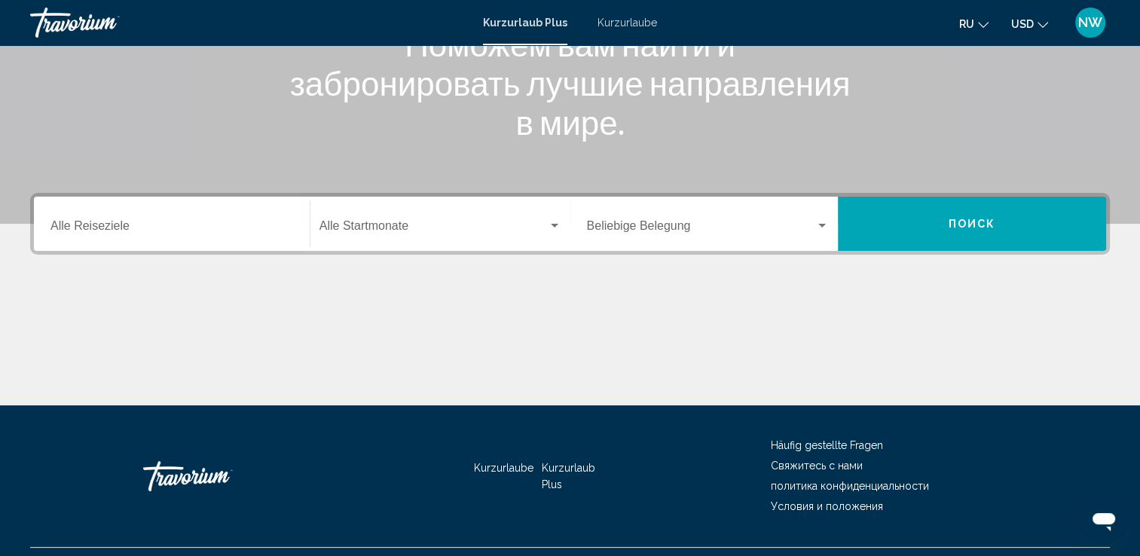
scroll to position [262, 0]
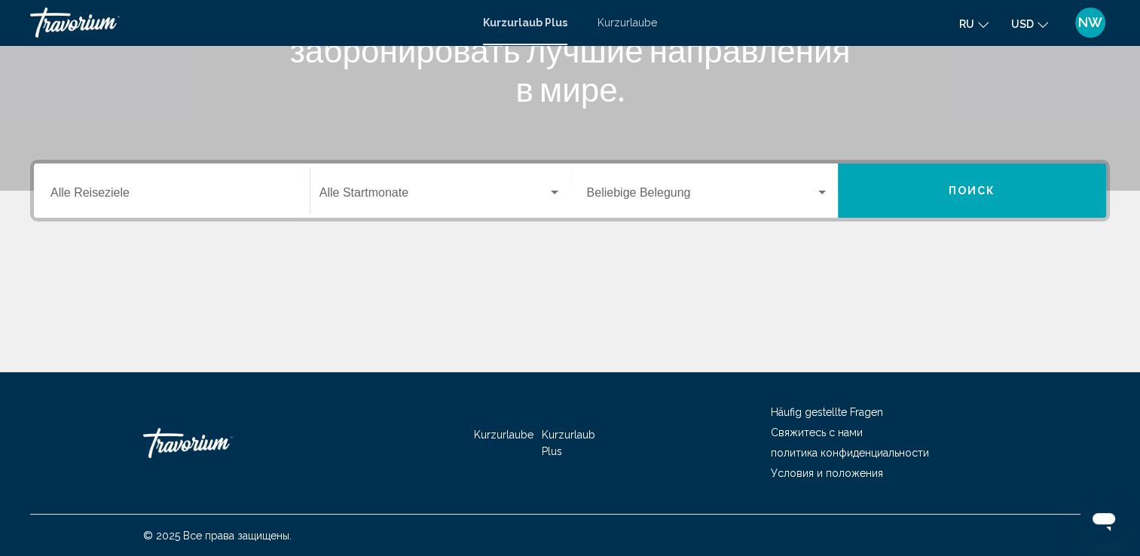
click at [983, 26] on icon "Sprache ändern" at bounding box center [983, 25] width 11 height 6
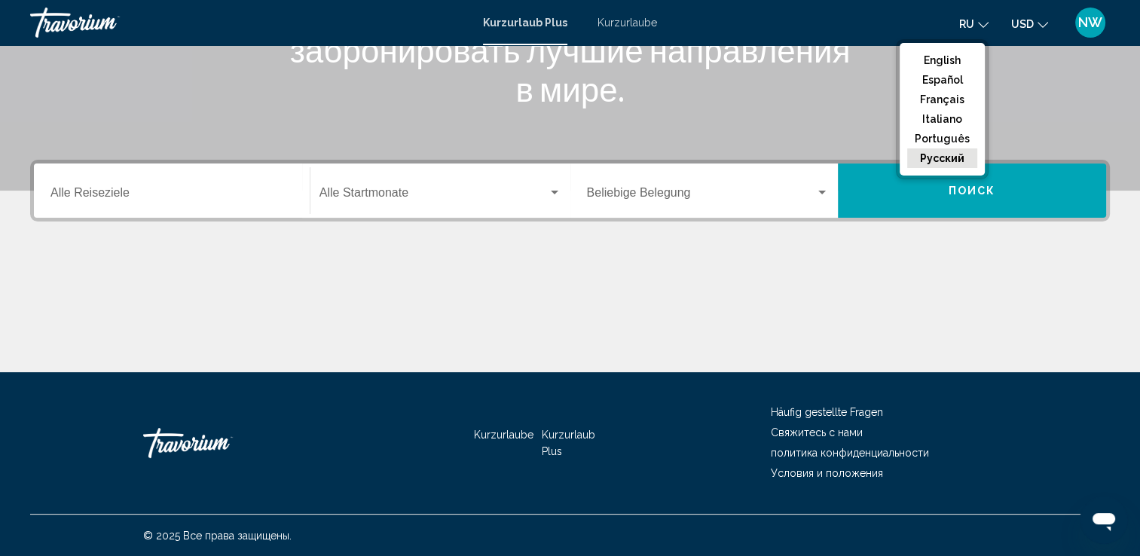
click at [81, 197] on input "Destination Alle Reiseziele" at bounding box center [172, 196] width 243 height 14
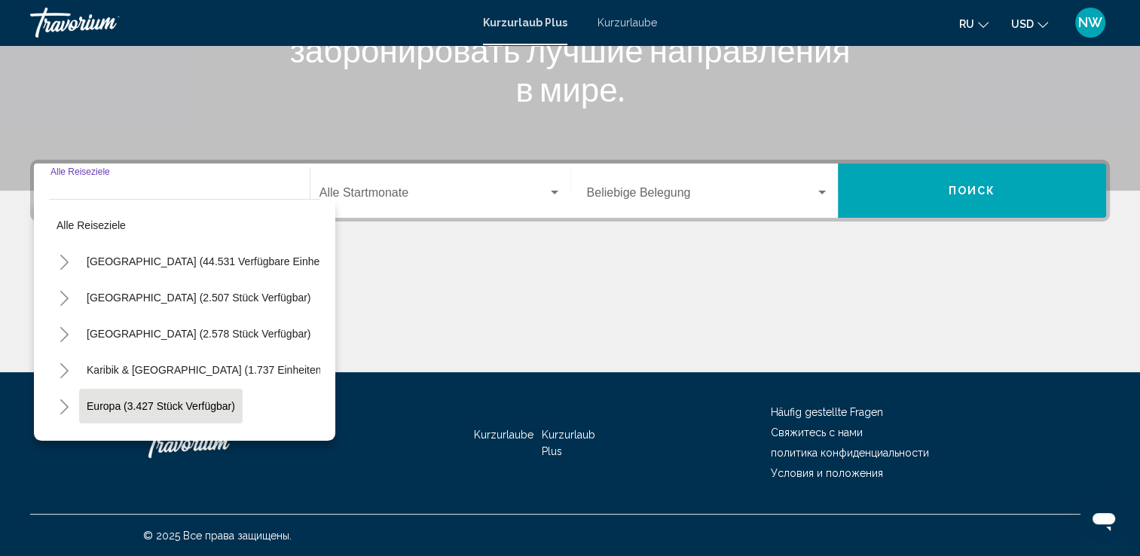
click at [151, 404] on span "Europa (3.427 Stück verfügbar)" at bounding box center [161, 406] width 148 height 12
type input "**********"
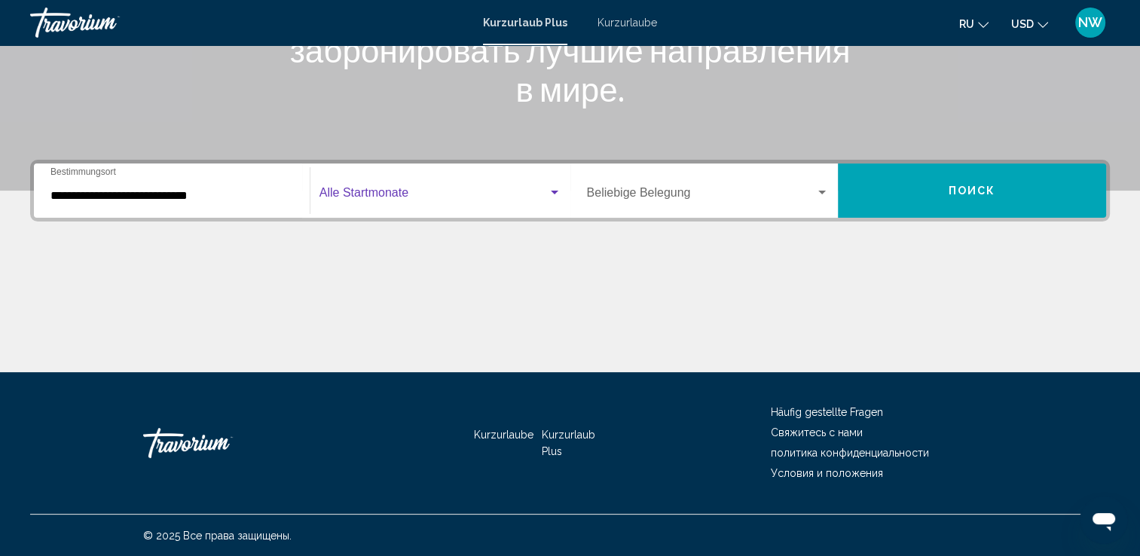
click at [558, 191] on div "Such-Widget" at bounding box center [555, 193] width 14 height 12
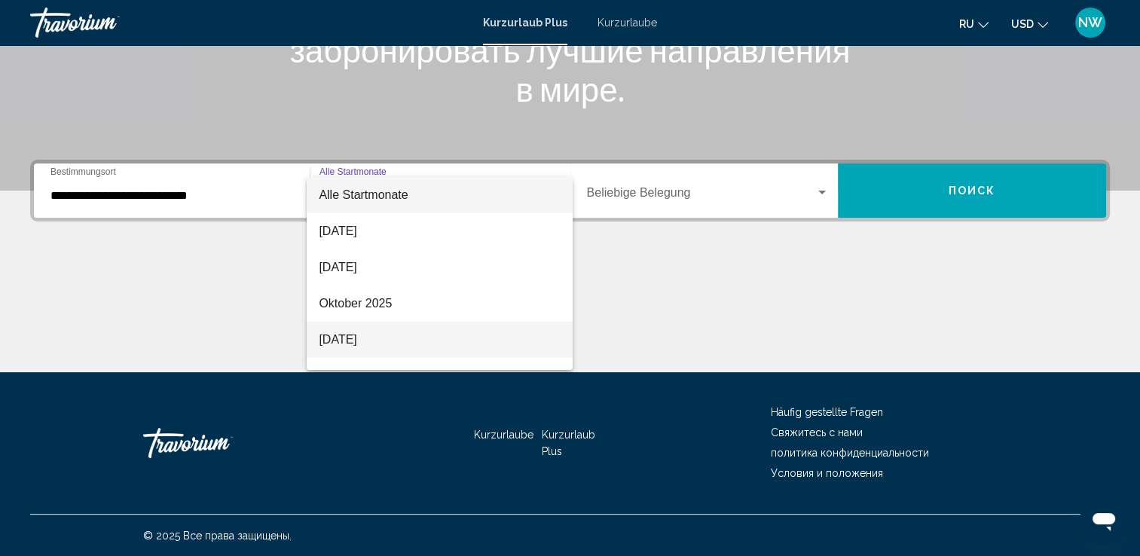
click at [357, 339] on font "[DATE]" at bounding box center [338, 339] width 38 height 13
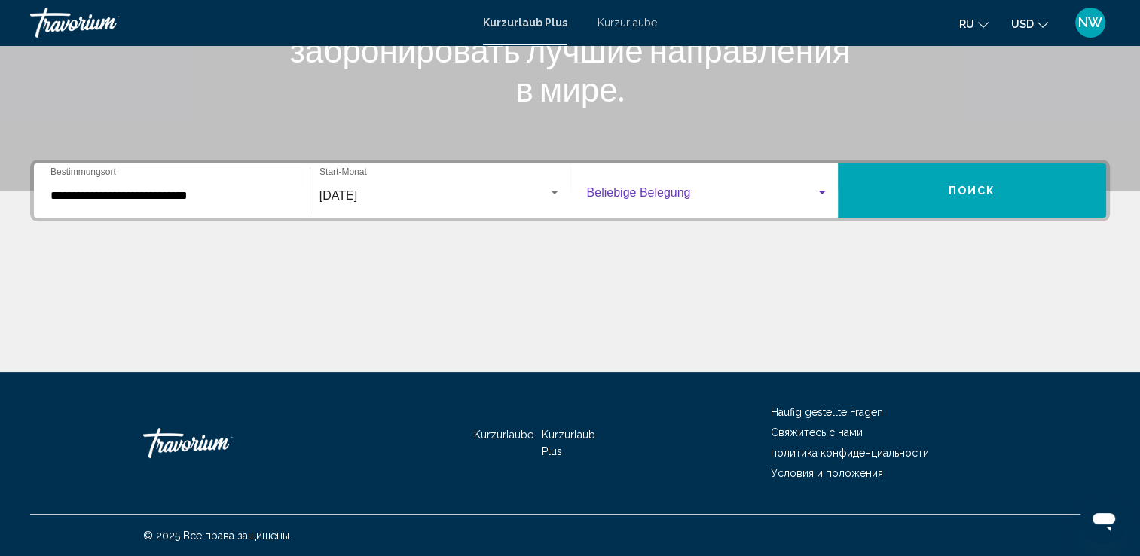
click at [820, 191] on div "Such-Widget" at bounding box center [823, 193] width 8 height 4
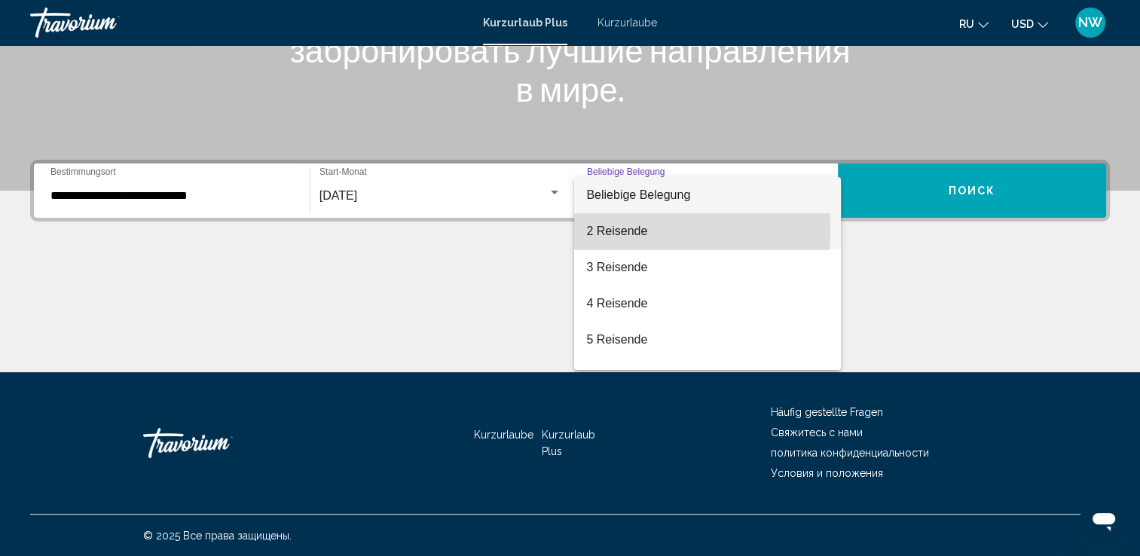
click at [612, 231] on font "2 Reisende" at bounding box center [616, 231] width 61 height 13
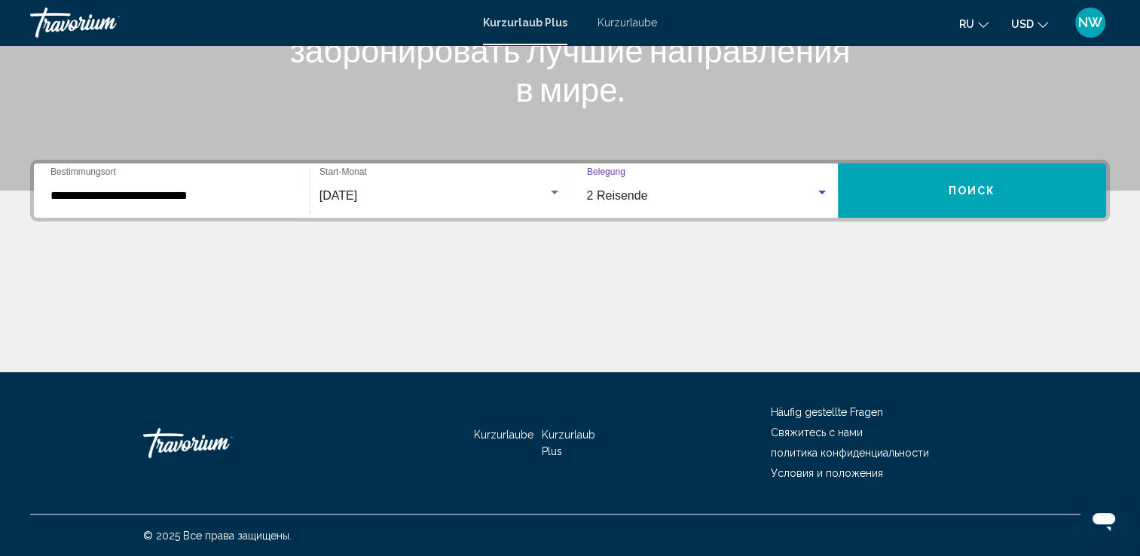
click at [902, 187] on button "Поиск" at bounding box center [972, 191] width 268 height 54
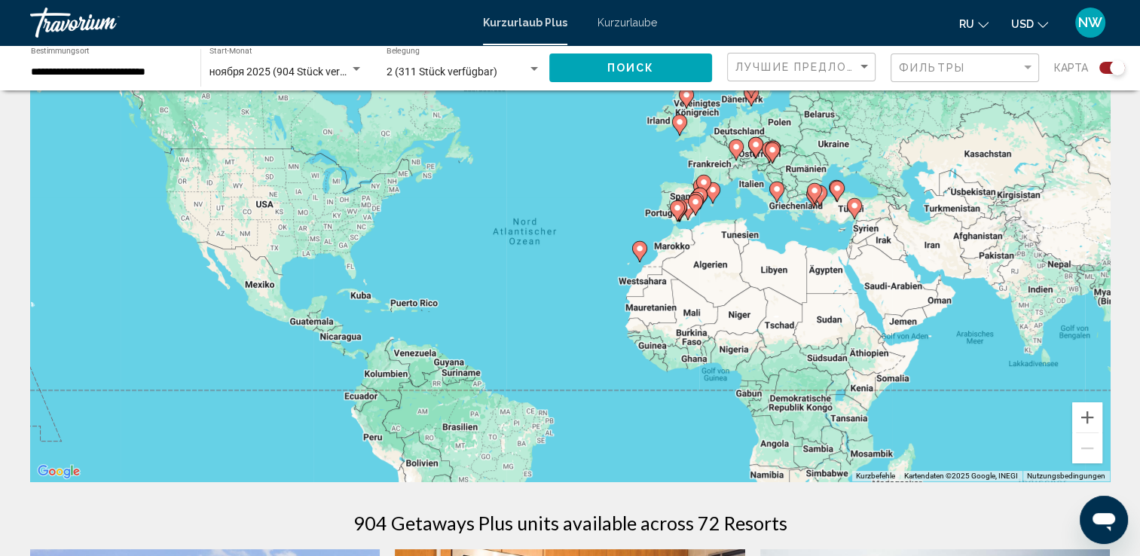
scroll to position [75, 0]
click at [1087, 415] on button "Vergrößern" at bounding box center [1088, 418] width 30 height 30
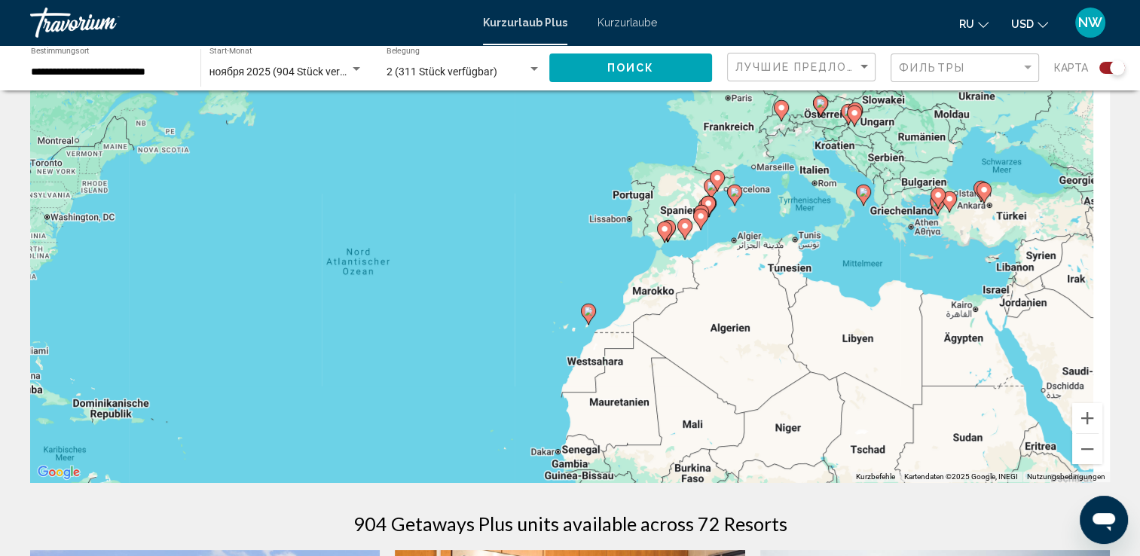
drag, startPoint x: 840, startPoint y: 185, endPoint x: 716, endPoint y: 242, distance: 136.6
click at [716, 242] on div "Um den Modus zum Ziehen mit der Tastatur zu aktivieren, drückst du Alt + Eingab…" at bounding box center [570, 256] width 1080 height 452
click at [773, 226] on div "Um den Modus zum Ziehen mit der Tastatur zu aktivieren, drückst du Alt + Eingab…" at bounding box center [570, 256] width 1080 height 452
click at [744, 218] on div "Um den Modus zum Ziehen mit der Tastatur zu aktivieren, drückst du Alt + Eingab…" at bounding box center [570, 256] width 1080 height 452
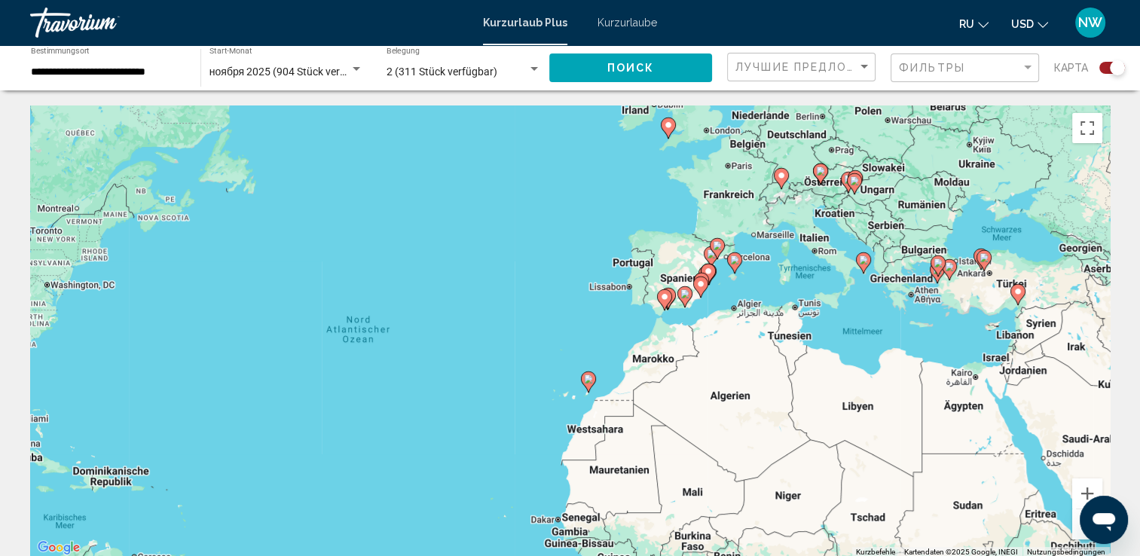
scroll to position [0, 0]
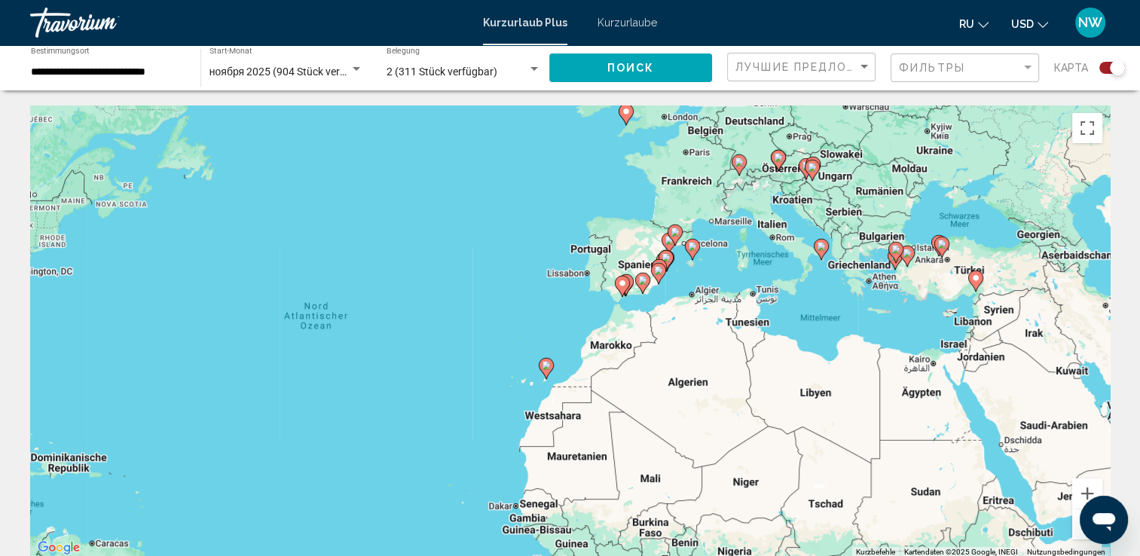
drag, startPoint x: 949, startPoint y: 372, endPoint x: 829, endPoint y: 307, distance: 136.6
click at [829, 307] on div "Um den Modus zum Ziehen mit der Tastatur zu aktivieren, drückst du Alt + Eingab…" at bounding box center [570, 332] width 1080 height 452
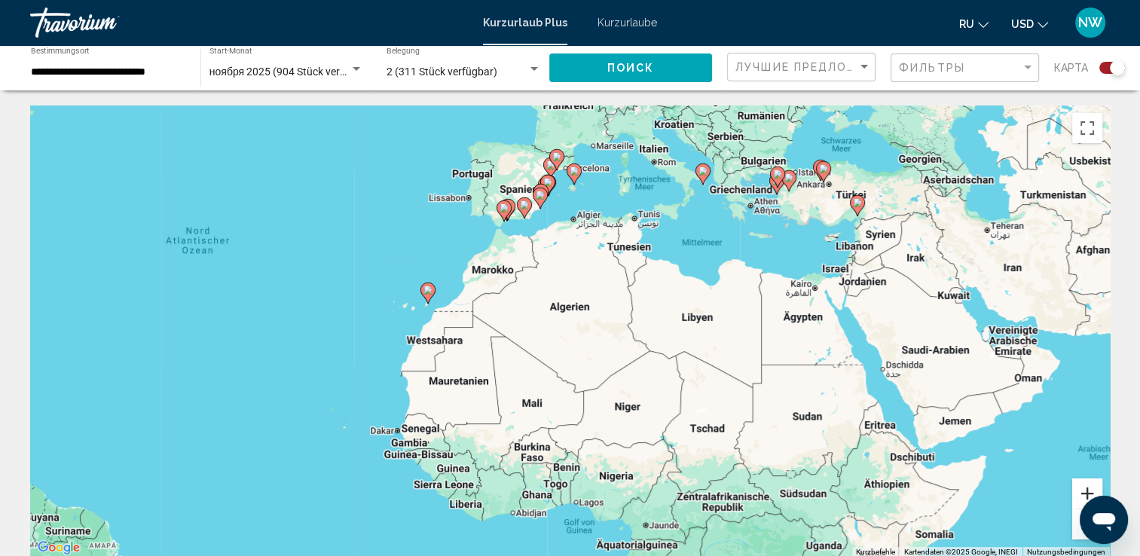
click at [1088, 487] on button "Vergrößern" at bounding box center [1088, 494] width 30 height 30
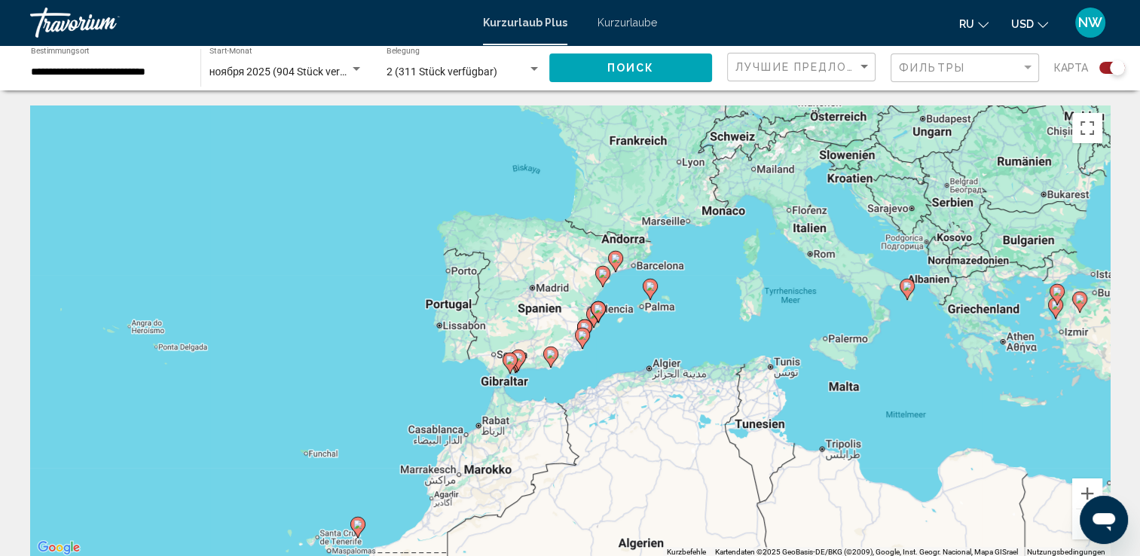
drag, startPoint x: 690, startPoint y: 228, endPoint x: 768, endPoint y: 498, distance: 280.8
click at [767, 496] on div "Um den Modus zum Ziehen mit der Tastatur zu aktivieren, drückst du Alt + Eingab…" at bounding box center [570, 332] width 1080 height 452
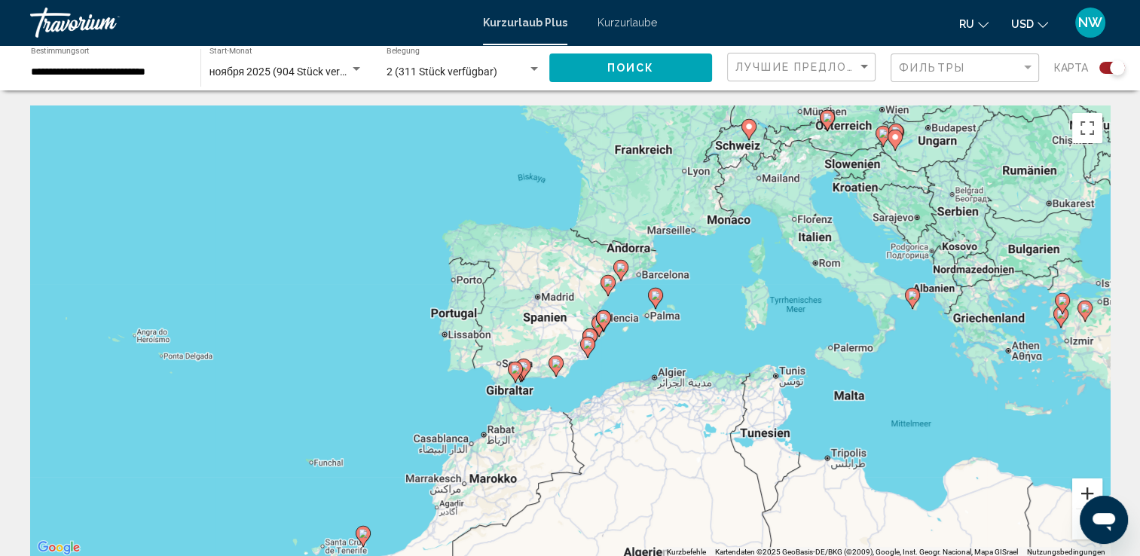
click at [1082, 488] on button "Vergrößern" at bounding box center [1088, 494] width 30 height 30
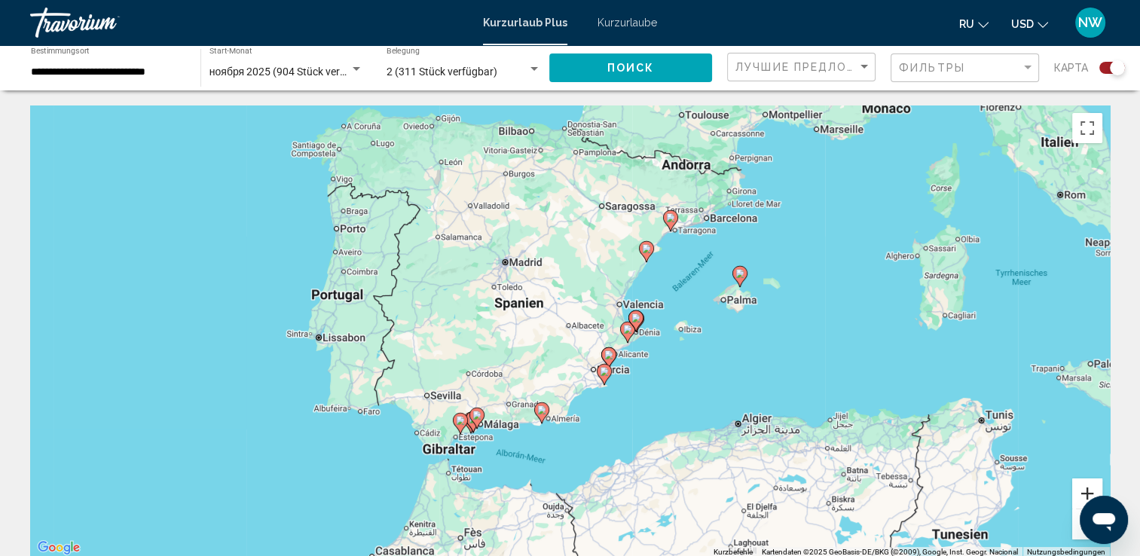
click at [1088, 488] on button "Vergrößern" at bounding box center [1088, 494] width 30 height 30
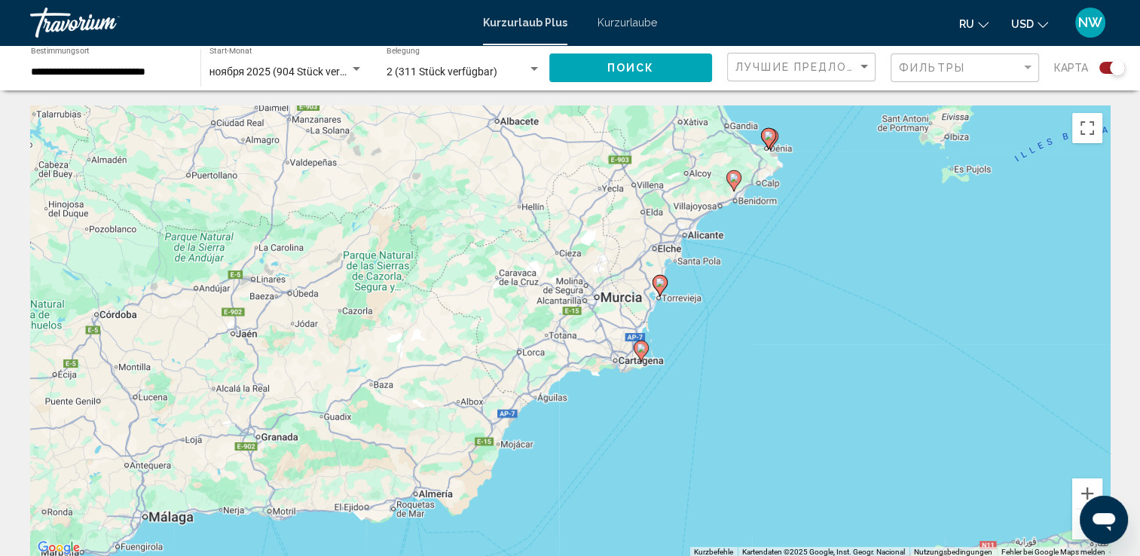
drag, startPoint x: 911, startPoint y: 361, endPoint x: 841, endPoint y: 175, distance: 198.7
click at [841, 175] on div "Um den Modus zum Ziehen mit der Tastatur zu aktivieren, drückst du Alt + Eingab…" at bounding box center [570, 332] width 1080 height 452
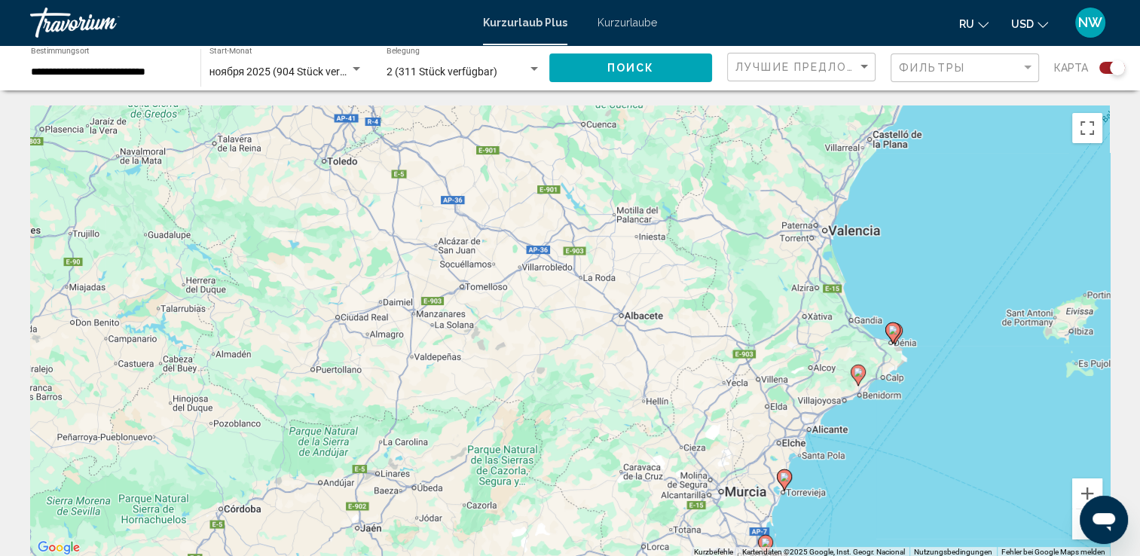
drag, startPoint x: 841, startPoint y: 175, endPoint x: 992, endPoint y: 400, distance: 270.5
click at [992, 400] on div "Um den Modus zum Ziehen mit der Tastatur zu aktivieren, drückst du Alt + Eingab…" at bounding box center [570, 332] width 1080 height 452
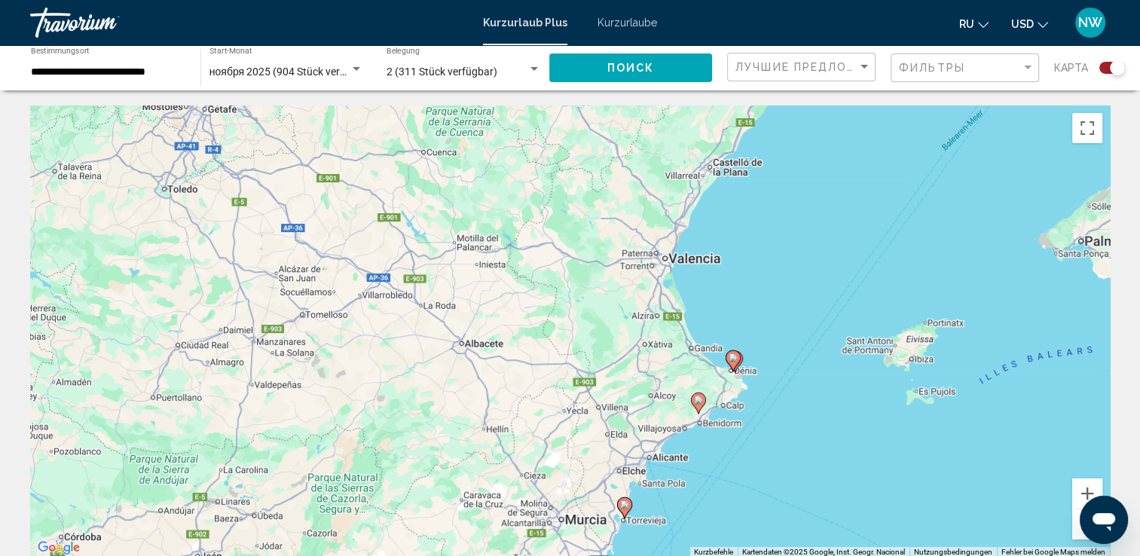
drag, startPoint x: 871, startPoint y: 204, endPoint x: 707, endPoint y: 175, distance: 166.2
click at [701, 173] on div "Um den Modus zum Ziehen mit der Tastatur zu aktivieren, drückst du Alt + Eingab…" at bounding box center [570, 332] width 1080 height 452
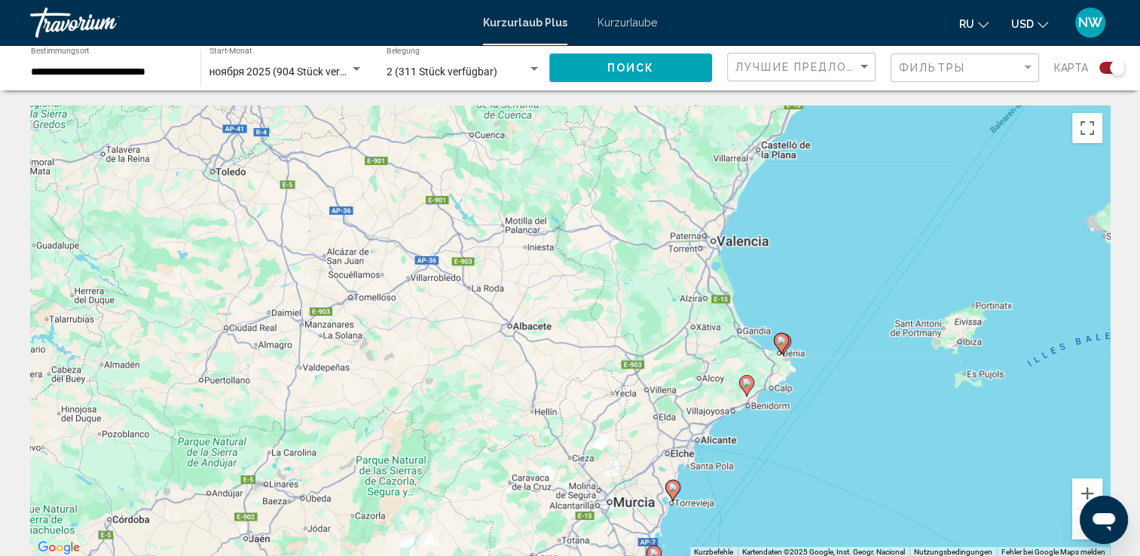
click at [1073, 534] on button "Verkleinern" at bounding box center [1088, 525] width 30 height 30
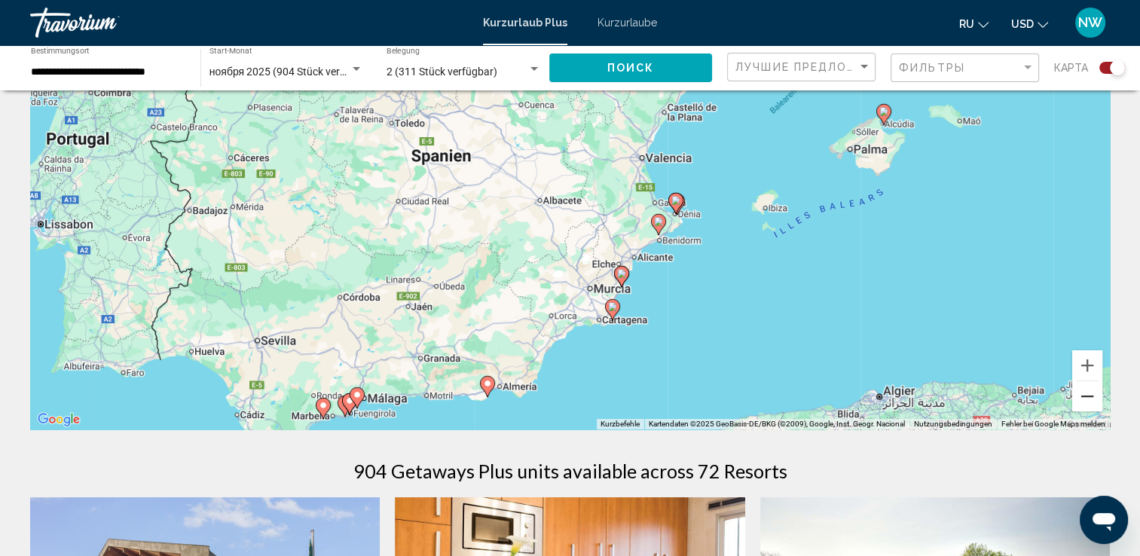
scroll to position [151, 0]
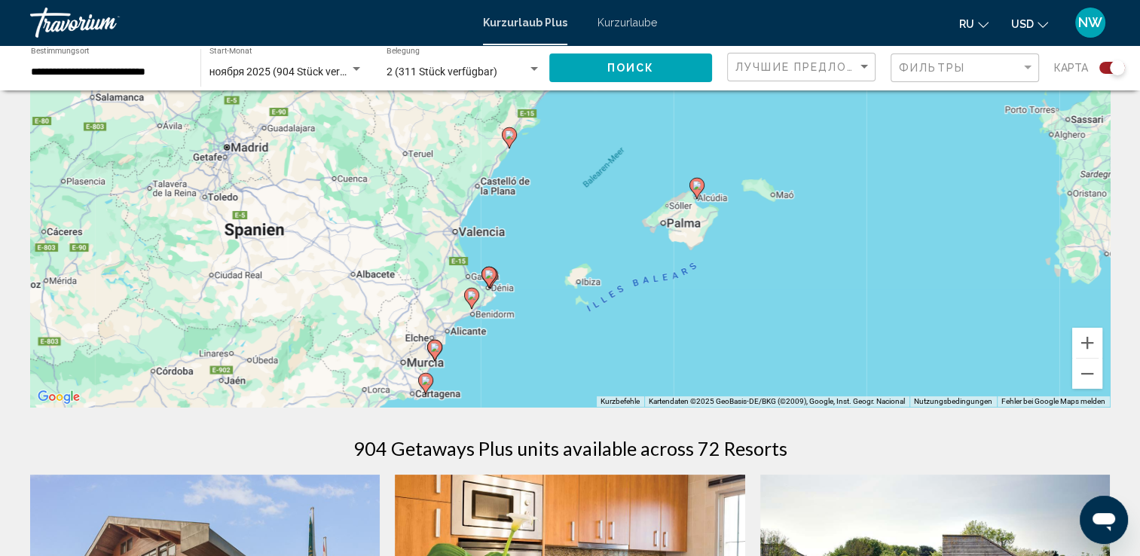
drag, startPoint x: 276, startPoint y: 213, endPoint x: 90, endPoint y: 310, distance: 209.0
click at [90, 310] on div "Um den Modus zum Ziehen mit der Tastatur zu aktivieren, drückst du Alt + Eingab…" at bounding box center [570, 181] width 1080 height 452
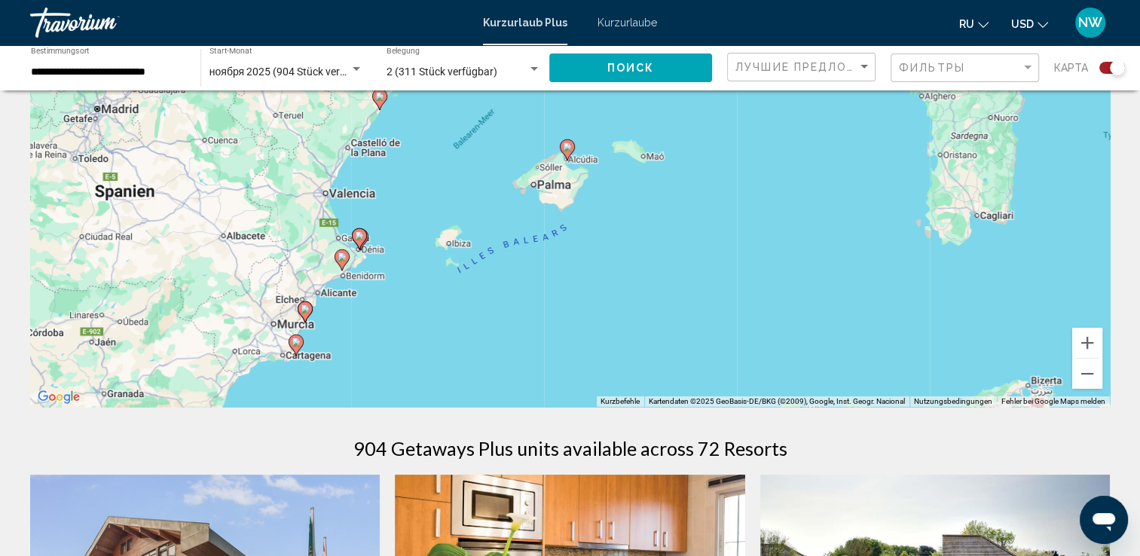
drag, startPoint x: 807, startPoint y: 140, endPoint x: 907, endPoint y: 78, distance: 118.2
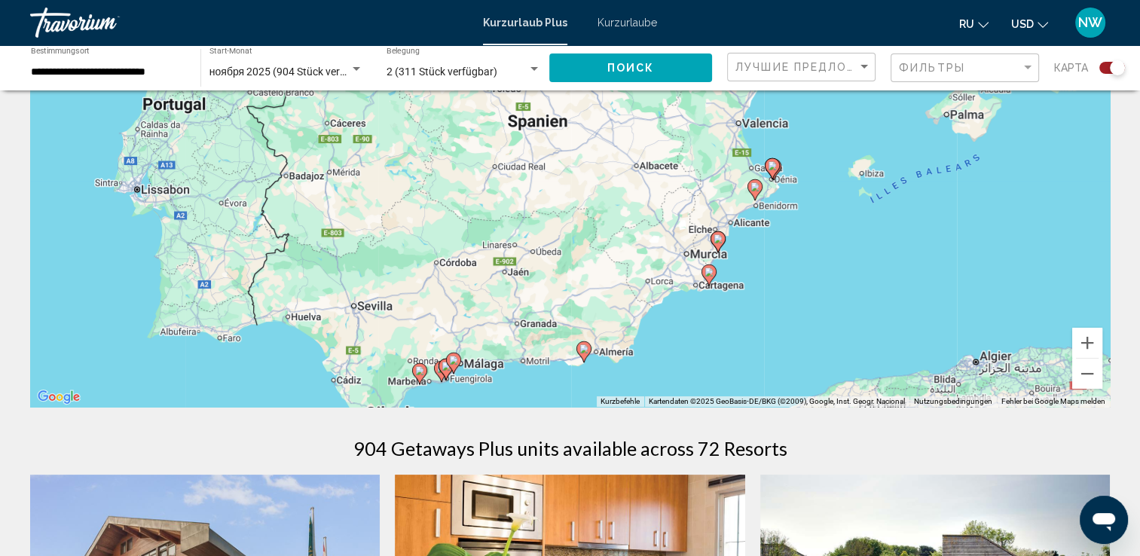
click at [1031, 78] on div "Фильтры" at bounding box center [967, 68] width 136 height 28
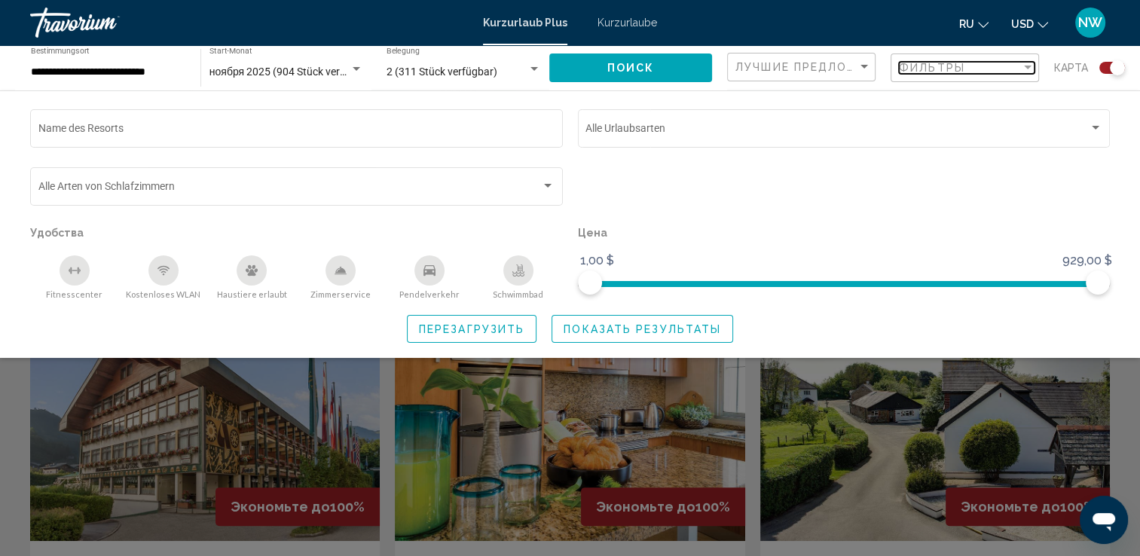
scroll to position [377, 0]
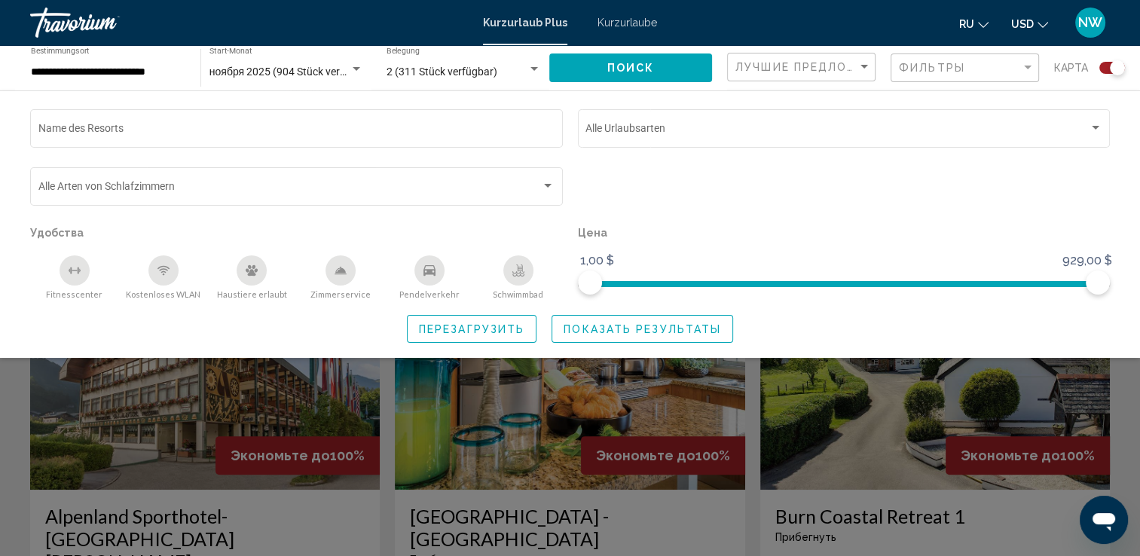
click at [1070, 369] on div "Such-Widget" at bounding box center [570, 391] width 1140 height 330
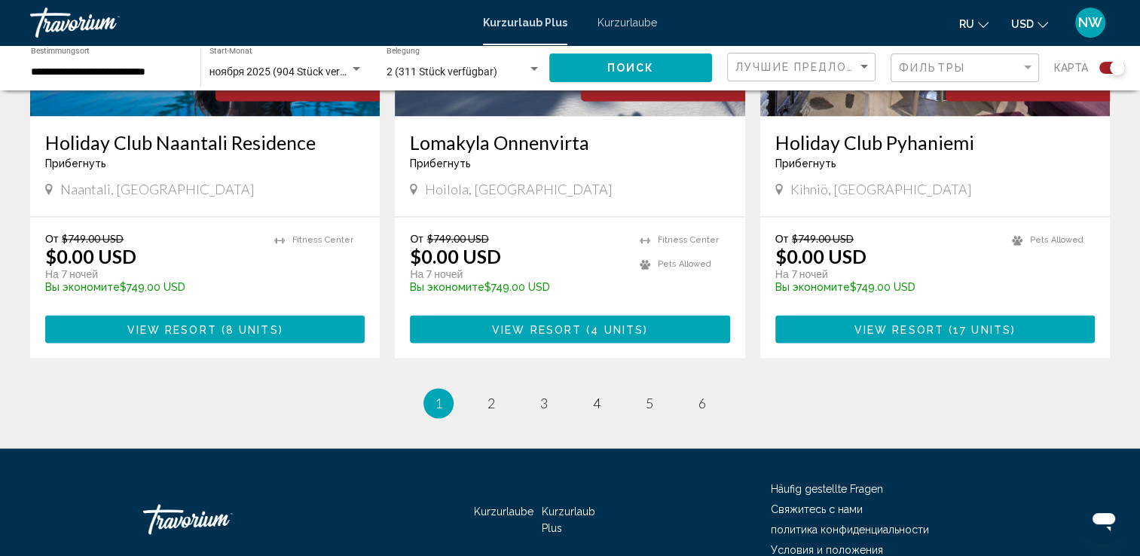
scroll to position [2388, 0]
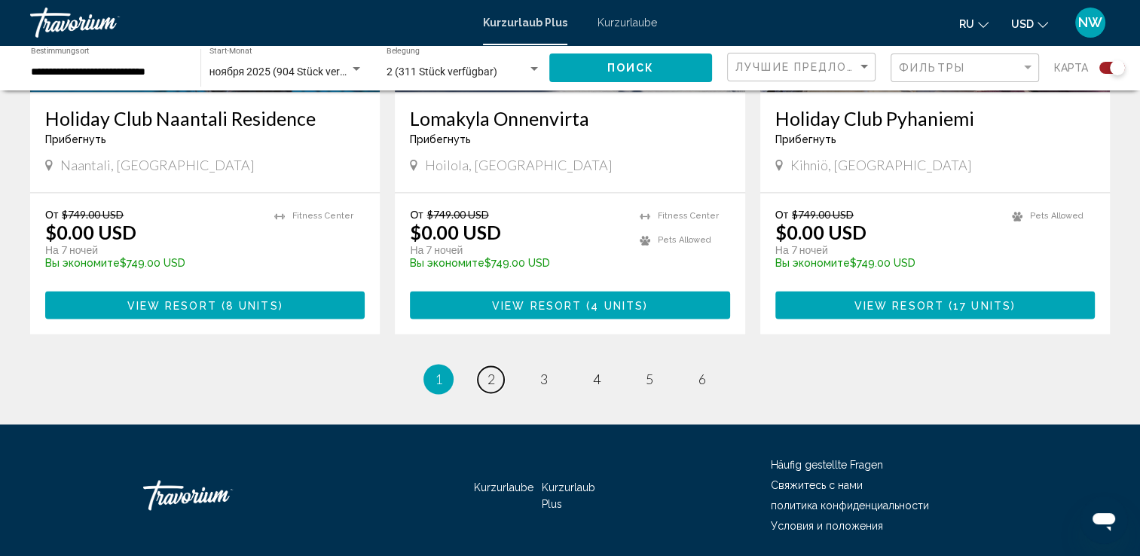
click at [493, 371] on span "2" at bounding box center [492, 379] width 8 height 17
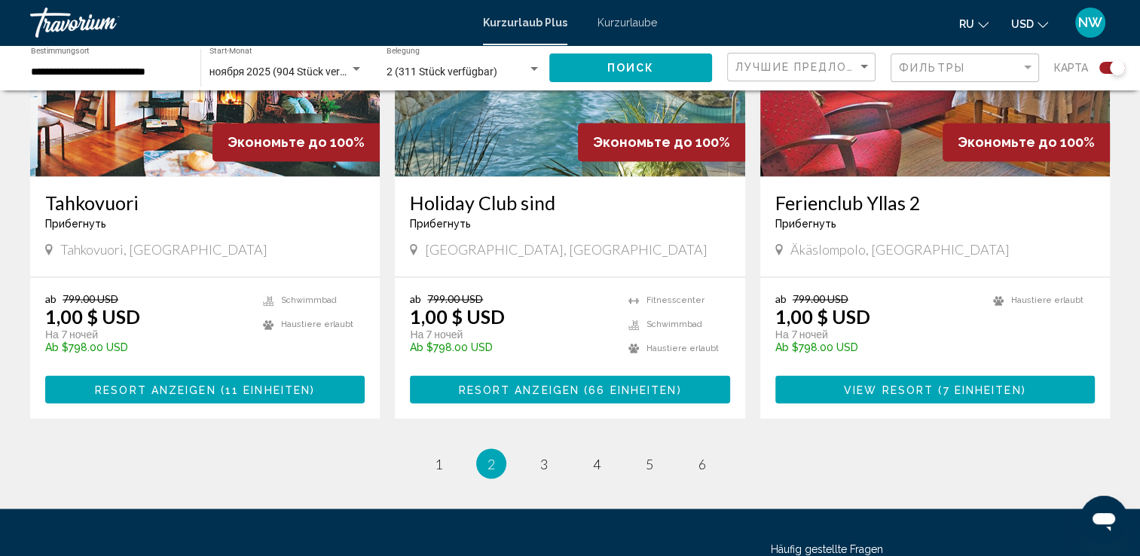
scroll to position [2388, 0]
click at [544, 455] on span "3" at bounding box center [544, 463] width 8 height 17
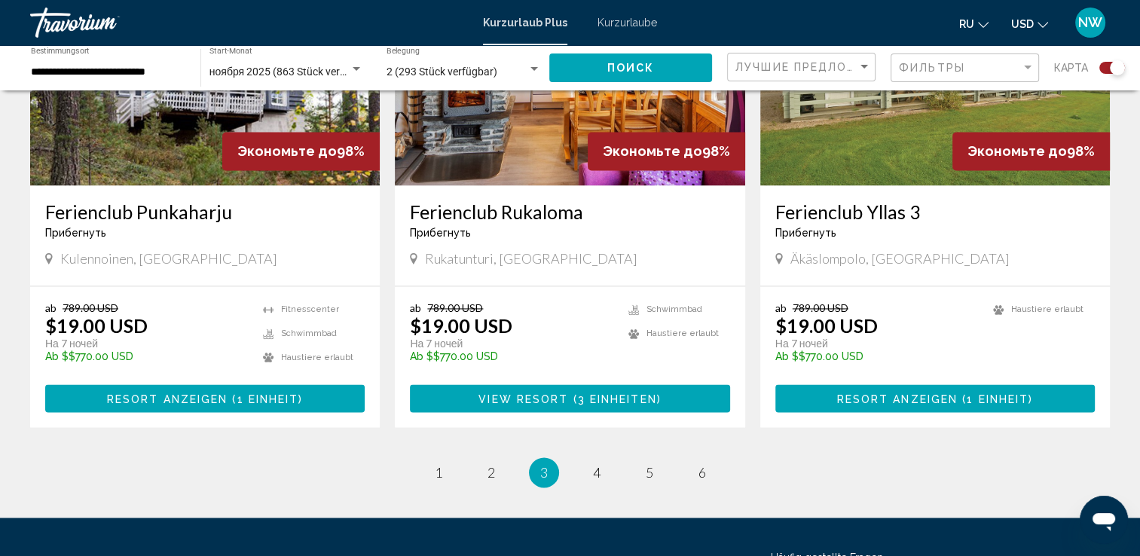
scroll to position [2261, 0]
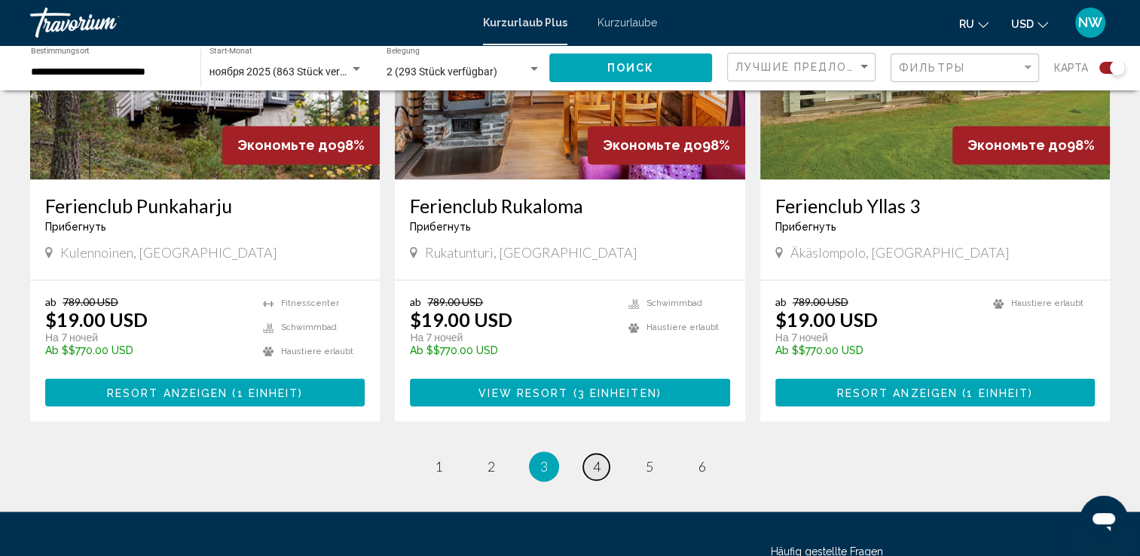
click at [594, 458] on span "4" at bounding box center [597, 466] width 8 height 17
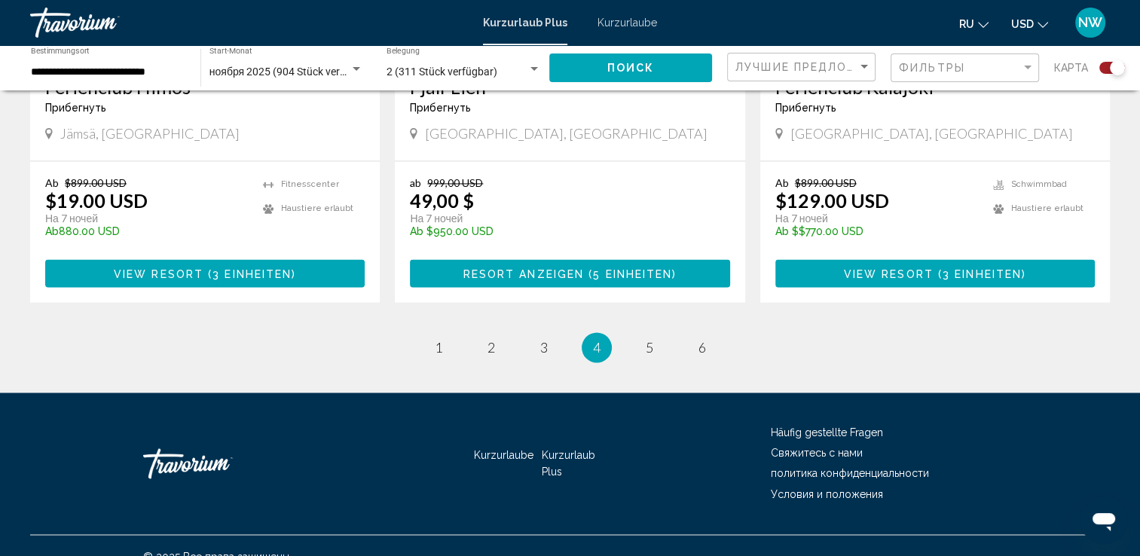
scroll to position [2365, 0]
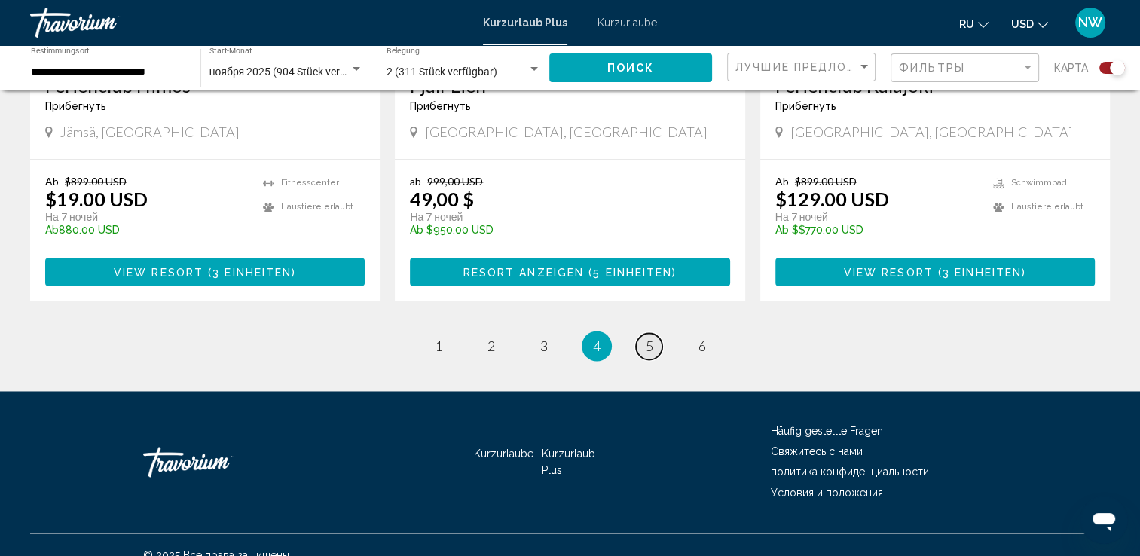
click at [643, 333] on link "Seite 5" at bounding box center [649, 346] width 26 height 26
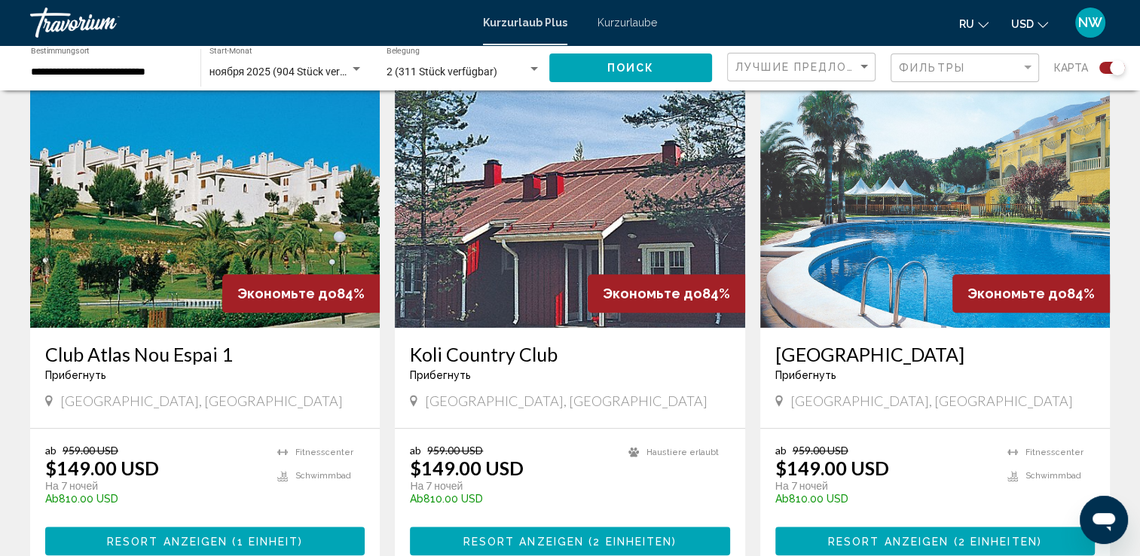
scroll to position [1055, 0]
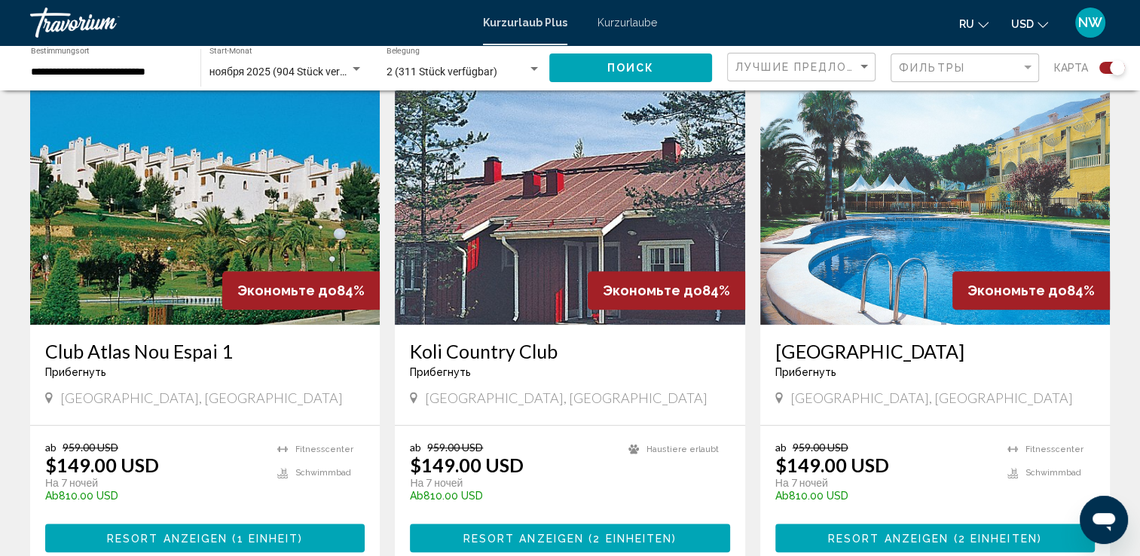
click at [945, 223] on img "Hauptinhalt" at bounding box center [936, 204] width 350 height 241
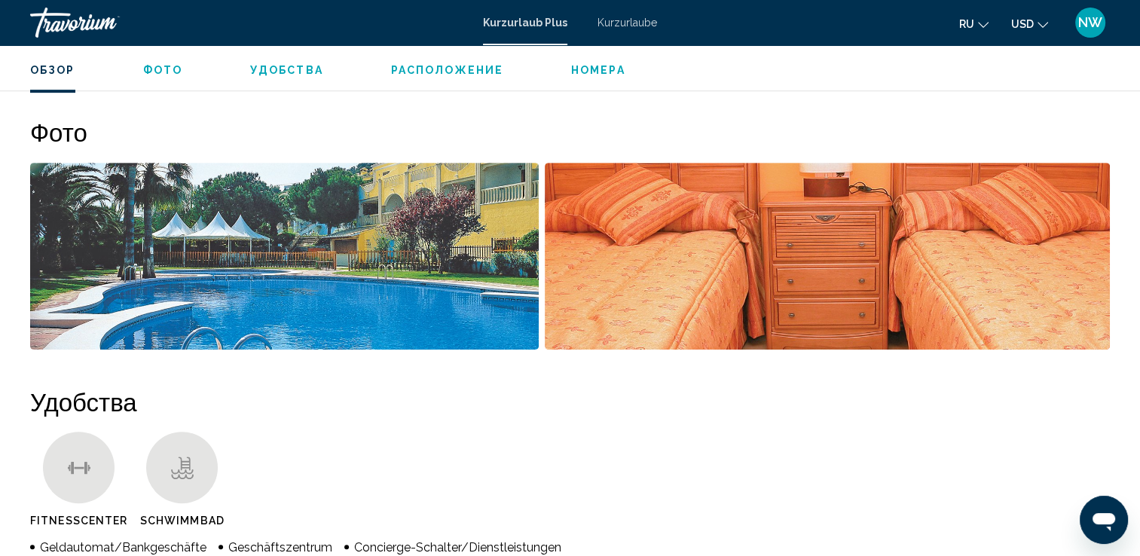
scroll to position [603, 0]
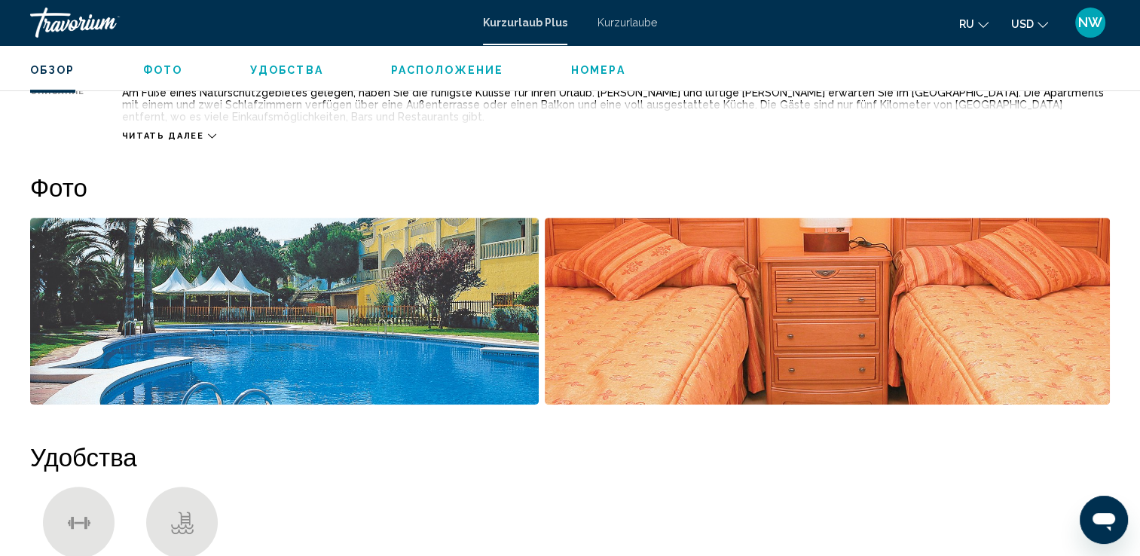
click at [163, 72] on span "Фото" at bounding box center [162, 70] width 39 height 12
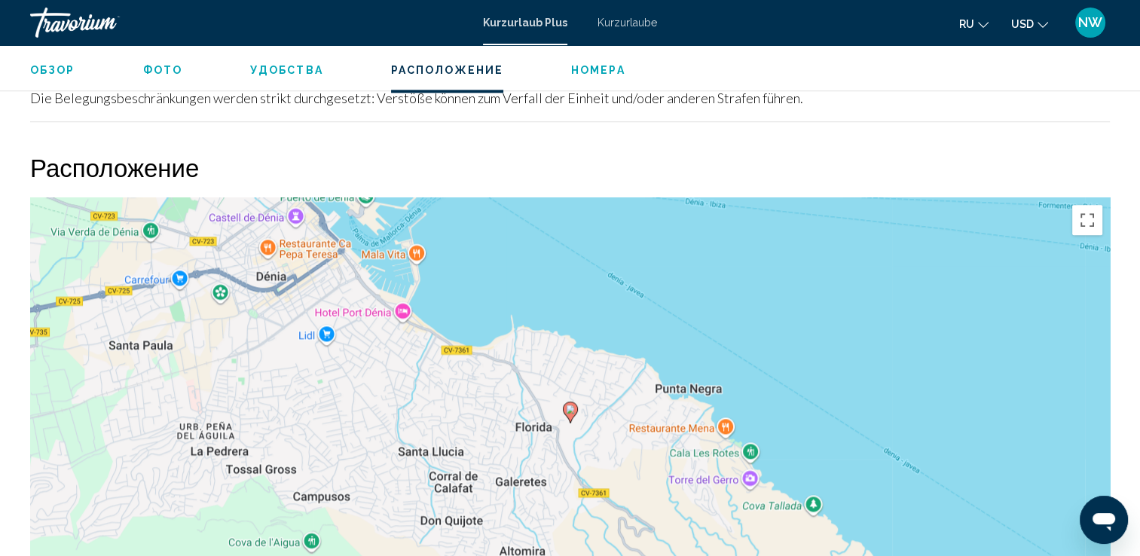
scroll to position [1815, 0]
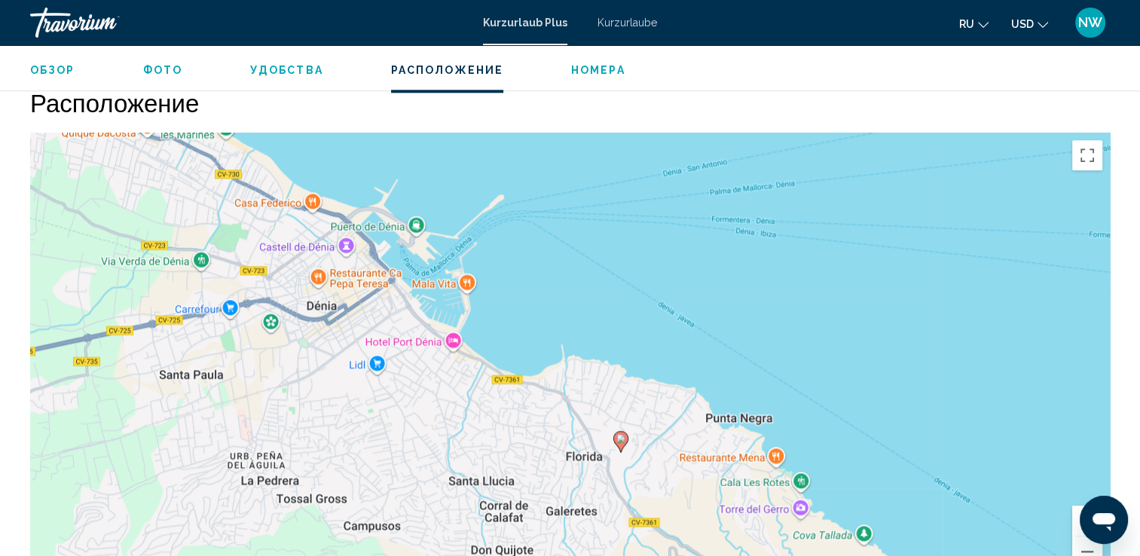
drag, startPoint x: 386, startPoint y: 299, endPoint x: 436, endPoint y: 394, distance: 108.2
click at [436, 394] on div "Um den Modus zum Ziehen mit der Tastatur zu aktivieren, drückst du Alt + Eingab…" at bounding box center [570, 359] width 1080 height 452
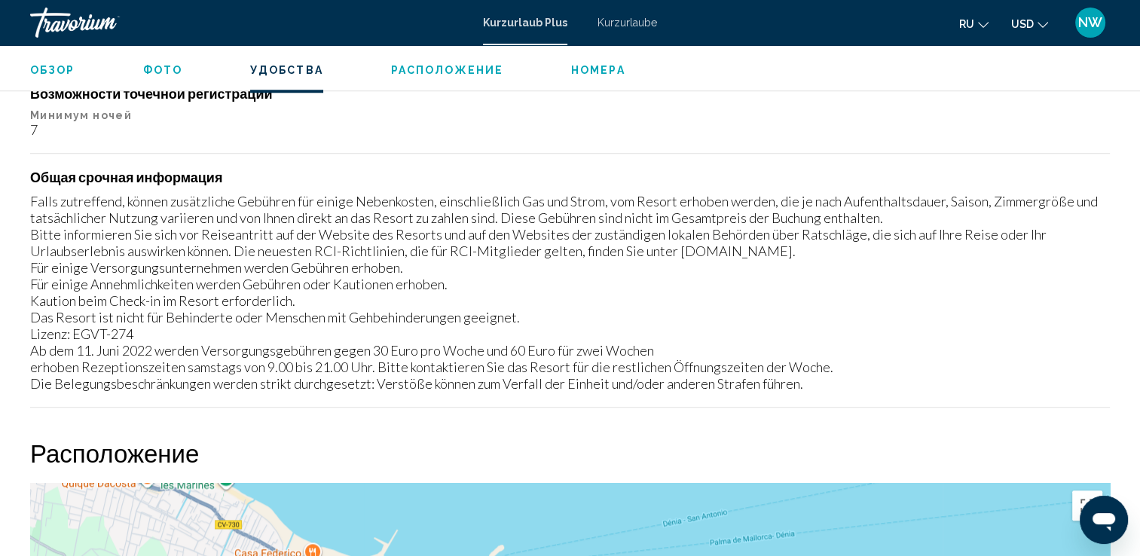
scroll to position [1438, 0]
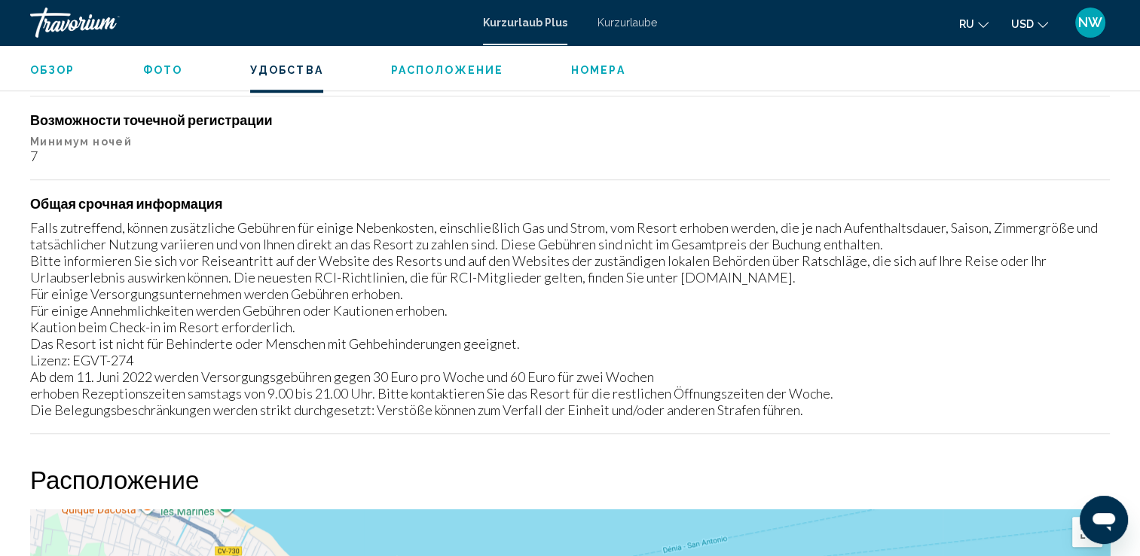
click at [160, 73] on span "Фото" at bounding box center [162, 70] width 39 height 12
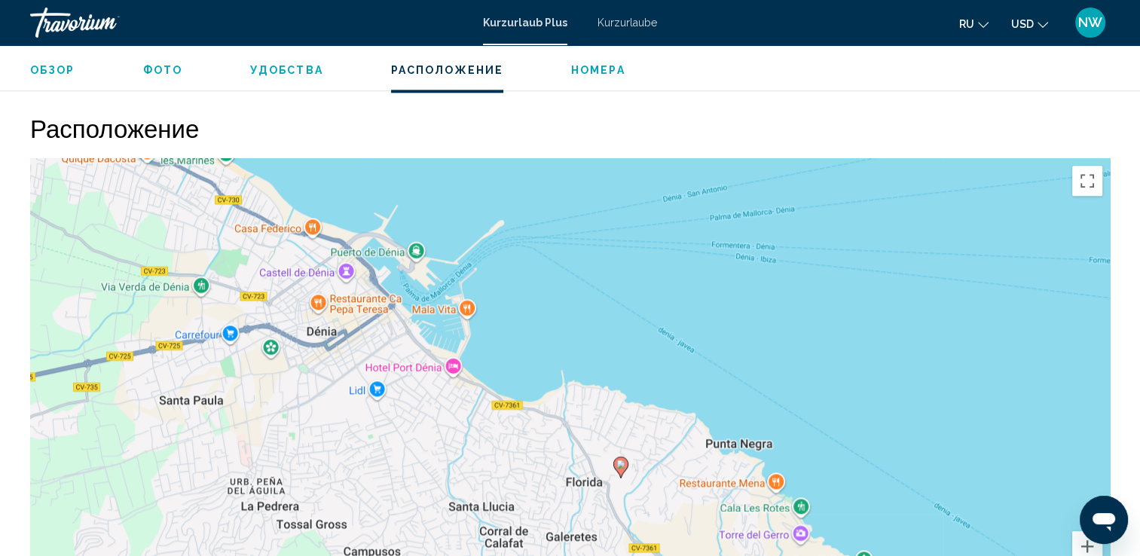
scroll to position [1815, 0]
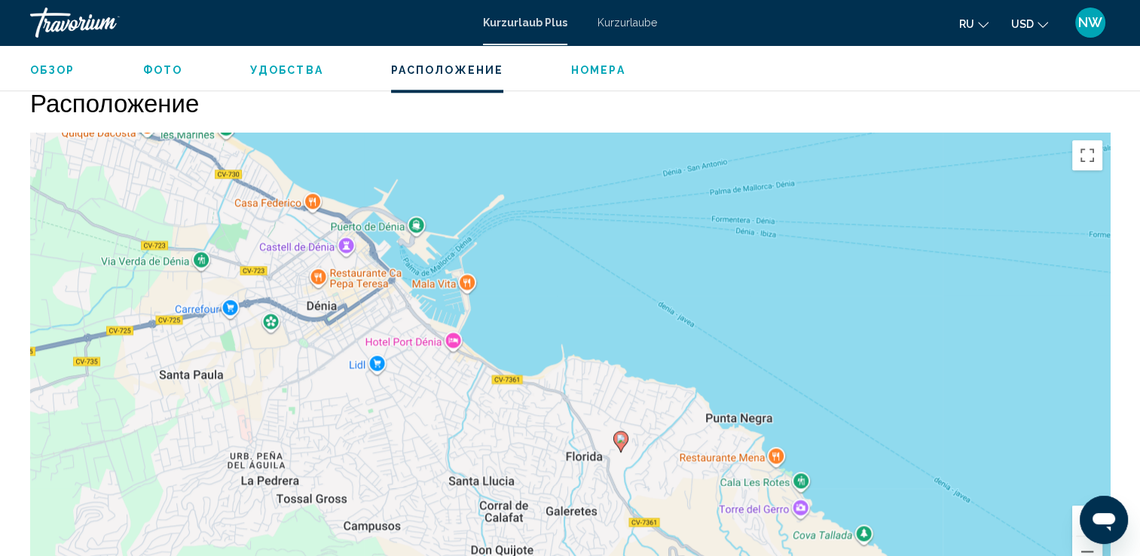
click at [392, 227] on div "Um den Modus zum Ziehen mit der Tastatur zu aktivieren, drückst du Alt + Eingab…" at bounding box center [570, 359] width 1080 height 452
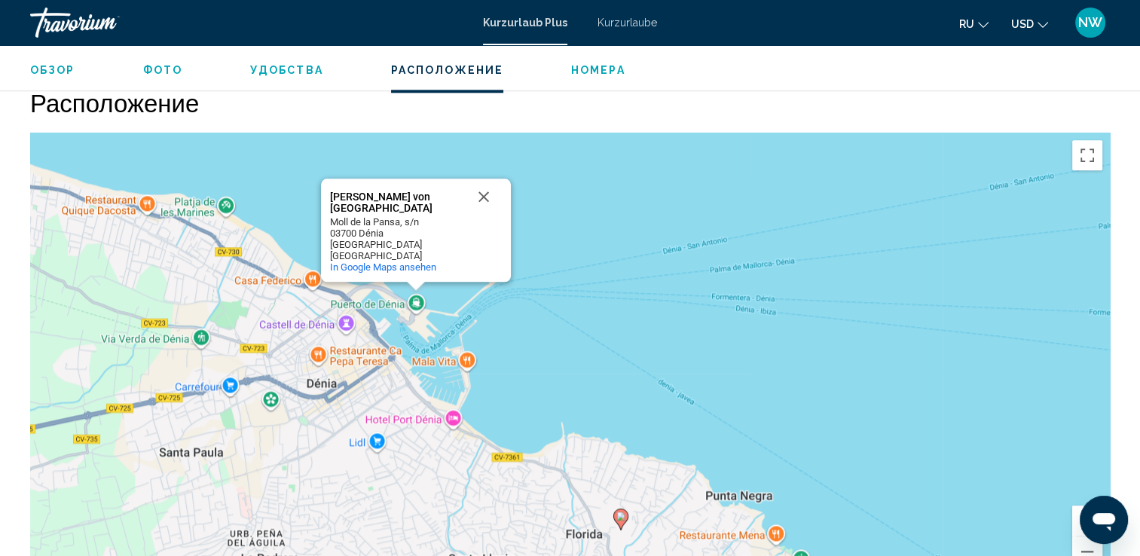
click at [352, 306] on div "Um den Modus zum Ziehen mit der Tastatur zu aktivieren, drückst du Alt + Eingab…" at bounding box center [570, 359] width 1080 height 452
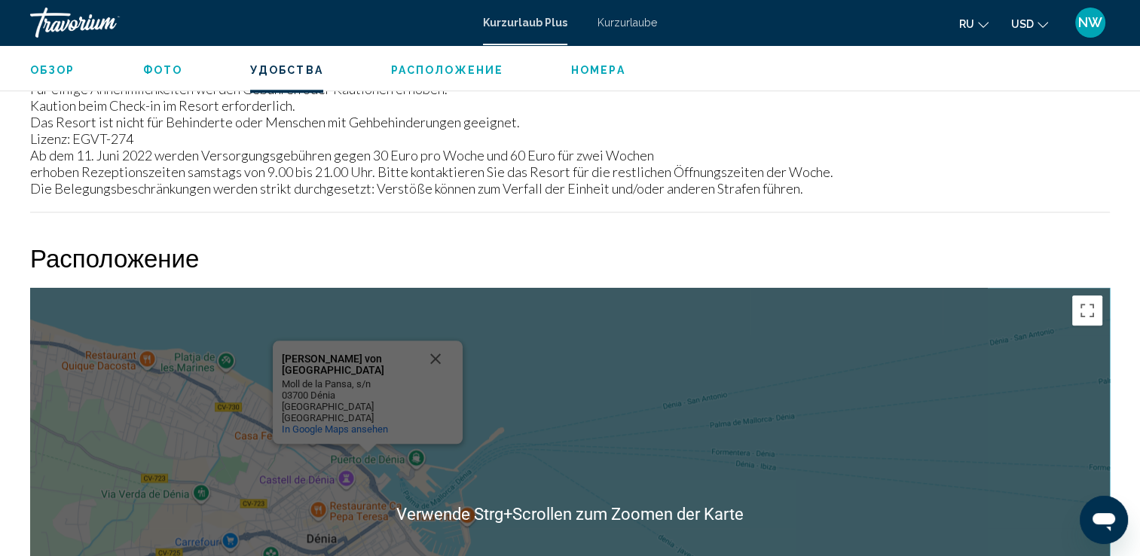
scroll to position [1634, 0]
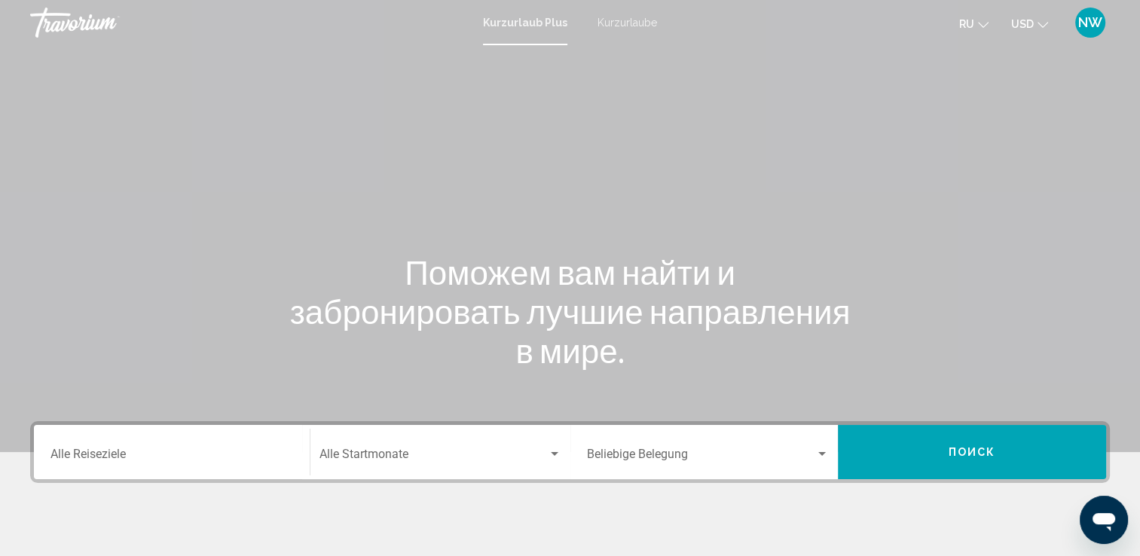
click at [165, 451] on div "Destination Alle Reiseziele" at bounding box center [172, 452] width 243 height 47
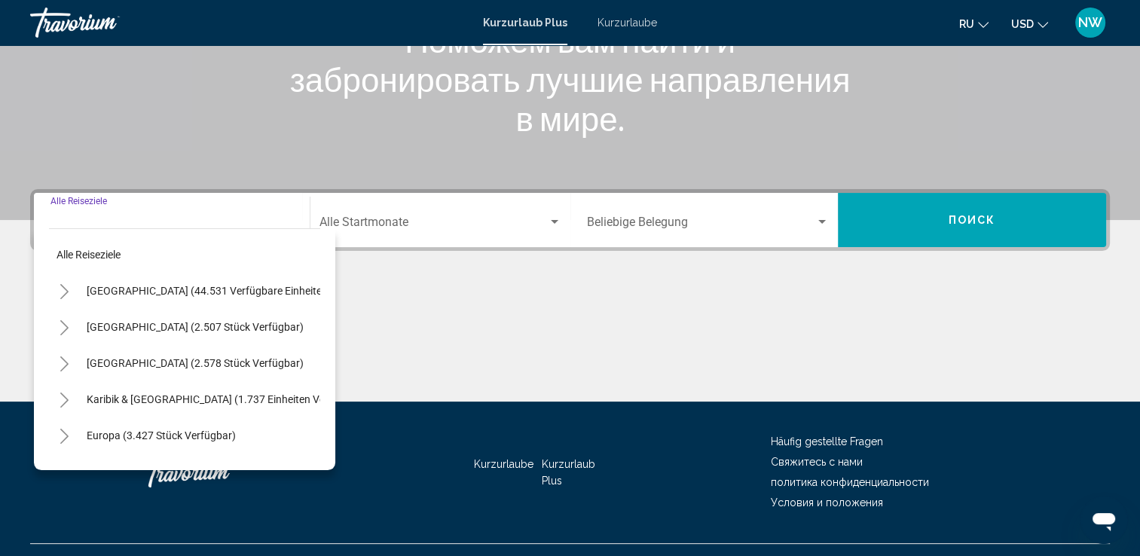
scroll to position [262, 0]
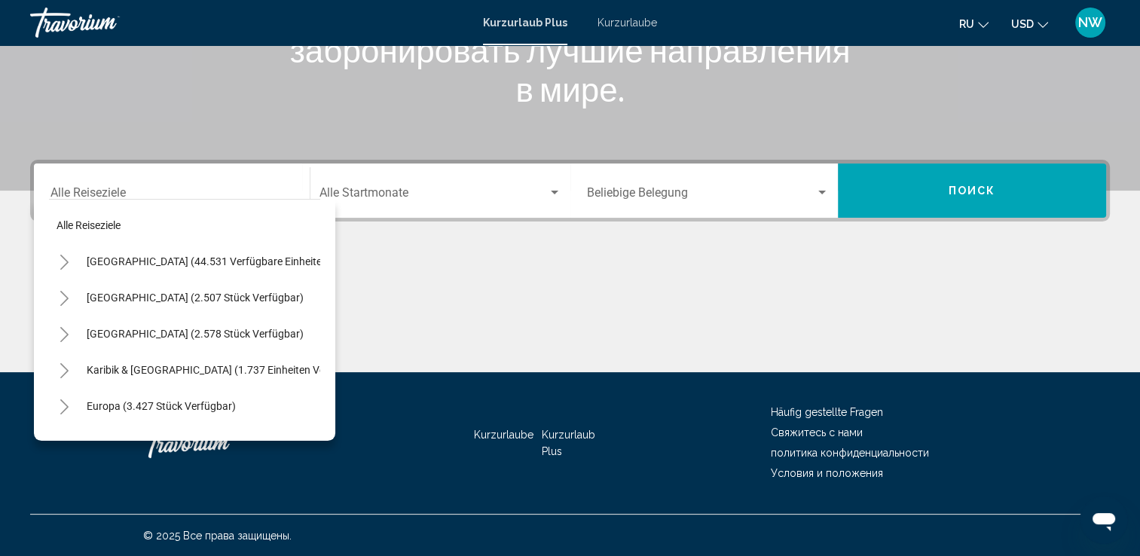
click at [242, 178] on div "Destination Alle Reiseziele" at bounding box center [172, 190] width 243 height 47
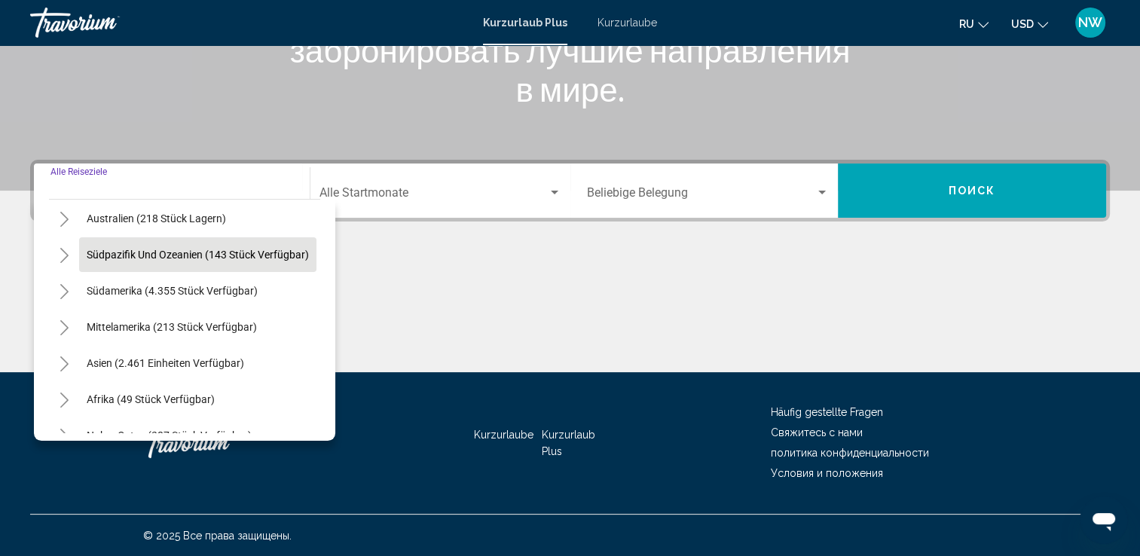
scroll to position [226, 0]
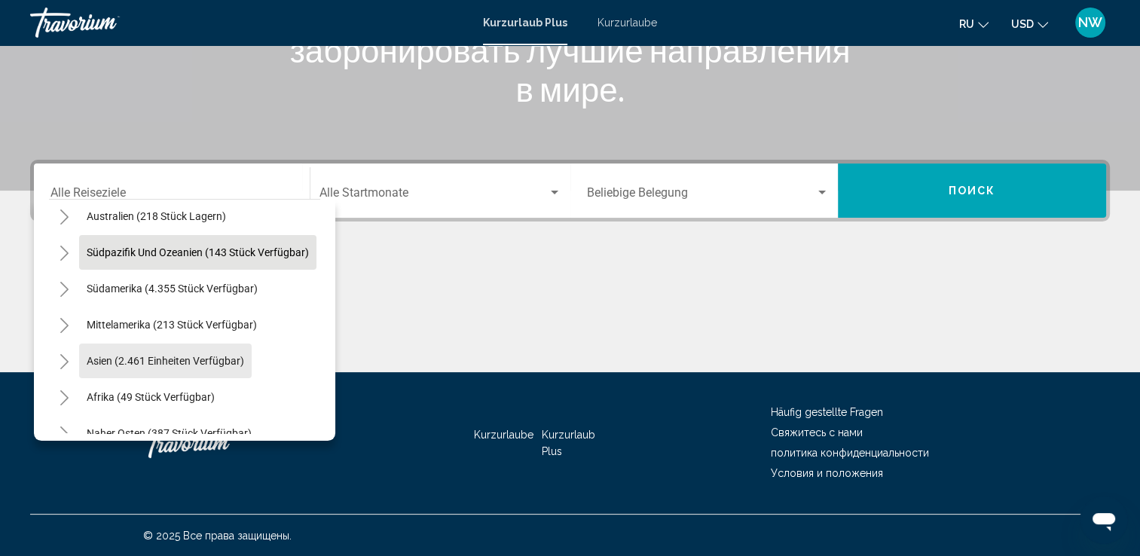
click at [194, 355] on span "Asien (2.461 Einheiten verfügbar)" at bounding box center [166, 361] width 158 height 12
type input "**********"
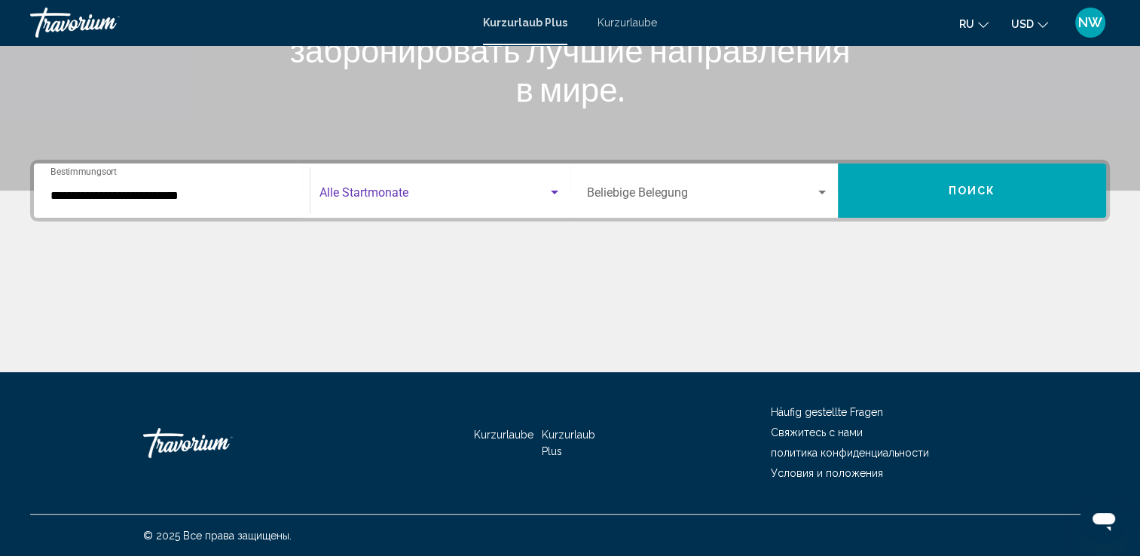
click at [549, 193] on div "Such-Widget" at bounding box center [555, 193] width 14 height 12
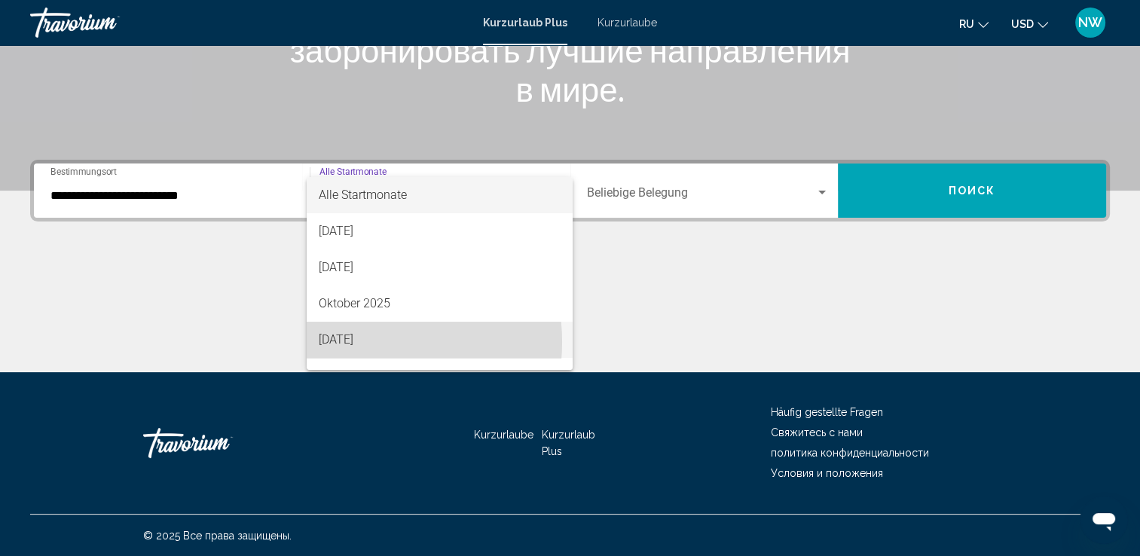
click at [347, 342] on font "[DATE]" at bounding box center [336, 339] width 35 height 14
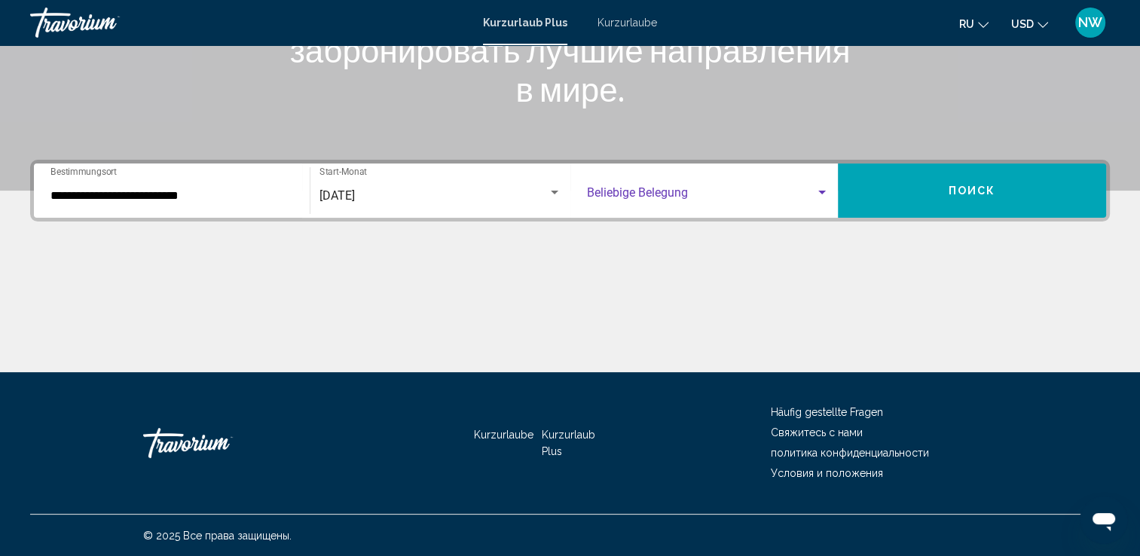
click at [816, 191] on div "Such-Widget" at bounding box center [823, 193] width 14 height 12
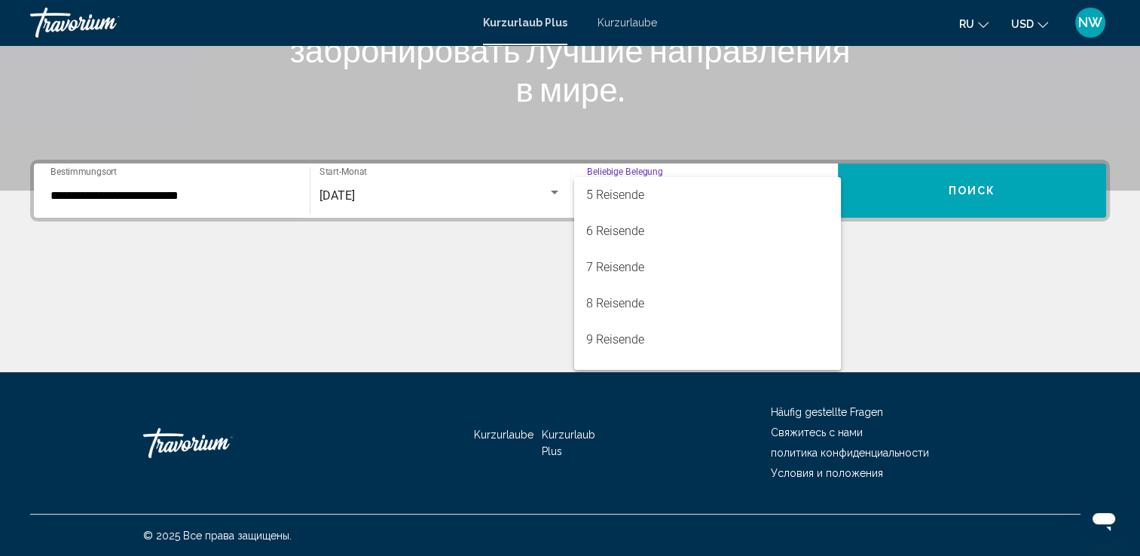
scroll to position [151, 0]
click at [623, 228] on font "6 Reisende" at bounding box center [615, 225] width 58 height 14
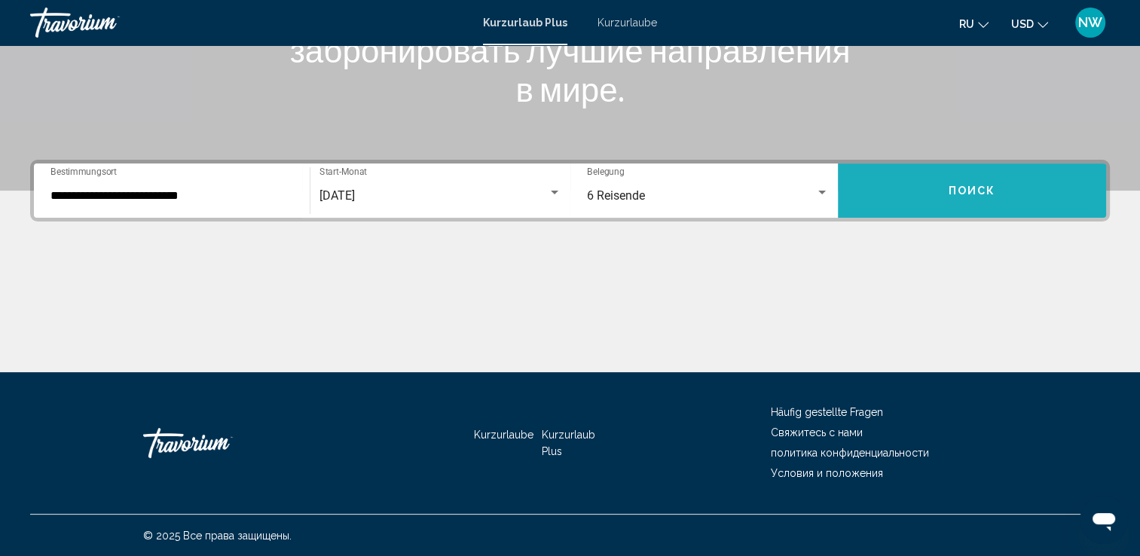
click at [922, 185] on button "Поиск" at bounding box center [972, 191] width 268 height 54
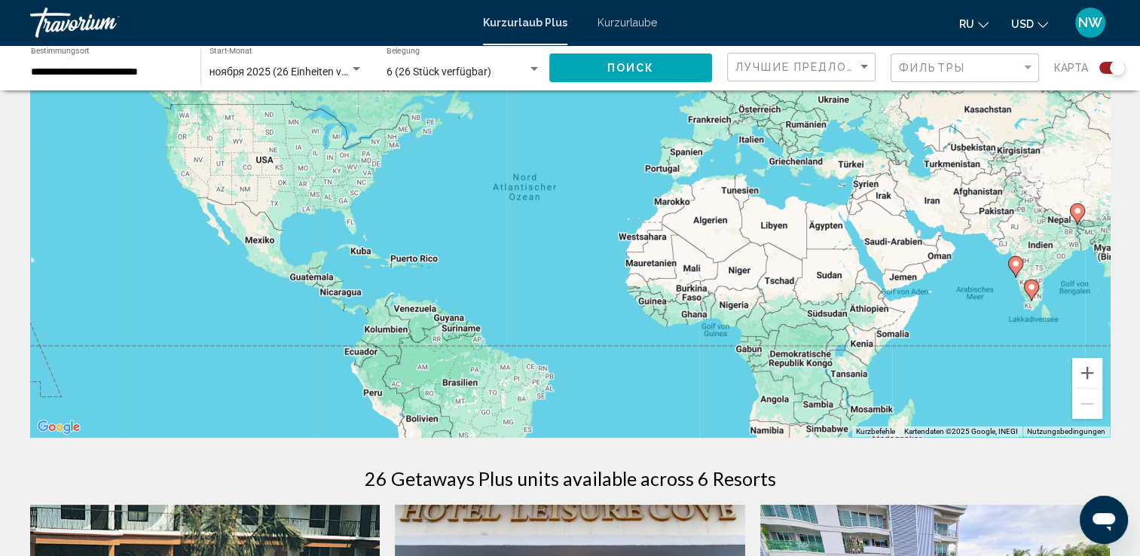
scroll to position [151, 0]
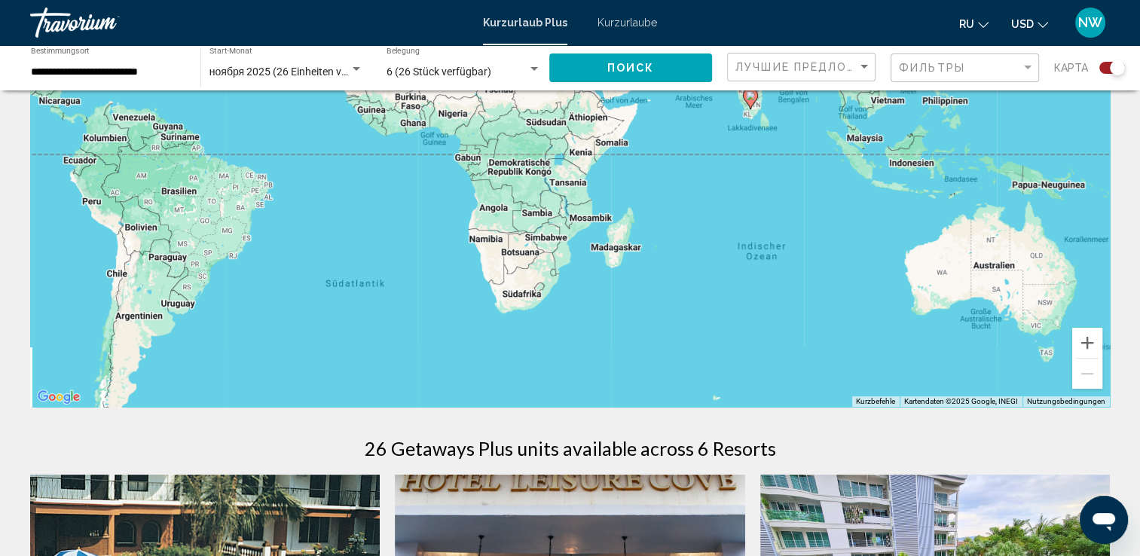
drag, startPoint x: 929, startPoint y: 224, endPoint x: 656, endPoint y: 70, distance: 313.2
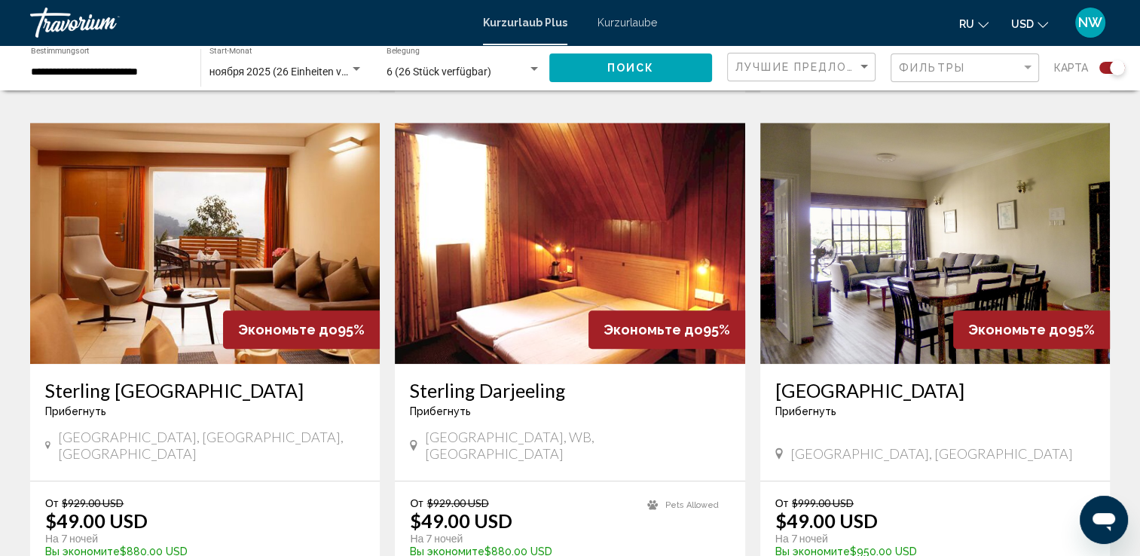
scroll to position [985, 0]
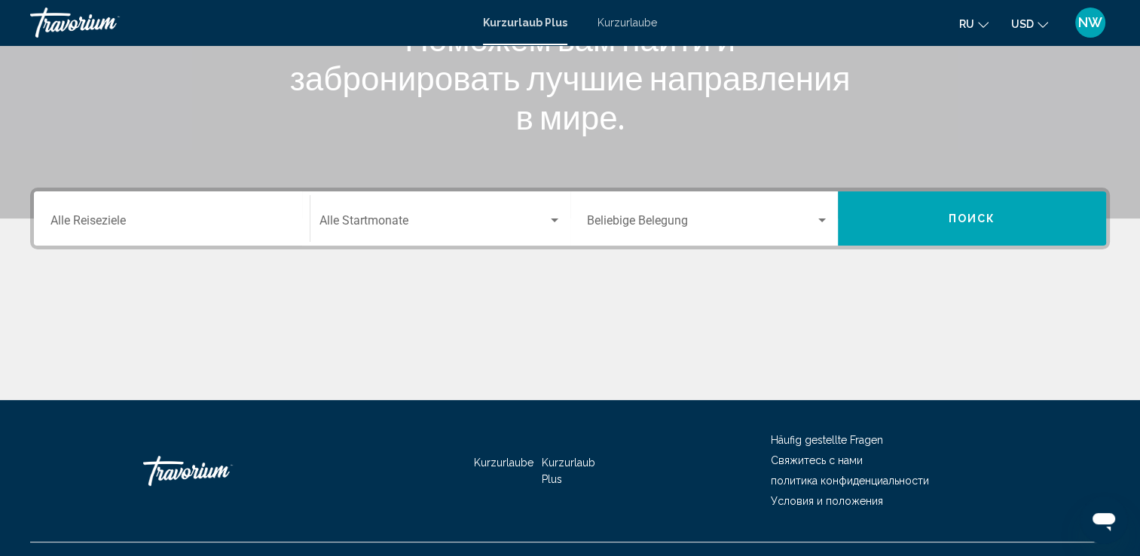
scroll to position [262, 0]
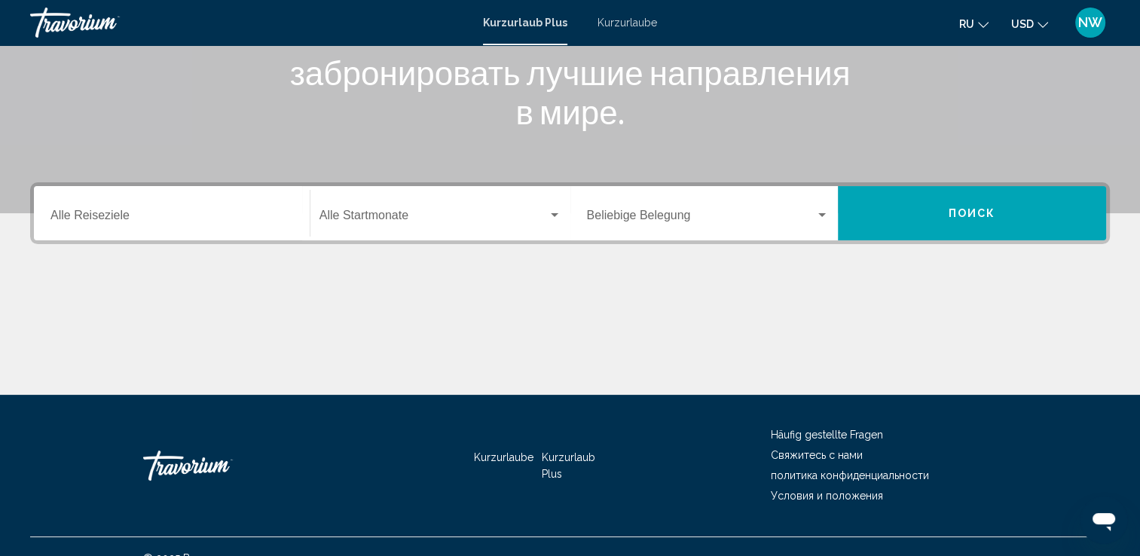
scroll to position [262, 0]
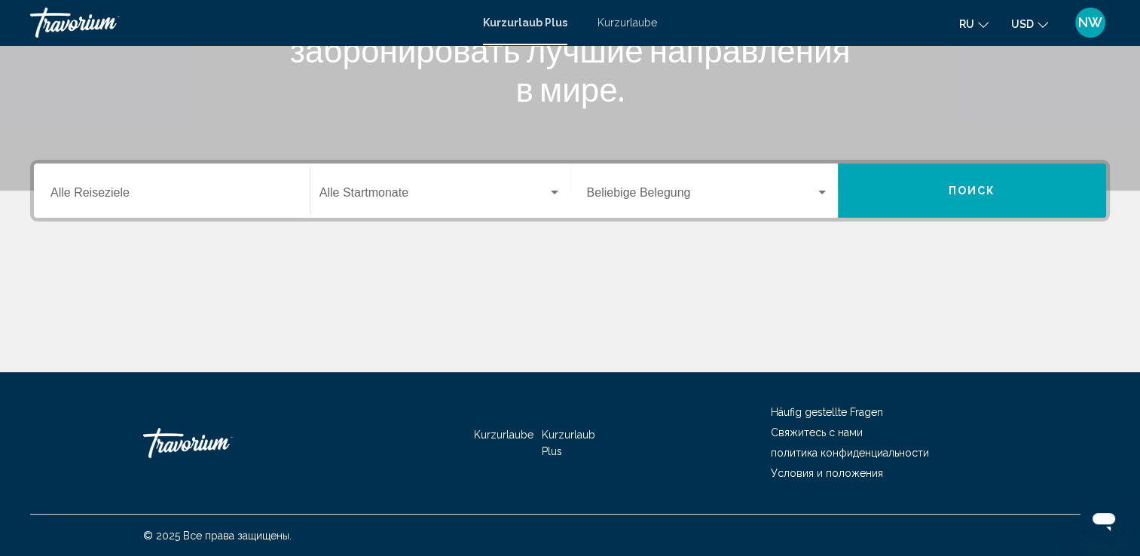
click at [119, 189] on input "Destination Alle Reiseziele" at bounding box center [172, 196] width 243 height 14
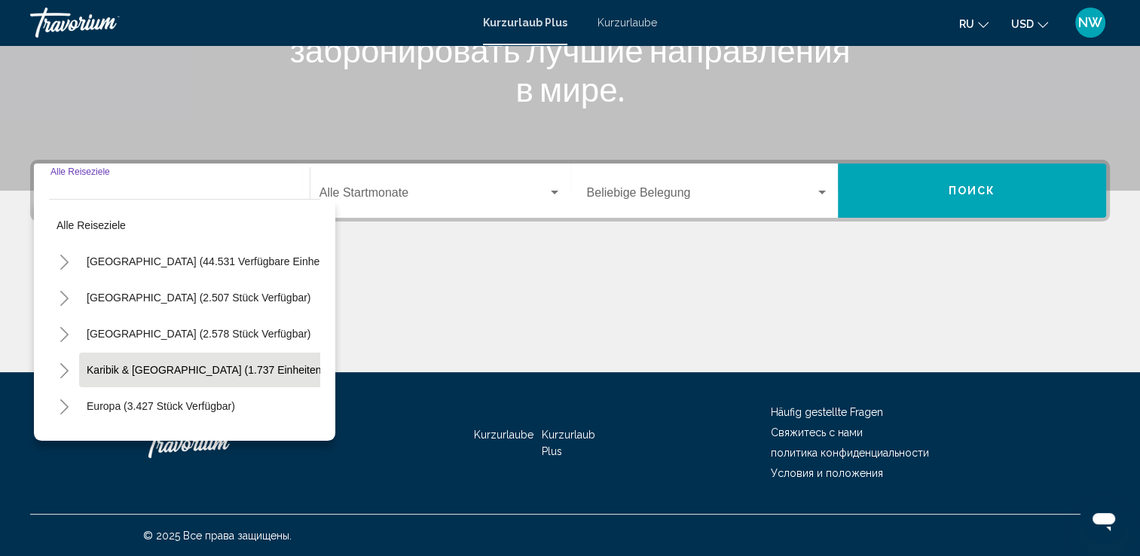
scroll to position [75, 0]
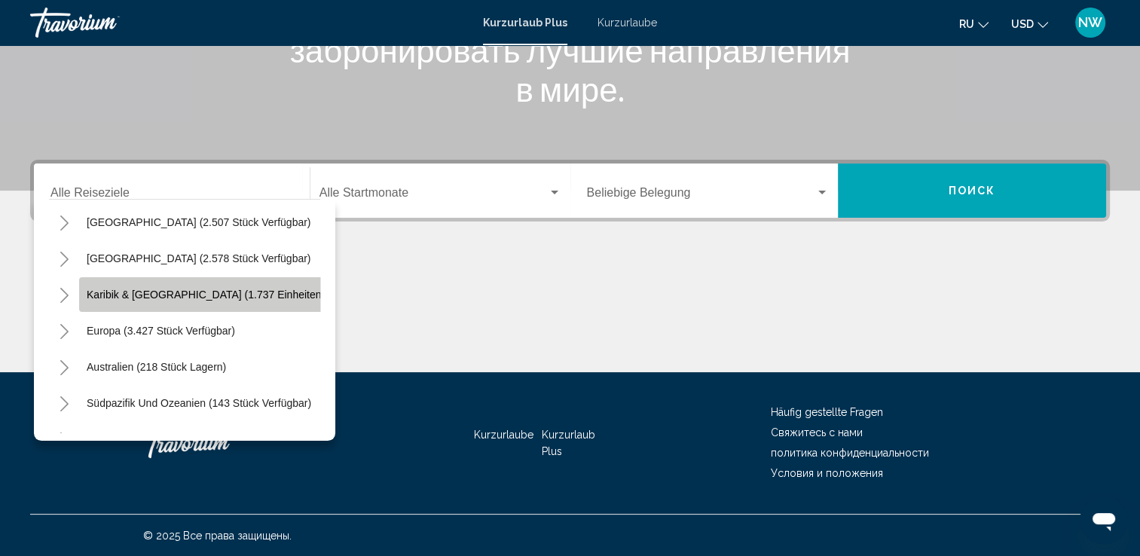
click at [171, 289] on span "Karibik & [GEOGRAPHIC_DATA] (1.737 Einheiten verfügbar)" at bounding box center [230, 295] width 287 height 12
type input "**********"
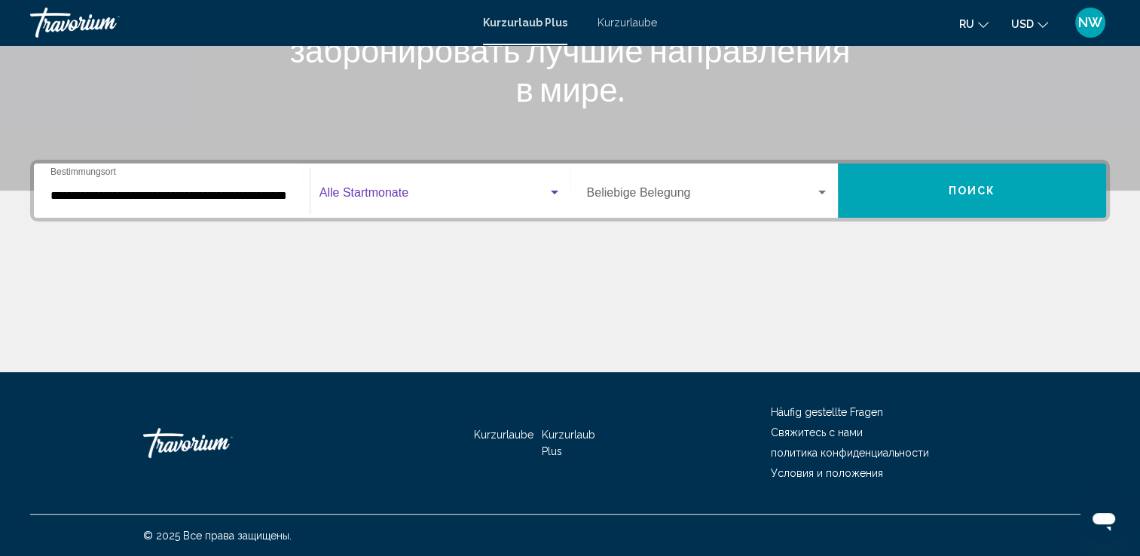
click at [371, 198] on span "Such-Widget" at bounding box center [434, 196] width 228 height 14
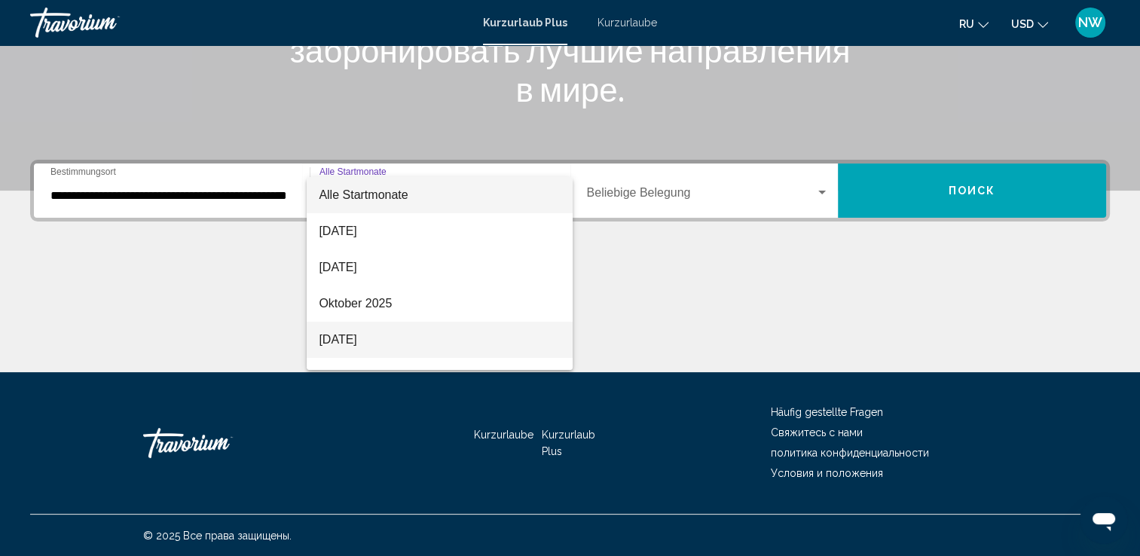
click at [350, 339] on font "[DATE]" at bounding box center [338, 339] width 38 height 13
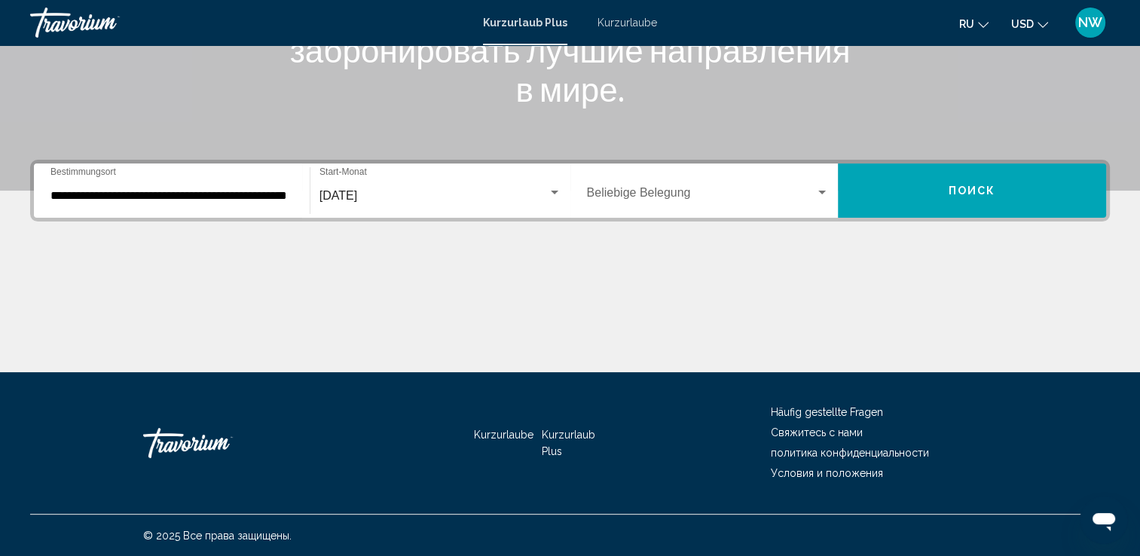
click at [350, 339] on div "Hauptinhalt" at bounding box center [570, 315] width 1080 height 113
click at [814, 188] on div "Occupancy Beliebige Belegung" at bounding box center [708, 190] width 243 height 47
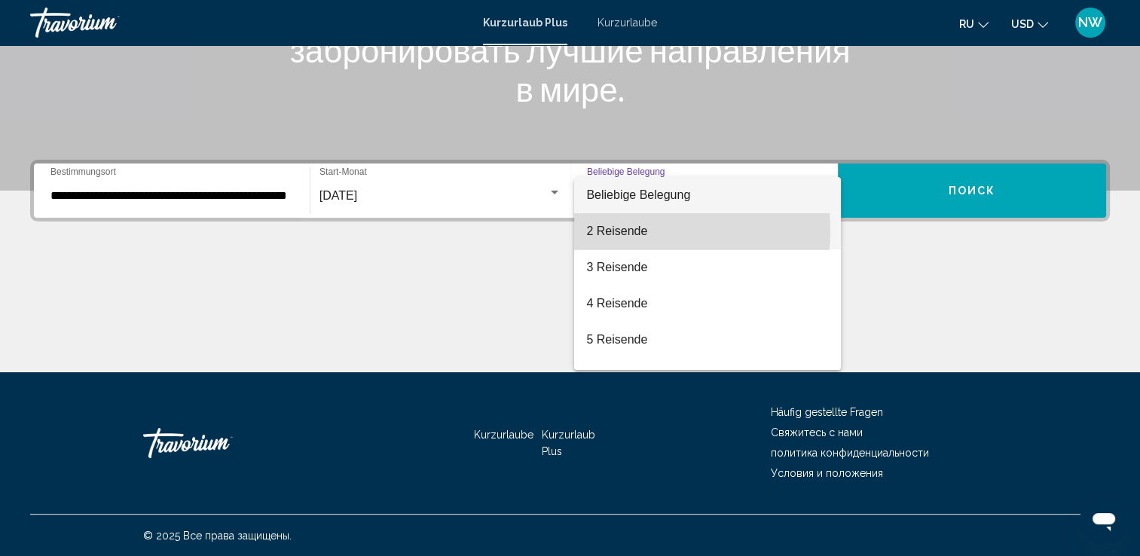
click at [621, 231] on font "2 Reisende" at bounding box center [616, 231] width 61 height 13
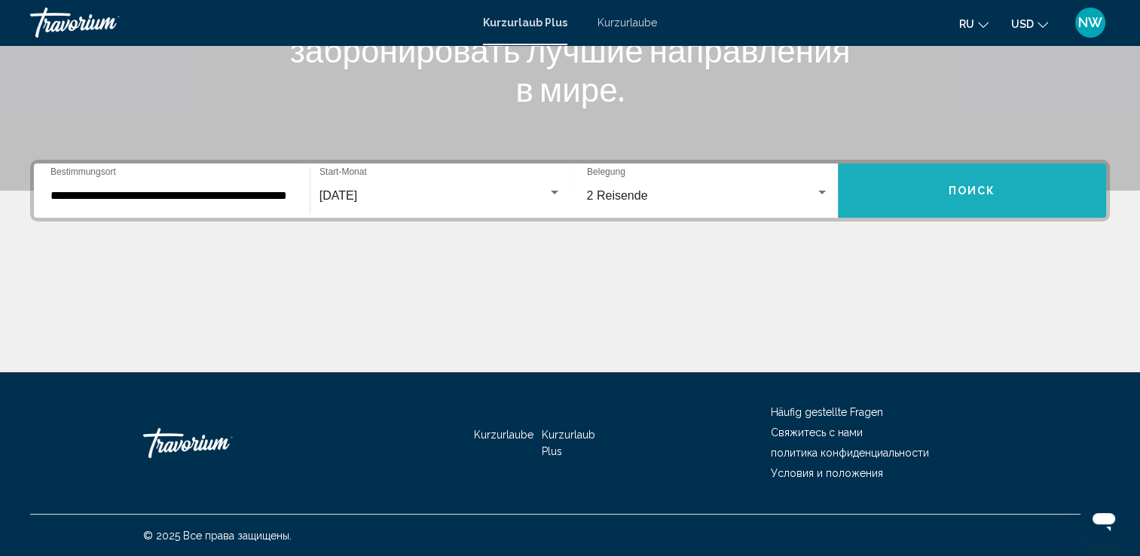
click at [956, 180] on button "Поиск" at bounding box center [972, 191] width 268 height 54
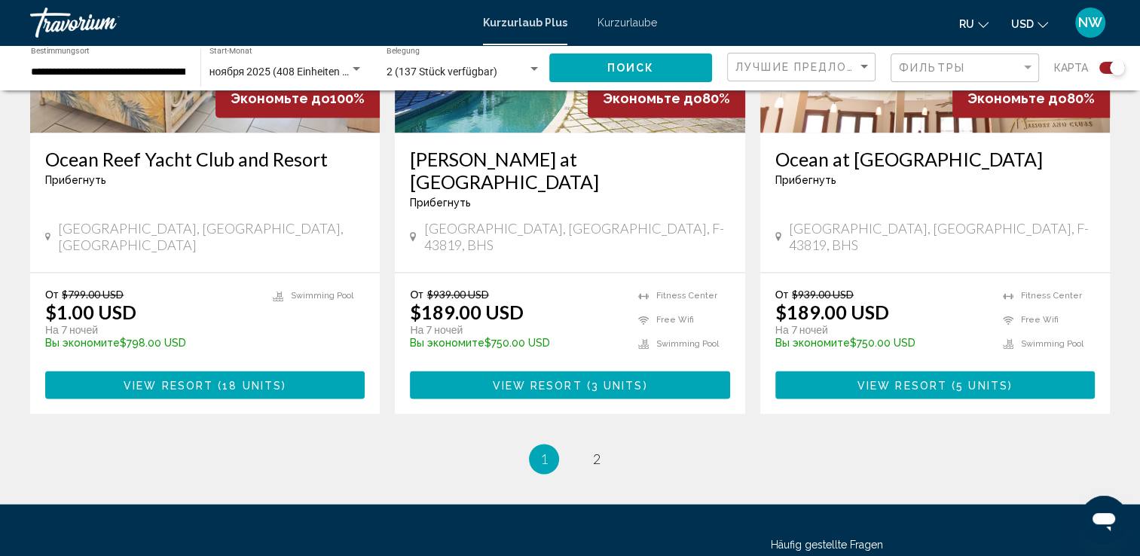
scroll to position [2388, 0]
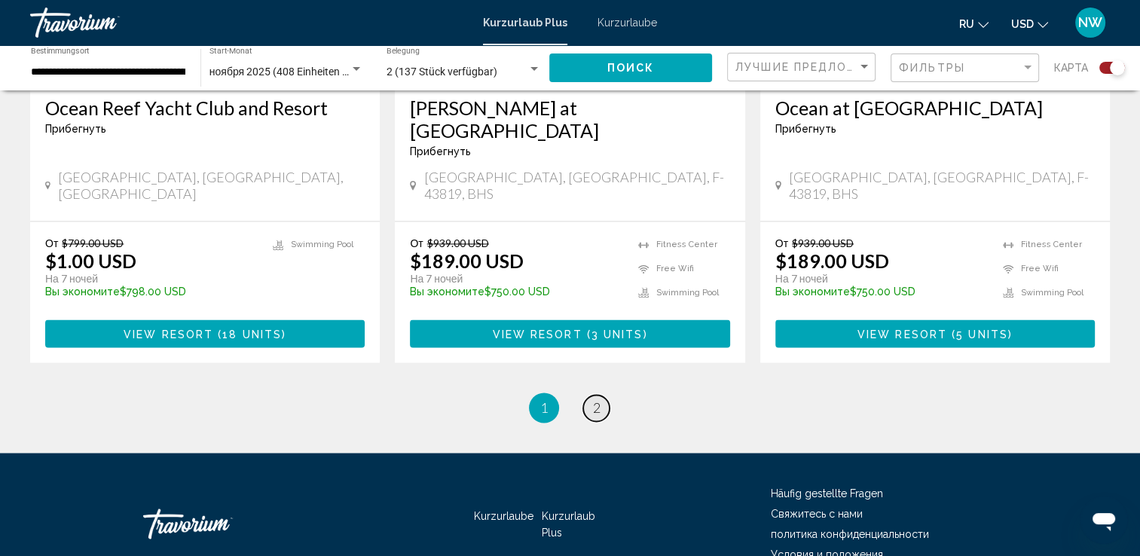
click at [600, 395] on link "page 2" at bounding box center [596, 408] width 26 height 26
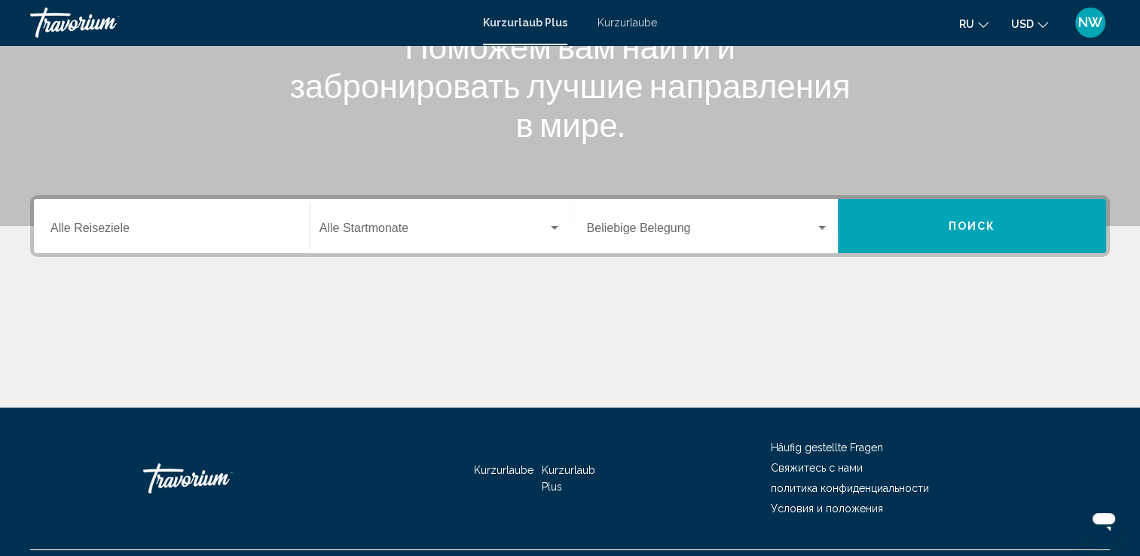
click at [229, 222] on div "Destination Alle Reiseziele" at bounding box center [172, 226] width 243 height 47
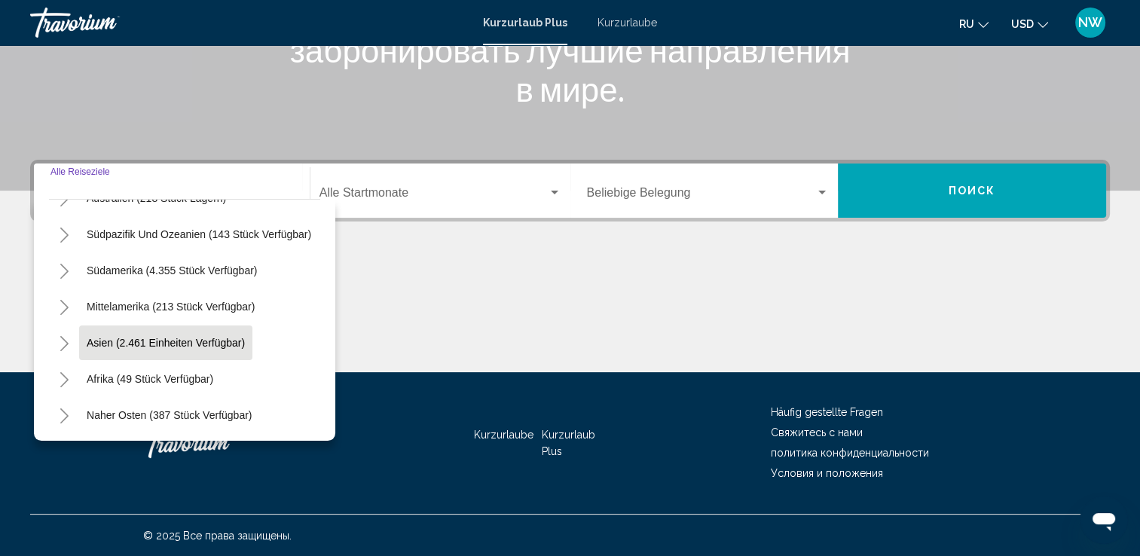
scroll to position [256, 0]
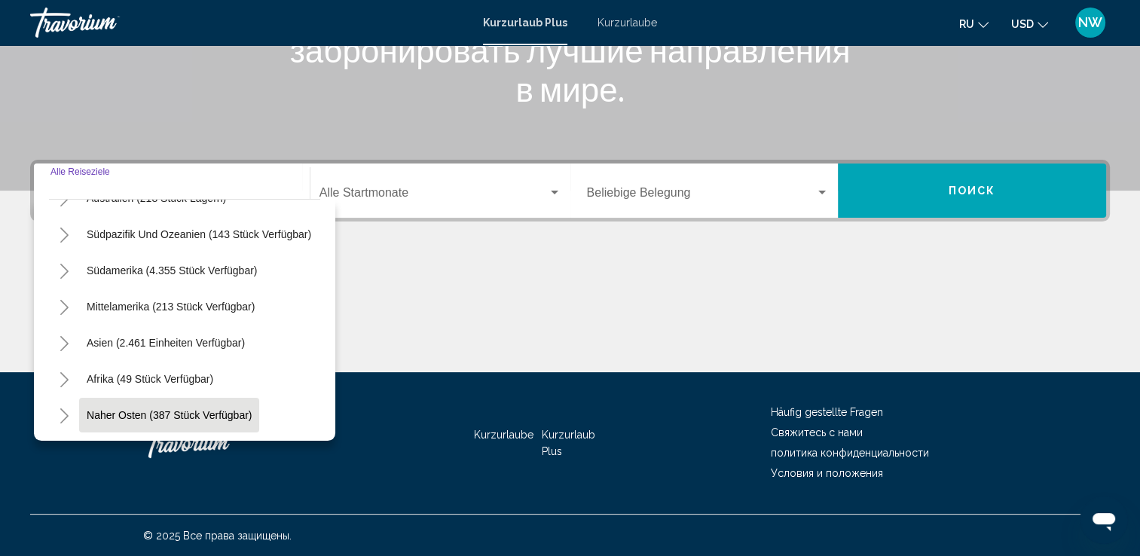
click at [208, 409] on span "Naher Osten (387 Stück verfügbar)" at bounding box center [169, 415] width 165 height 12
type input "**********"
click at [208, 408] on div "Kurzurlaube Kurzurlaub Plus Häufig gestellte Fragen Свяжитесь с нами политика к…" at bounding box center [570, 443] width 1080 height 142
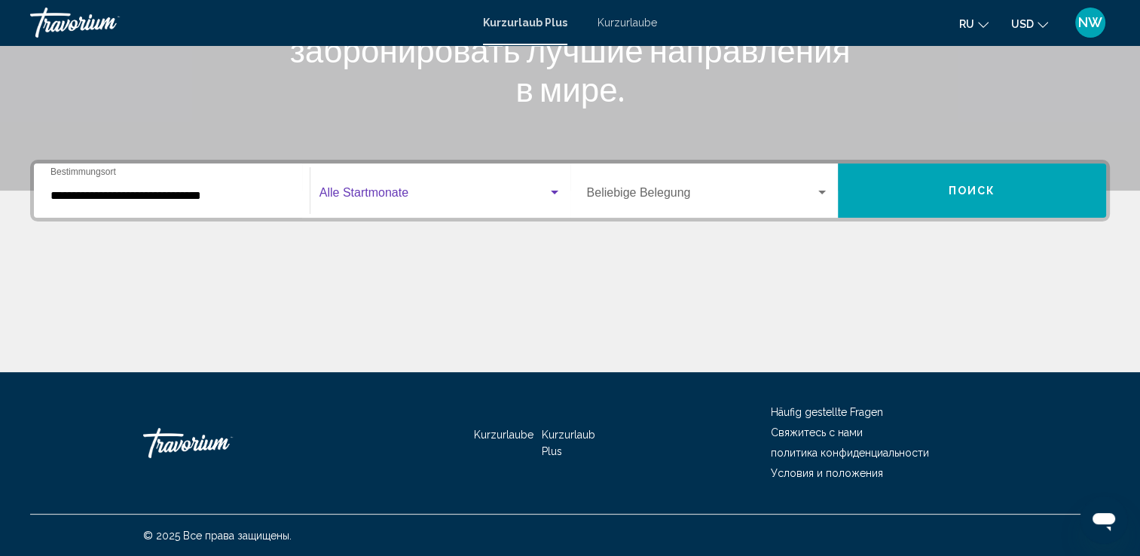
click at [558, 189] on div "Such-Widget" at bounding box center [555, 193] width 14 height 12
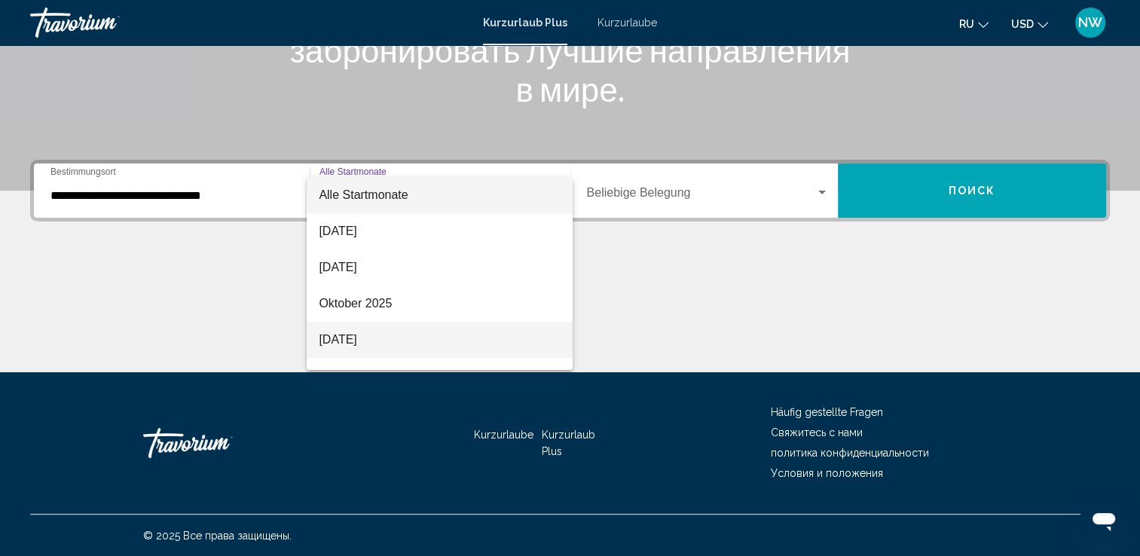
click at [357, 341] on font "[DATE]" at bounding box center [338, 339] width 38 height 13
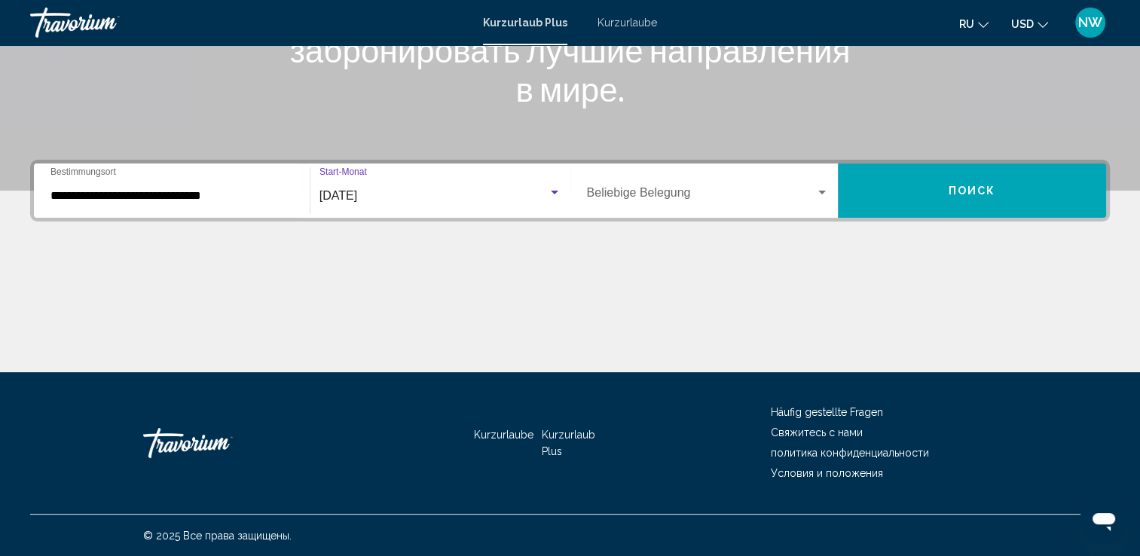
click at [892, 188] on button "Поиск" at bounding box center [972, 191] width 268 height 54
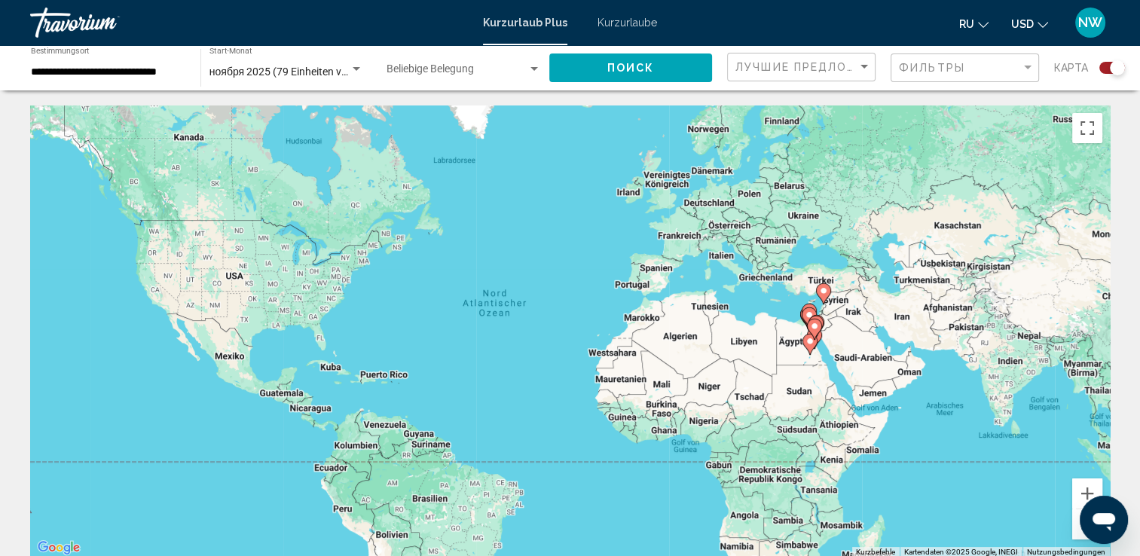
drag, startPoint x: 791, startPoint y: 314, endPoint x: 718, endPoint y: 306, distance: 73.5
click at [736, 308] on div "Um den Modus zum Ziehen mit der Tastatur zu aktivieren, drückst du Alt + Eingab…" at bounding box center [570, 332] width 1080 height 452
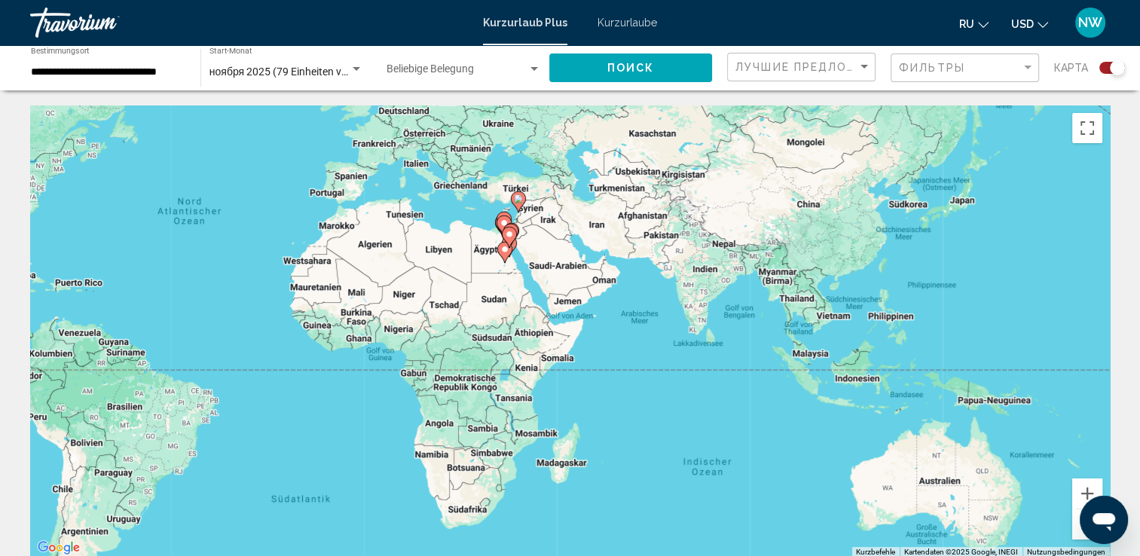
drag, startPoint x: 742, startPoint y: 415, endPoint x: 522, endPoint y: 370, distance: 224.6
click at [522, 370] on div "Um den Modus zum Ziehen mit der Tastatur zu aktivieren, drückst du Alt + Eingab…" at bounding box center [570, 332] width 1080 height 452
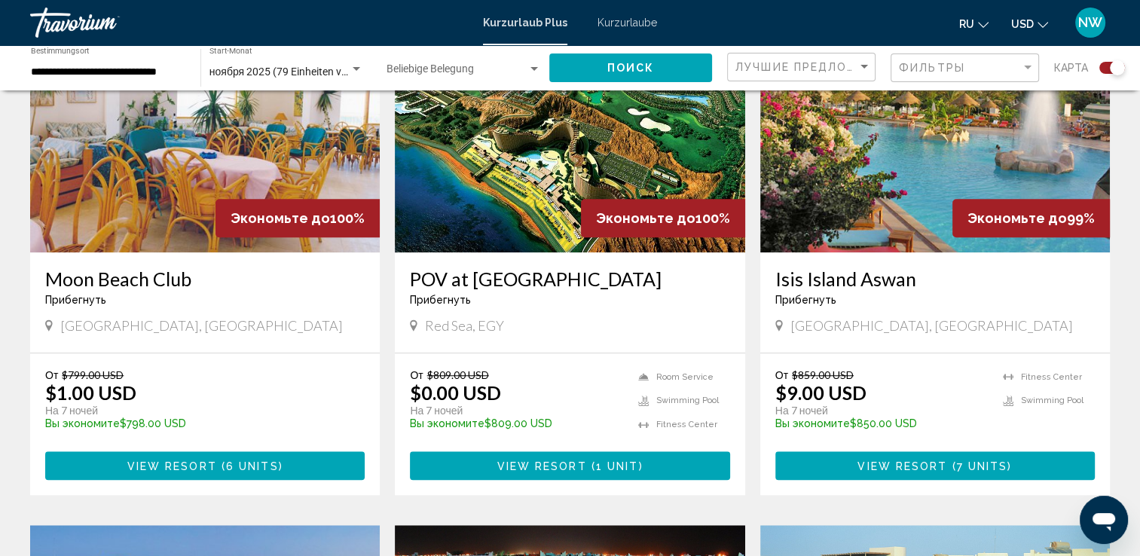
scroll to position [1131, 0]
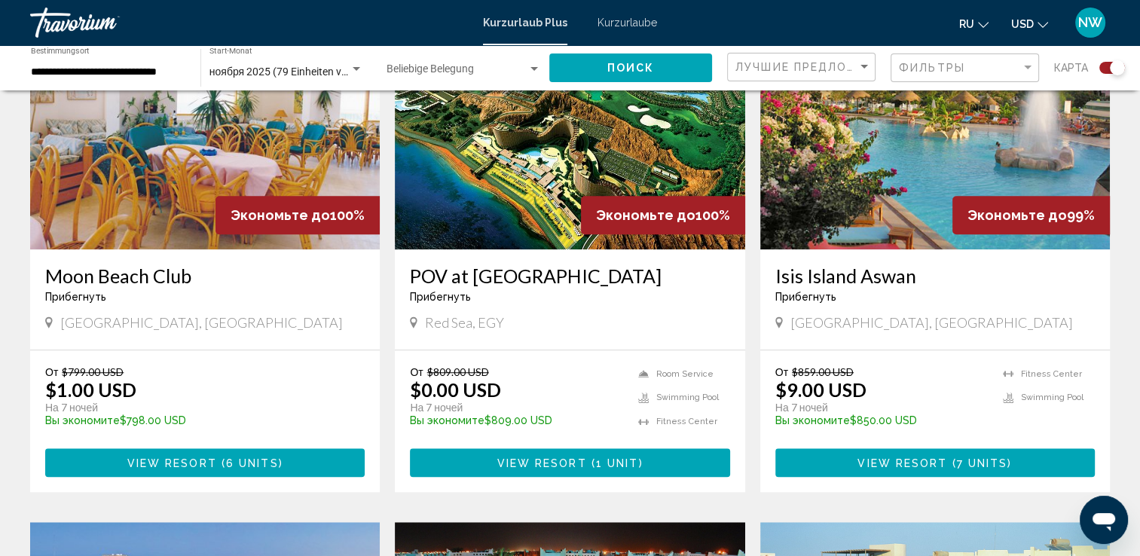
click at [555, 461] on font "View Resort ( 1 unit )" at bounding box center [570, 464] width 146 height 12
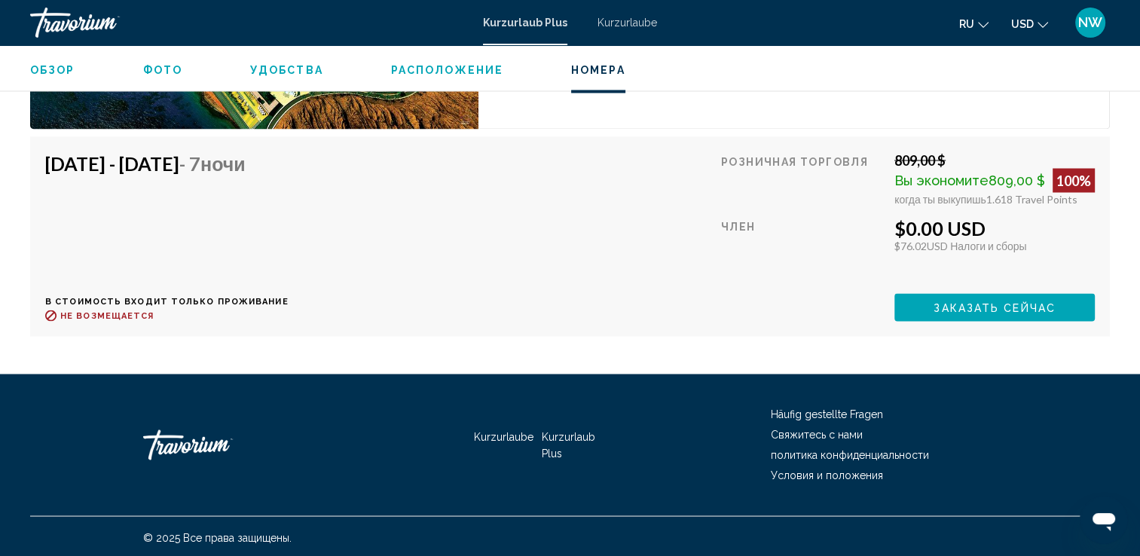
scroll to position [2702, 0]
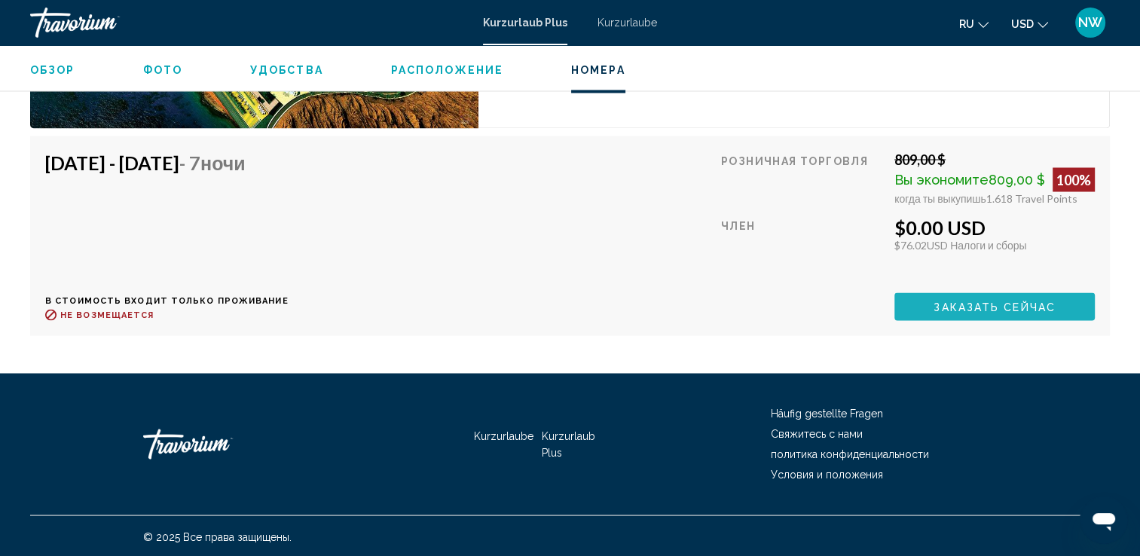
click at [926, 306] on button "Заказать сейчас" at bounding box center [995, 306] width 201 height 28
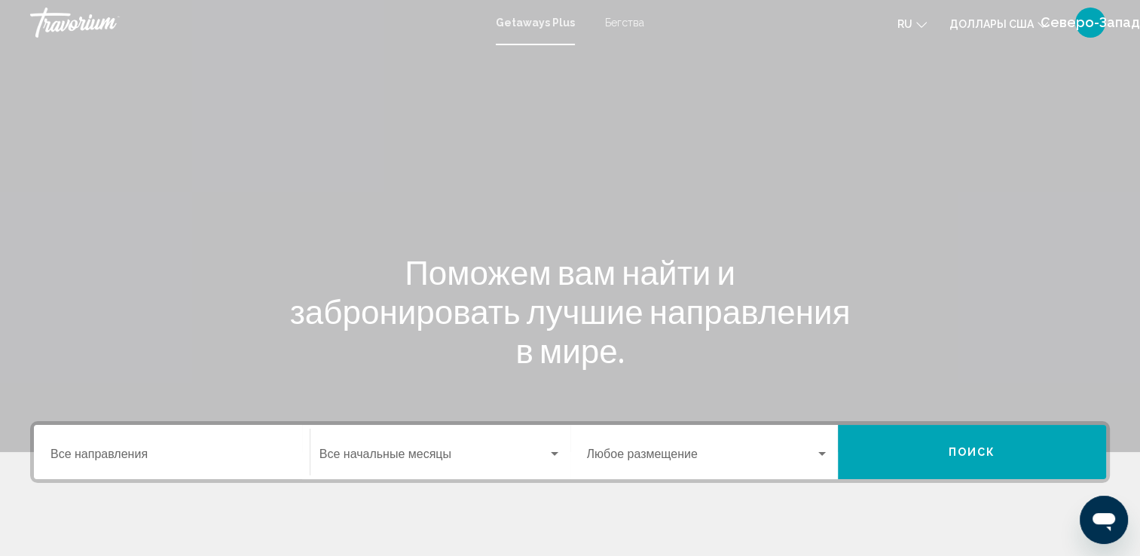
click at [103, 464] on div "Destination Все направления" at bounding box center [172, 452] width 243 height 47
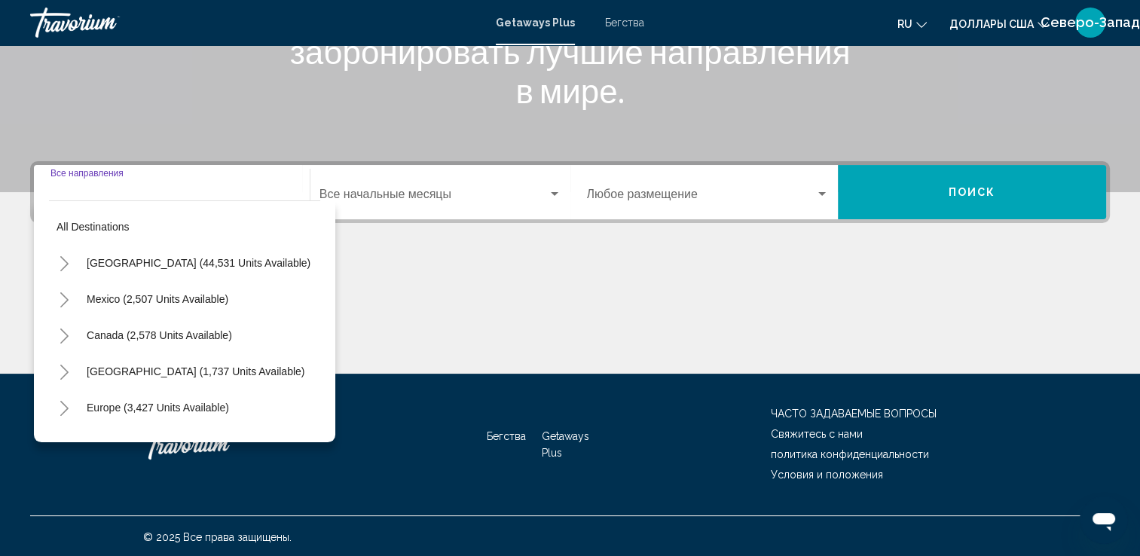
scroll to position [262, 0]
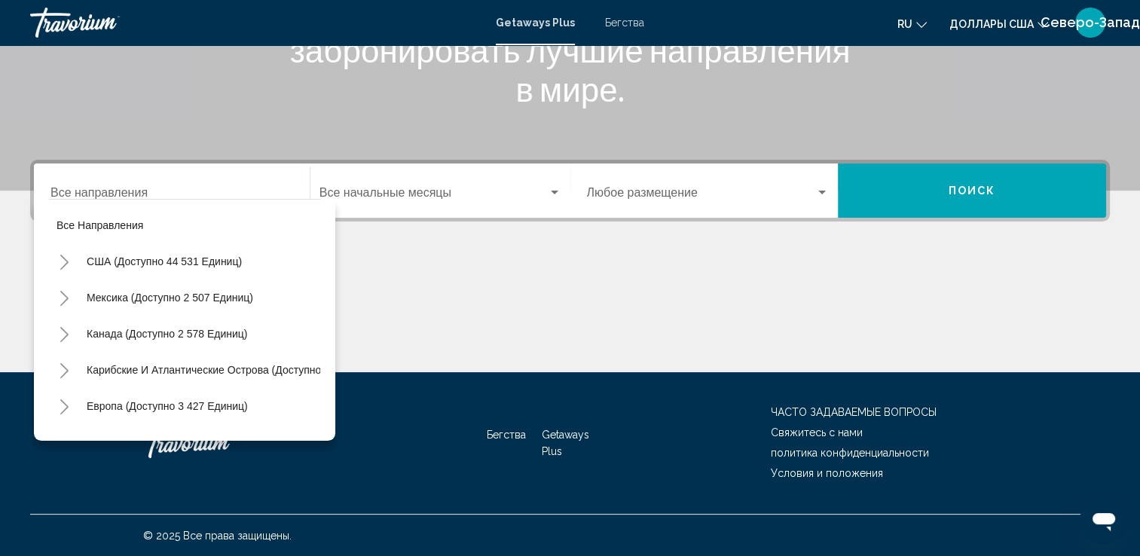
drag, startPoint x: 670, startPoint y: 316, endPoint x: 675, endPoint y: 308, distance: 9.8
click at [670, 317] on div "Основное содержание" at bounding box center [570, 315] width 1080 height 113
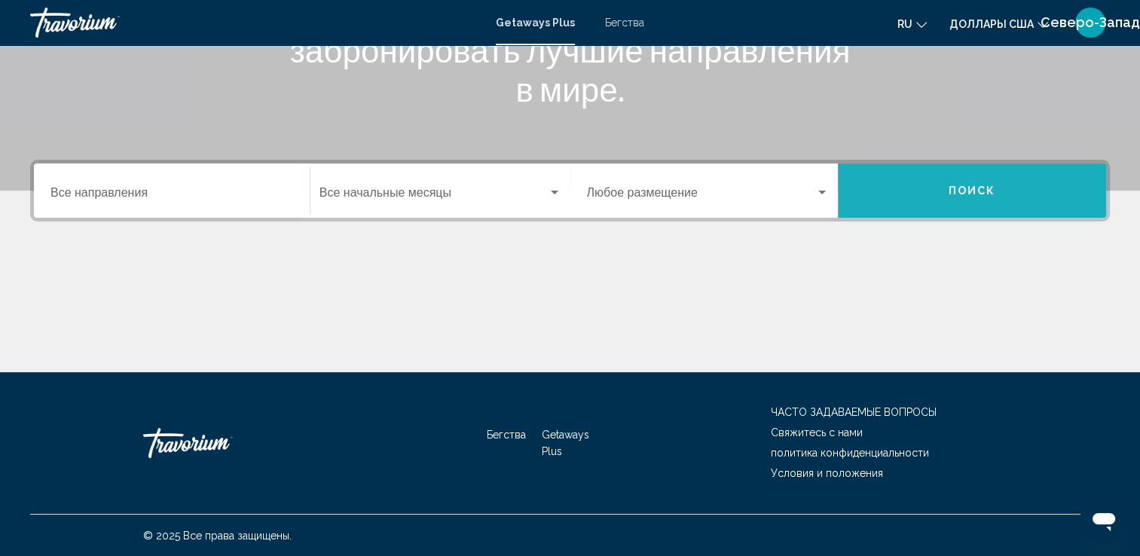
click at [985, 188] on span "Поиск" at bounding box center [972, 191] width 47 height 12
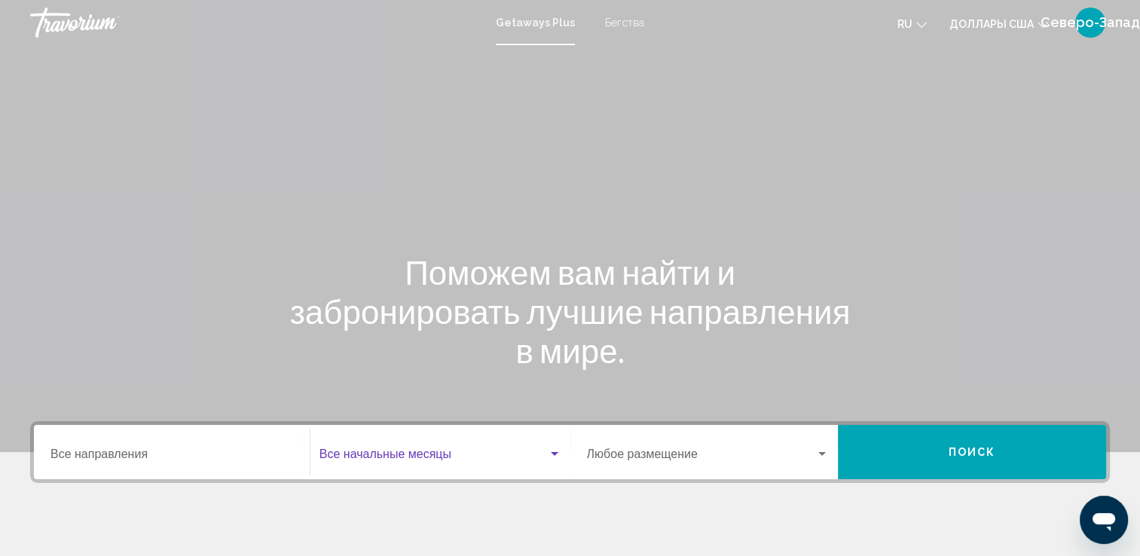
click at [551, 454] on div "Виджет поиска" at bounding box center [555, 454] width 8 height 4
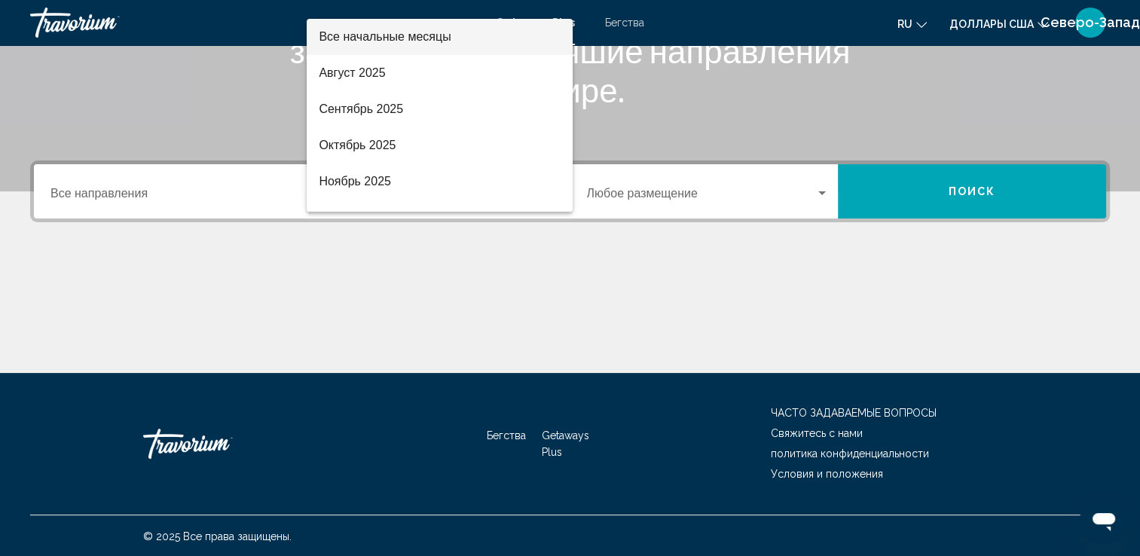
scroll to position [262, 0]
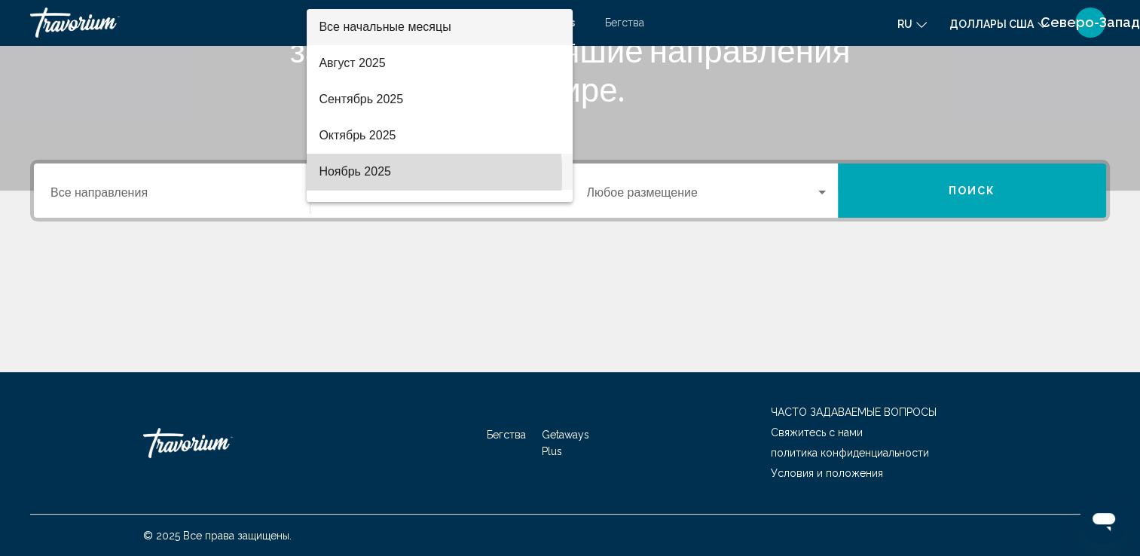
click at [331, 174] on font "Ноябрь 2025" at bounding box center [355, 171] width 72 height 13
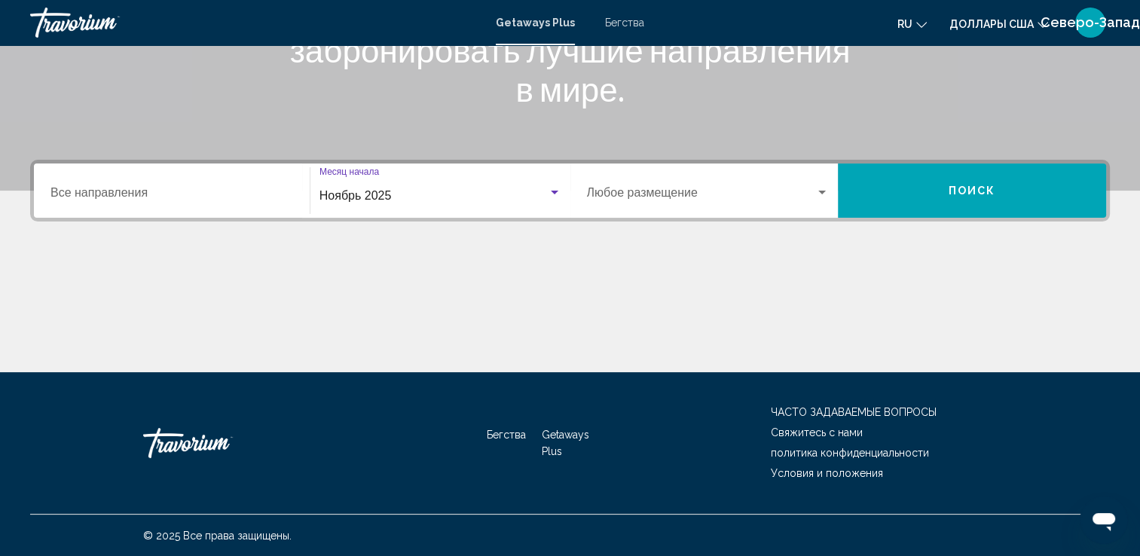
click at [819, 194] on div "Виджет поиска" at bounding box center [823, 193] width 14 height 12
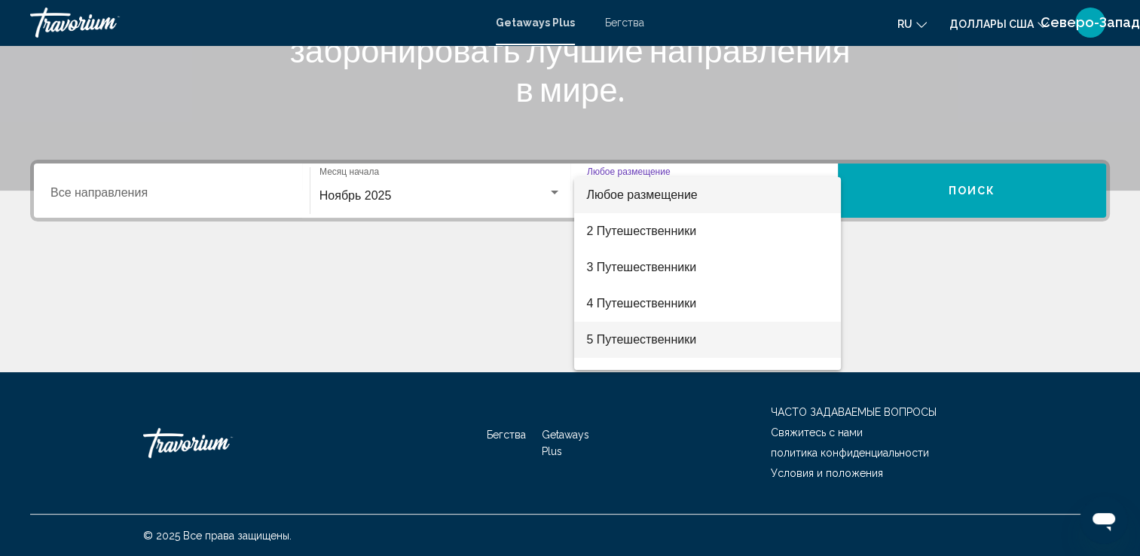
scroll to position [151, 0]
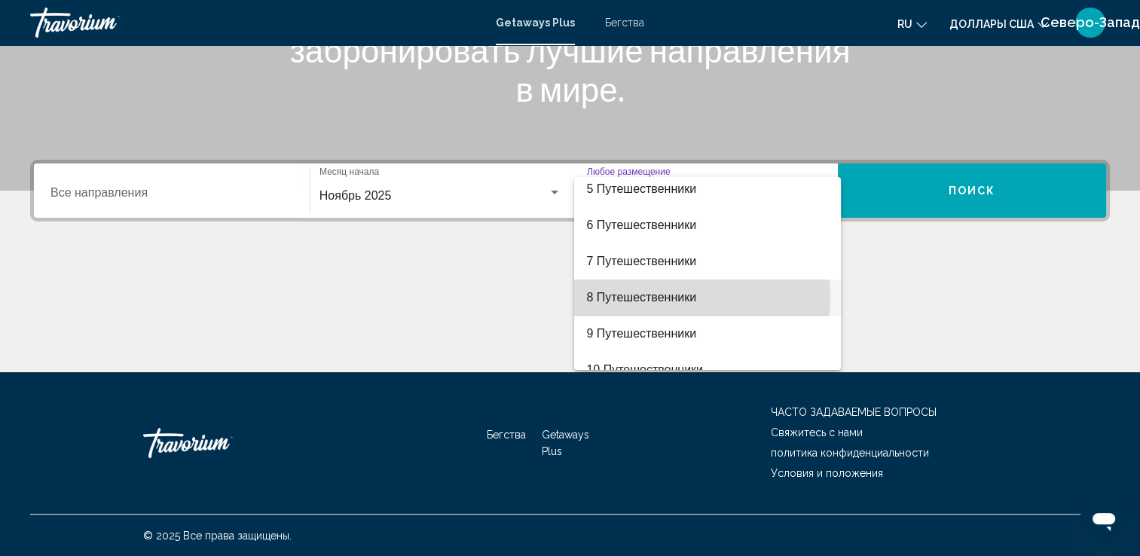
click at [652, 299] on font "8 Путешественники" at bounding box center [641, 297] width 110 height 13
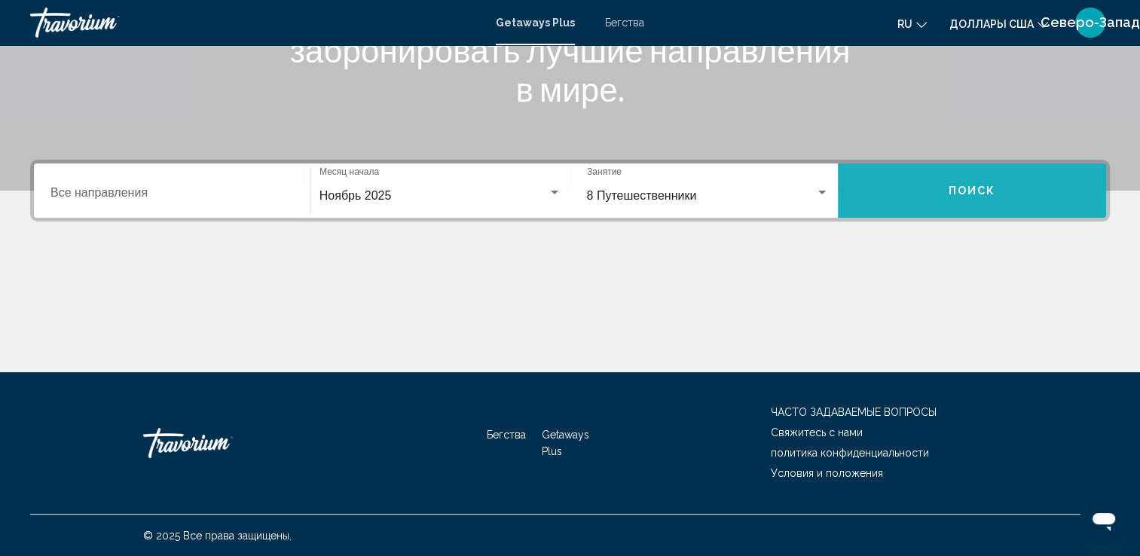
click at [971, 187] on span "Поиск" at bounding box center [972, 191] width 47 height 12
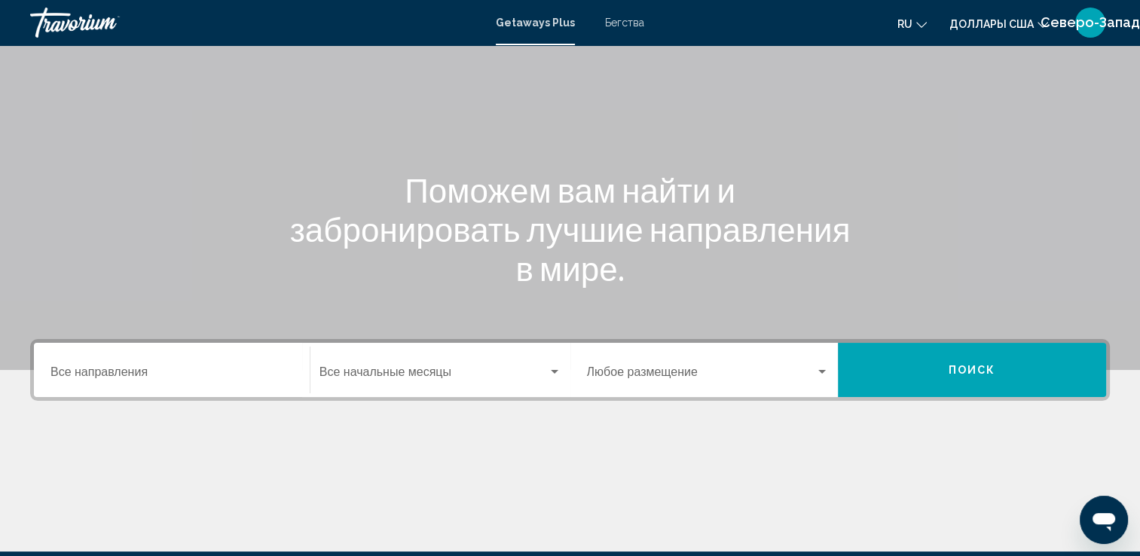
scroll to position [75, 0]
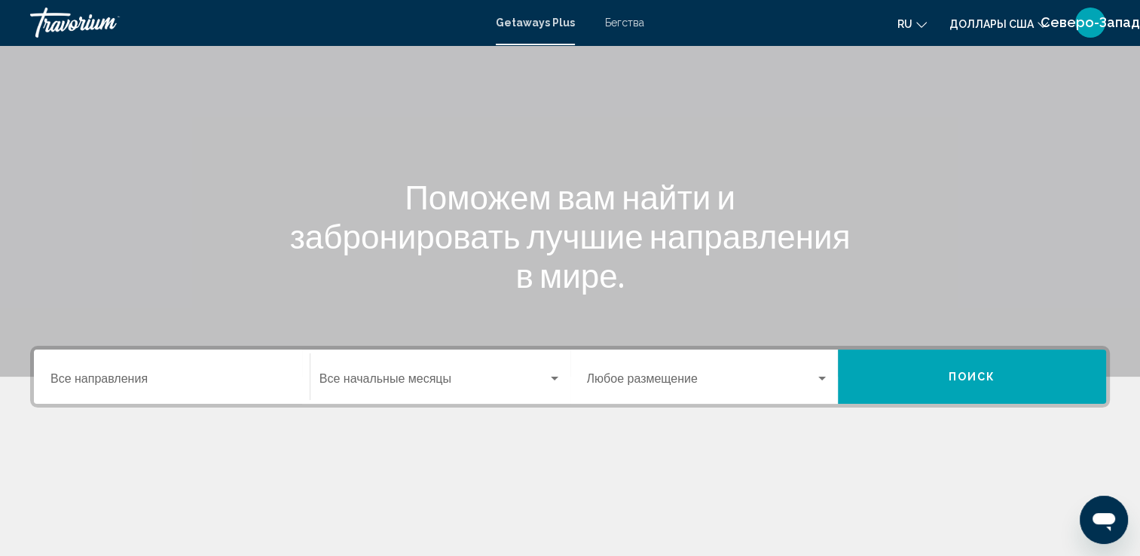
click at [1035, 23] on button "Доллары США USD ($) MXN (Mex$) CAD (Can$) GBP (£) EUR (€) AUD (A$) NZD (NZ$) CN…" at bounding box center [999, 24] width 99 height 22
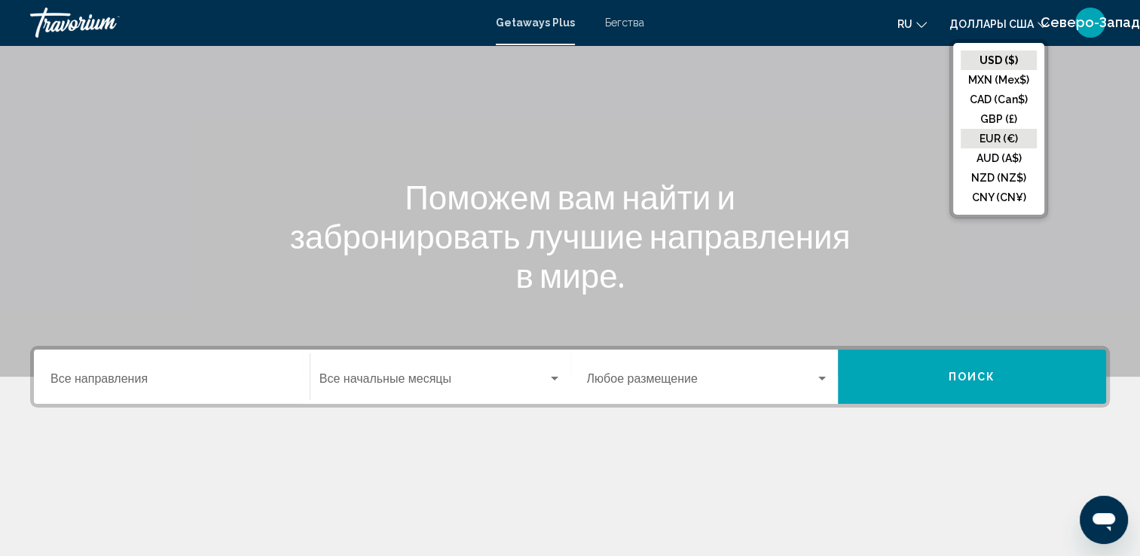
click at [1000, 136] on button "EUR (€)" at bounding box center [999, 139] width 76 height 20
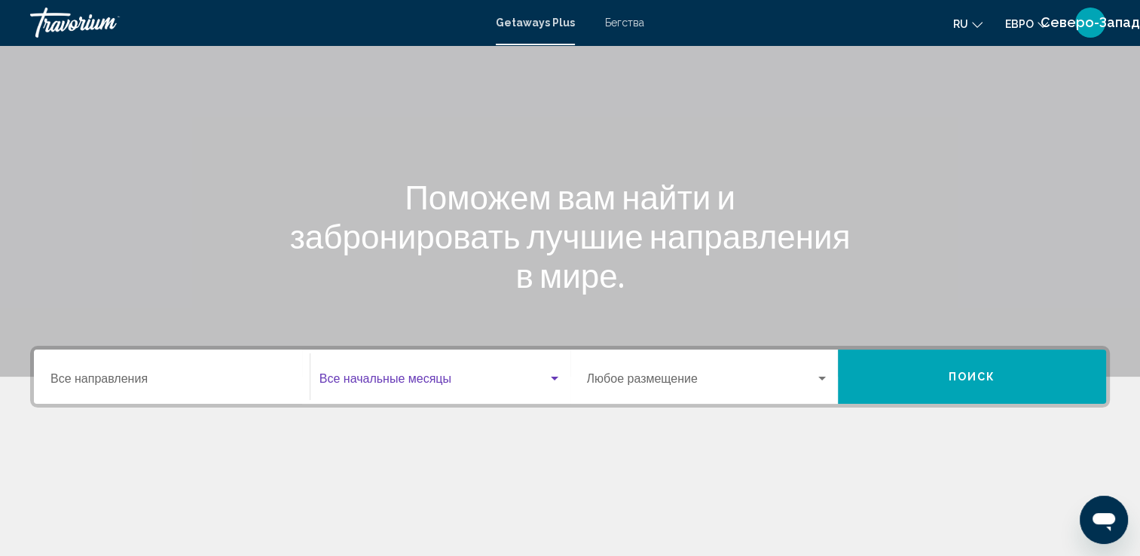
click at [548, 376] on div "Виджет поиска" at bounding box center [555, 379] width 14 height 12
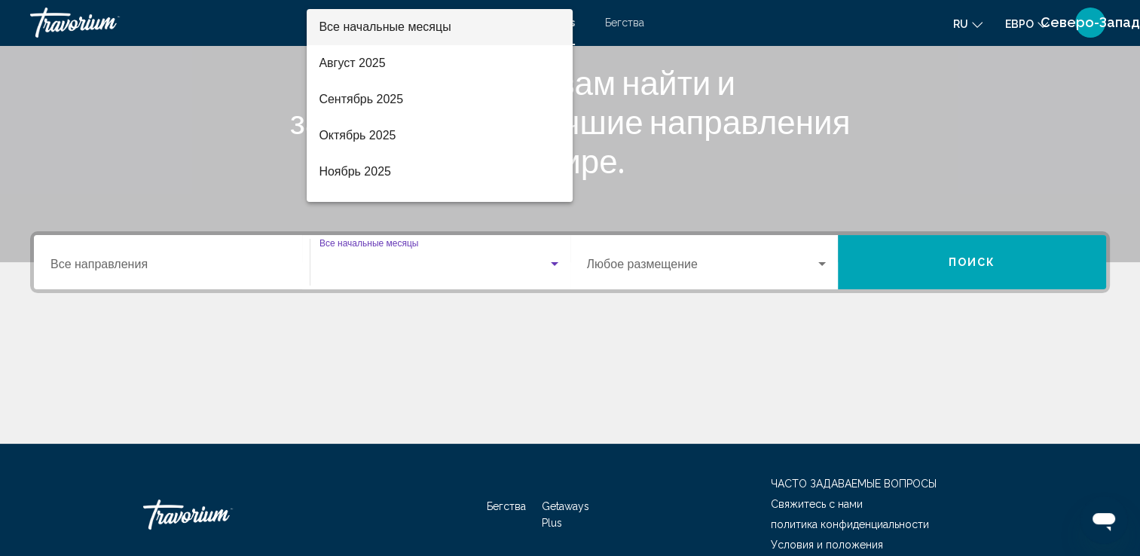
scroll to position [262, 0]
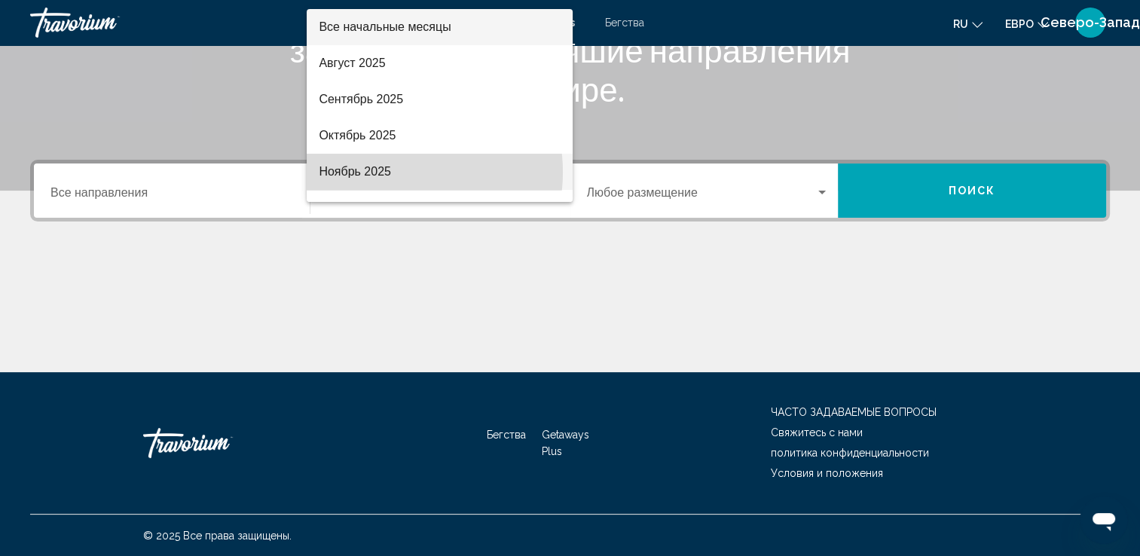
click at [389, 173] on font "Ноябрь 2025" at bounding box center [355, 171] width 72 height 13
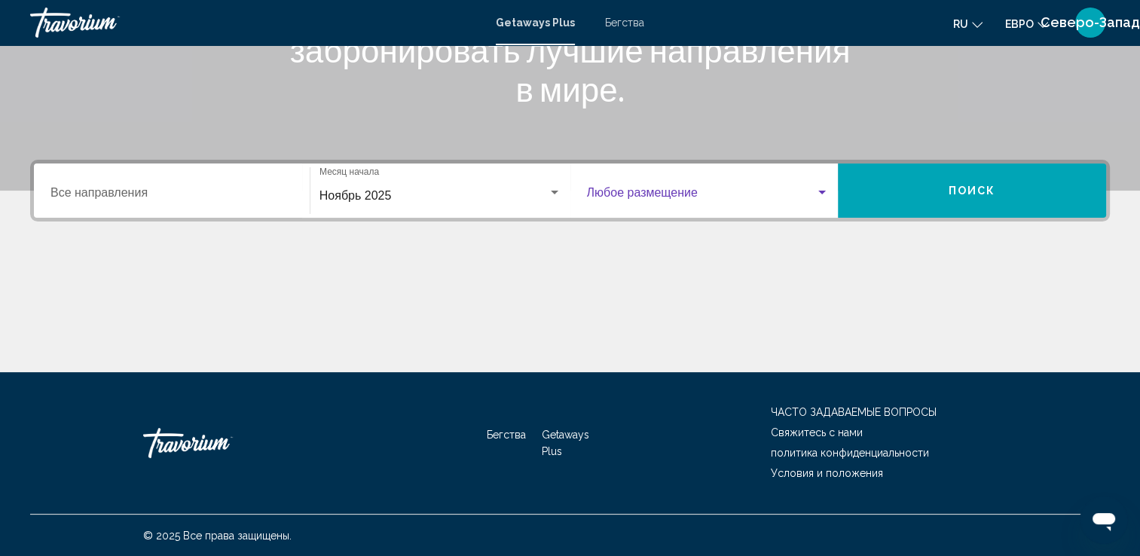
click at [817, 188] on div "Виджет поиска" at bounding box center [823, 193] width 14 height 12
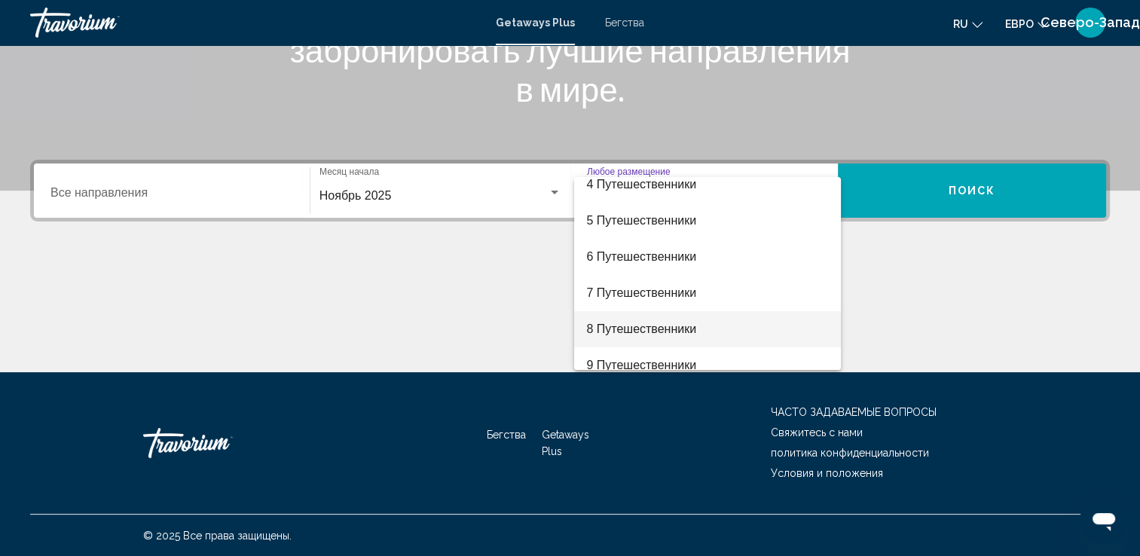
scroll to position [151, 0]
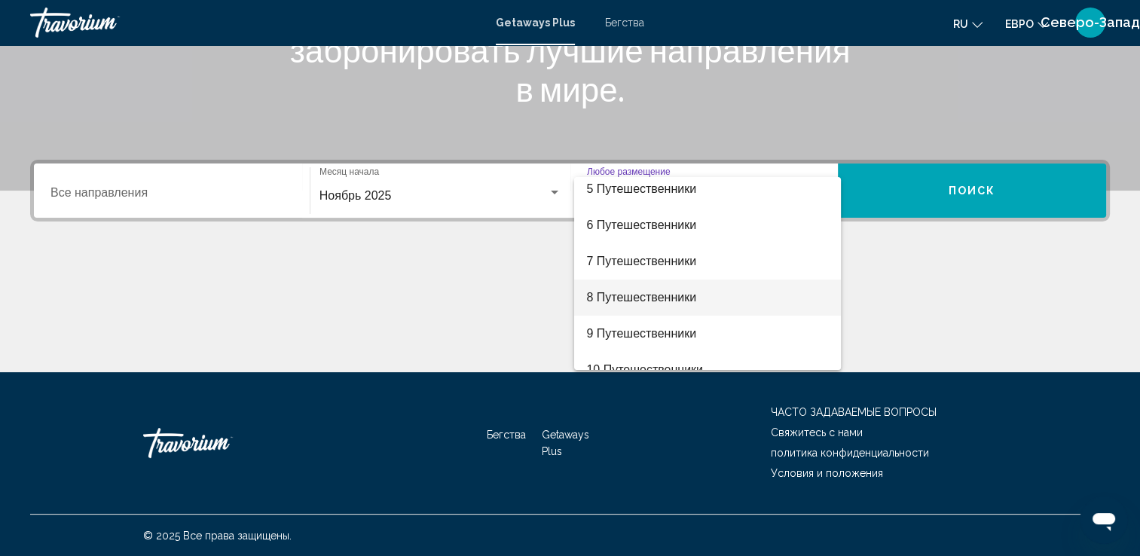
click at [646, 297] on font "8 Путешественники" at bounding box center [641, 297] width 110 height 13
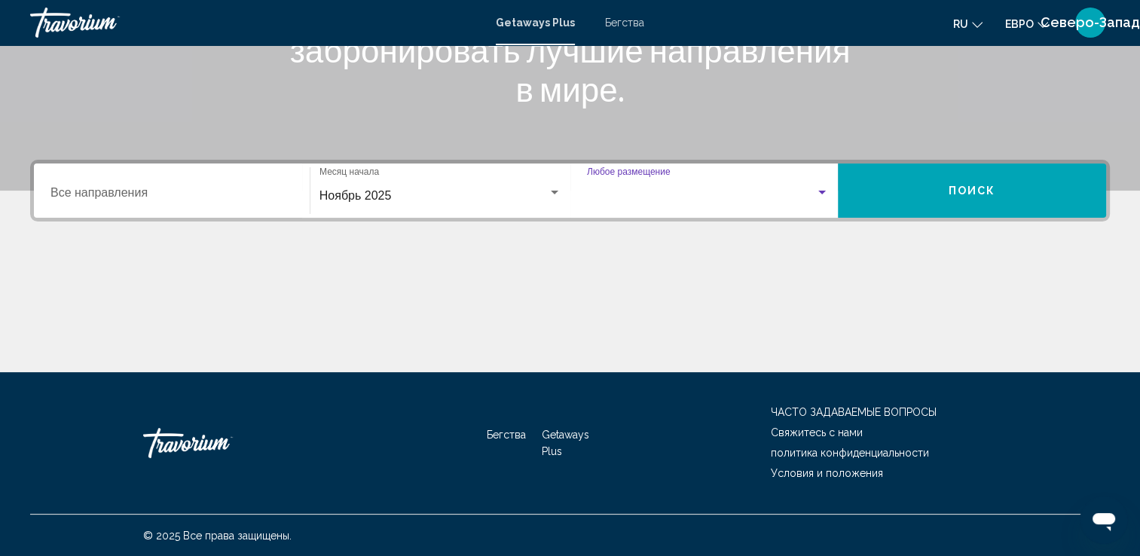
click at [646, 297] on div "Основное содержание" at bounding box center [570, 315] width 1080 height 113
click at [822, 195] on div "Виджет поиска" at bounding box center [823, 193] width 14 height 12
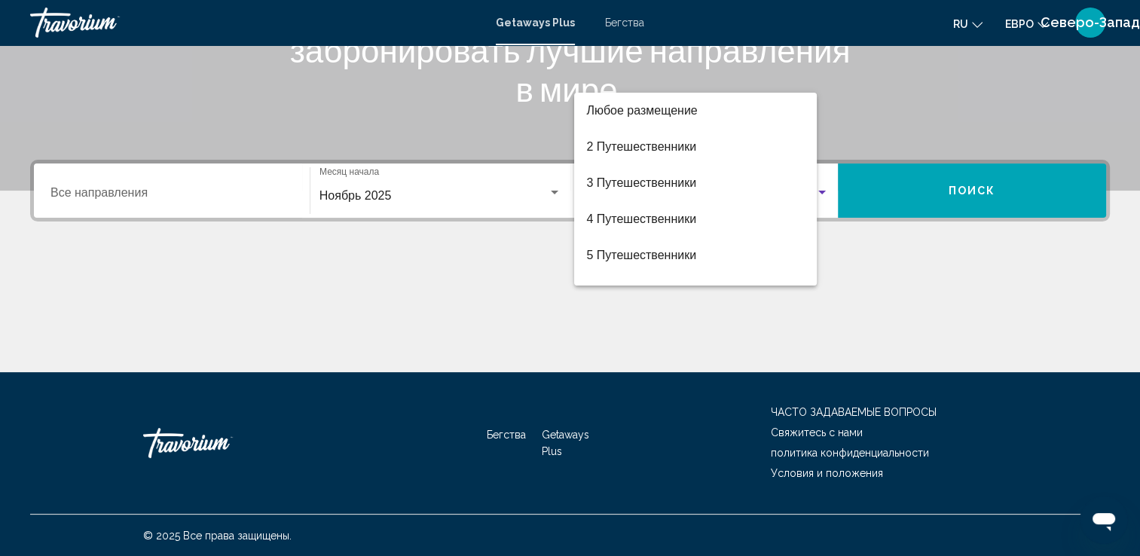
scroll to position [169, 0]
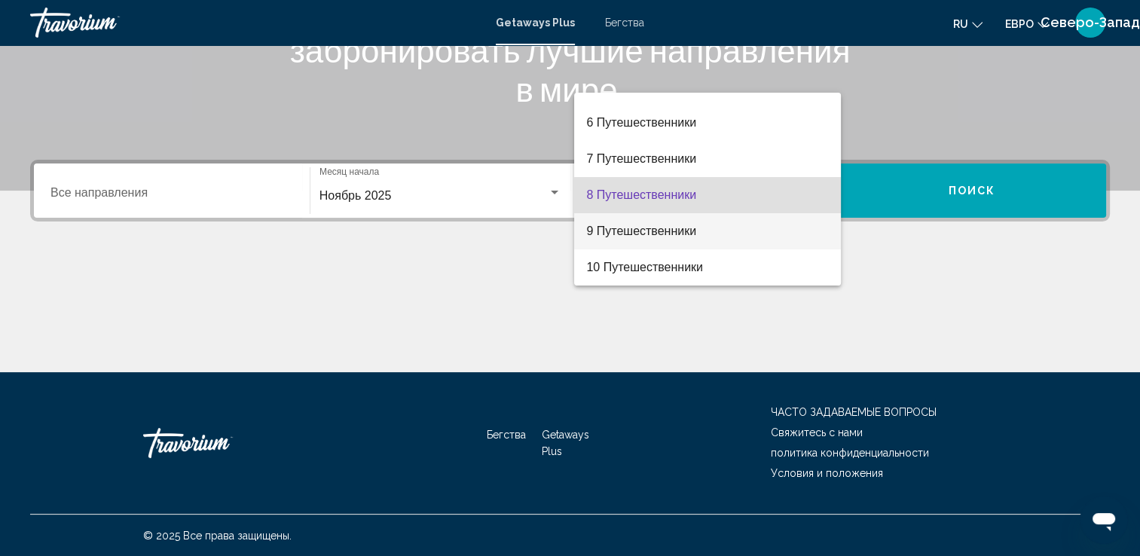
click at [703, 236] on span "9 Путешественники" at bounding box center [707, 231] width 243 height 36
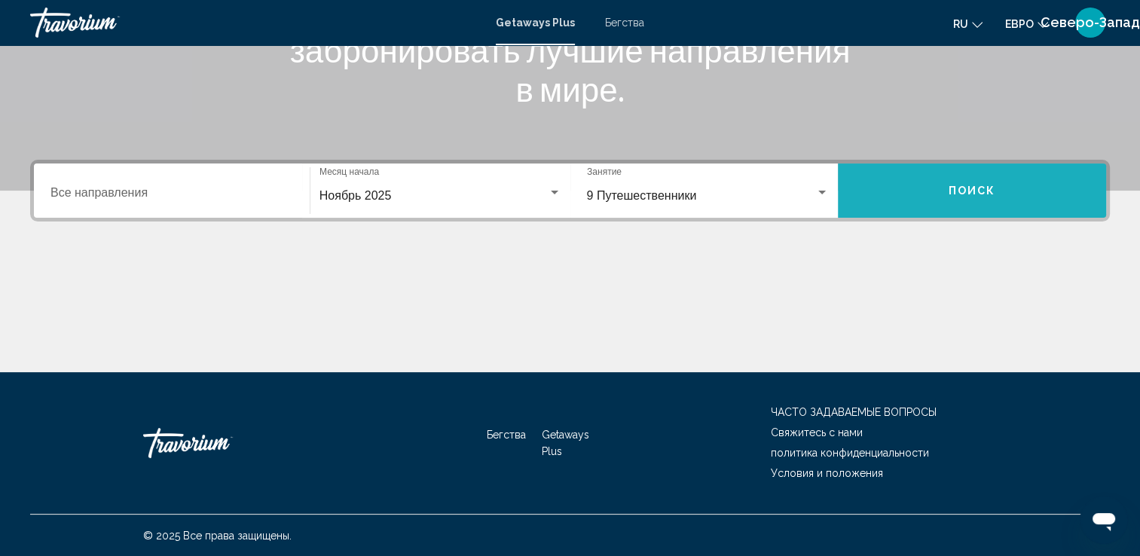
click at [965, 185] on span "Поиск" at bounding box center [972, 191] width 47 height 12
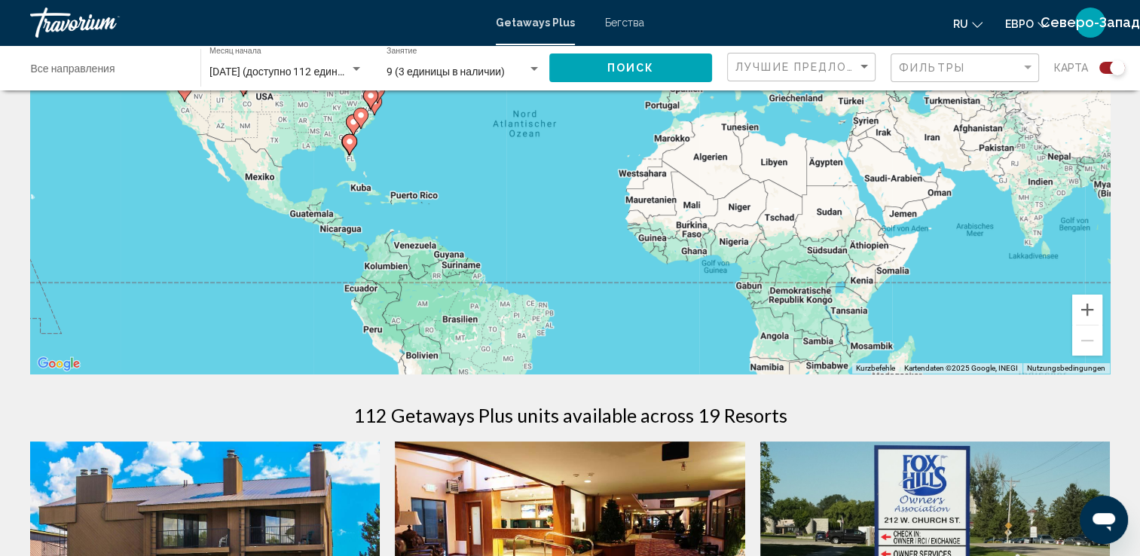
scroll to position [151, 0]
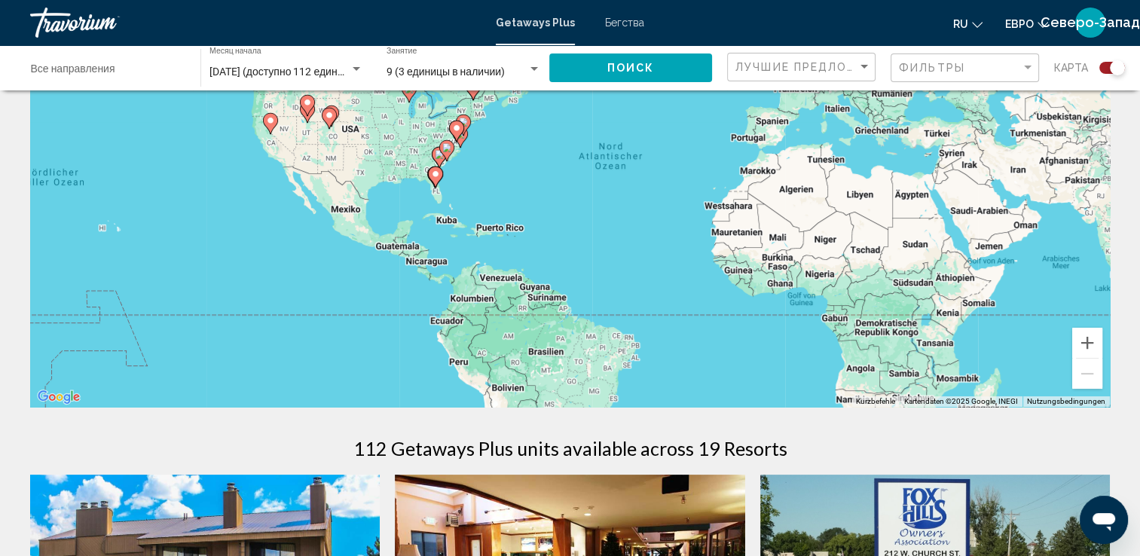
drag, startPoint x: 981, startPoint y: 243, endPoint x: 1038, endPoint y: 213, distance: 64.7
click at [1046, 214] on div "Um den Modus zum Ziehen mit der Tastatur zu aktivieren, drückst du Alt + Eingab…" at bounding box center [570, 181] width 1080 height 452
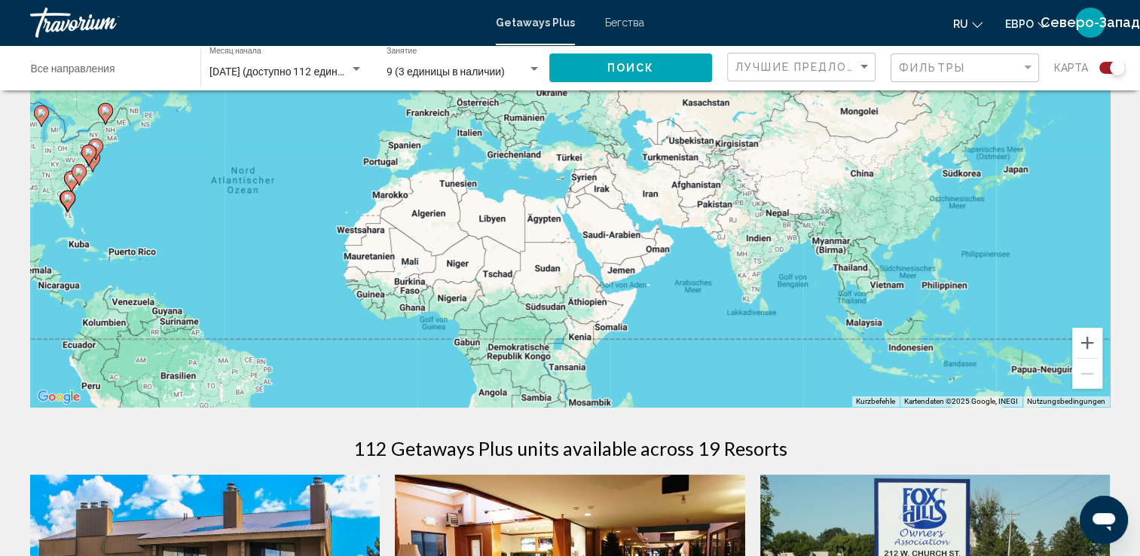
drag, startPoint x: 902, startPoint y: 271, endPoint x: 642, endPoint y: 369, distance: 276.9
click at [633, 384] on div "Um den Modus zum Ziehen mit der Tastatur zu aktivieren, drückst du Alt + Eingab…" at bounding box center [570, 181] width 1080 height 452
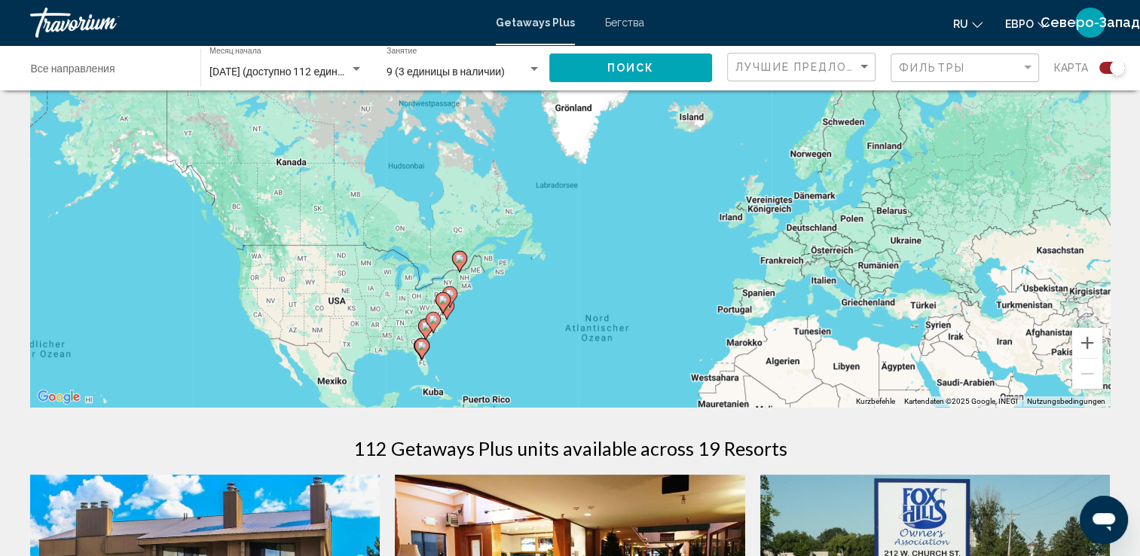
drag, startPoint x: 513, startPoint y: 155, endPoint x: 883, endPoint y: 264, distance: 385.7
click at [883, 264] on div "Um den Modus zum Ziehen mit der Tastatur zu aktivieren, drückst du Alt + Eingab…" at bounding box center [570, 181] width 1080 height 452
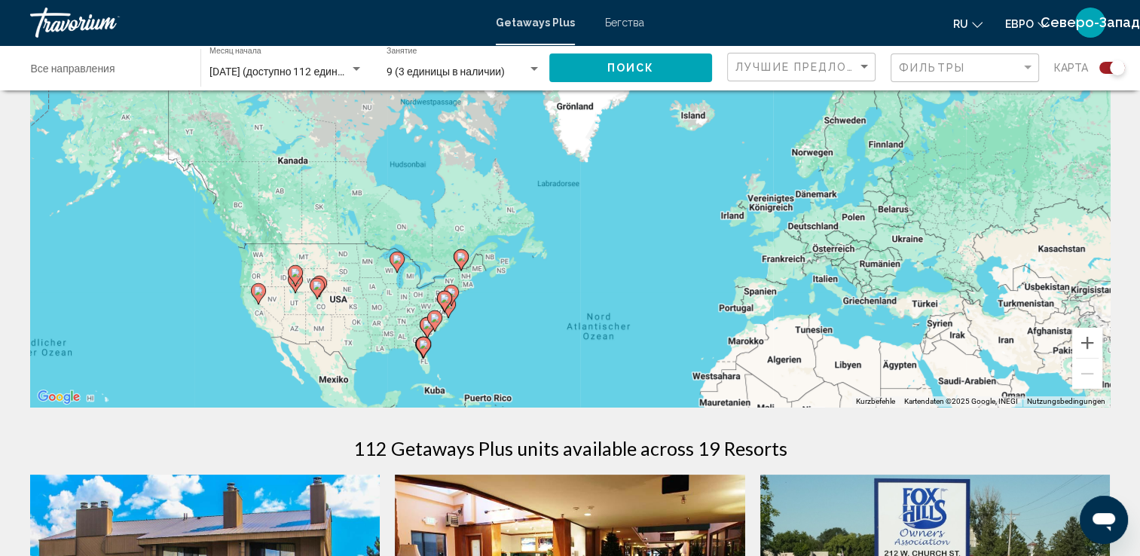
click at [530, 69] on div "Виджет поиска" at bounding box center [535, 69] width 14 height 12
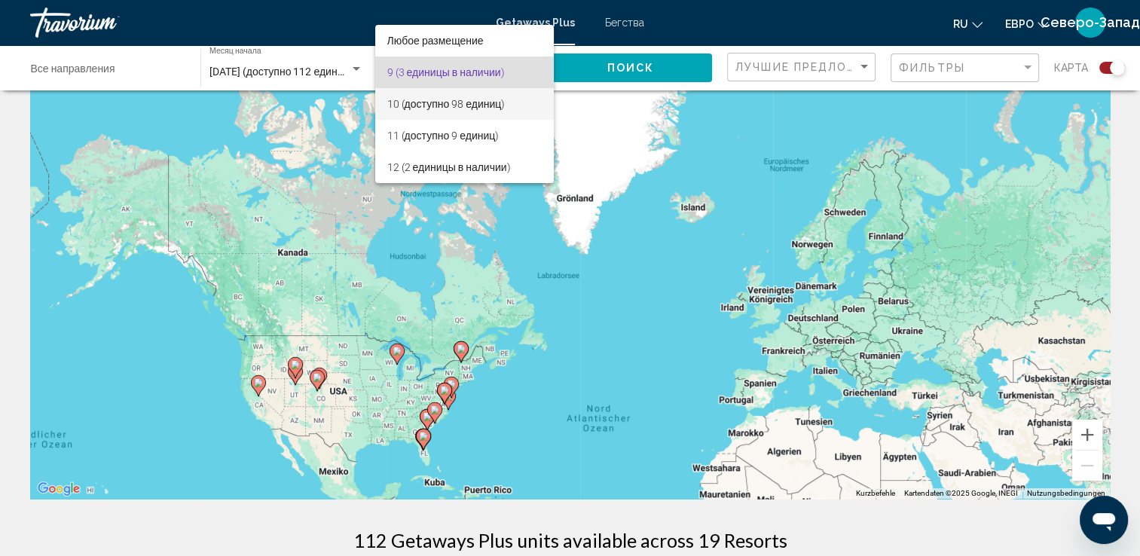
scroll to position [0, 0]
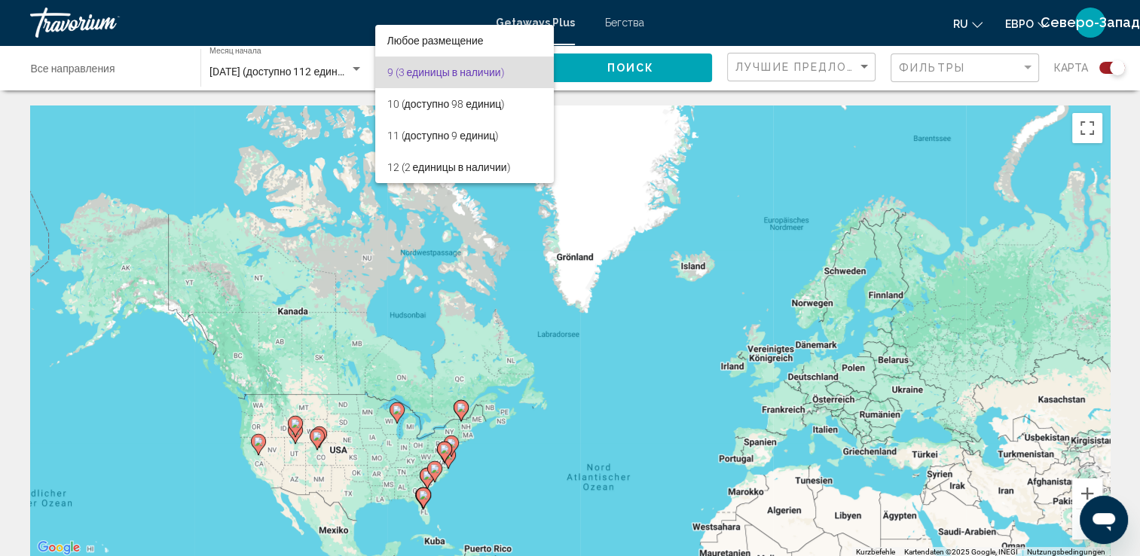
click at [286, 82] on div at bounding box center [570, 278] width 1140 height 556
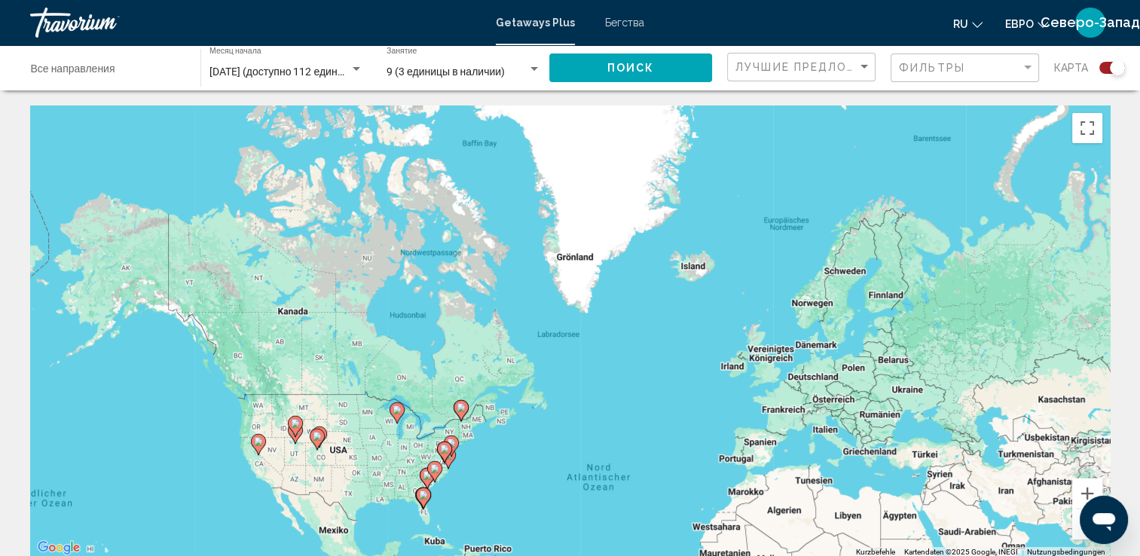
click at [354, 72] on div "Виджет поиска" at bounding box center [357, 69] width 14 height 12
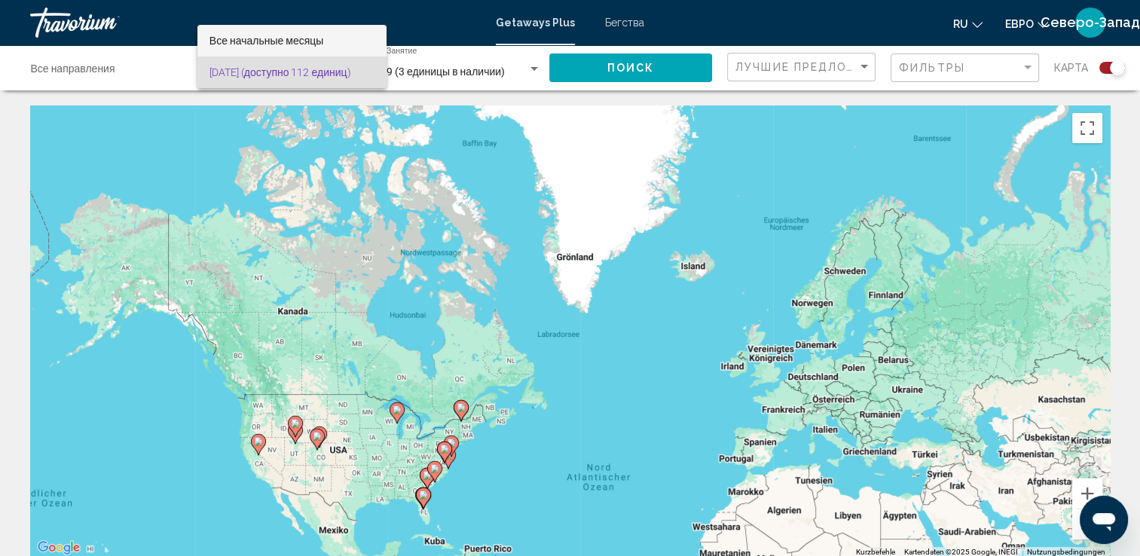
click at [299, 35] on span "Все начальные месяцы" at bounding box center [267, 41] width 115 height 12
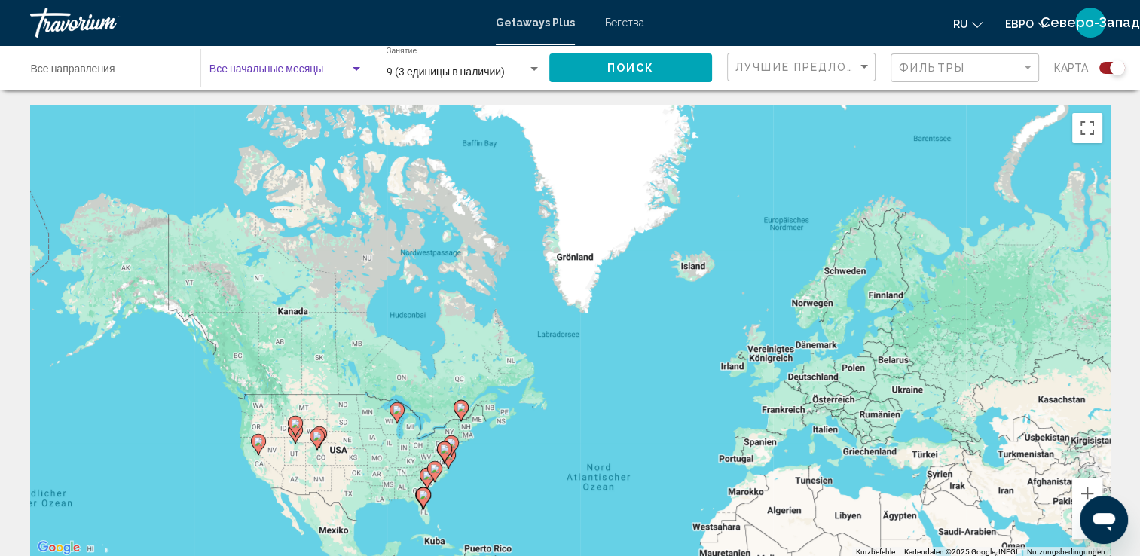
click at [357, 70] on div "Виджет поиска" at bounding box center [357, 69] width 8 height 4
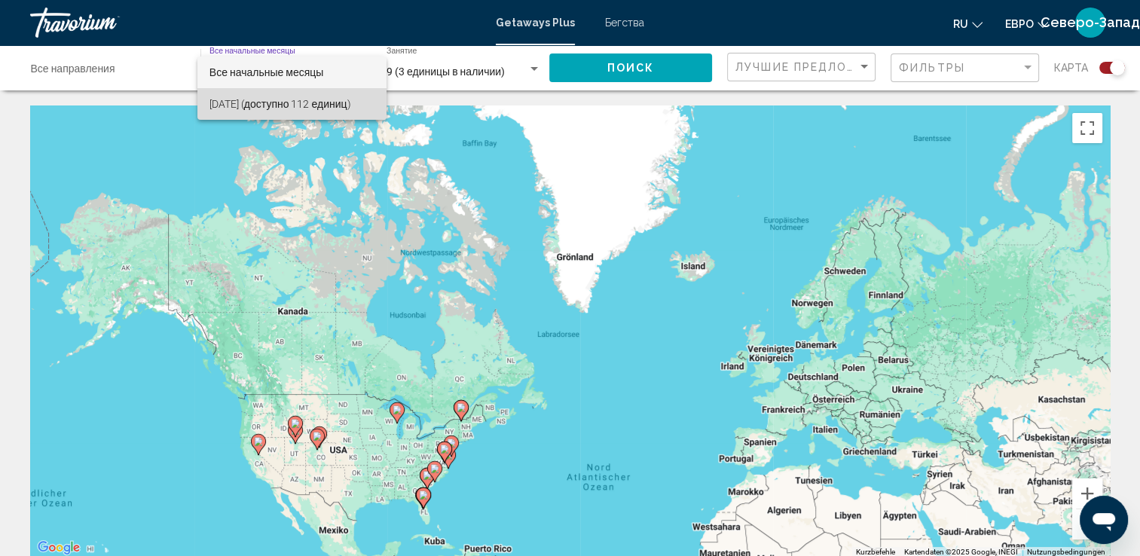
click at [250, 106] on font "ноября 2025 (доступно 112 единиц)" at bounding box center [281, 104] width 142 height 12
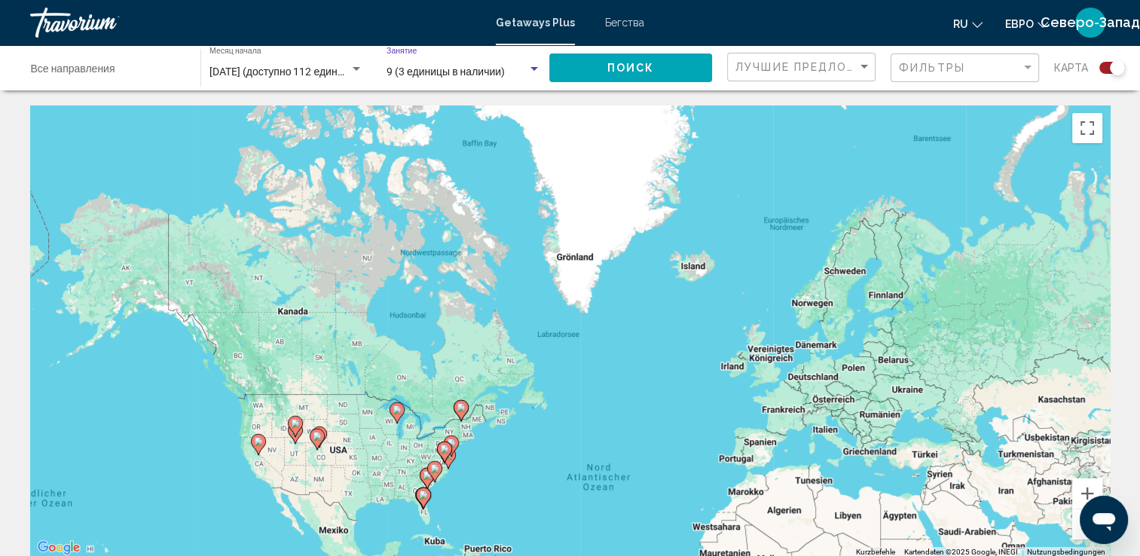
click at [531, 71] on div "Виджет поиска" at bounding box center [535, 69] width 14 height 12
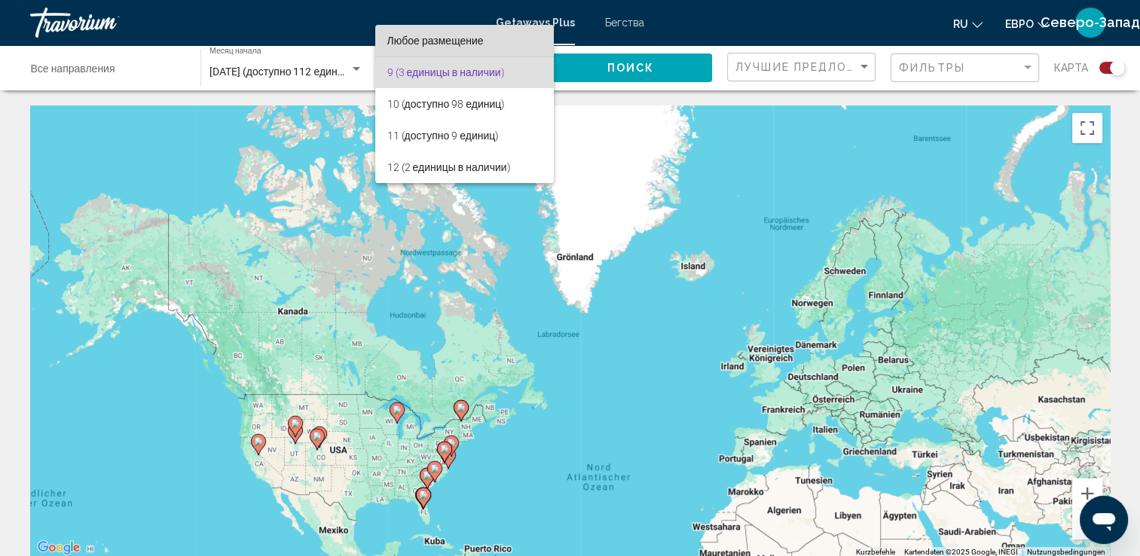
click at [452, 41] on span "Любое размещение" at bounding box center [435, 41] width 96 height 12
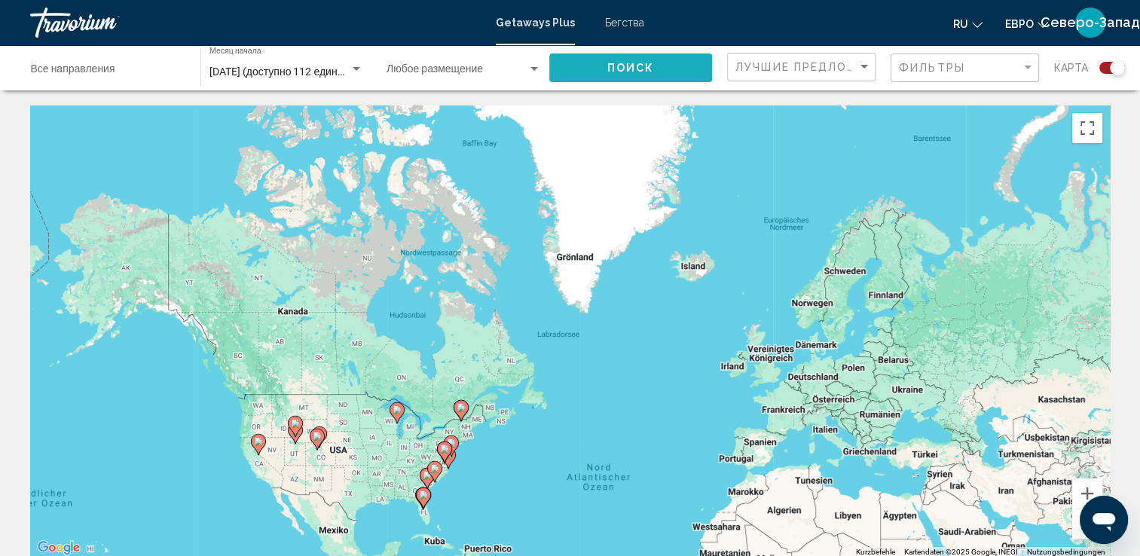
click at [600, 62] on button "Поиск" at bounding box center [631, 68] width 163 height 28
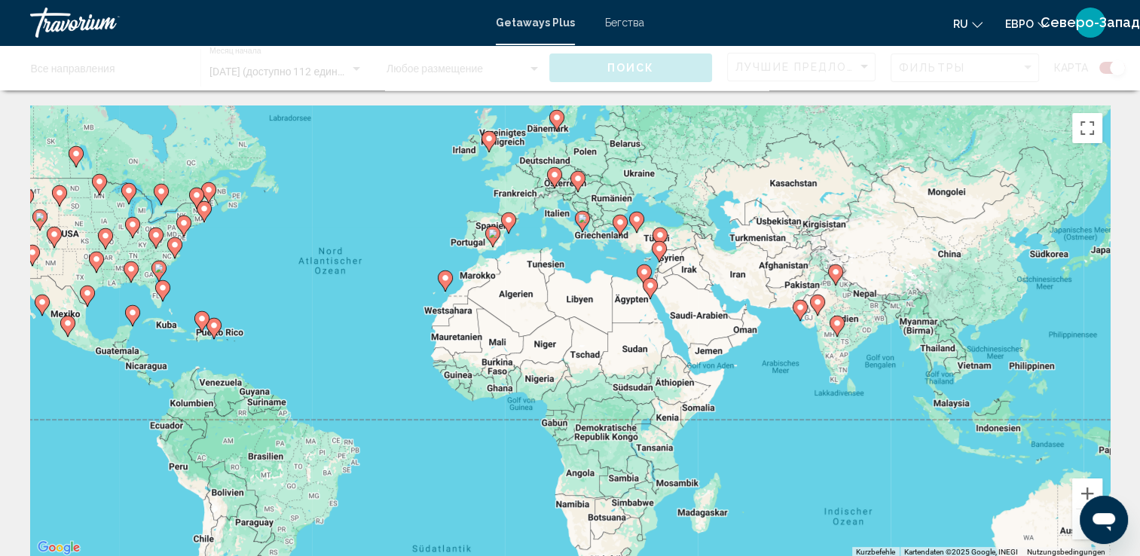
drag, startPoint x: 998, startPoint y: 460, endPoint x: 728, endPoint y: 231, distance: 353.5
click at [728, 233] on div "Um den Modus zum Ziehen mit der Tastatur zu aktivieren, drückst du Alt + Eingab…" at bounding box center [570, 332] width 1080 height 452
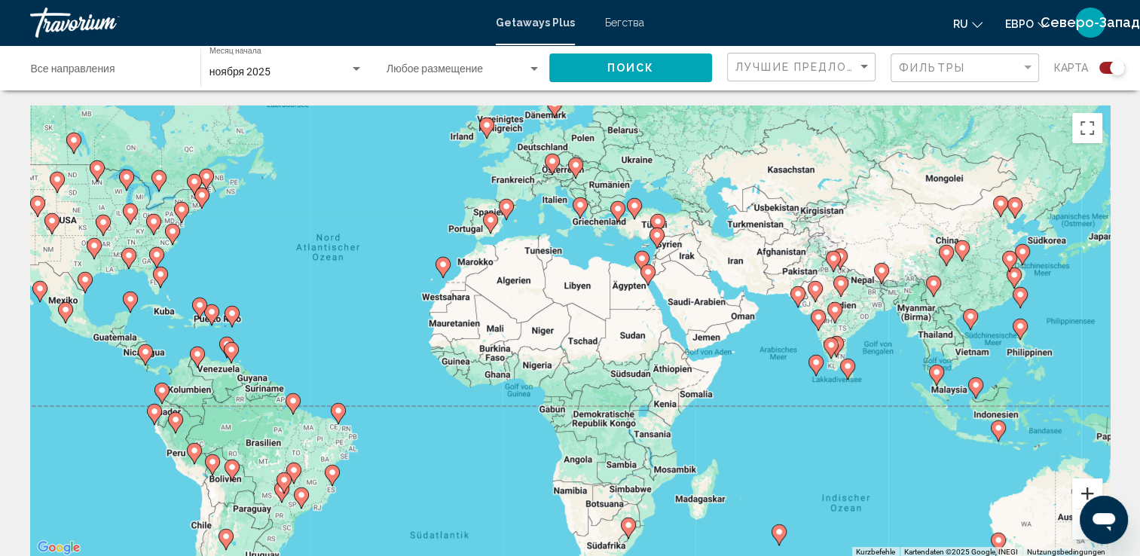
click at [1089, 487] on button "Vergrößern" at bounding box center [1088, 494] width 30 height 30
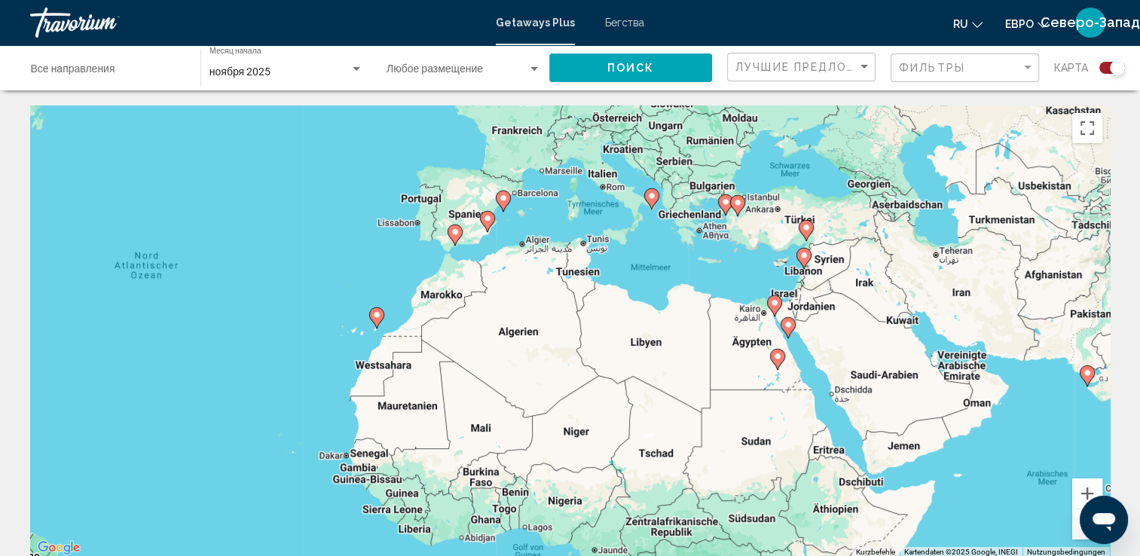
drag, startPoint x: 716, startPoint y: 197, endPoint x: 775, endPoint y: 305, distance: 122.8
click at [775, 305] on image "Основное содержание" at bounding box center [774, 303] width 9 height 9
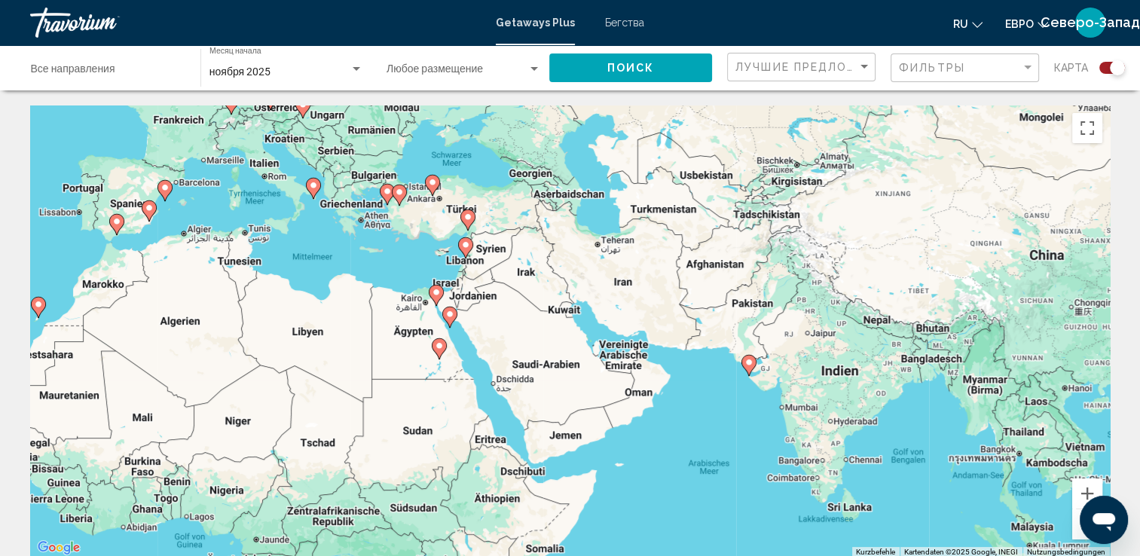
drag, startPoint x: 487, startPoint y: 208, endPoint x: 163, endPoint y: 217, distance: 324.3
click at [163, 217] on div "Um den Modus zum Ziehen mit der Tastatur zu aktivieren, drückst du Alt + Eingab…" at bounding box center [570, 332] width 1080 height 452
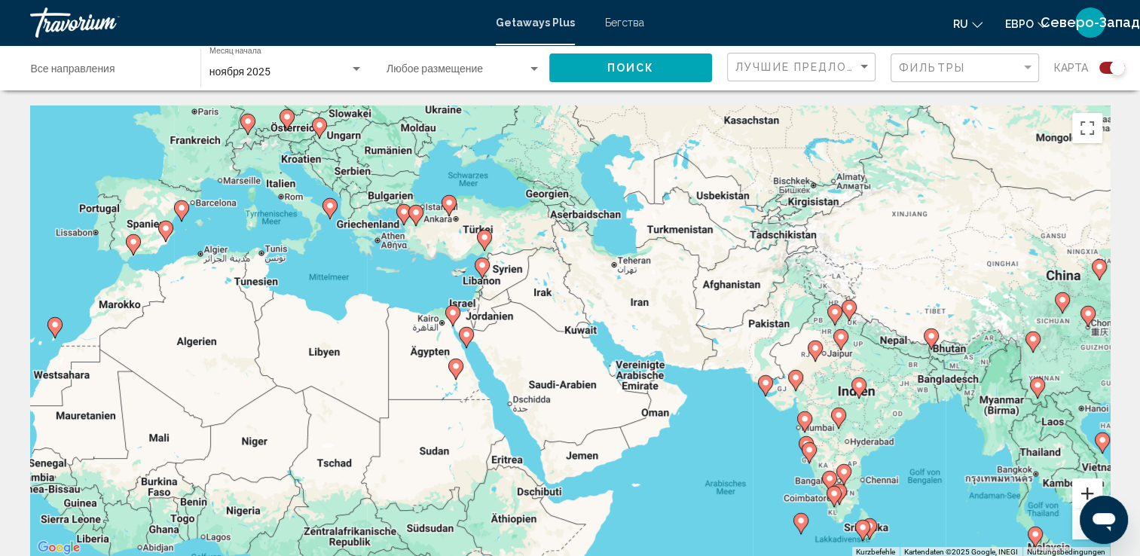
click at [1088, 488] on button "Vergrößern" at bounding box center [1088, 494] width 30 height 30
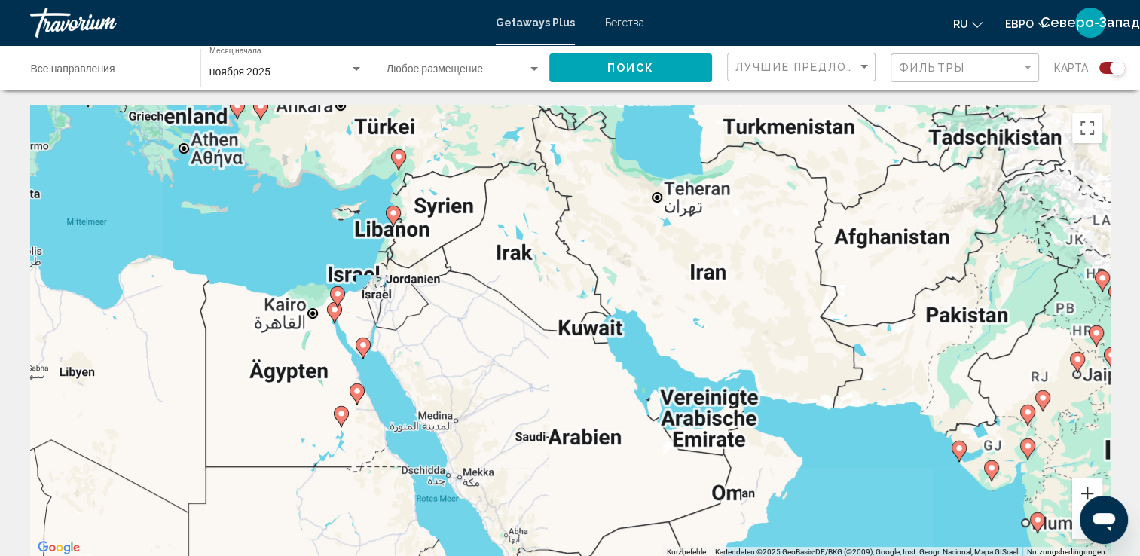
click at [1088, 488] on button "Vergrößern" at bounding box center [1088, 494] width 30 height 30
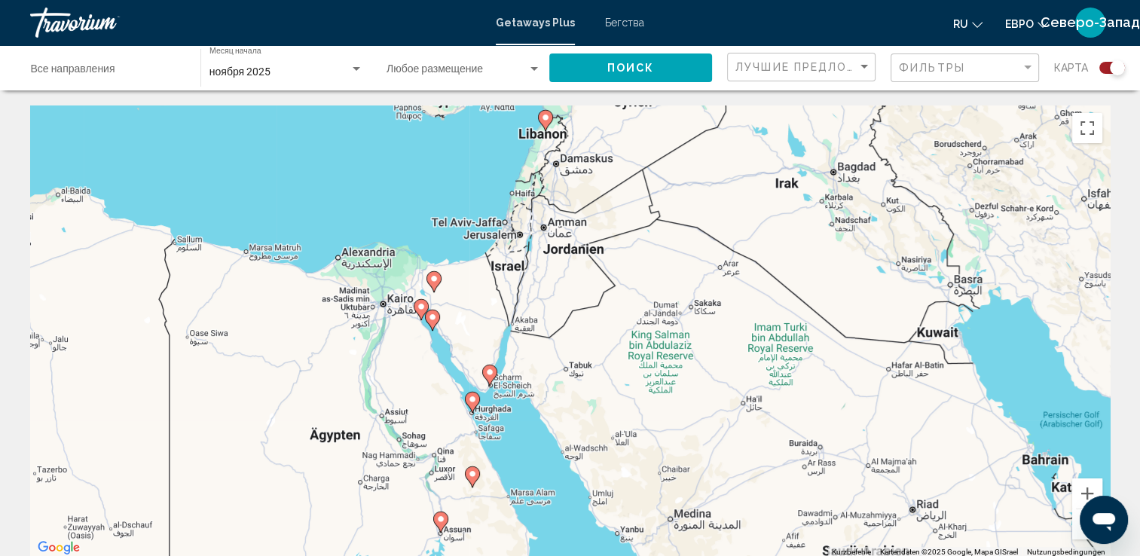
drag, startPoint x: 323, startPoint y: 210, endPoint x: 651, endPoint y: 219, distance: 328.0
click at [651, 219] on div "Um den Modus zum Ziehen mit der Tastatur zu aktivieren, drückst du Alt + Eingab…" at bounding box center [570, 332] width 1080 height 452
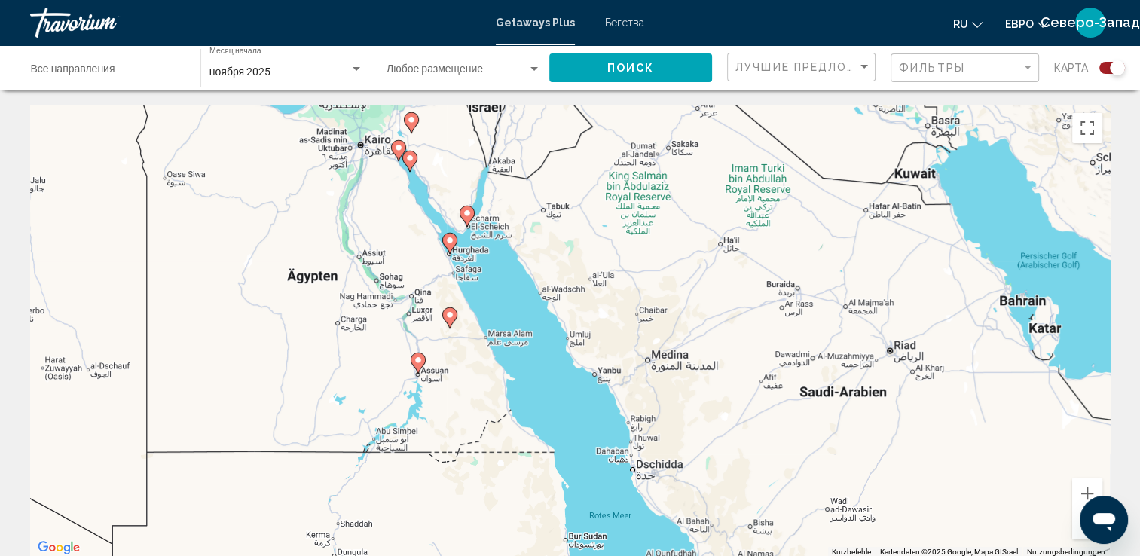
drag, startPoint x: 672, startPoint y: 437, endPoint x: 649, endPoint y: 277, distance: 162.2
click at [650, 277] on div "Um den Modus zum Ziehen mit der Tastatur zu aktivieren, drückst du Alt + Eingab…" at bounding box center [570, 332] width 1080 height 452
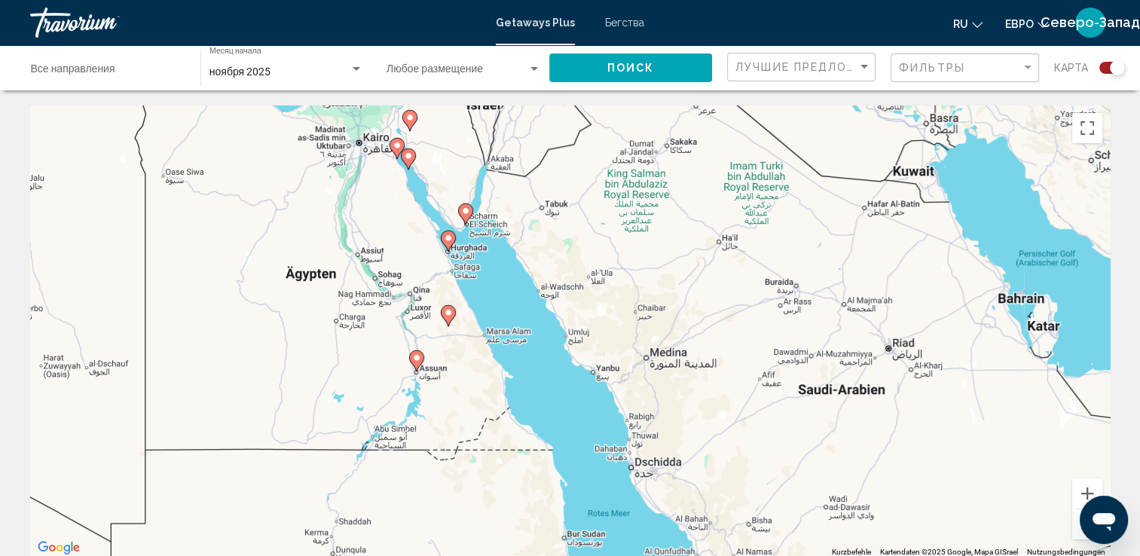
click at [447, 237] on image "Основное содержание" at bounding box center [448, 238] width 9 height 9
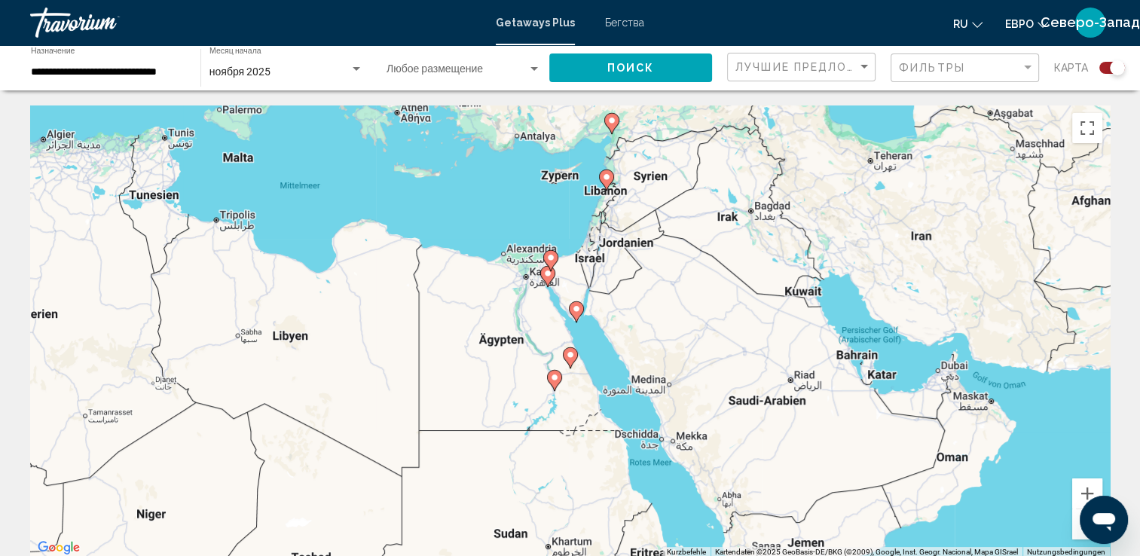
click at [580, 326] on div "Um den Modus zum Ziehen mit der Tastatur zu aktivieren, drückst du Alt + Eingab…" at bounding box center [570, 332] width 1080 height 452
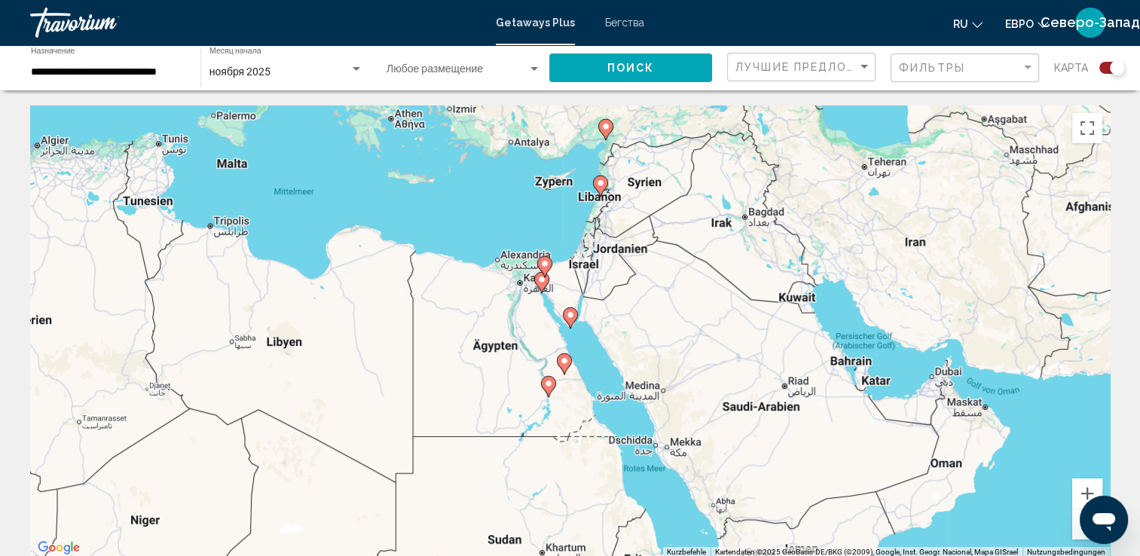
drag, startPoint x: 613, startPoint y: 336, endPoint x: 588, endPoint y: 364, distance: 37.4
click at [588, 364] on div "Um den Modus zum Ziehen mit der Tastatur zu aktivieren, drückst du Alt + Eingab…" at bounding box center [570, 332] width 1080 height 452
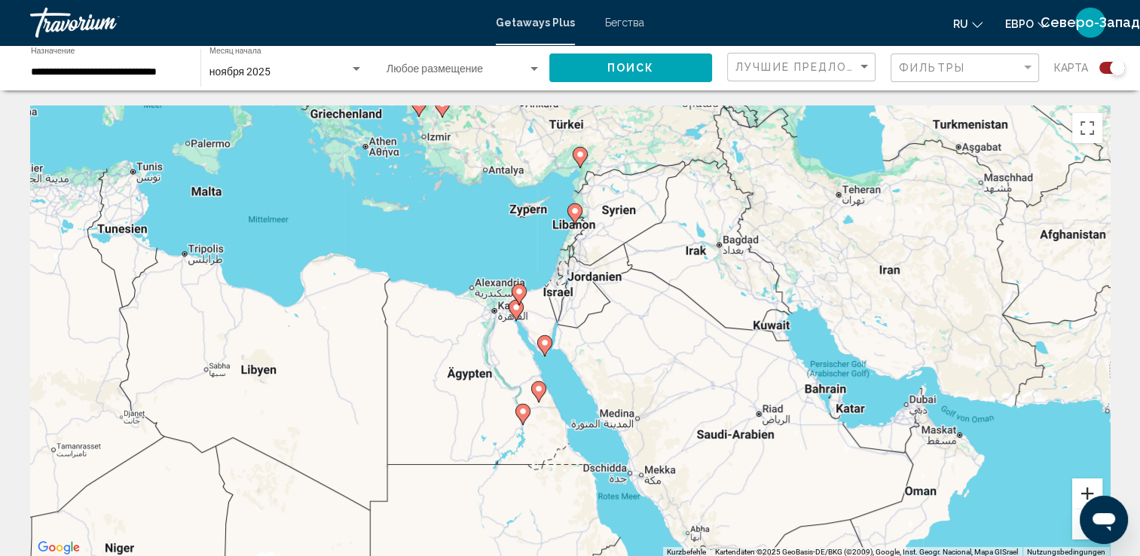
click at [1090, 494] on button "Vergrößern" at bounding box center [1088, 494] width 30 height 30
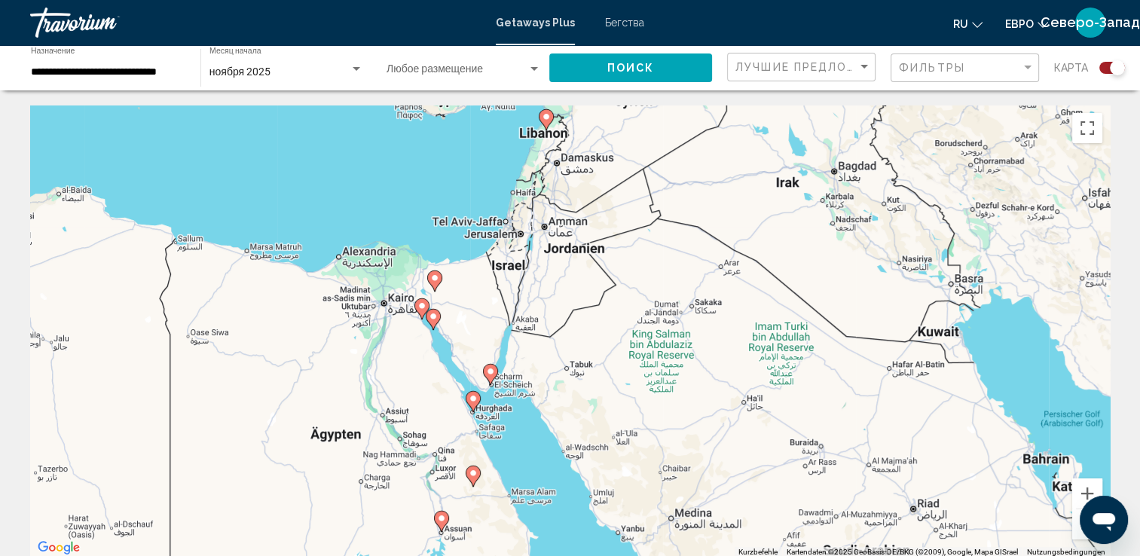
drag, startPoint x: 471, startPoint y: 266, endPoint x: 435, endPoint y: 280, distance: 38.6
click at [435, 280] on image "Основное содержание" at bounding box center [434, 278] width 9 height 9
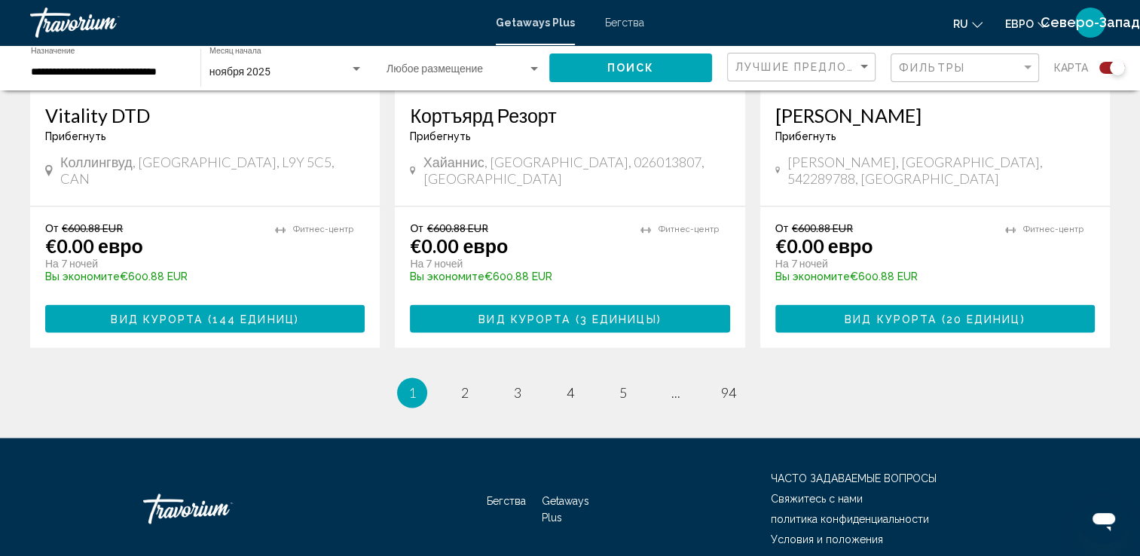
scroll to position [2445, 0]
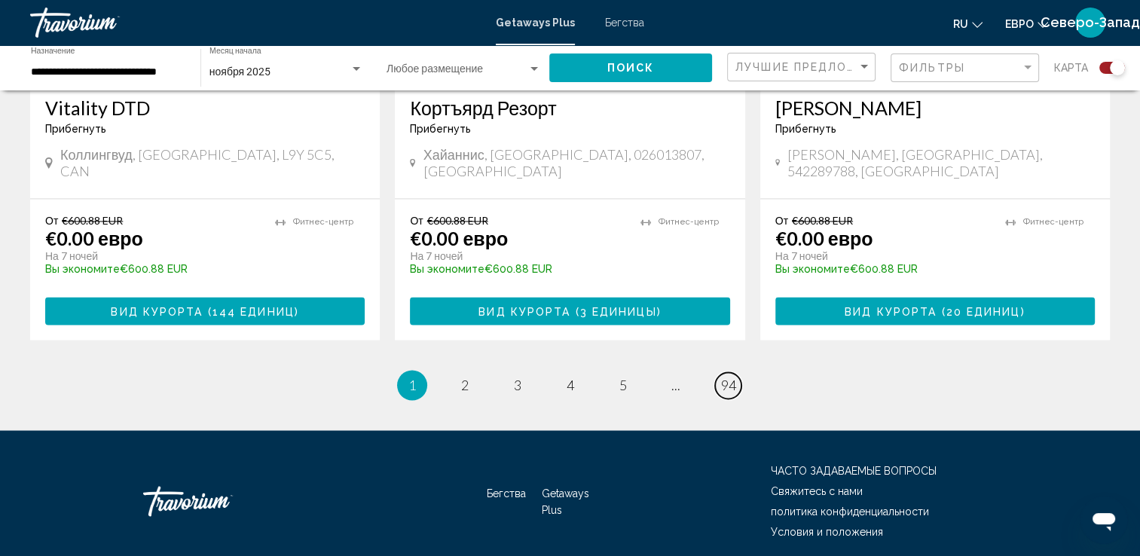
click at [733, 377] on span "94" at bounding box center [728, 385] width 15 height 17
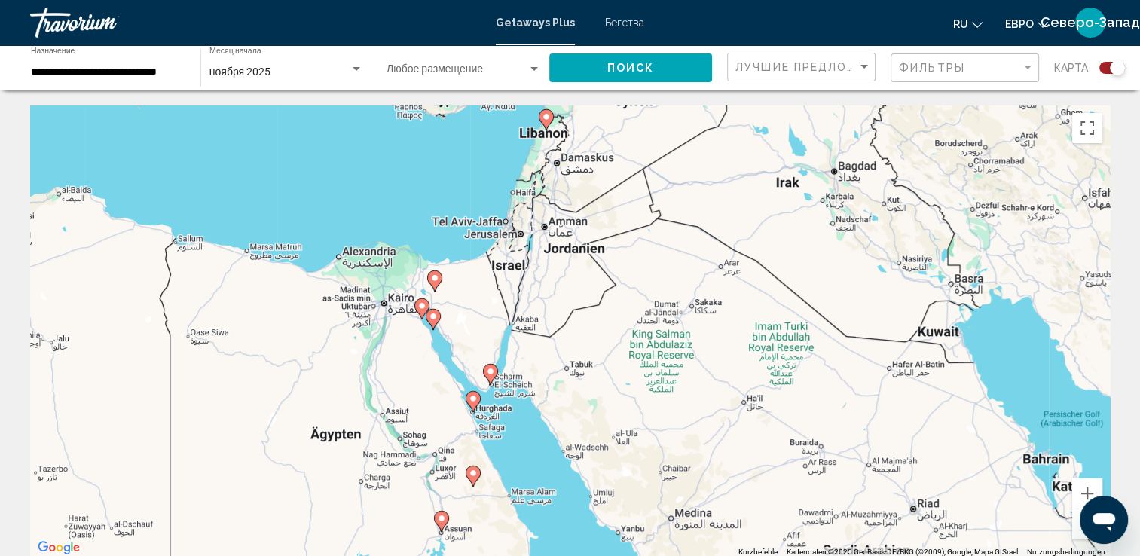
click at [166, 77] on input "**********" at bounding box center [108, 72] width 155 height 12
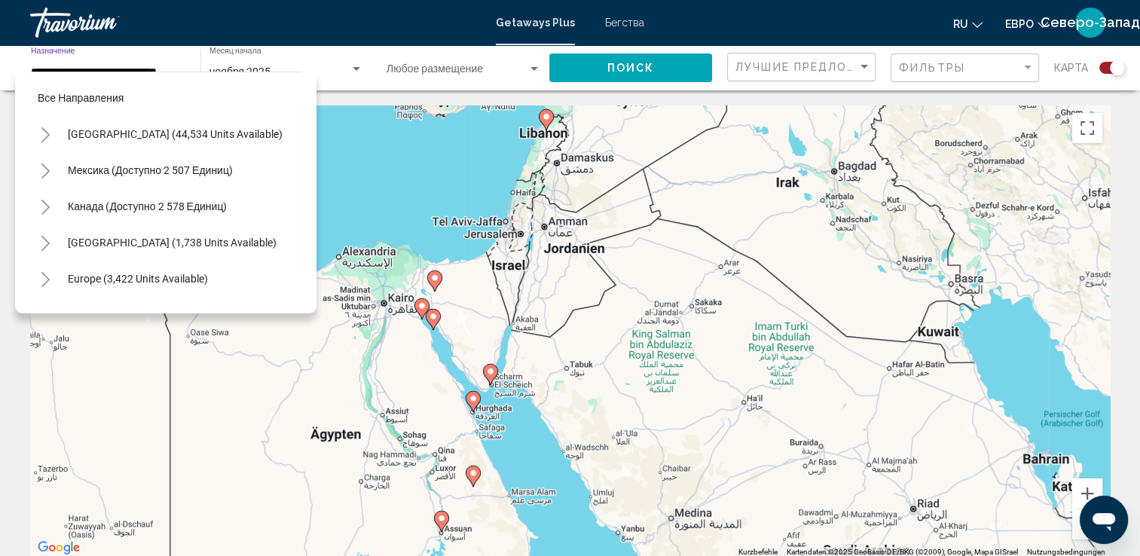
scroll to position [348, 0]
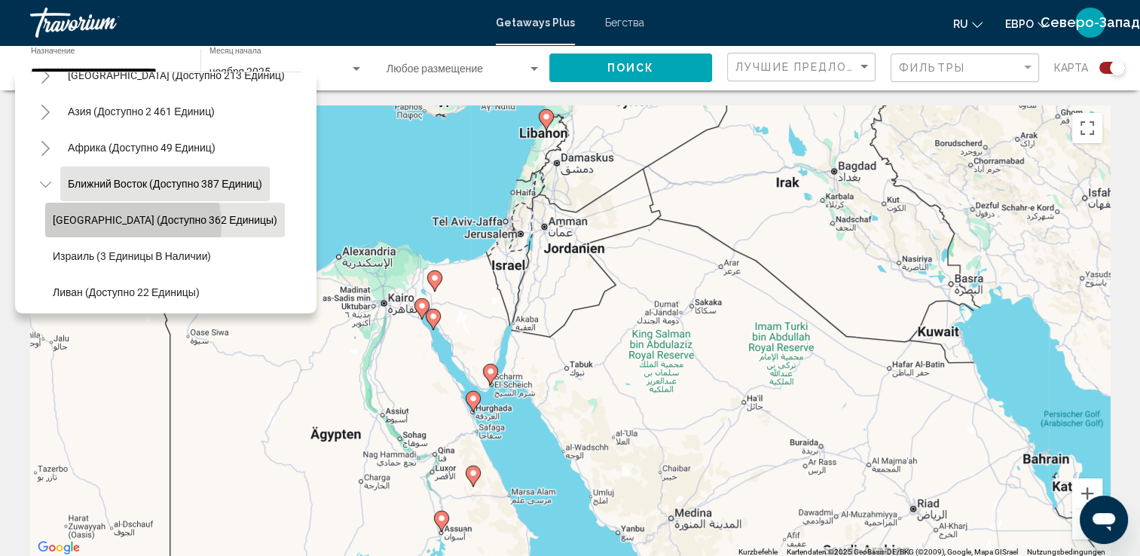
click at [124, 225] on span "Египет (доступно 362 единицы)" at bounding box center [165, 220] width 225 height 12
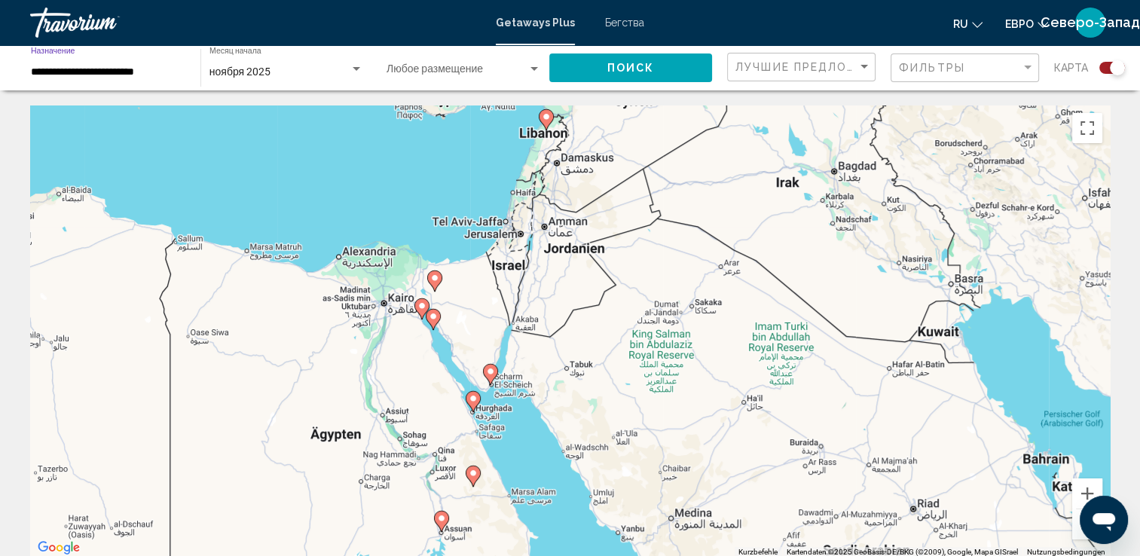
click at [140, 76] on input "**********" at bounding box center [108, 72] width 155 height 12
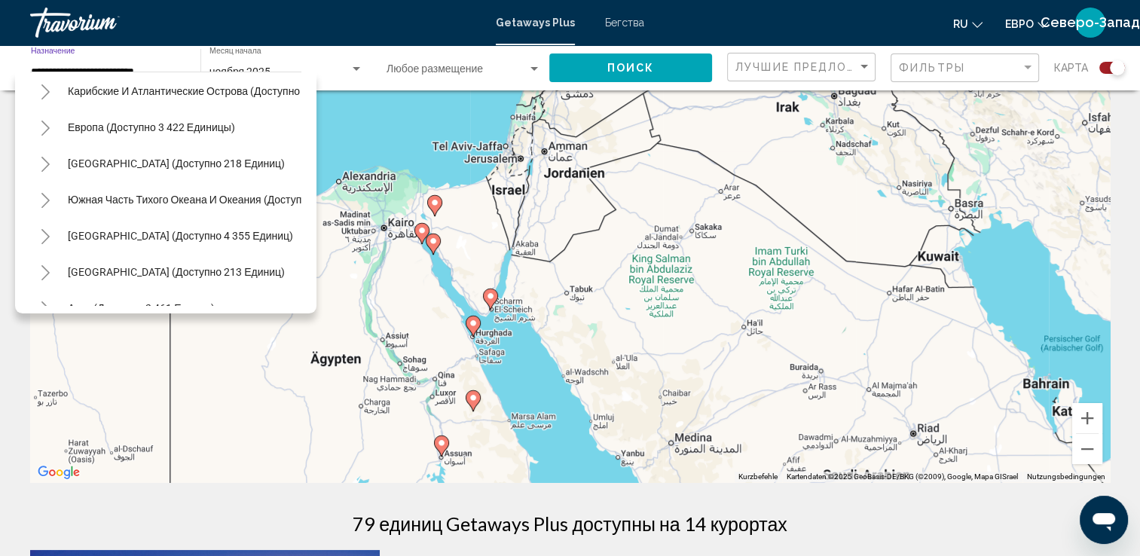
scroll to position [138, 0]
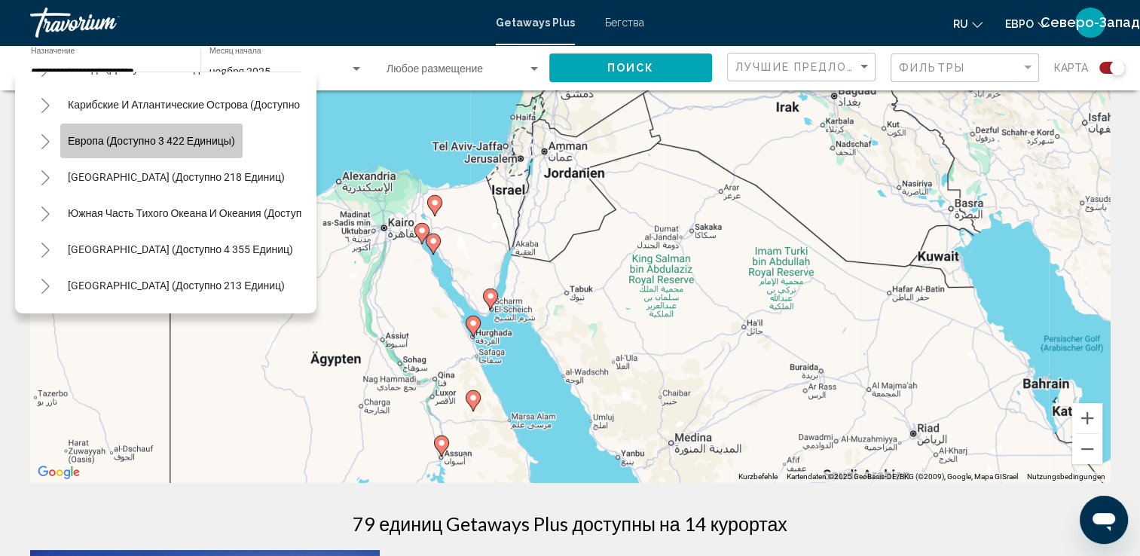
click at [174, 152] on button "Европа (доступно 3 422 единицы)" at bounding box center [151, 141] width 182 height 35
type input "**********"
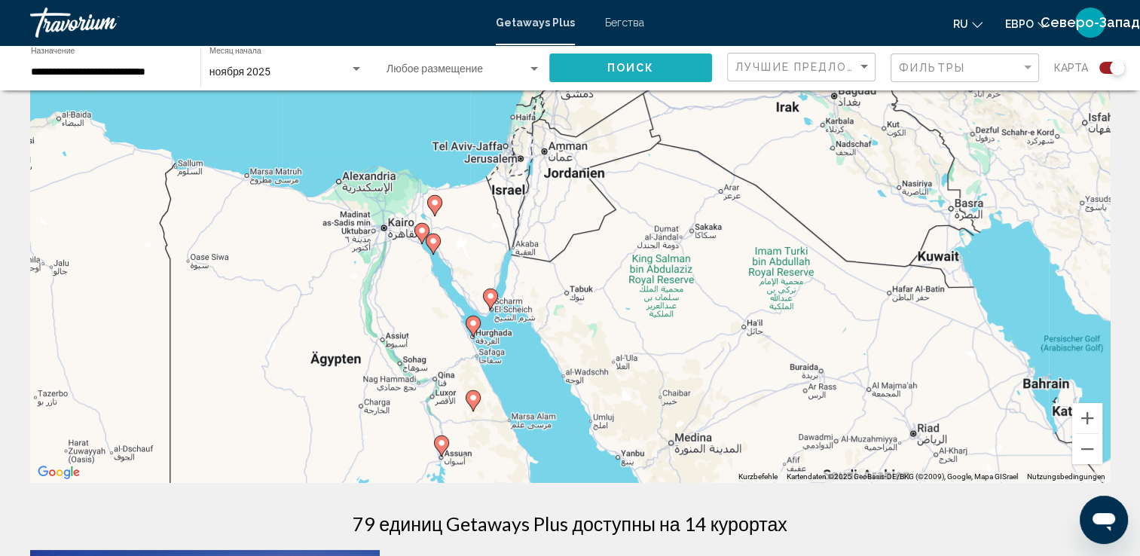
click at [586, 73] on button "Поиск" at bounding box center [631, 68] width 163 height 28
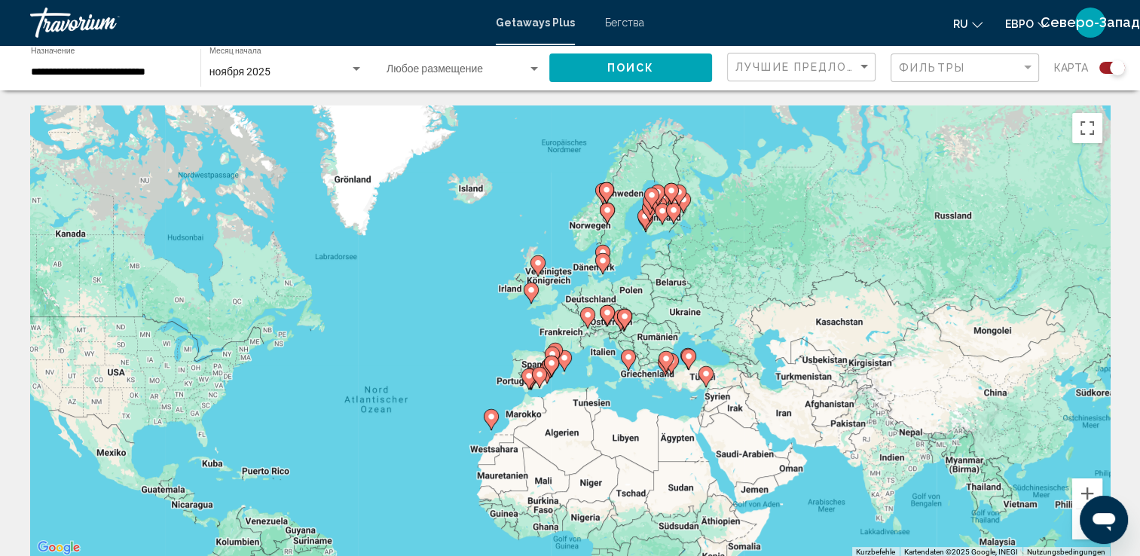
drag, startPoint x: 960, startPoint y: 268, endPoint x: 794, endPoint y: 354, distance: 186.5
click at [796, 359] on div "Um den Modus zum Ziehen mit der Tastatur zu aktivieren, drückst du Alt + Eingab…" at bounding box center [570, 332] width 1080 height 452
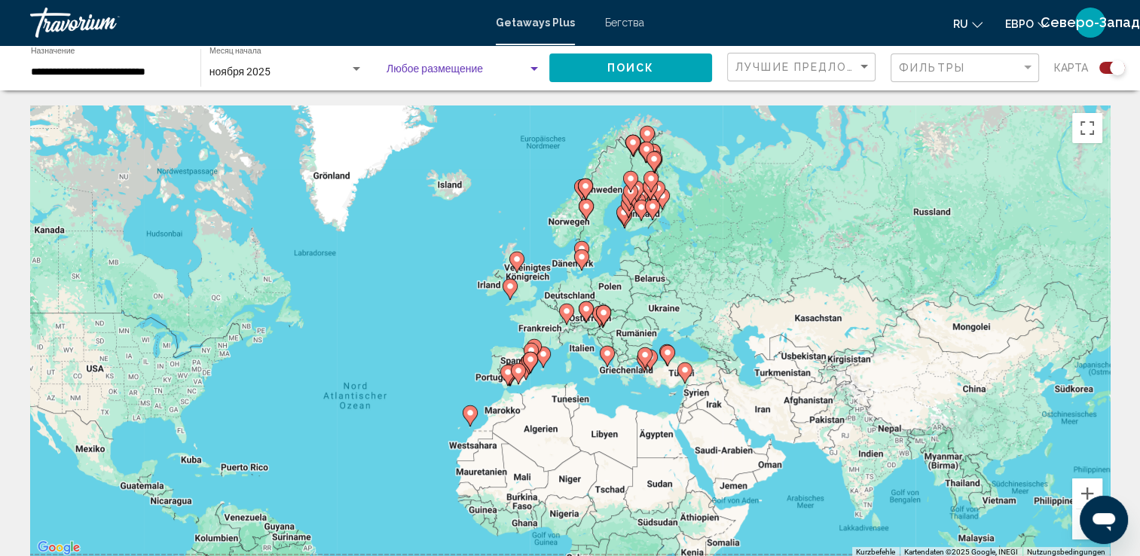
click at [534, 68] on div "Виджет поиска" at bounding box center [535, 69] width 8 height 4
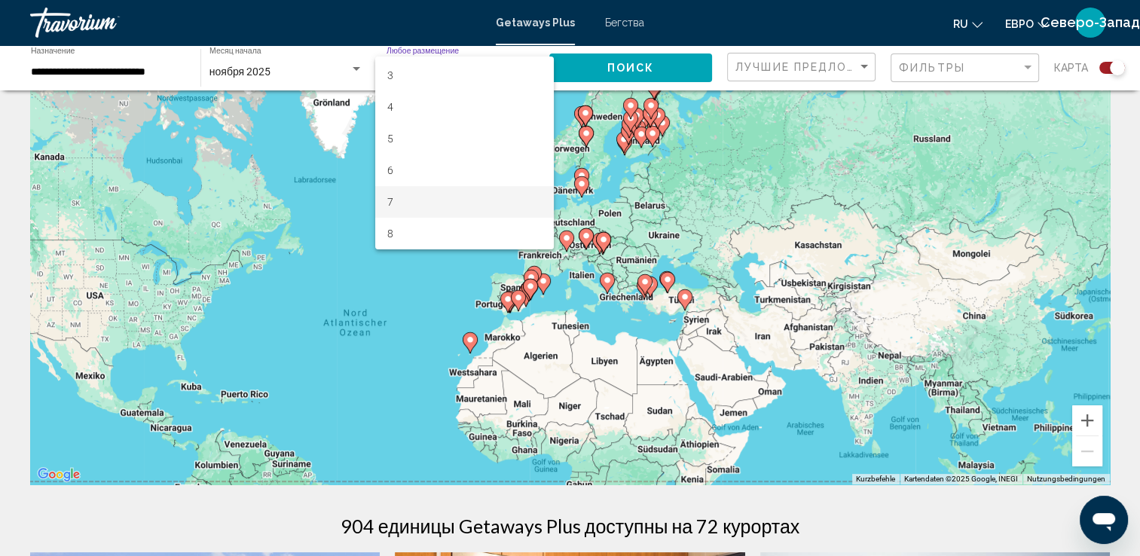
scroll to position [75, 0]
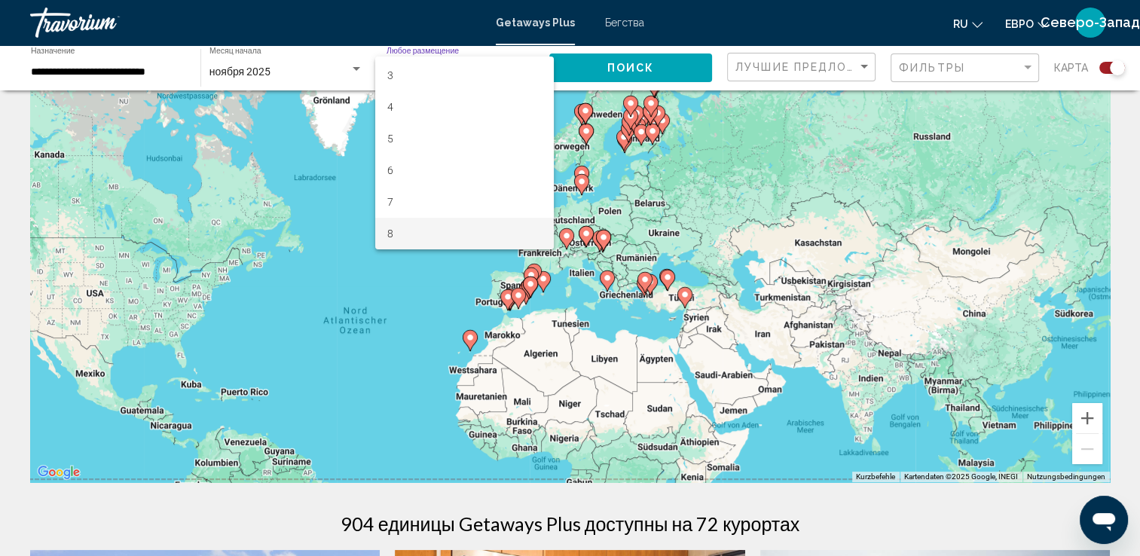
click at [394, 230] on span "8" at bounding box center [464, 234] width 155 height 32
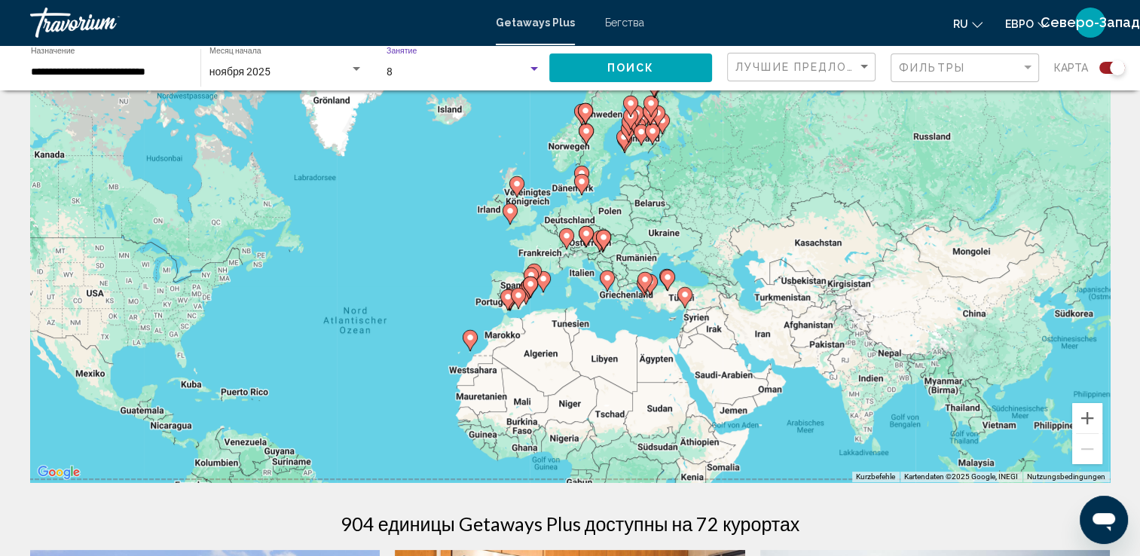
click at [643, 78] on button "Поиск" at bounding box center [631, 68] width 163 height 28
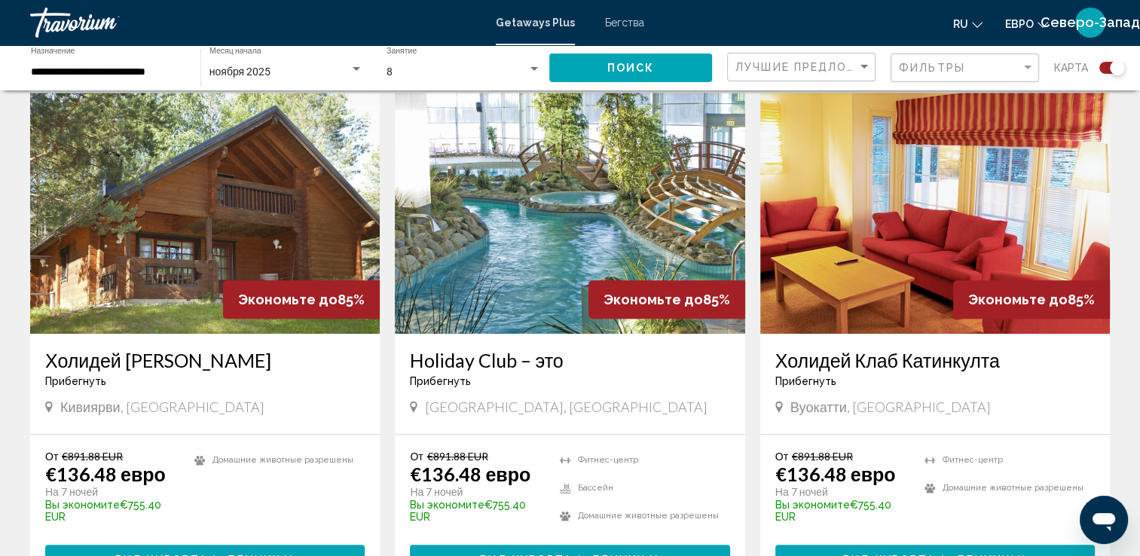
scroll to position [1055, 0]
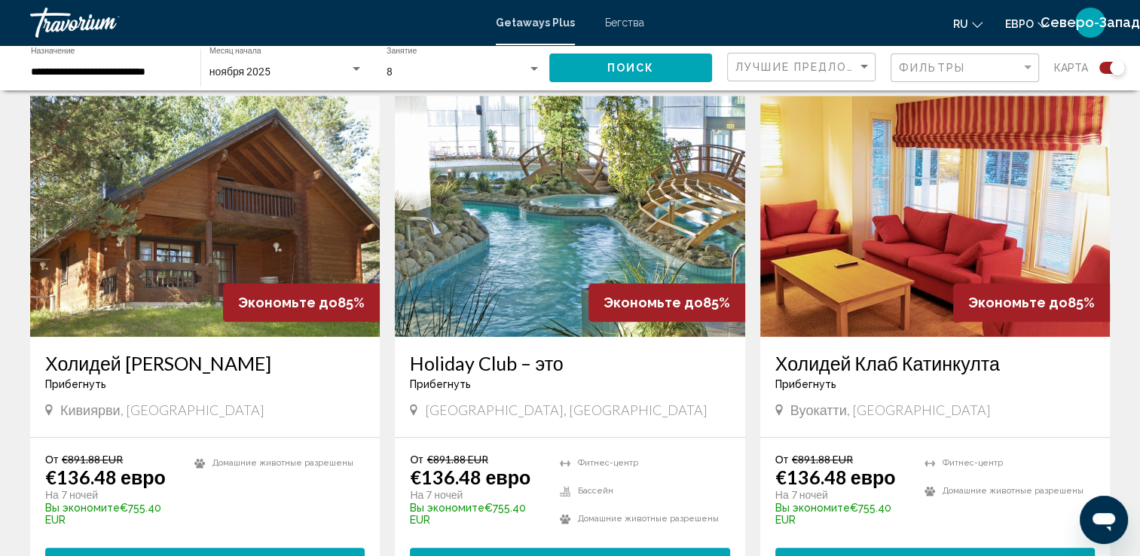
click at [511, 556] on span "Вид курорта" at bounding box center [526, 563] width 92 height 12
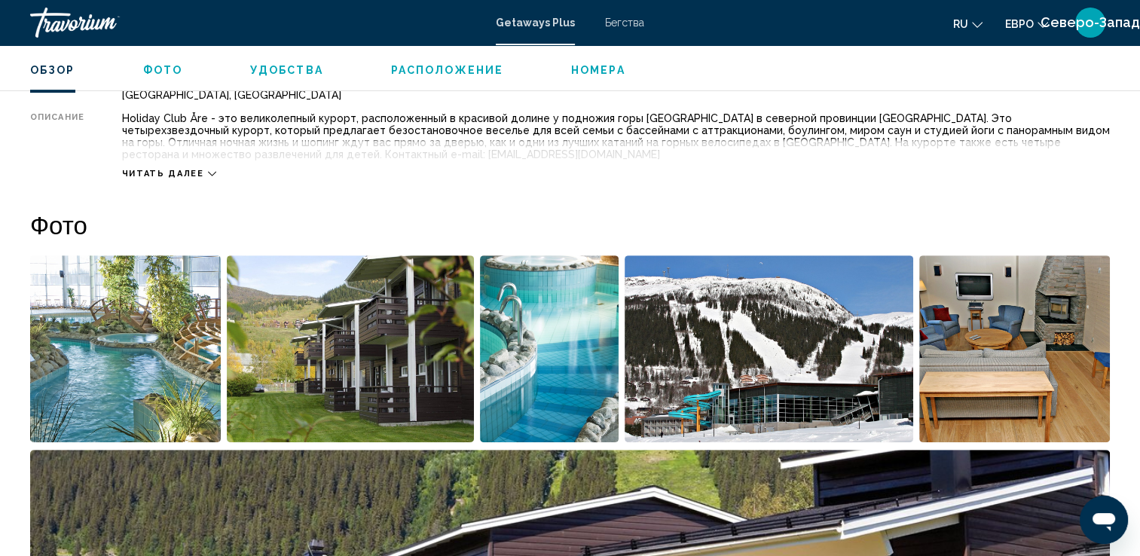
scroll to position [553, 0]
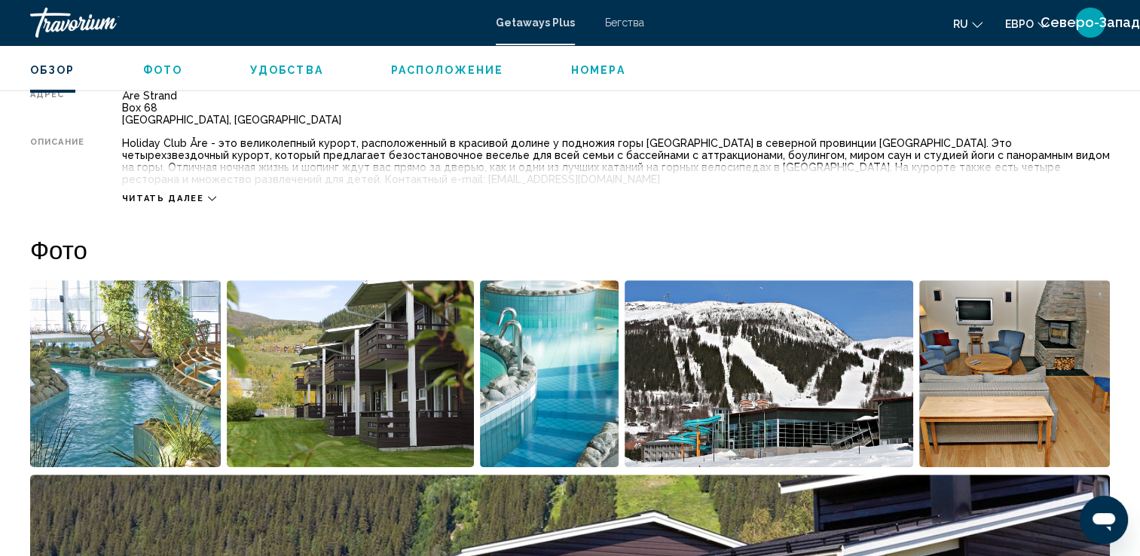
click at [155, 393] on img "Открыть полноэкранный слайдер изображений" at bounding box center [125, 373] width 191 height 187
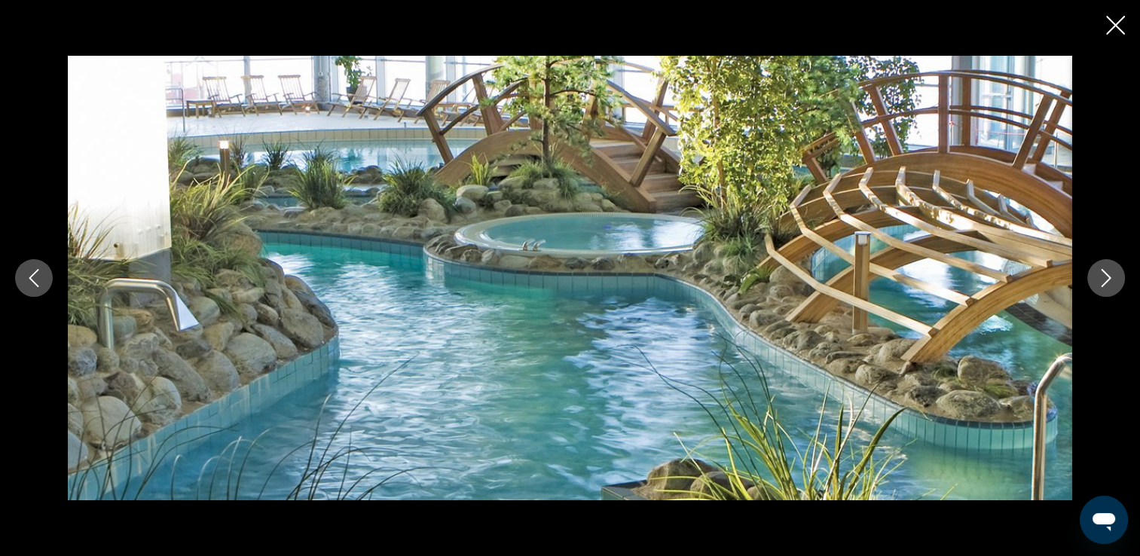
click at [1104, 284] on icon "Следующее изображение" at bounding box center [1107, 278] width 18 height 18
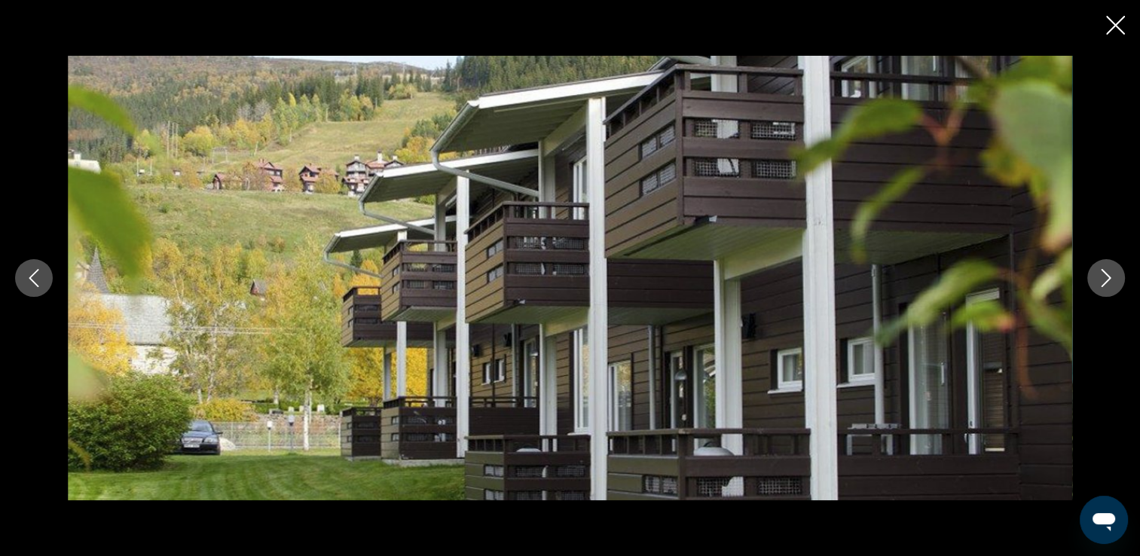
click at [1101, 285] on icon "Следующее изображение" at bounding box center [1107, 278] width 18 height 18
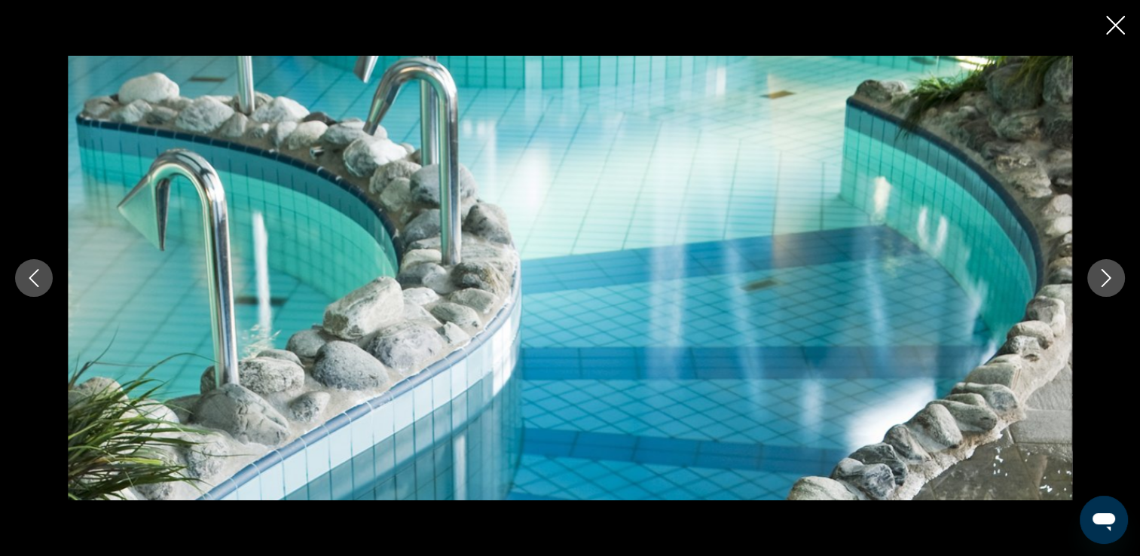
click at [1101, 285] on icon "Следующее изображение" at bounding box center [1107, 278] width 18 height 18
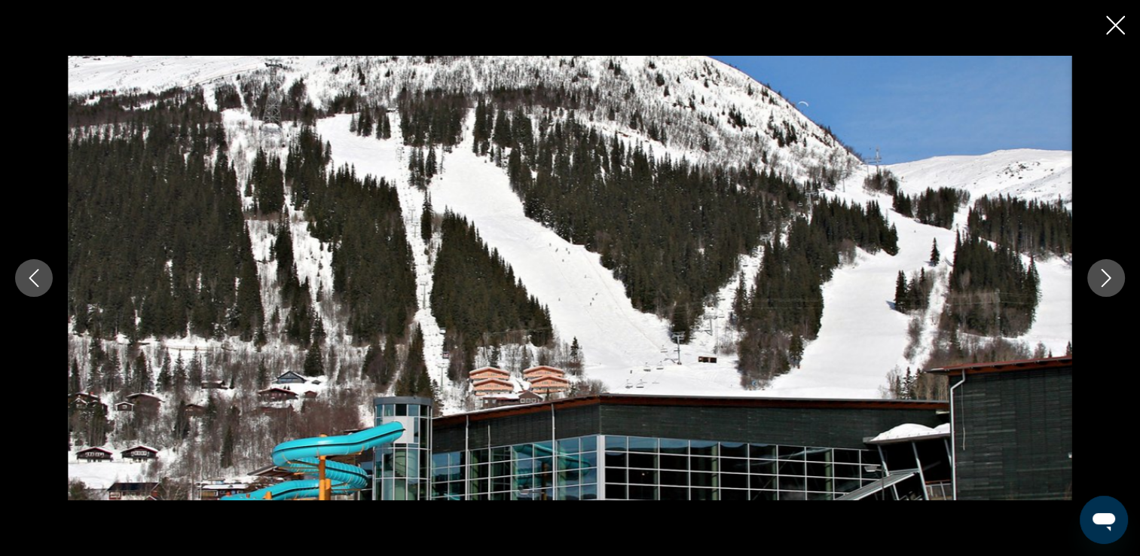
click at [1113, 282] on icon "Следующее изображение" at bounding box center [1107, 278] width 18 height 18
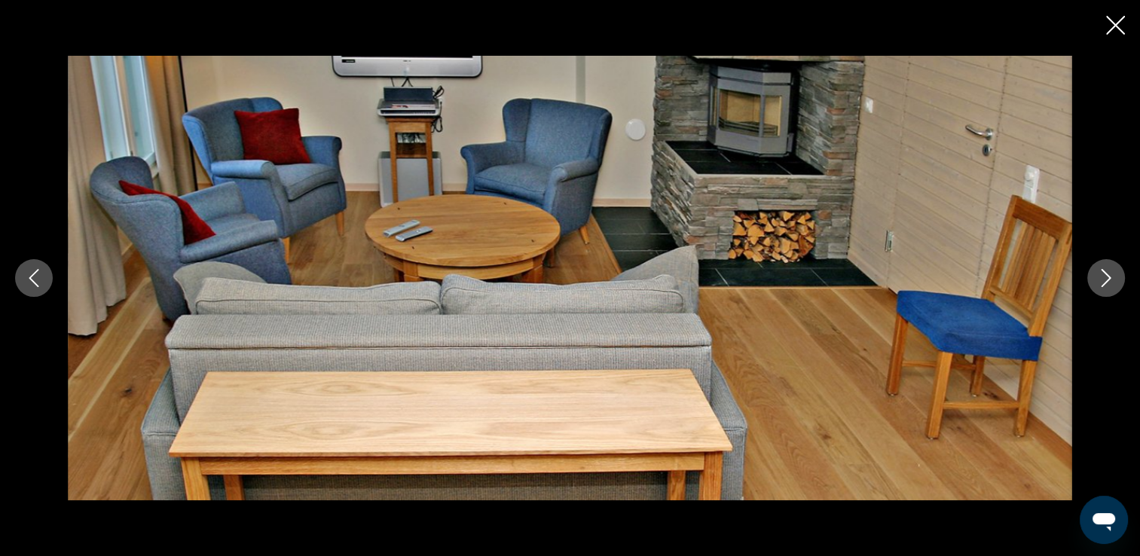
click at [1106, 283] on icon "Следующее изображение" at bounding box center [1107, 278] width 10 height 18
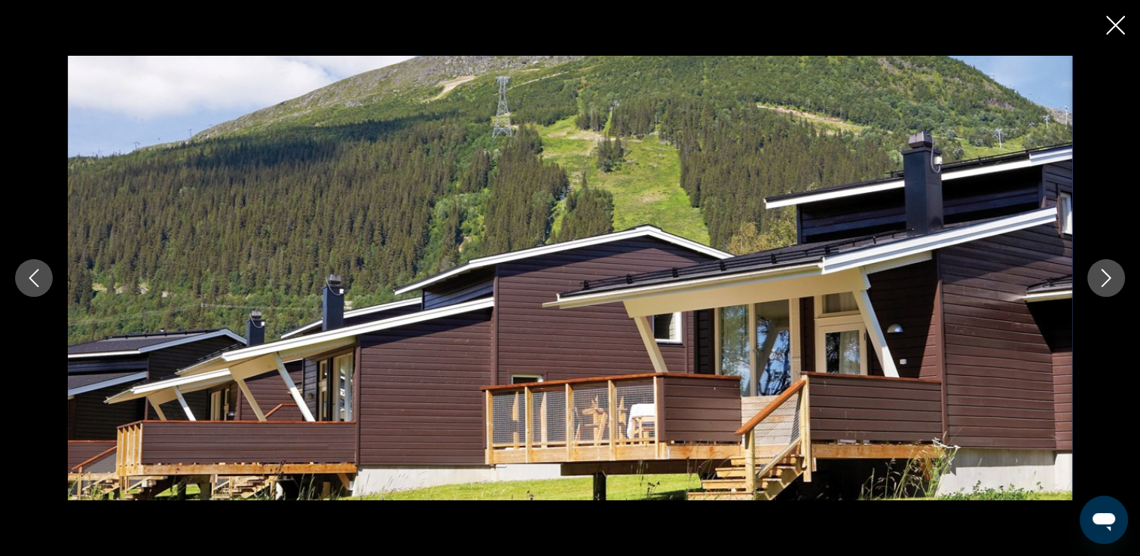
click at [1106, 283] on icon "Следующее изображение" at bounding box center [1107, 278] width 10 height 18
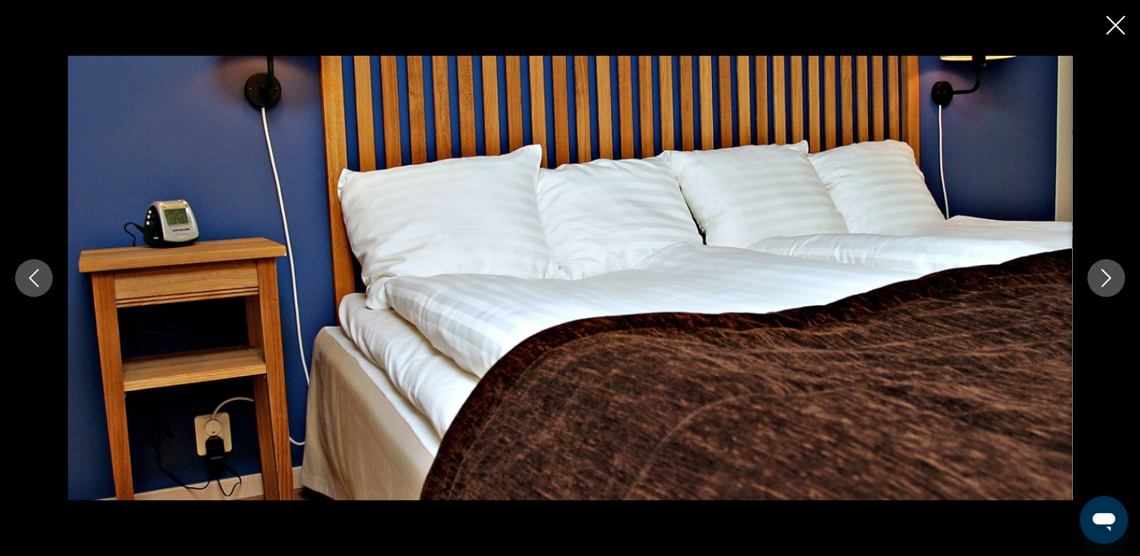
click at [1106, 283] on icon "Следующее изображение" at bounding box center [1107, 278] width 10 height 18
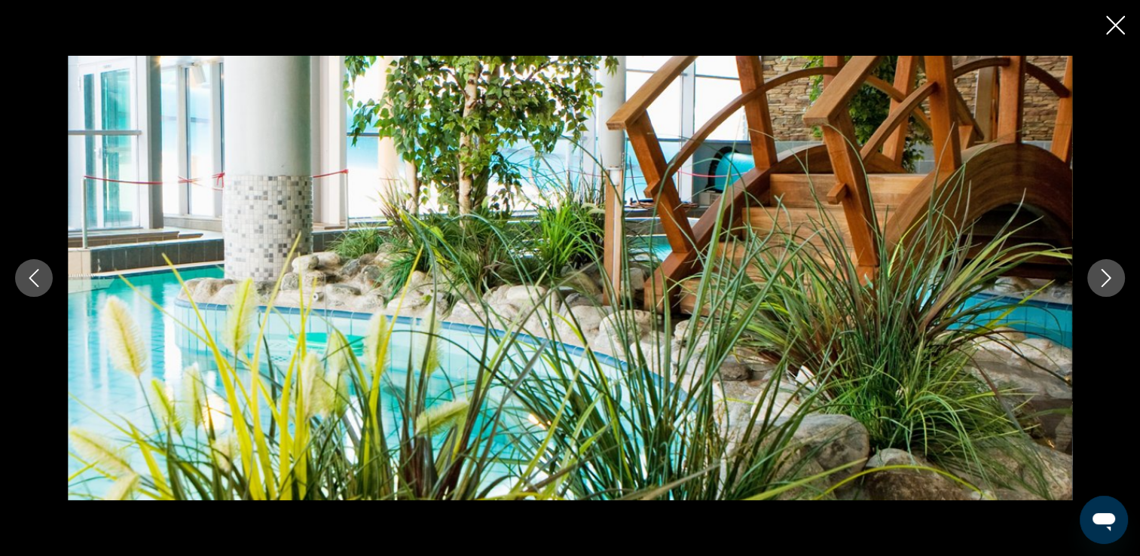
click at [1106, 283] on icon "Следующее изображение" at bounding box center [1107, 278] width 10 height 18
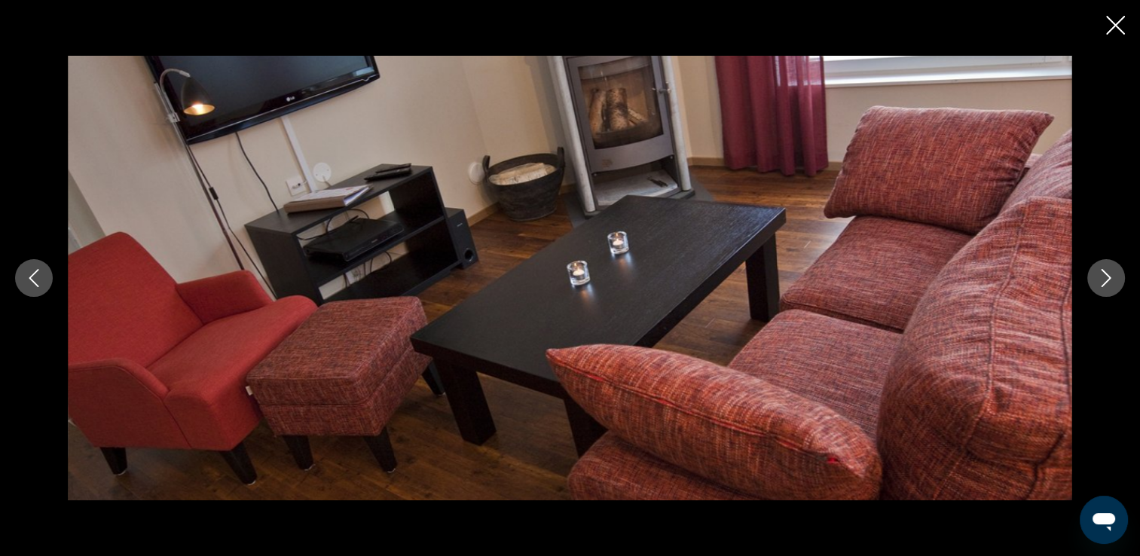
click at [1106, 283] on icon "Следующее изображение" at bounding box center [1107, 278] width 10 height 18
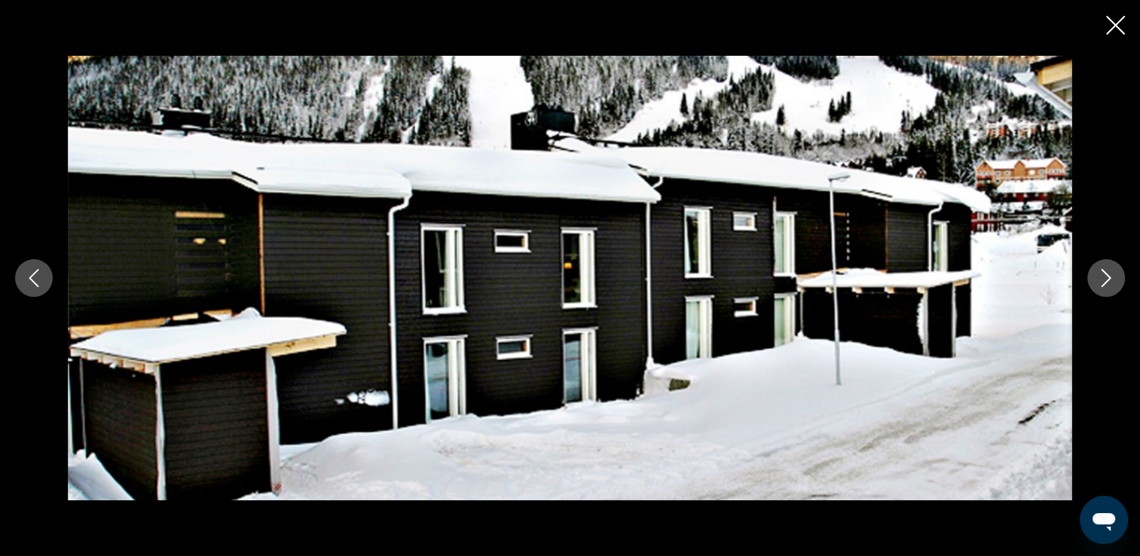
click at [1106, 283] on icon "Следующее изображение" at bounding box center [1107, 278] width 10 height 18
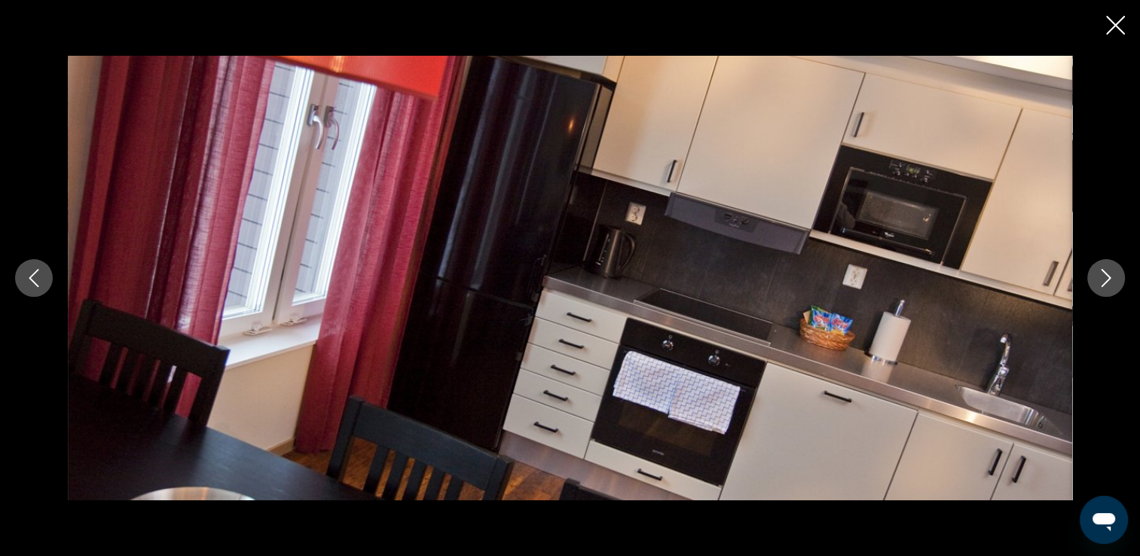
click at [1106, 283] on icon "Следующее изображение" at bounding box center [1107, 278] width 10 height 18
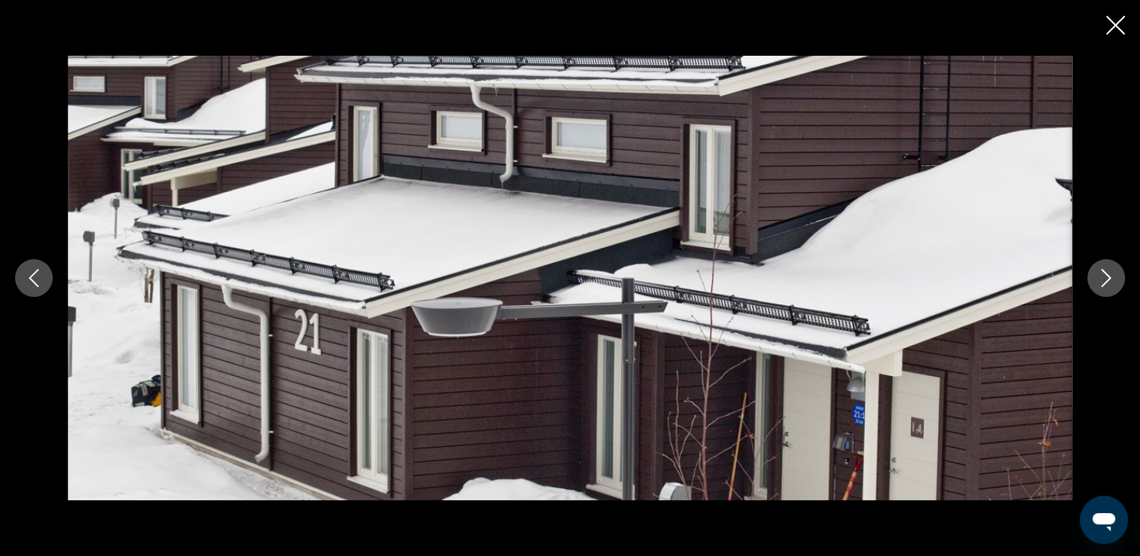
click at [1106, 283] on icon "Следующее изображение" at bounding box center [1107, 278] width 10 height 18
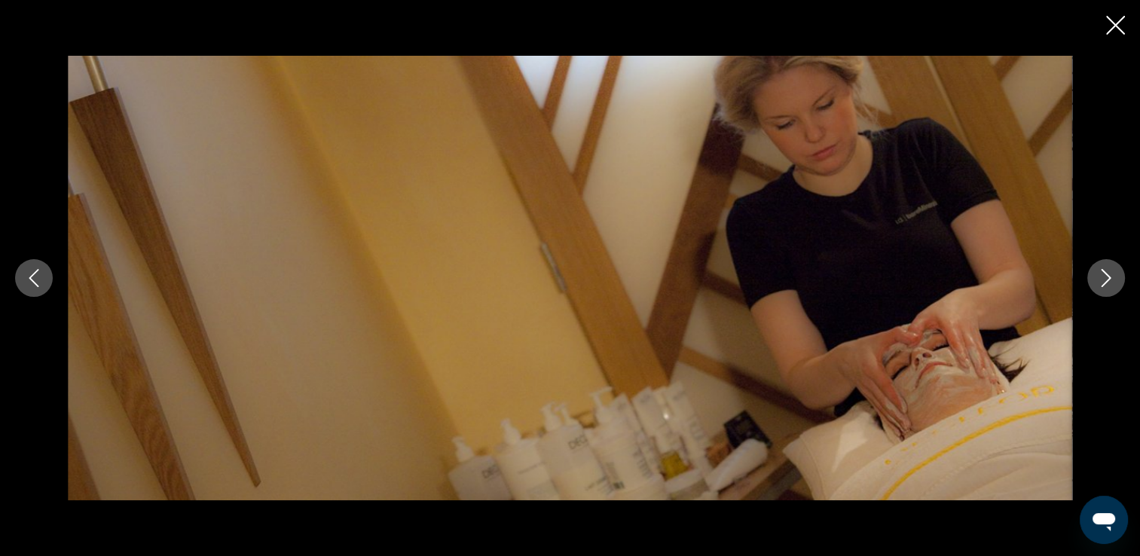
click at [1106, 283] on icon "Следующее изображение" at bounding box center [1107, 278] width 10 height 18
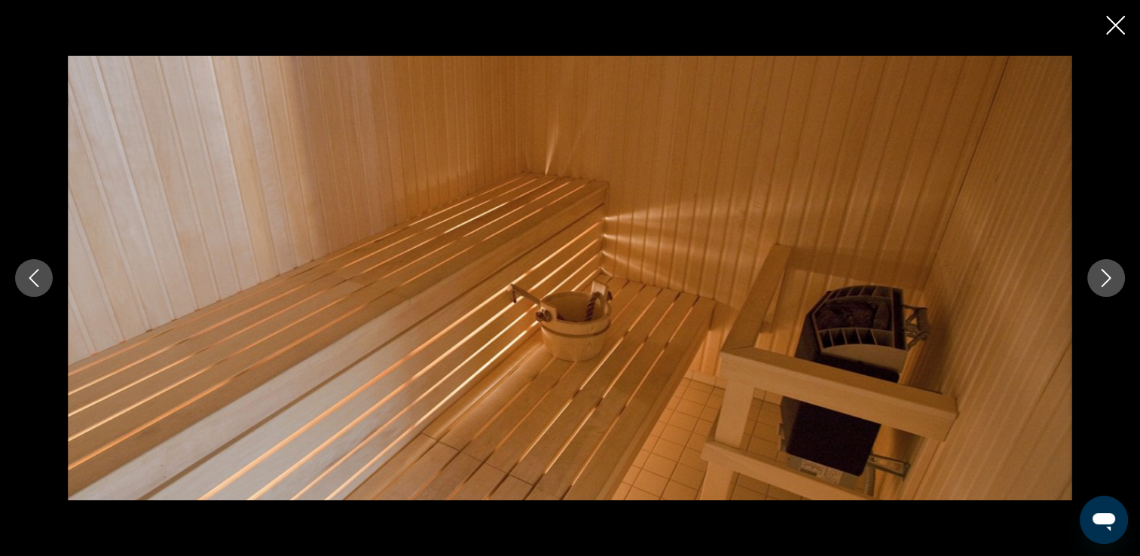
click at [25, 279] on icon "Предыдущее изображение" at bounding box center [34, 278] width 18 height 18
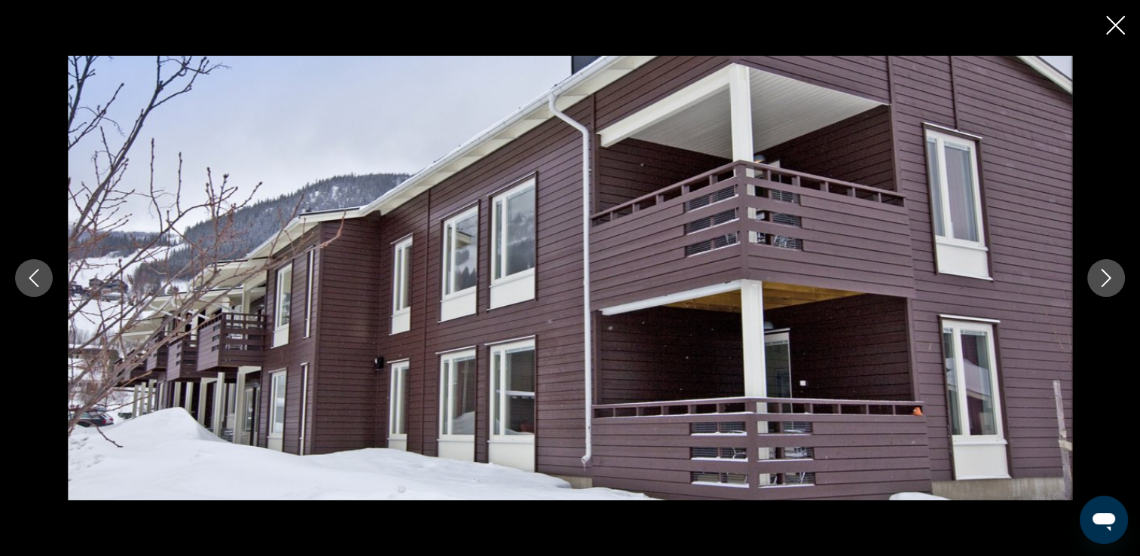
click at [1107, 280] on icon "Следующее изображение" at bounding box center [1107, 278] width 10 height 18
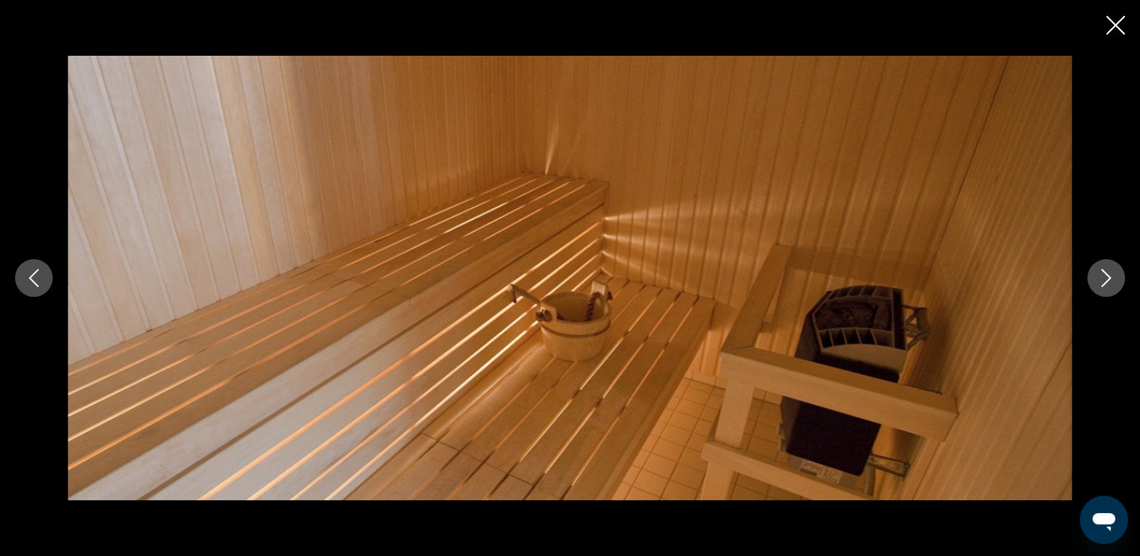
click at [1107, 280] on icon "Следующее изображение" at bounding box center [1107, 278] width 10 height 18
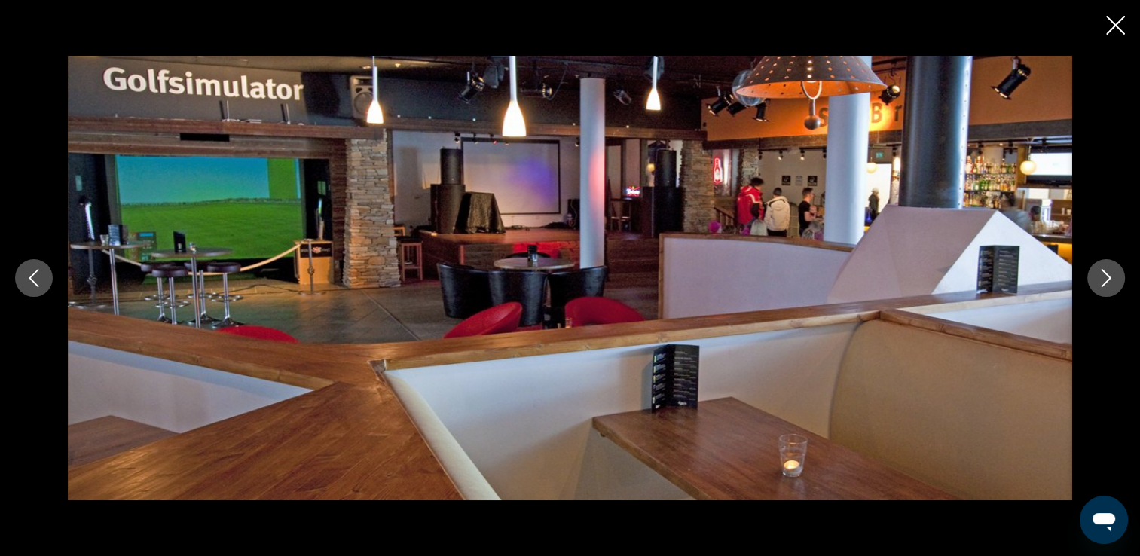
click at [1107, 280] on icon "Следующее изображение" at bounding box center [1107, 278] width 10 height 18
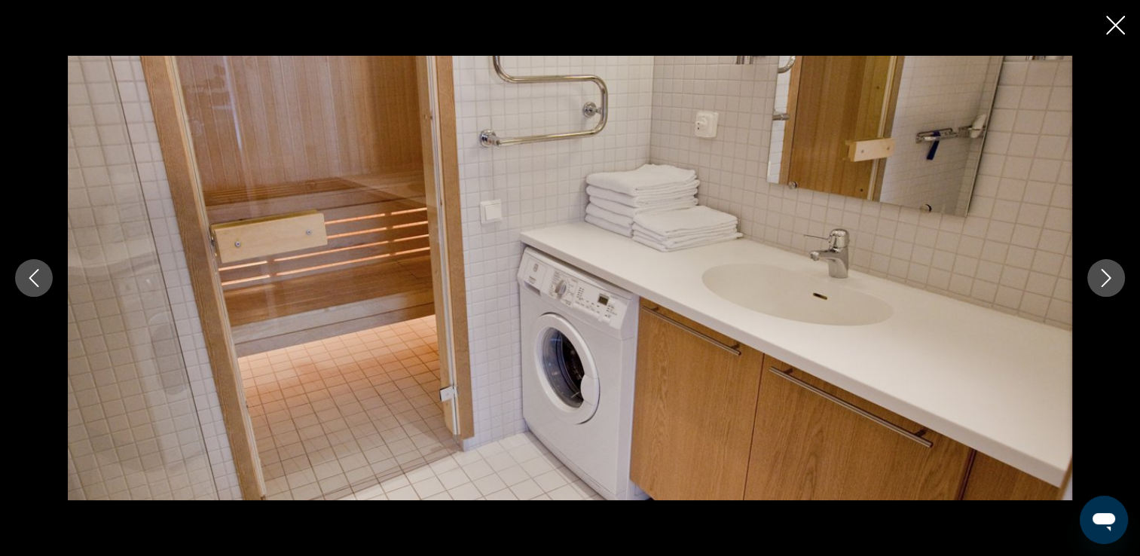
click at [1099, 279] on icon "Следующее изображение" at bounding box center [1107, 278] width 18 height 18
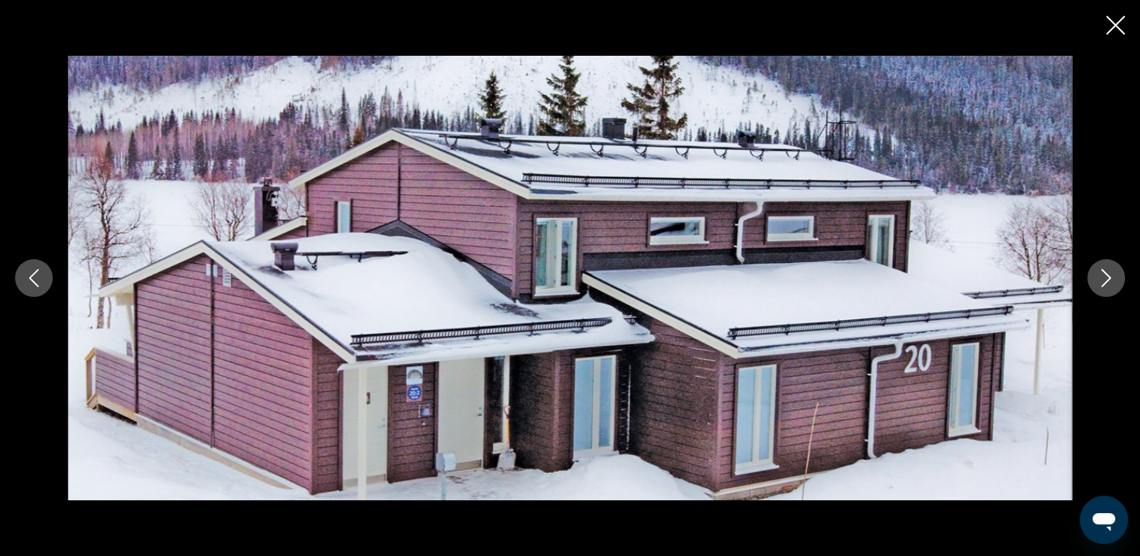
click at [1114, 26] on icon "Закрыть слайд-шоу" at bounding box center [1116, 25] width 19 height 19
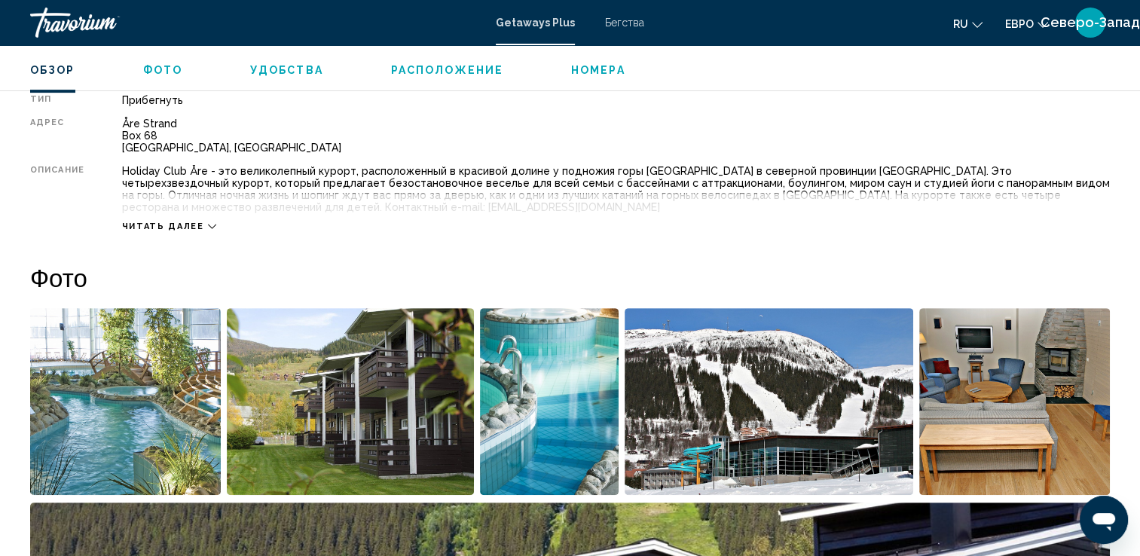
scroll to position [665, 0]
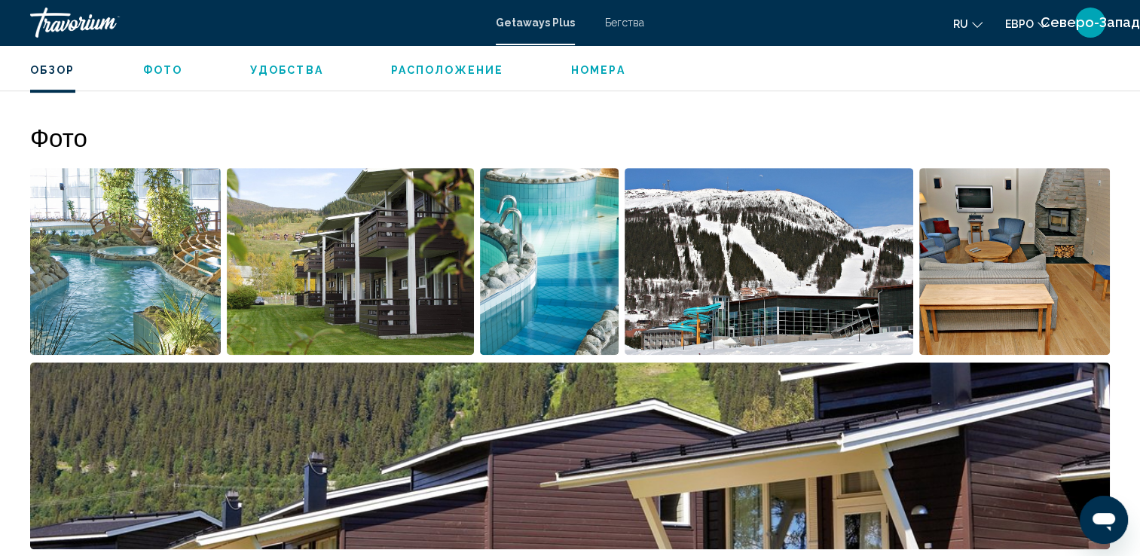
click at [1115, 207] on li "Основное содержание" at bounding box center [1018, 264] width 197 height 194
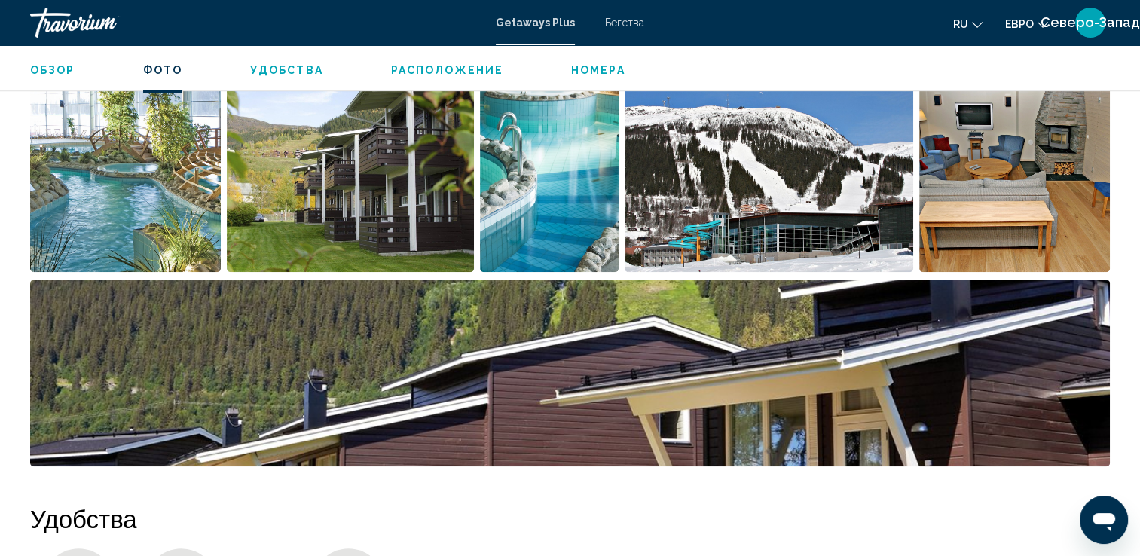
scroll to position [740, 0]
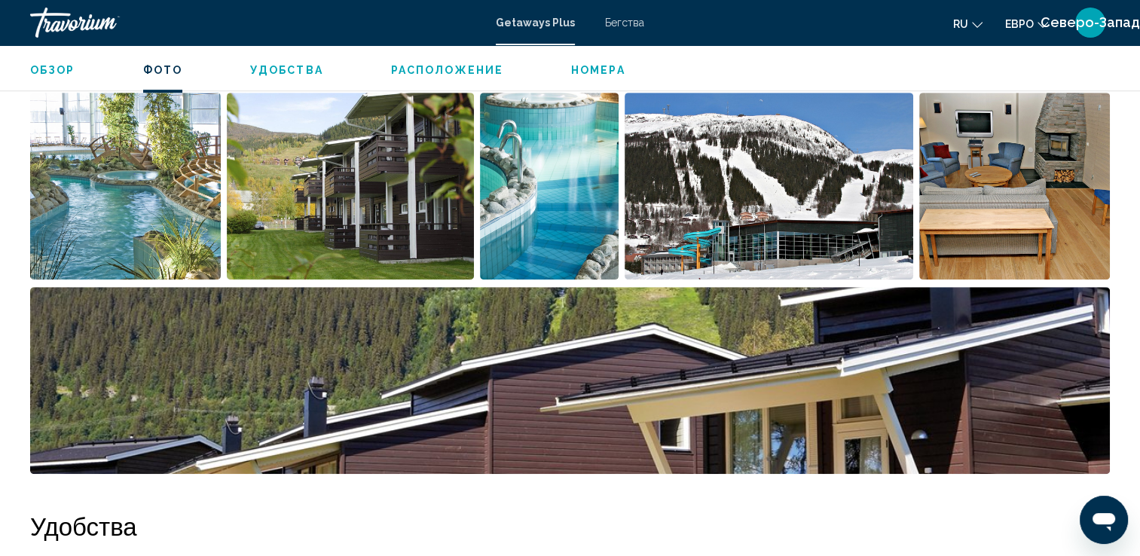
click at [42, 72] on span "Обзор" at bounding box center [52, 70] width 45 height 12
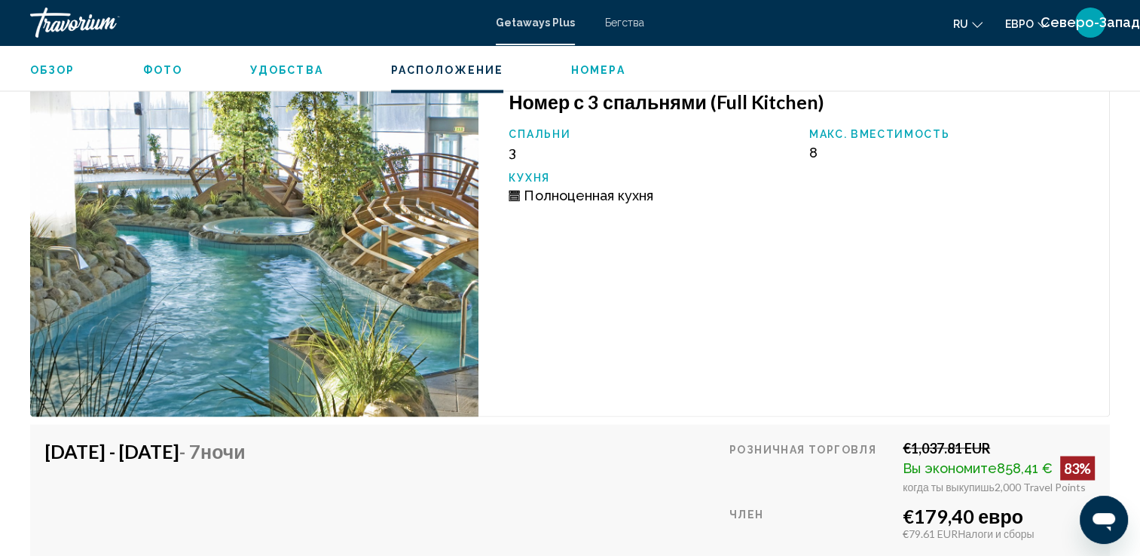
scroll to position [2437, 0]
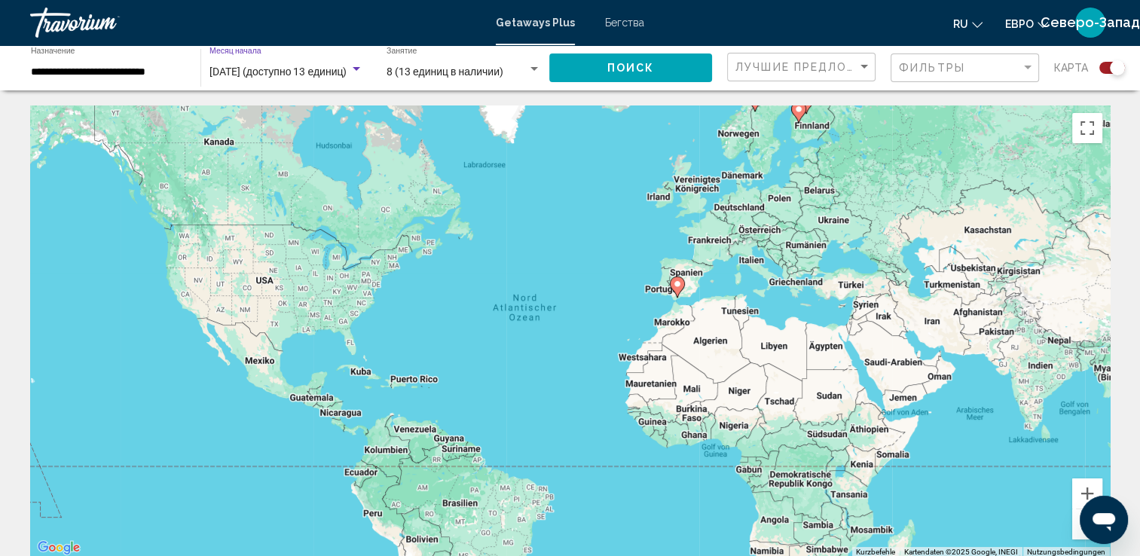
click at [328, 76] on span "ноября 2025 (доступно 13 единиц)" at bounding box center [279, 72] width 138 height 12
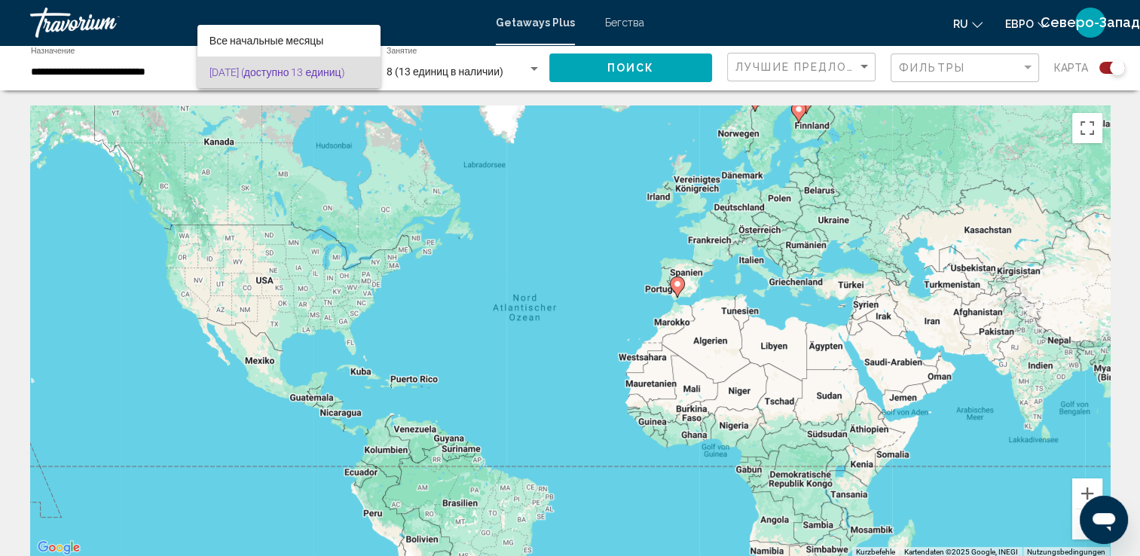
click at [443, 75] on div at bounding box center [570, 278] width 1140 height 556
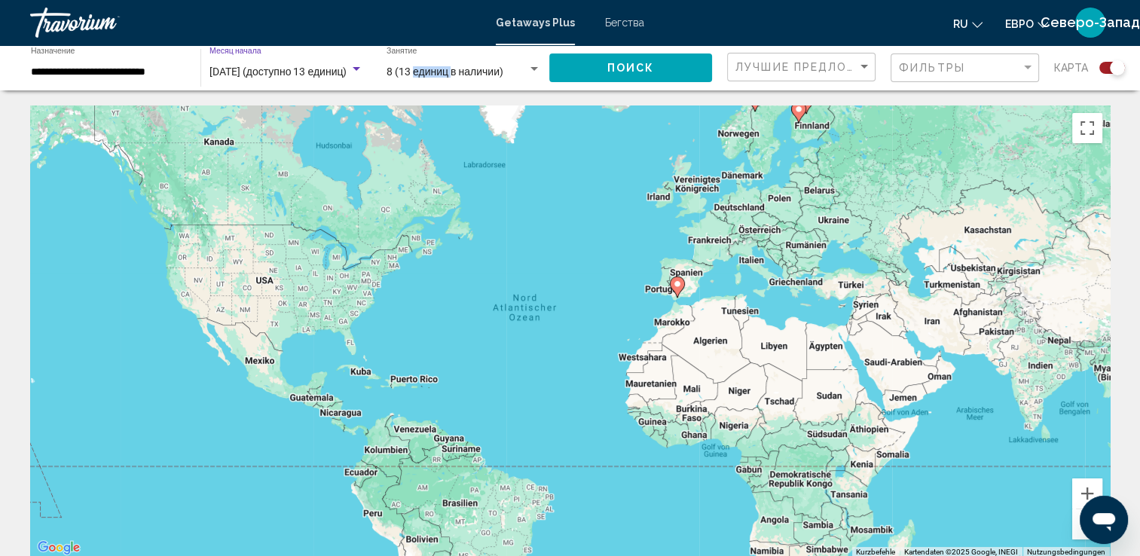
click at [443, 75] on span "8 (13 единиц в наличии)" at bounding box center [445, 72] width 117 height 12
drag, startPoint x: 443, startPoint y: 75, endPoint x: 370, endPoint y: 78, distance: 73.2
click at [370, 78] on div "ноября 2025 (доступно 13 единиц) Месяц начала All Start Months" at bounding box center [286, 67] width 170 height 41
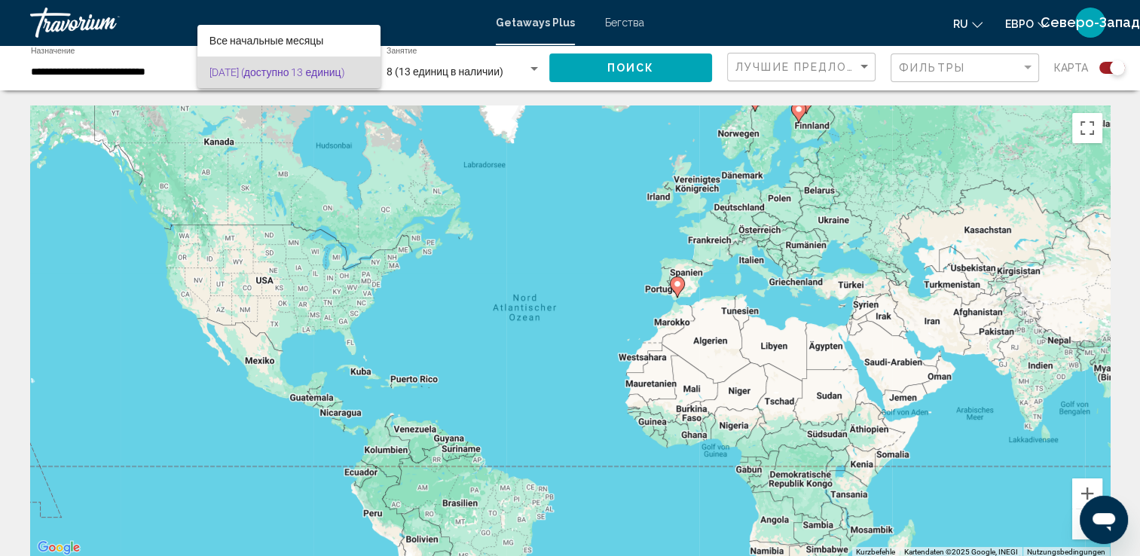
click at [528, 58] on div at bounding box center [570, 278] width 1140 height 556
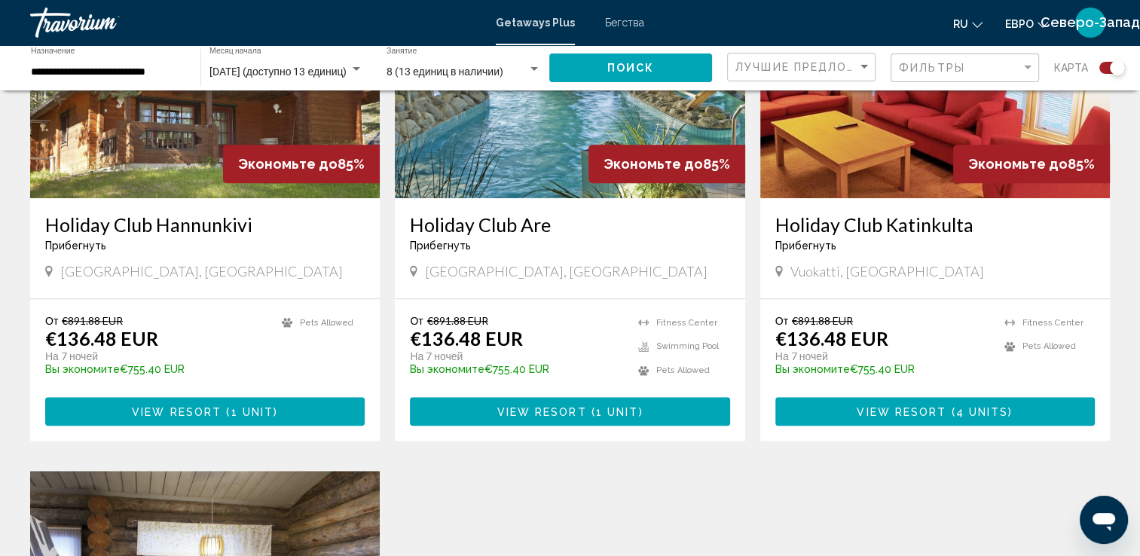
scroll to position [1206, 0]
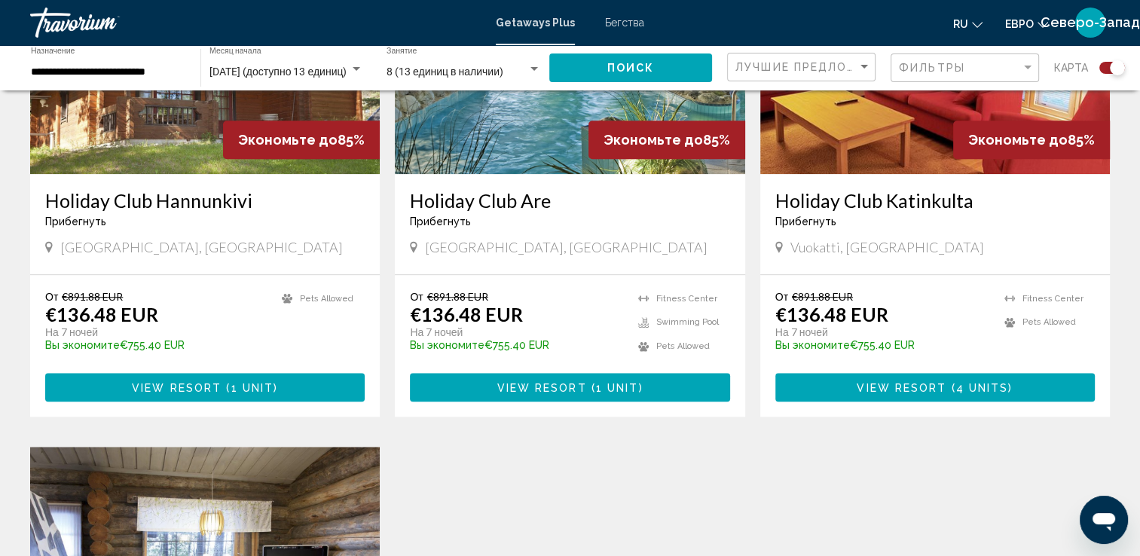
click at [609, 459] on div "Экономьте до 100% Holiday Club Rukatunturi Прибегнуть - Это курорт только для в…" at bounding box center [570, 190] width 1095 height 1541
click at [353, 69] on div "Виджет поиска" at bounding box center [357, 69] width 14 height 12
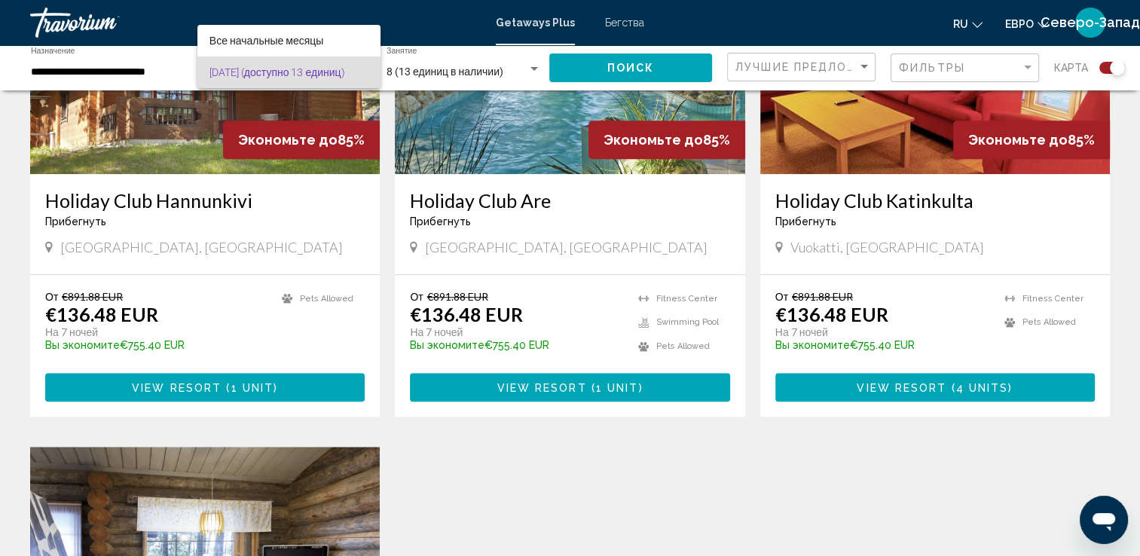
click at [433, 44] on div at bounding box center [570, 278] width 1140 height 556
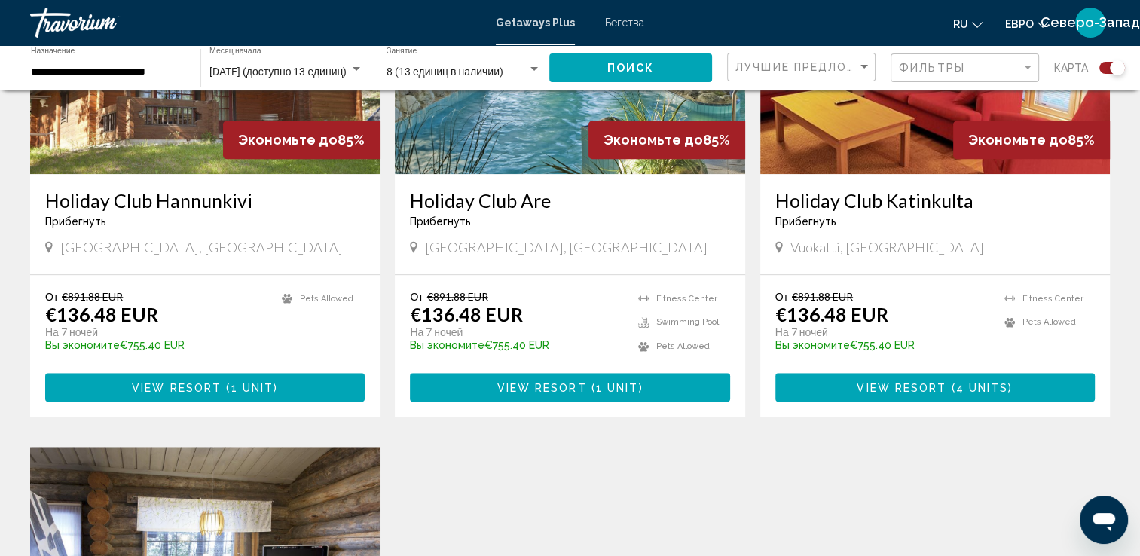
click at [534, 68] on div "Виджет поиска" at bounding box center [535, 69] width 8 height 4
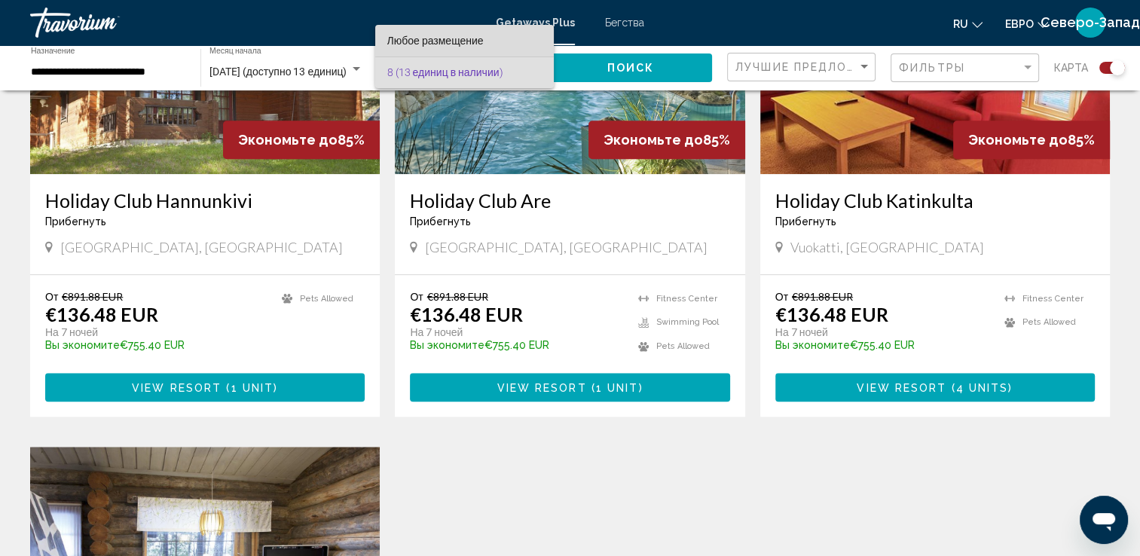
click at [483, 39] on span "Любое размещение" at bounding box center [435, 41] width 96 height 12
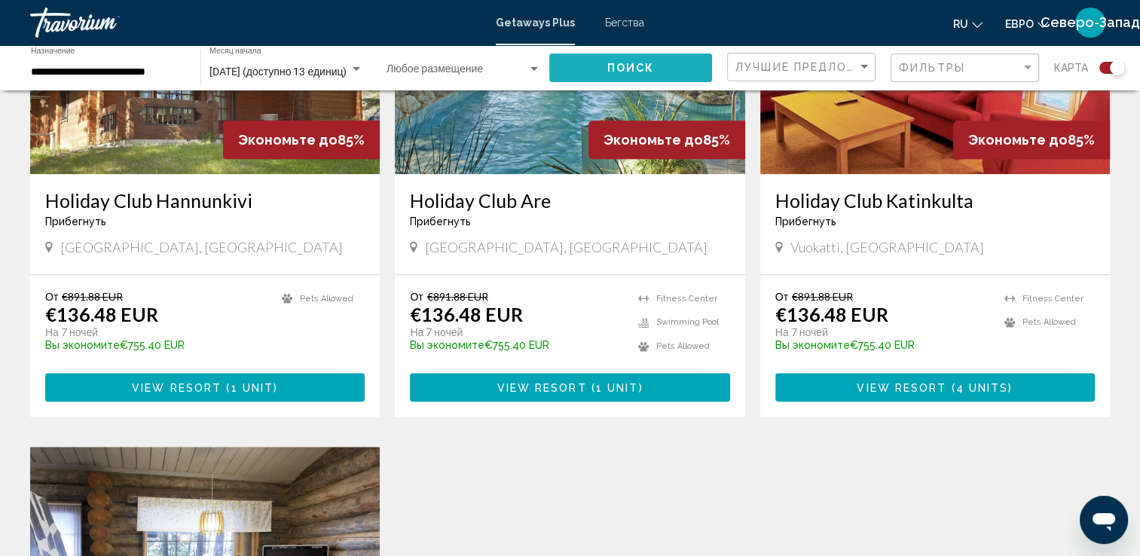
click at [606, 65] on button "Поиск" at bounding box center [631, 68] width 163 height 28
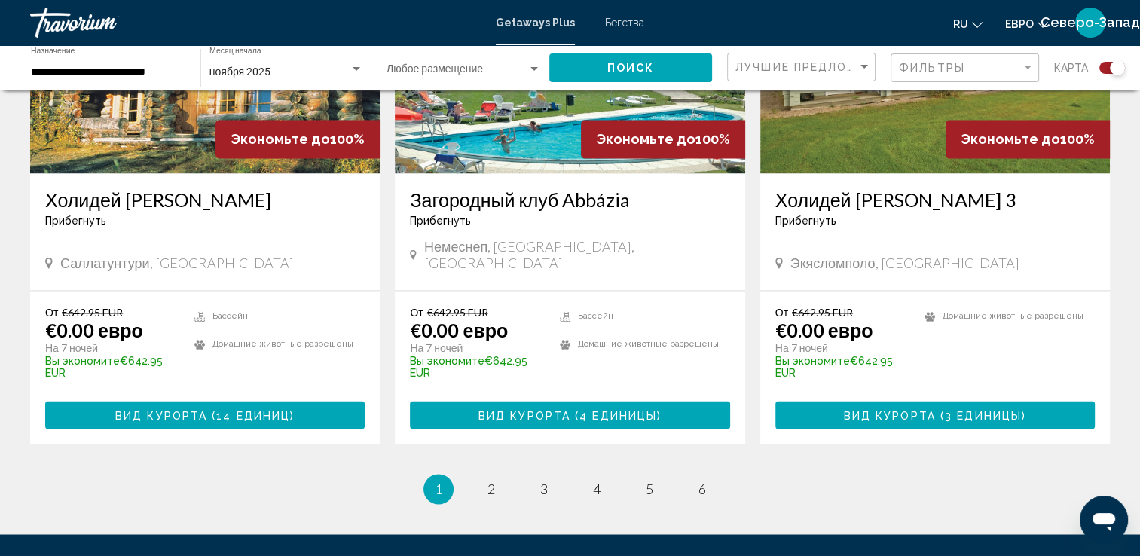
scroll to position [2423, 0]
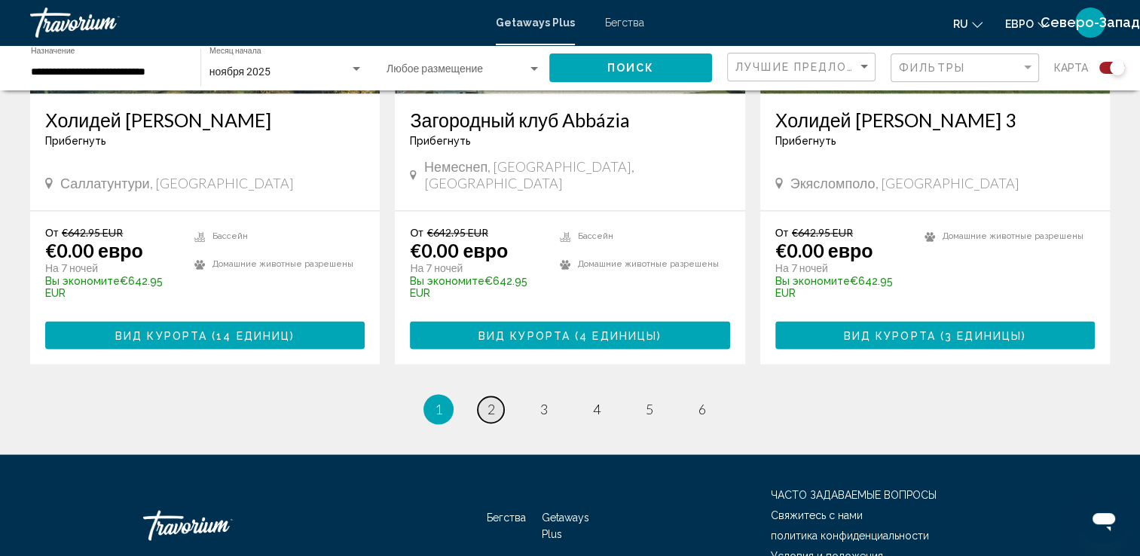
click at [492, 401] on span "2" at bounding box center [492, 409] width 8 height 17
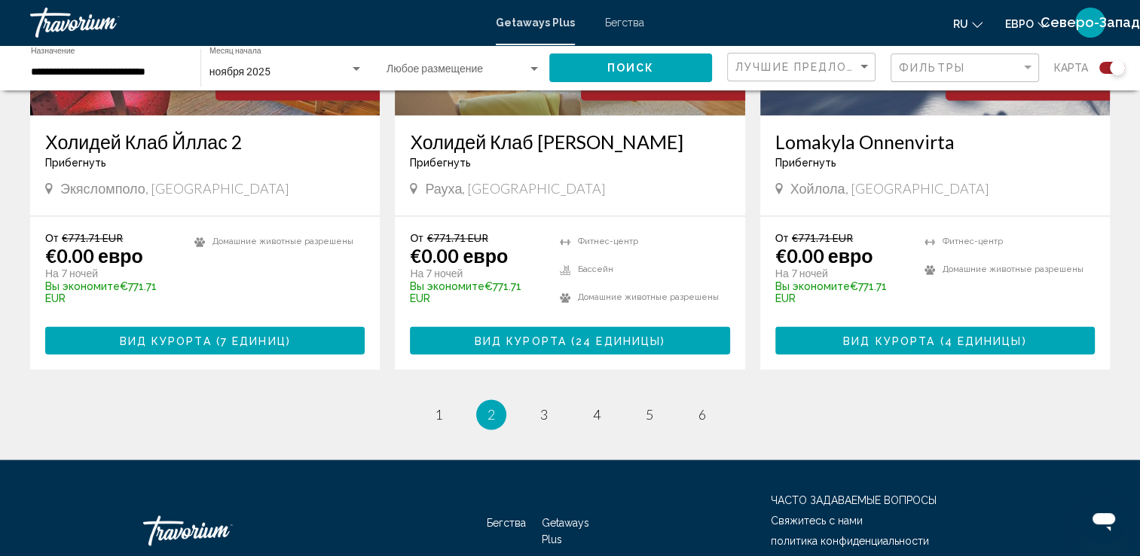
scroll to position [2365, 0]
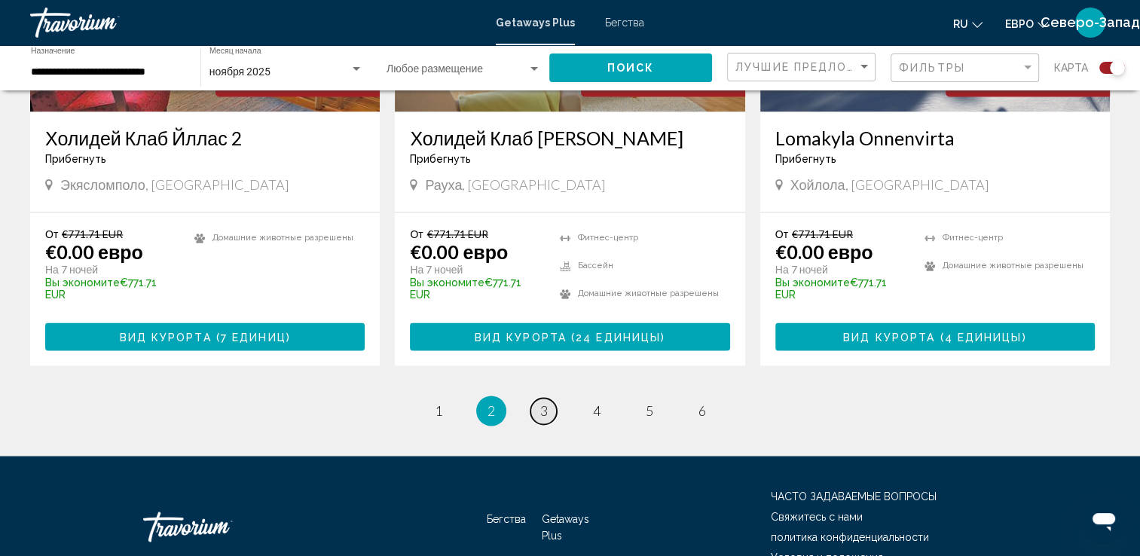
click at [549, 398] on link "страница 3" at bounding box center [544, 411] width 26 height 26
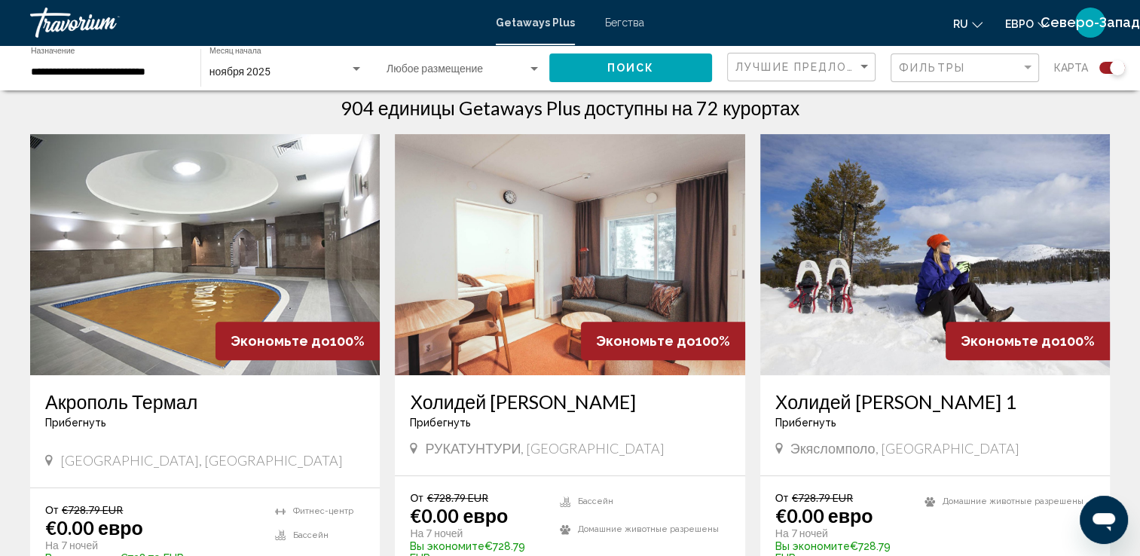
scroll to position [528, 0]
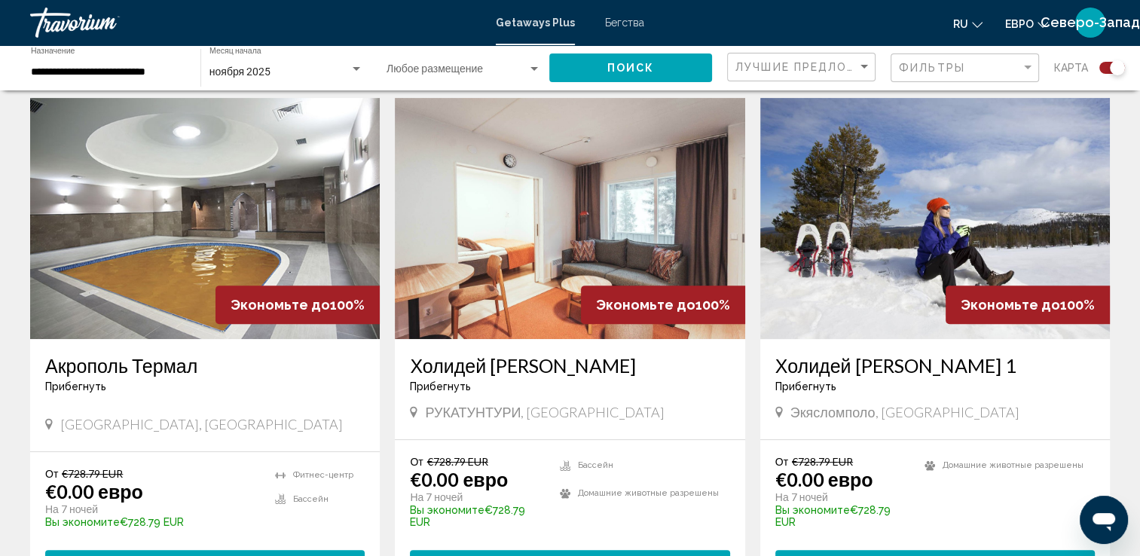
click at [205, 215] on img "Основное содержание" at bounding box center [205, 218] width 350 height 241
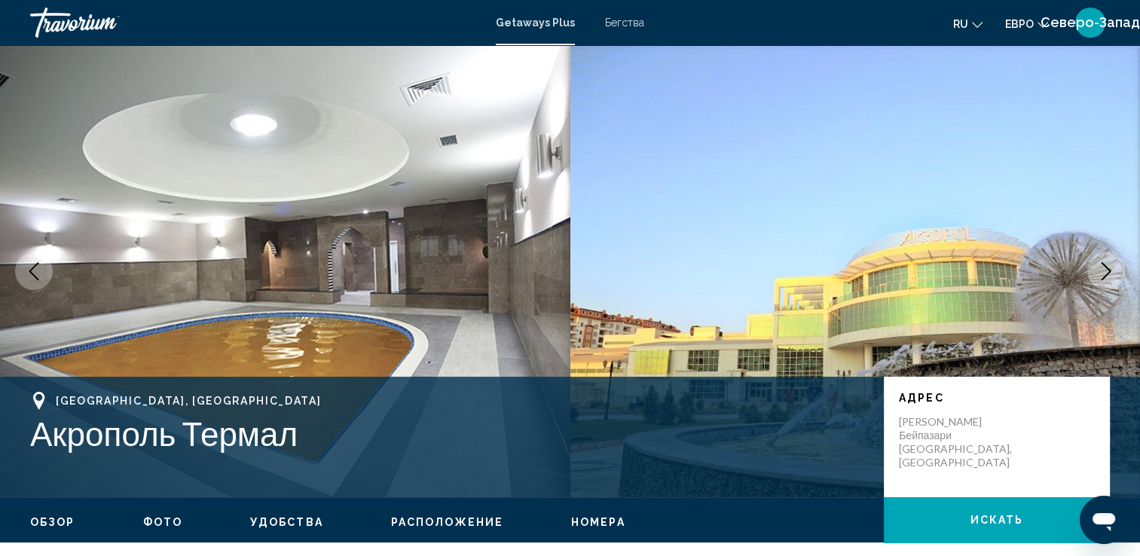
click at [1104, 273] on icon "Следующее изображение" at bounding box center [1107, 271] width 18 height 18
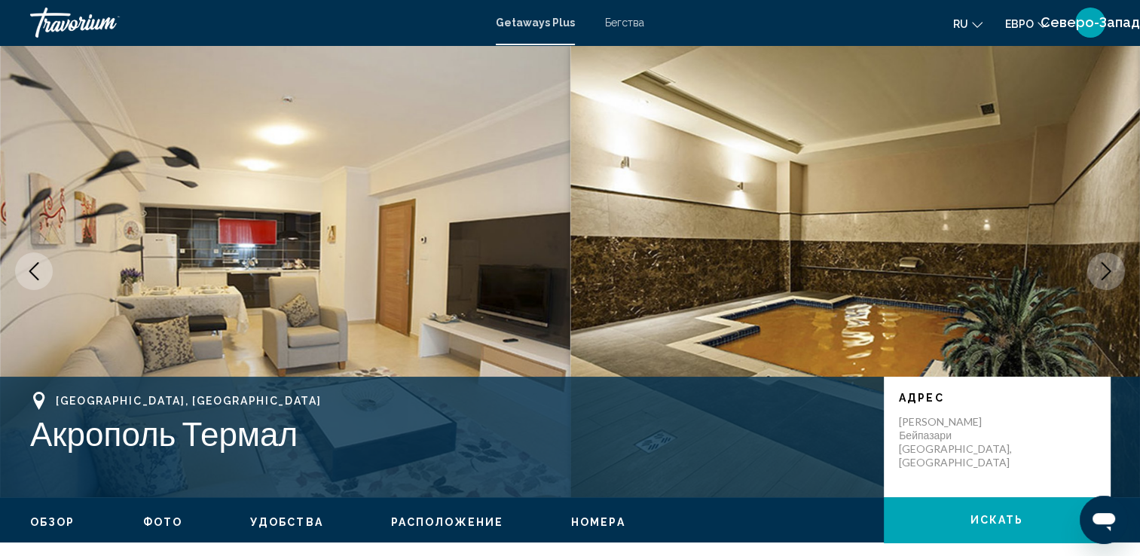
click at [1105, 269] on icon "Следующее изображение" at bounding box center [1107, 271] width 18 height 18
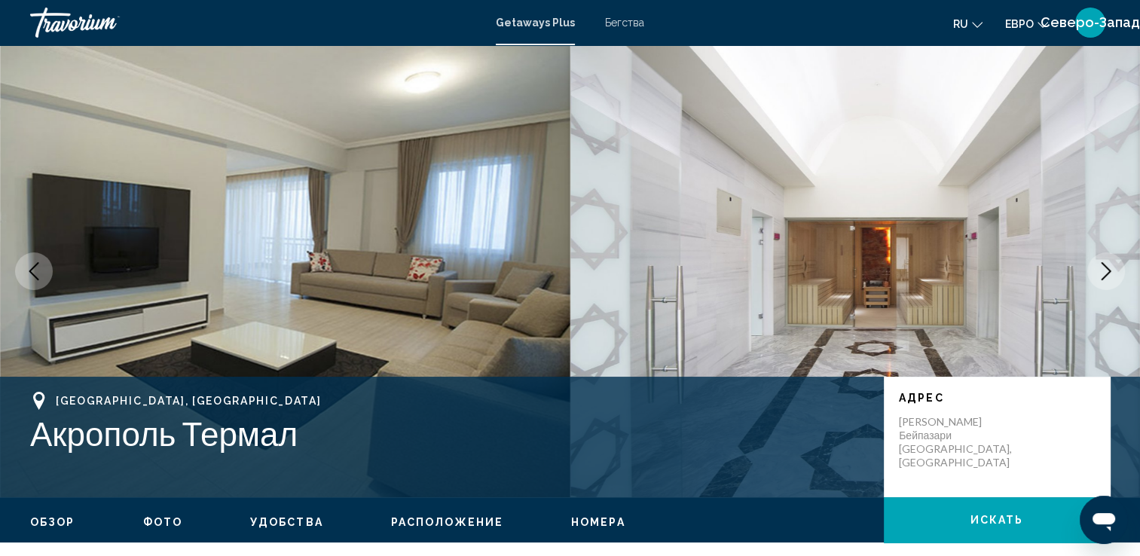
click at [1106, 271] on icon "Следующее изображение" at bounding box center [1107, 271] width 18 height 18
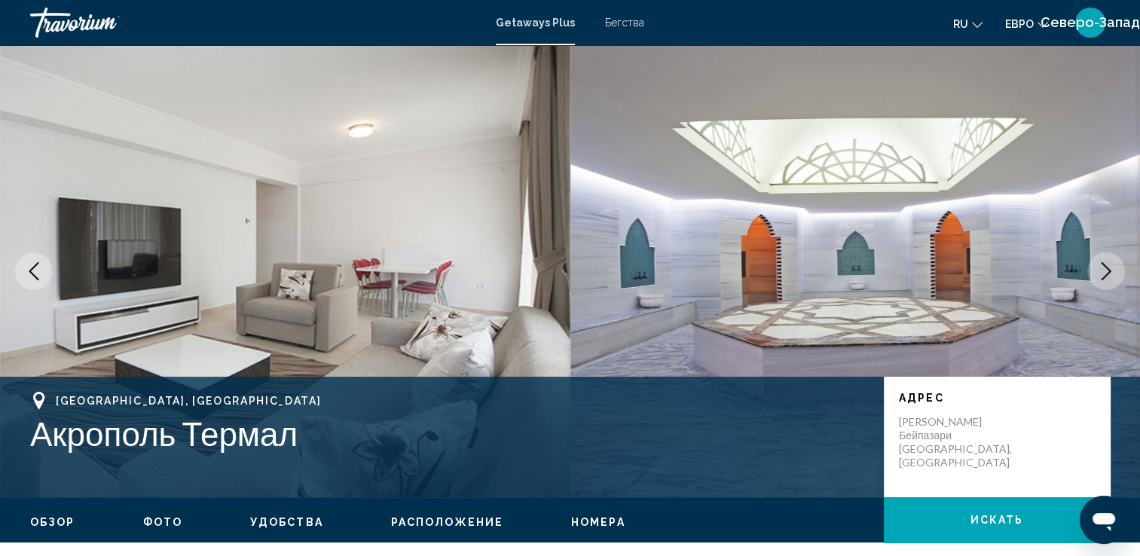
click at [1106, 271] on icon "Следующее изображение" at bounding box center [1107, 271] width 18 height 18
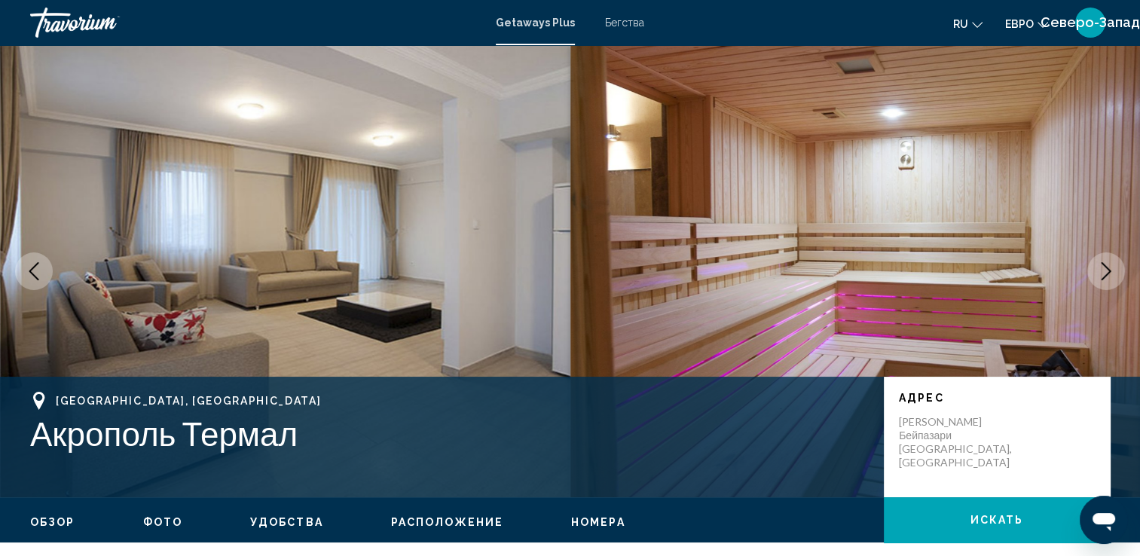
click at [1106, 271] on icon "Следующее изображение" at bounding box center [1107, 271] width 18 height 18
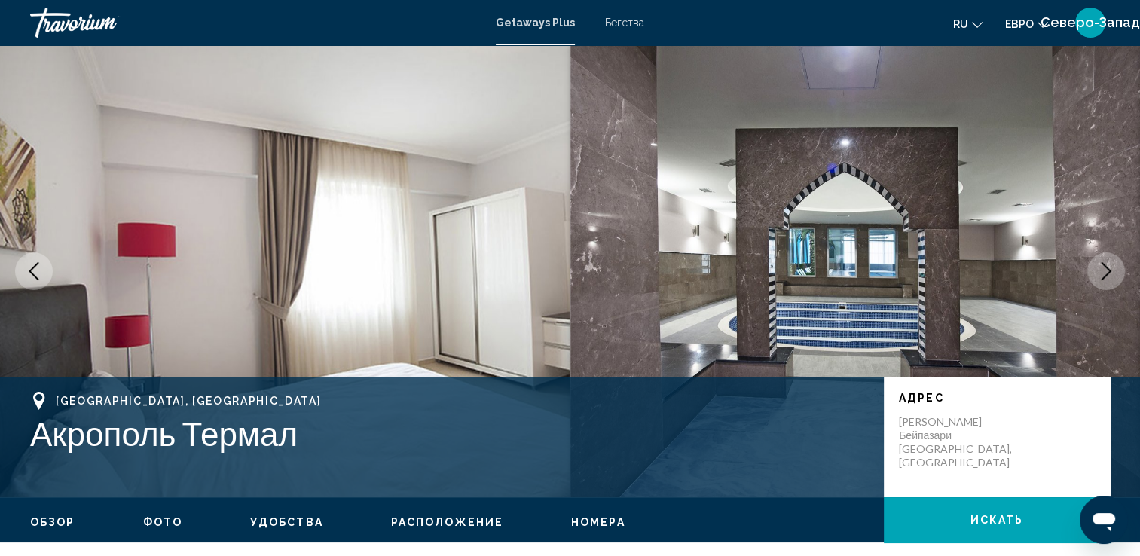
click at [1106, 271] on icon "Следующее изображение" at bounding box center [1107, 271] width 18 height 18
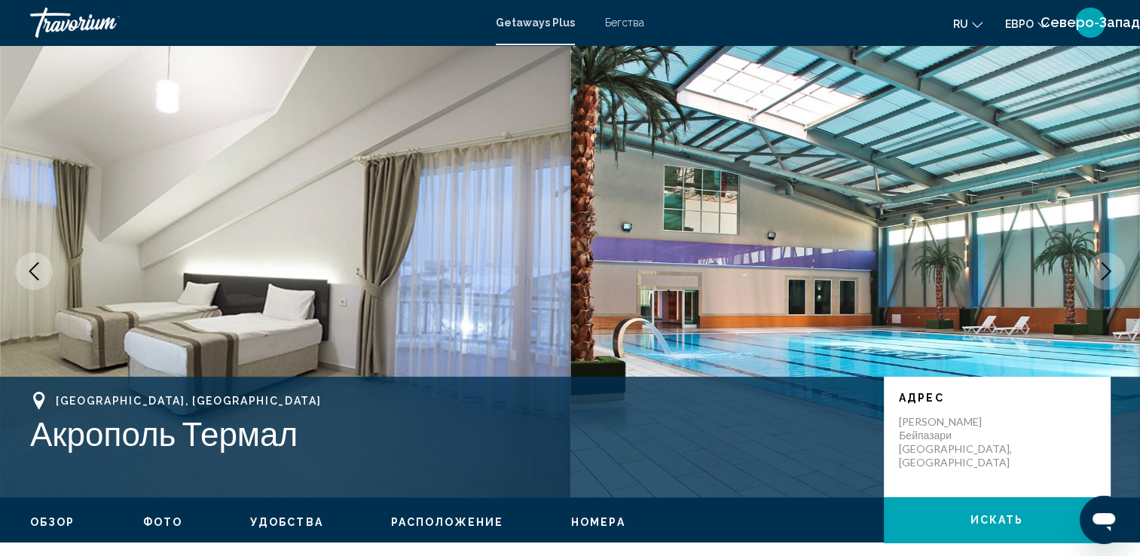
click at [1106, 271] on icon "Следующее изображение" at bounding box center [1107, 271] width 18 height 18
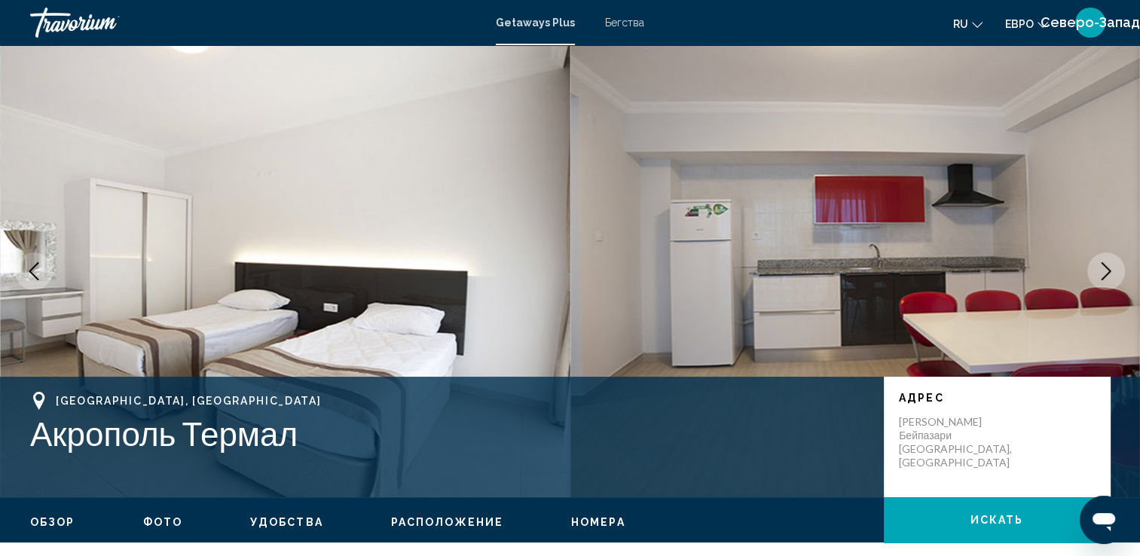
click at [1106, 271] on icon "Следующее изображение" at bounding box center [1107, 271] width 18 height 18
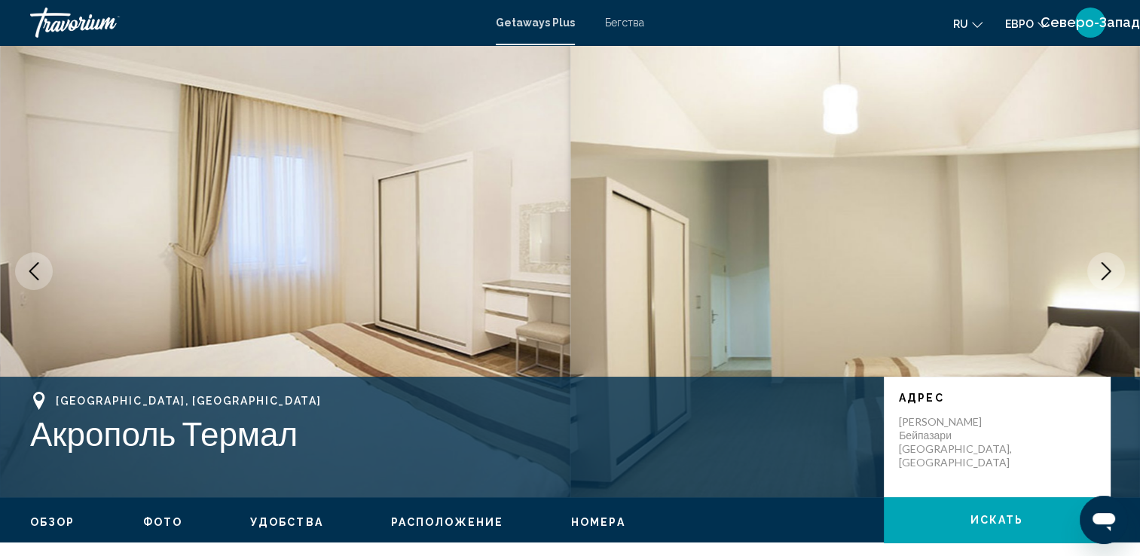
click at [1106, 271] on icon "Следующее изображение" at bounding box center [1107, 271] width 18 height 18
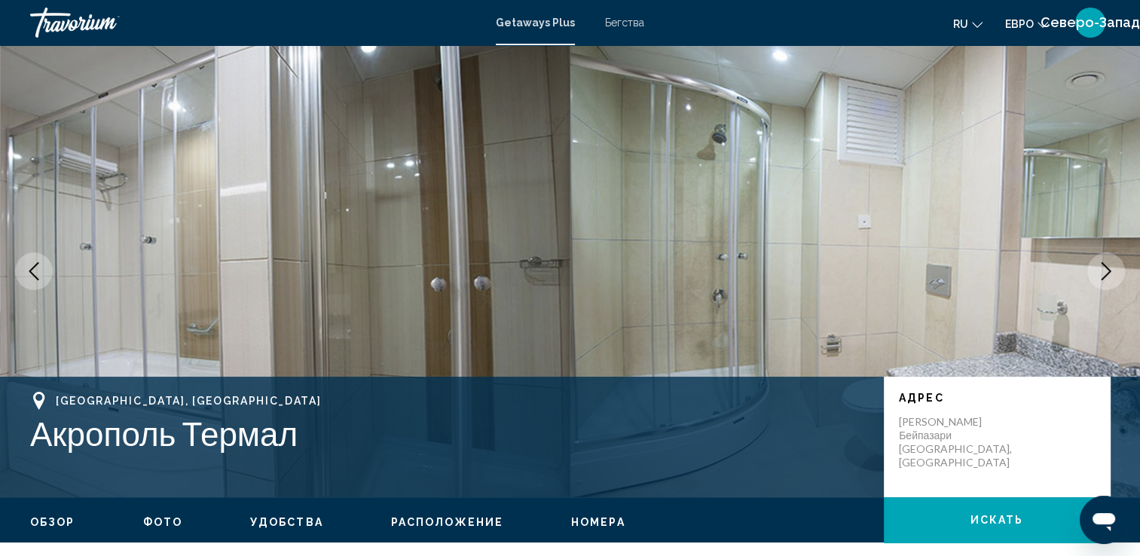
click at [1106, 271] on icon "Следующее изображение" at bounding box center [1107, 271] width 18 height 18
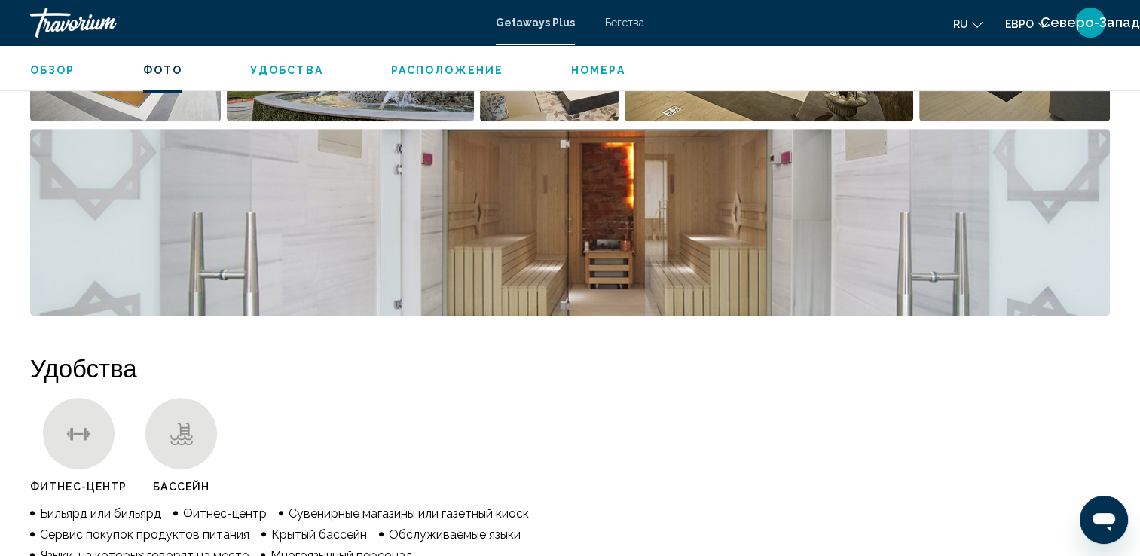
scroll to position [905, 0]
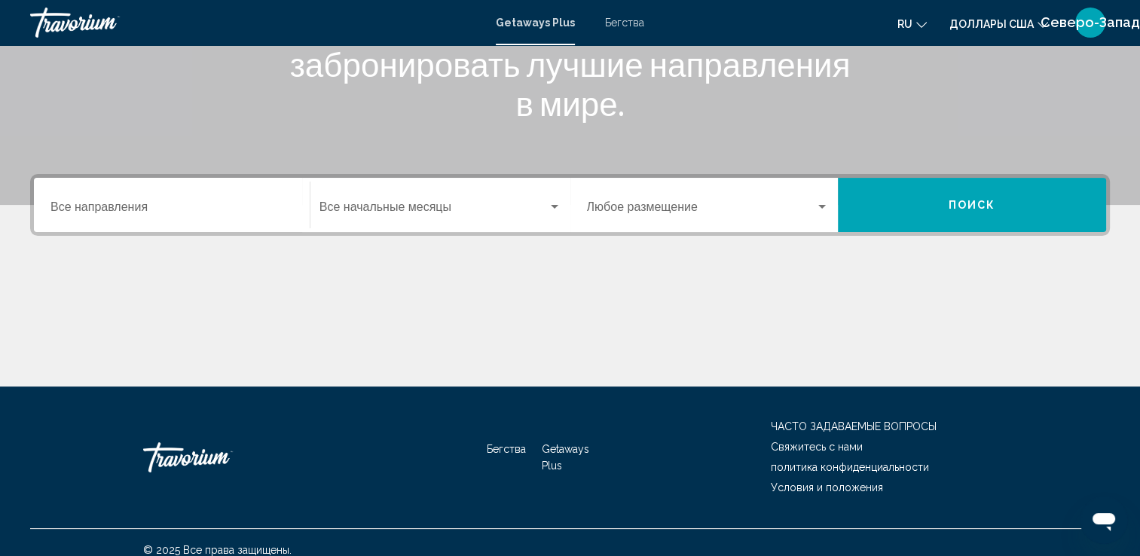
scroll to position [262, 0]
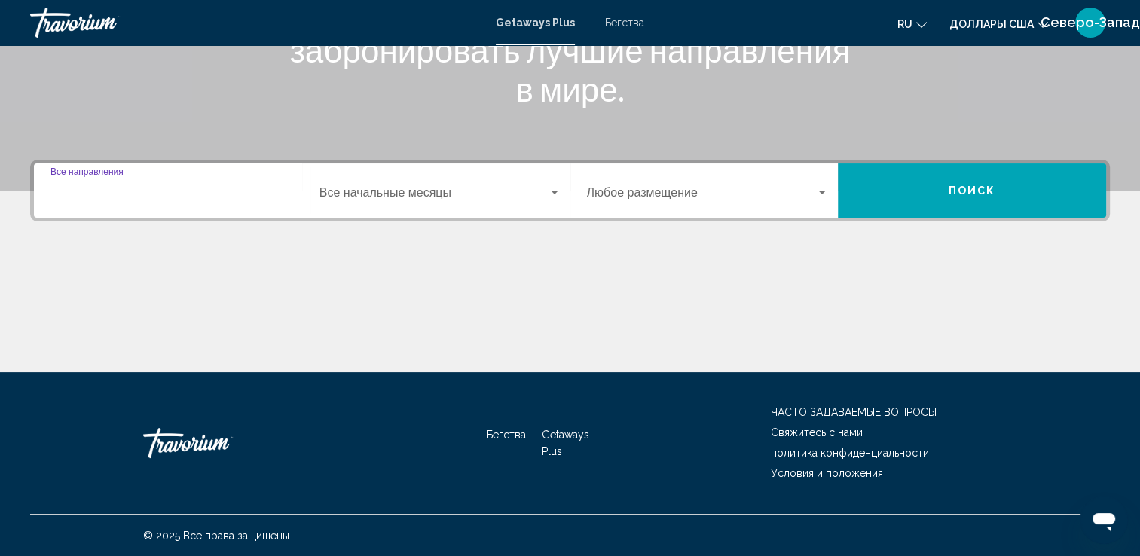
click at [267, 194] on input "Destination Все направления" at bounding box center [172, 196] width 243 height 14
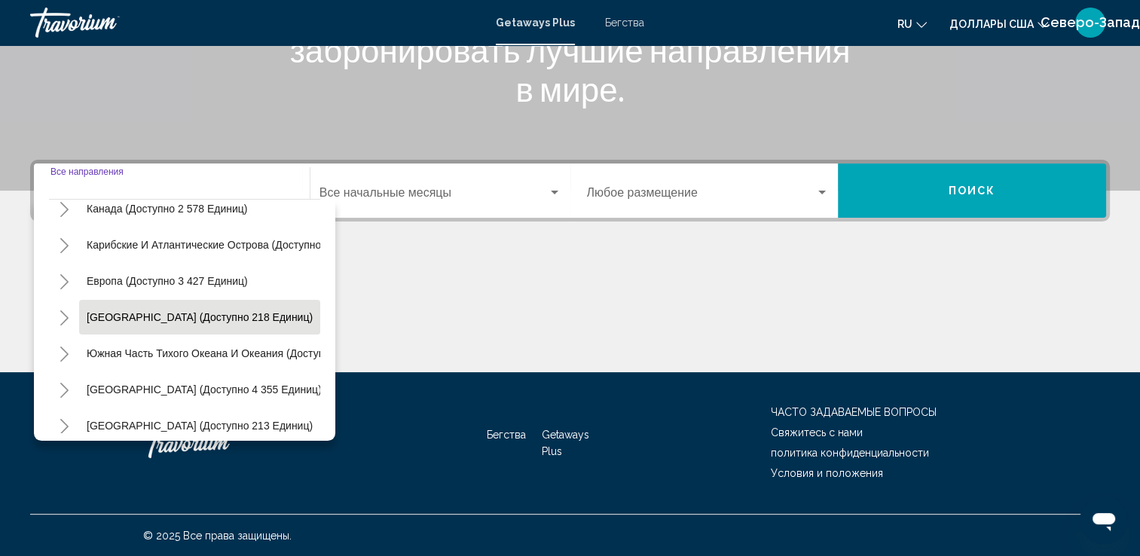
scroll to position [151, 0]
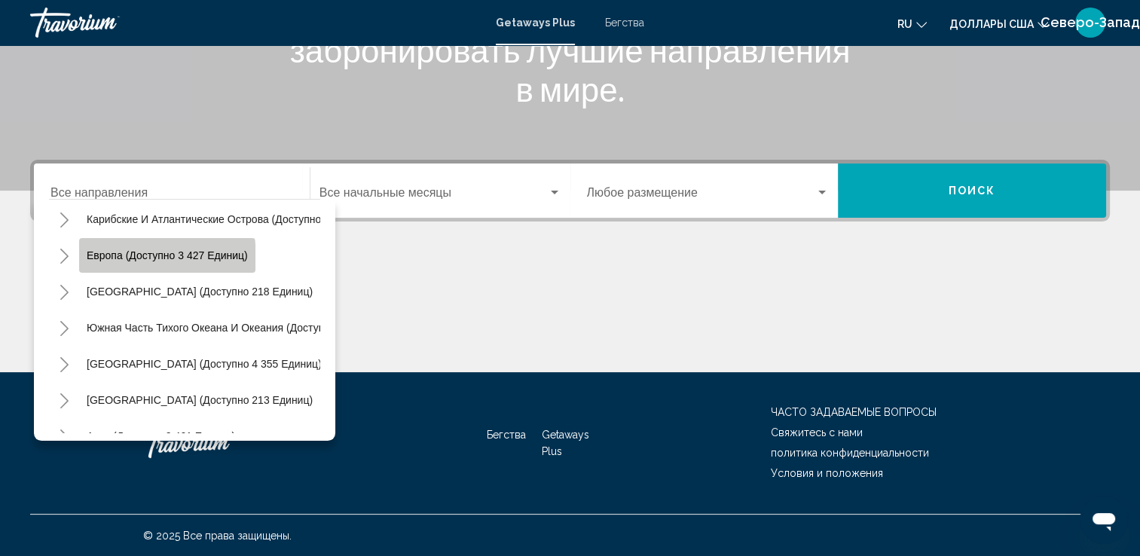
click at [133, 258] on span "Европа (доступно 3 427 единиц)" at bounding box center [167, 256] width 161 height 12
type input "**********"
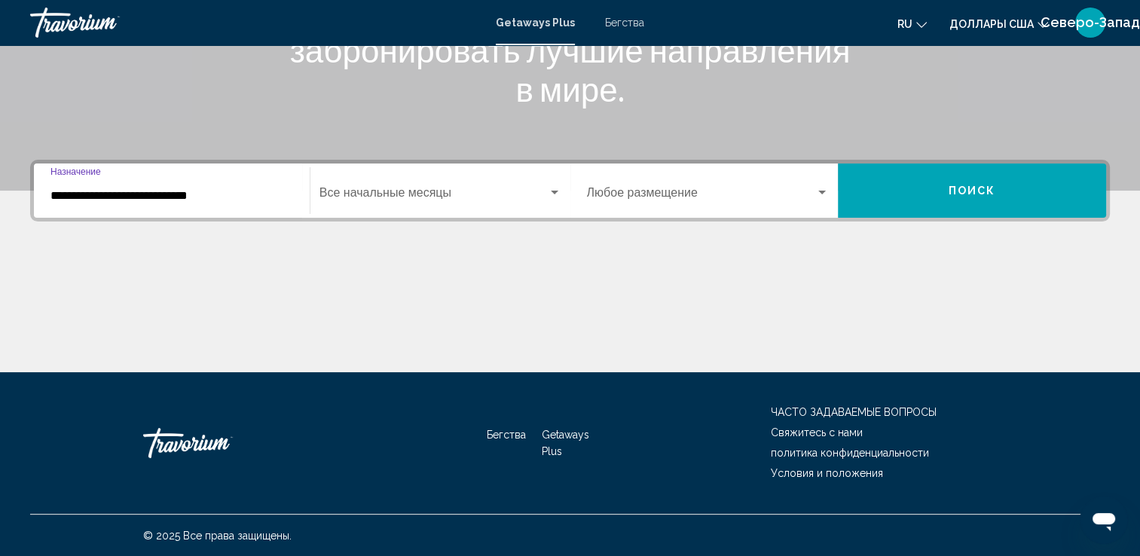
click at [473, 193] on span "Виджет поиска" at bounding box center [434, 196] width 228 height 14
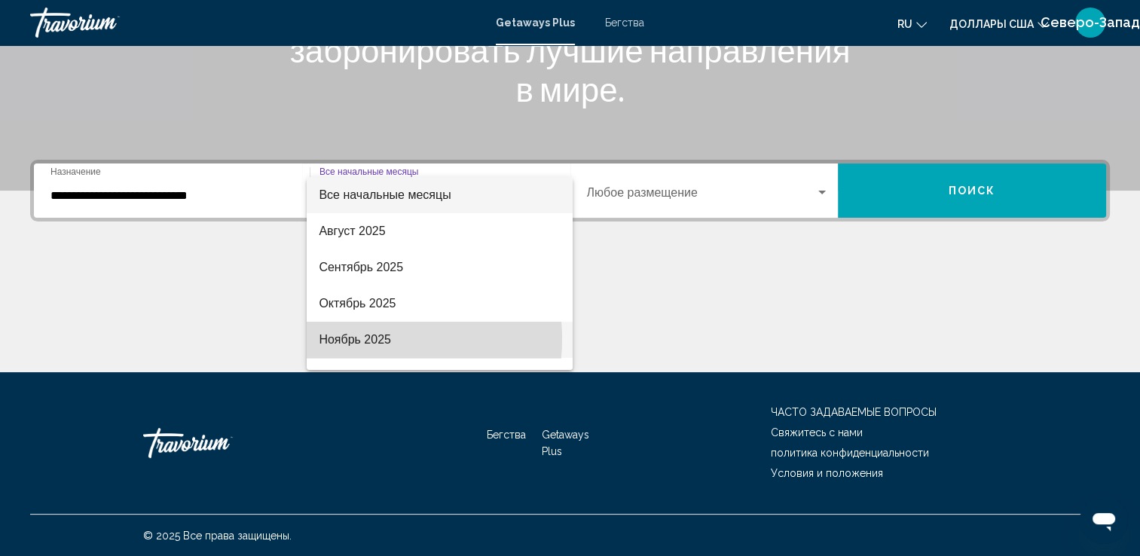
click at [360, 339] on font "Ноябрь 2025" at bounding box center [355, 339] width 72 height 13
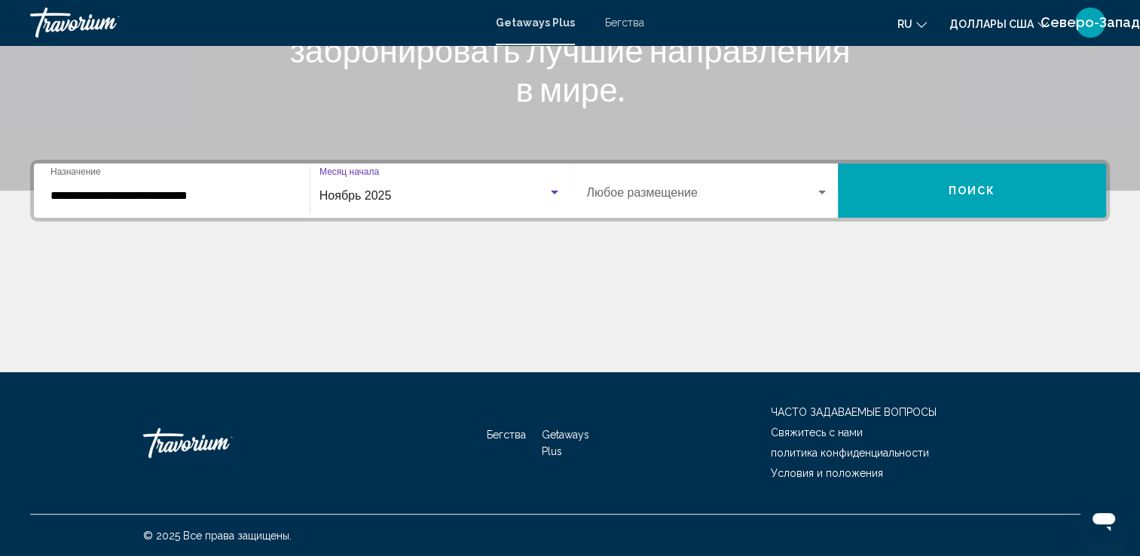
click at [819, 192] on div "Виджет поиска" at bounding box center [823, 193] width 8 height 4
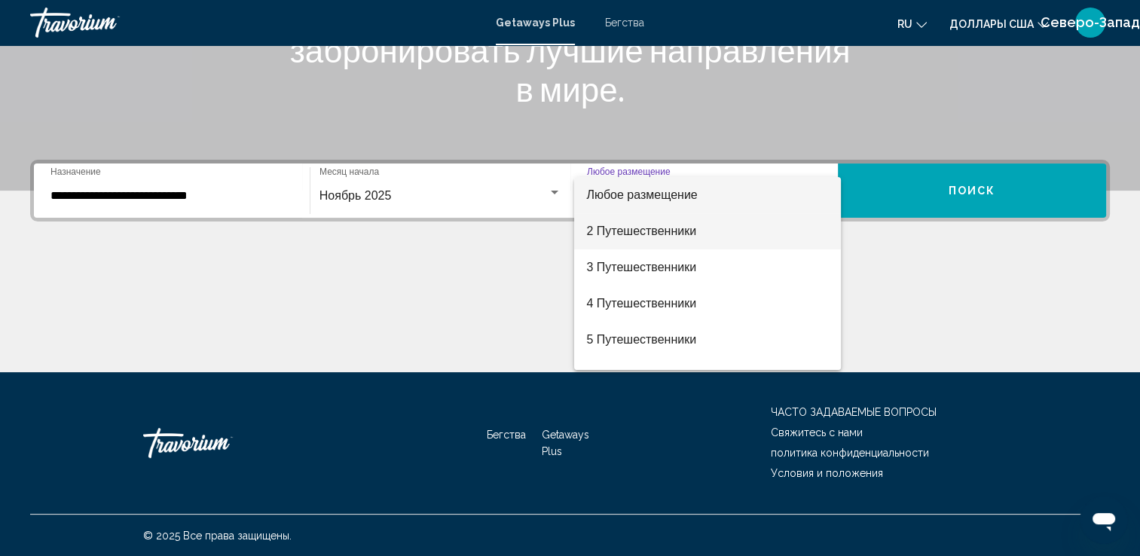
click at [630, 228] on font "2 Путешественники" at bounding box center [641, 231] width 110 height 13
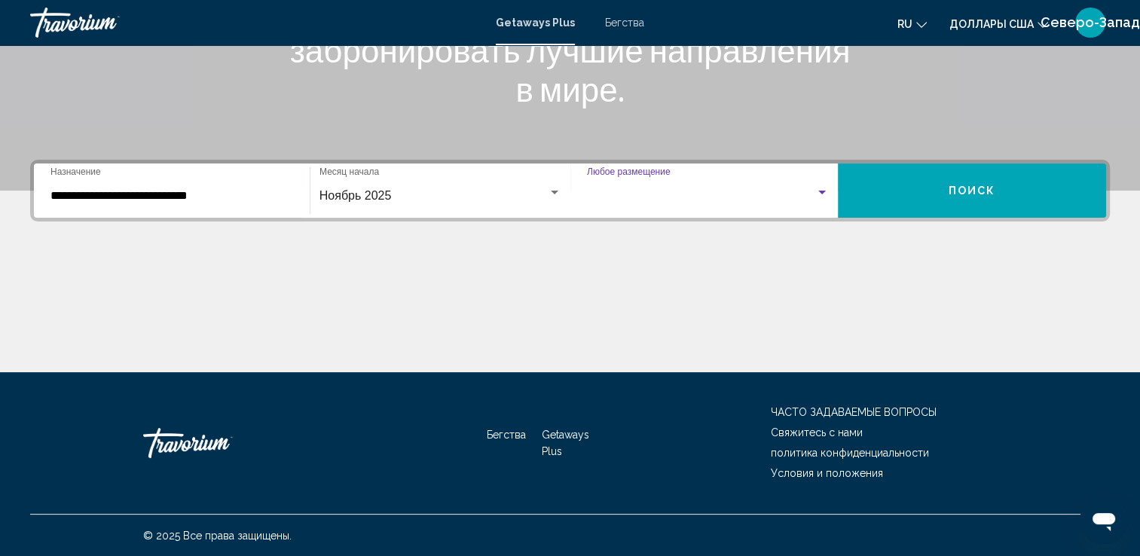
click at [630, 228] on div "**********" at bounding box center [570, 266] width 1140 height 213
click at [960, 188] on span "Поиск" at bounding box center [972, 191] width 47 height 12
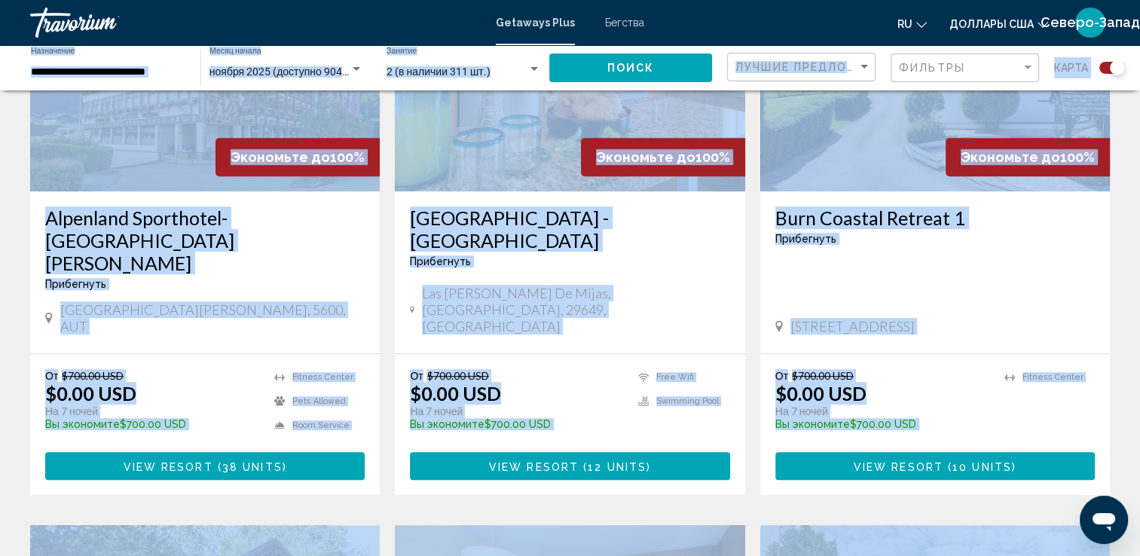
scroll to position [678, 0]
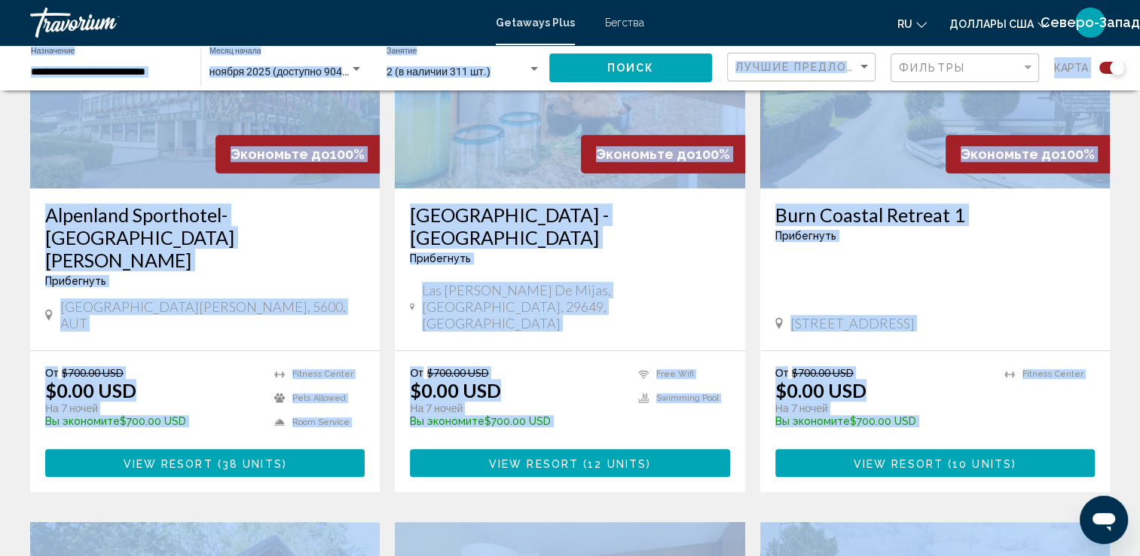
click at [358, 299] on div "[GEOGRAPHIC_DATA][PERSON_NAME], 5600, AUT" at bounding box center [205, 315] width 320 height 33
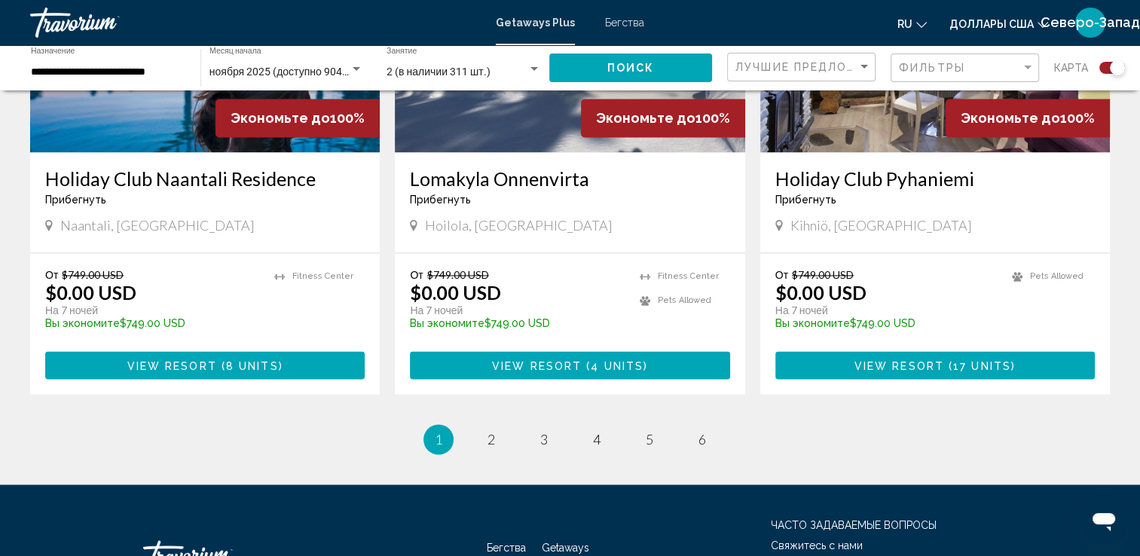
scroll to position [2337, 0]
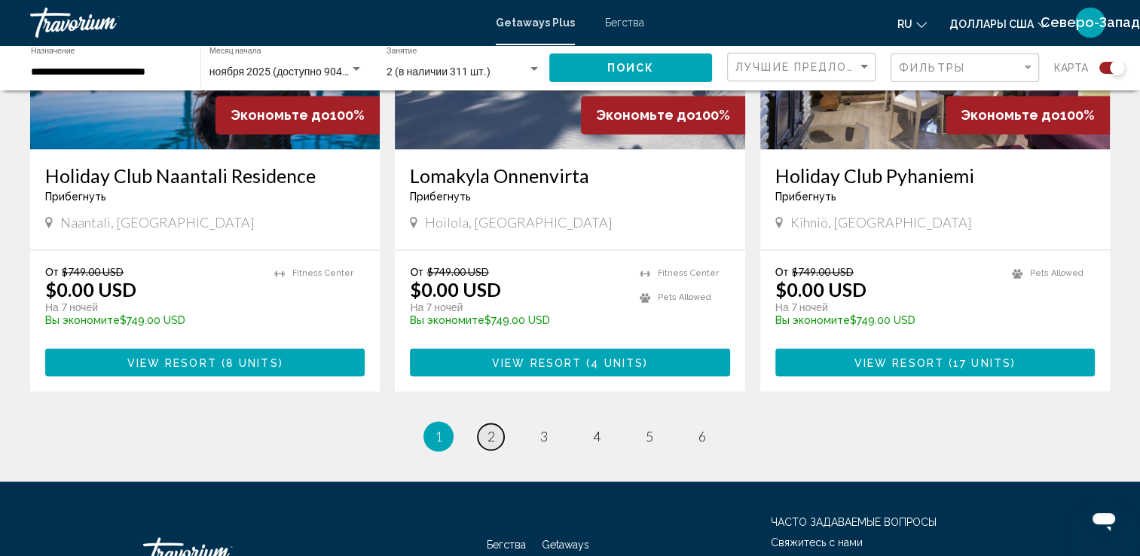
click at [493, 428] on span "2" at bounding box center [492, 436] width 8 height 17
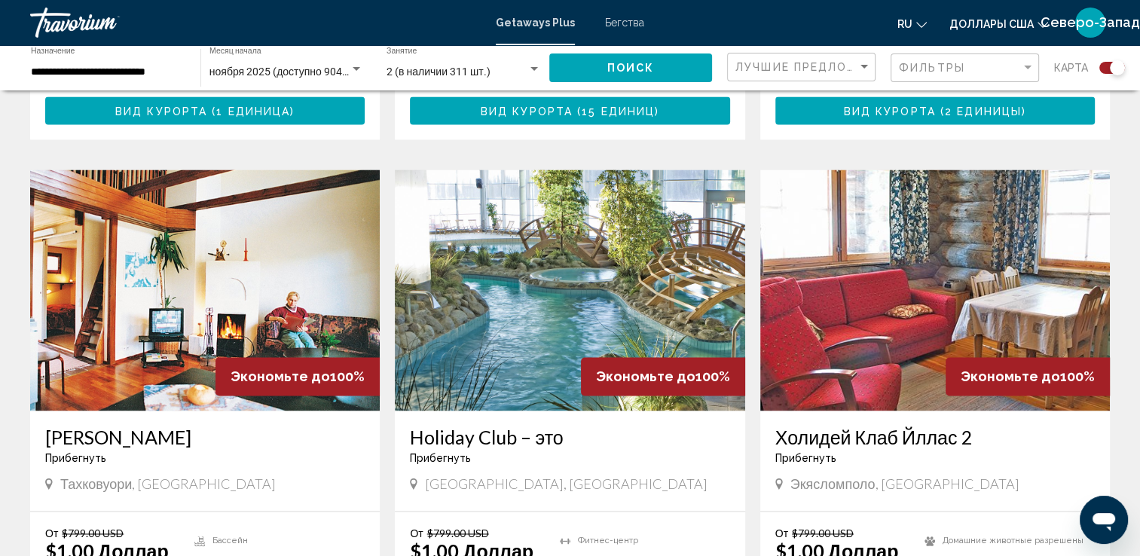
scroll to position [2186, 0]
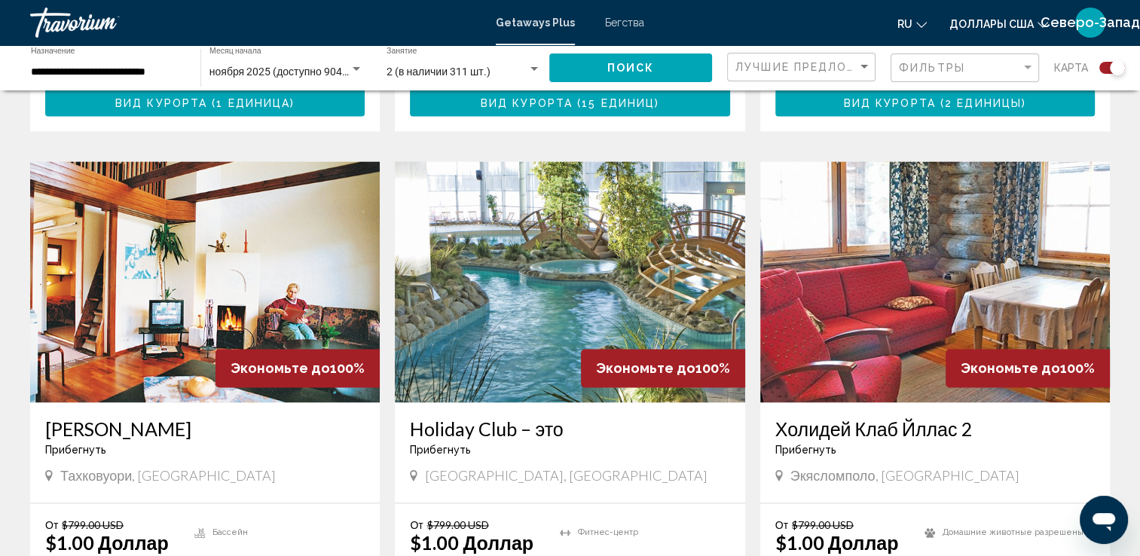
click at [441, 467] on span "[GEOGRAPHIC_DATA], [GEOGRAPHIC_DATA]" at bounding box center [566, 475] width 283 height 17
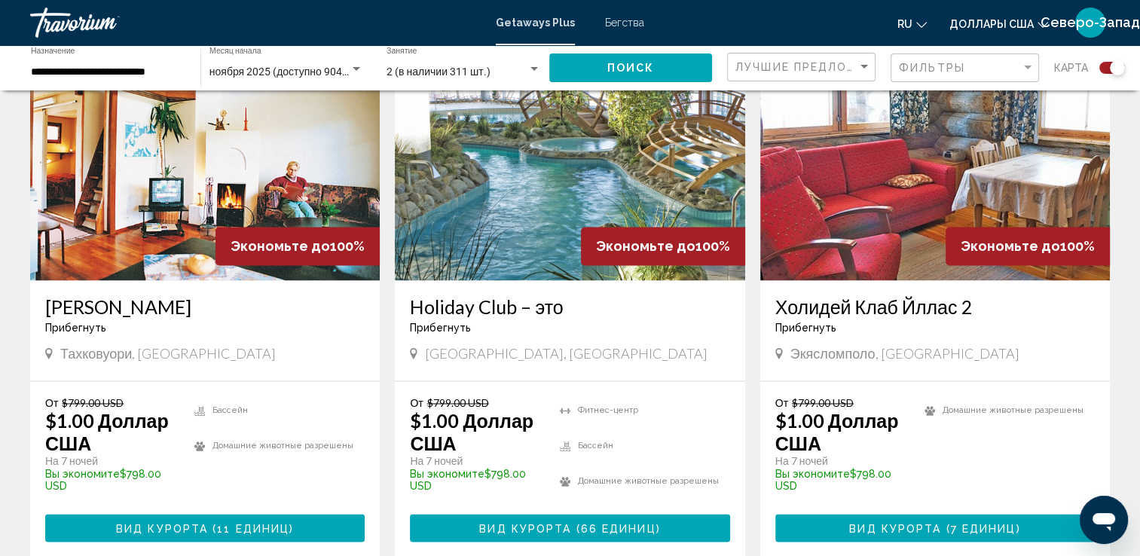
scroll to position [2412, 0]
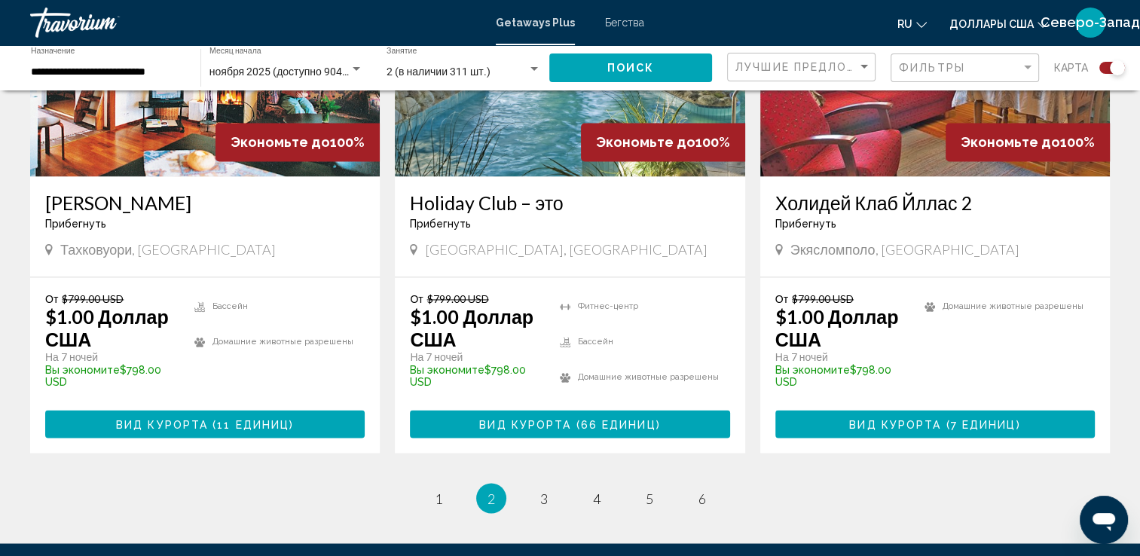
click at [516, 418] on span "Вид курорта" at bounding box center [525, 424] width 92 height 12
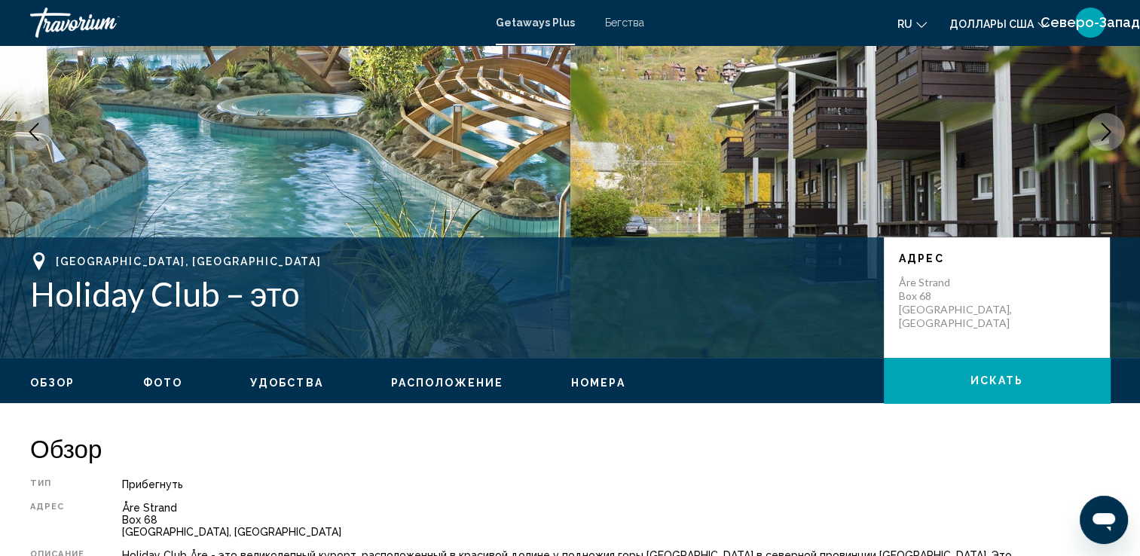
scroll to position [226, 0]
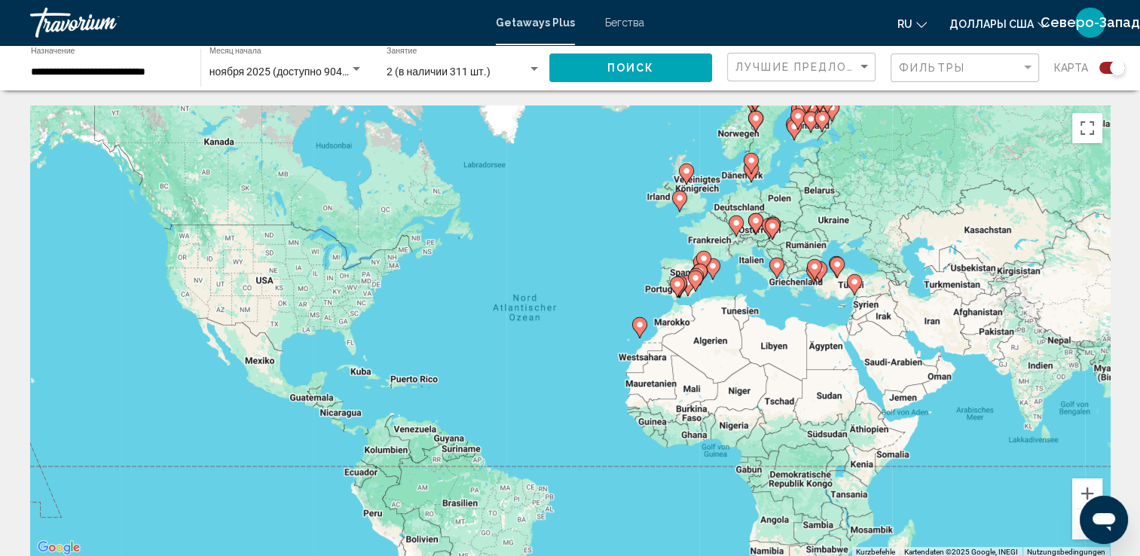
click at [926, 23] on icon "Изменение языка" at bounding box center [922, 25] width 11 height 11
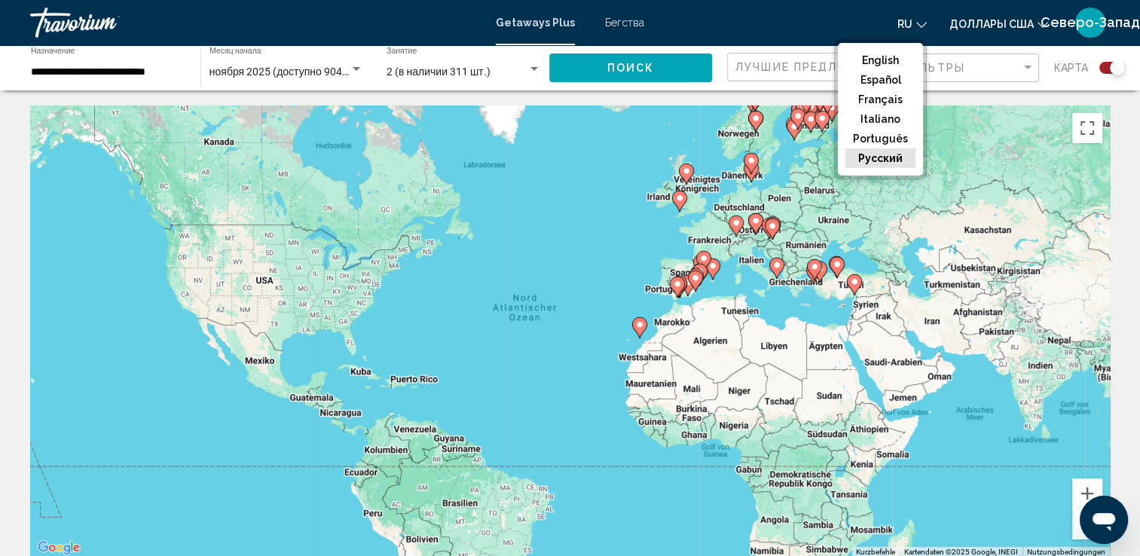
click at [874, 23] on div "ru English Español Français Italiano Português русский Доллары [GEOGRAPHIC_DATA…" at bounding box center [885, 23] width 451 height 32
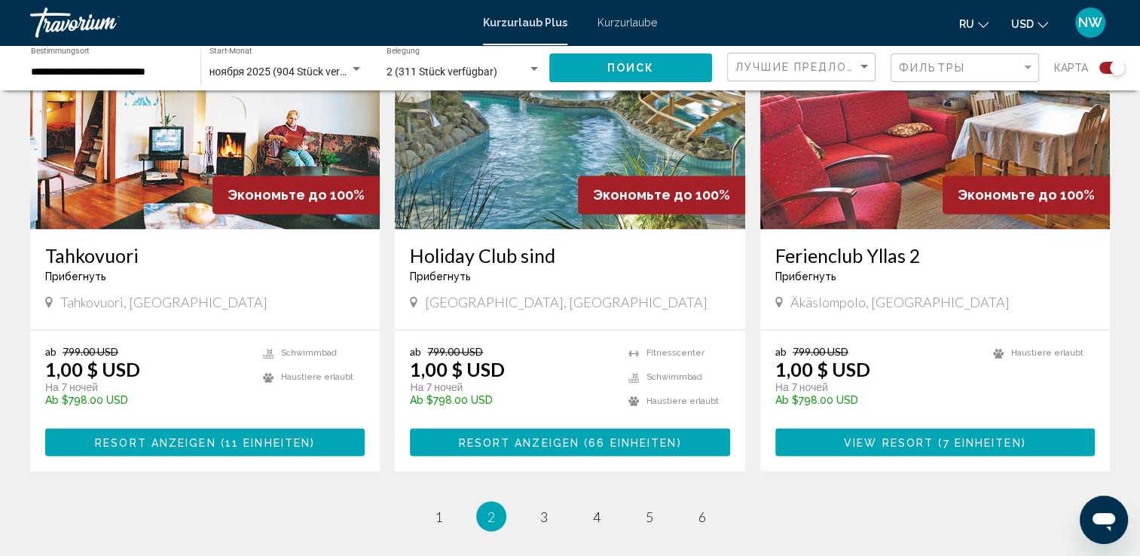
scroll to position [2388, 0]
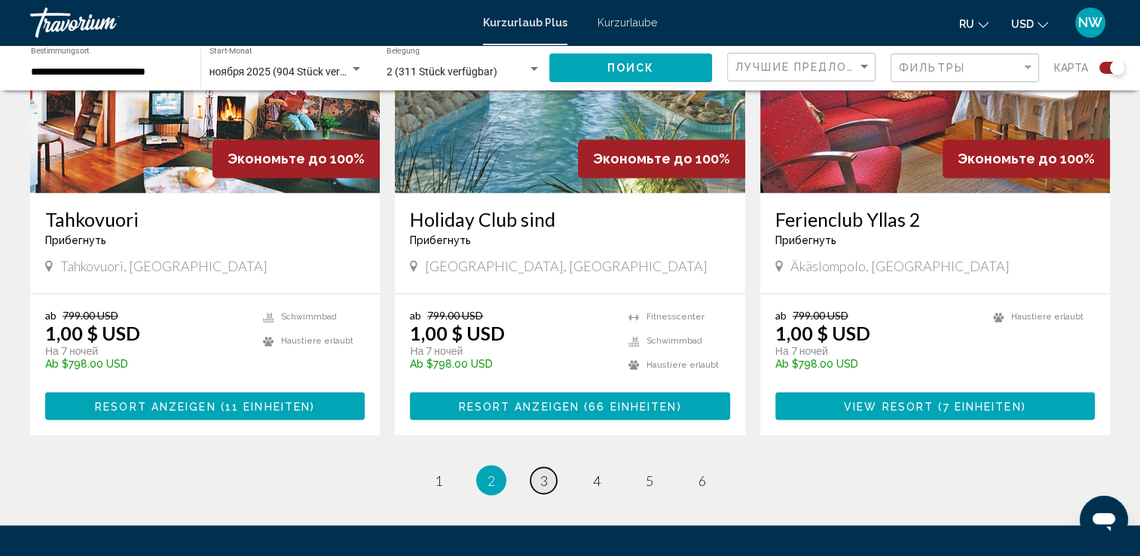
click at [543, 472] on span "3" at bounding box center [544, 480] width 8 height 17
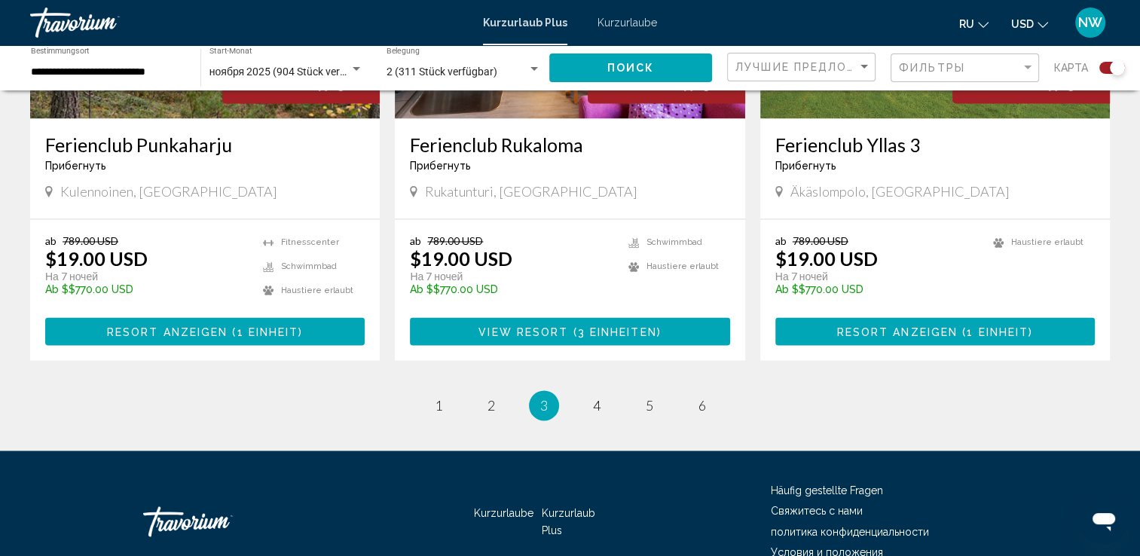
scroll to position [2326, 0]
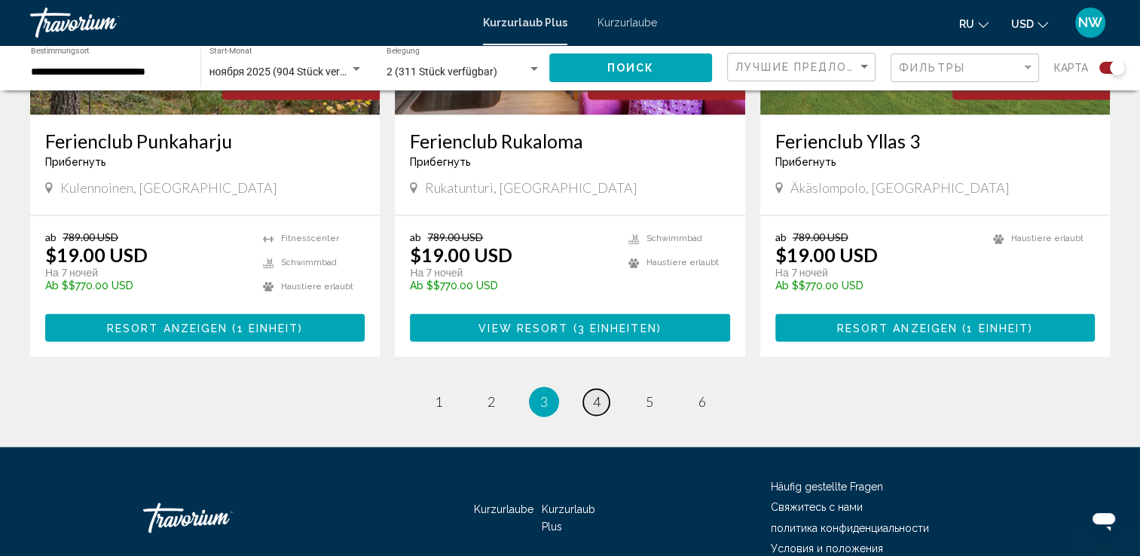
click at [596, 393] on span "4" at bounding box center [597, 401] width 8 height 17
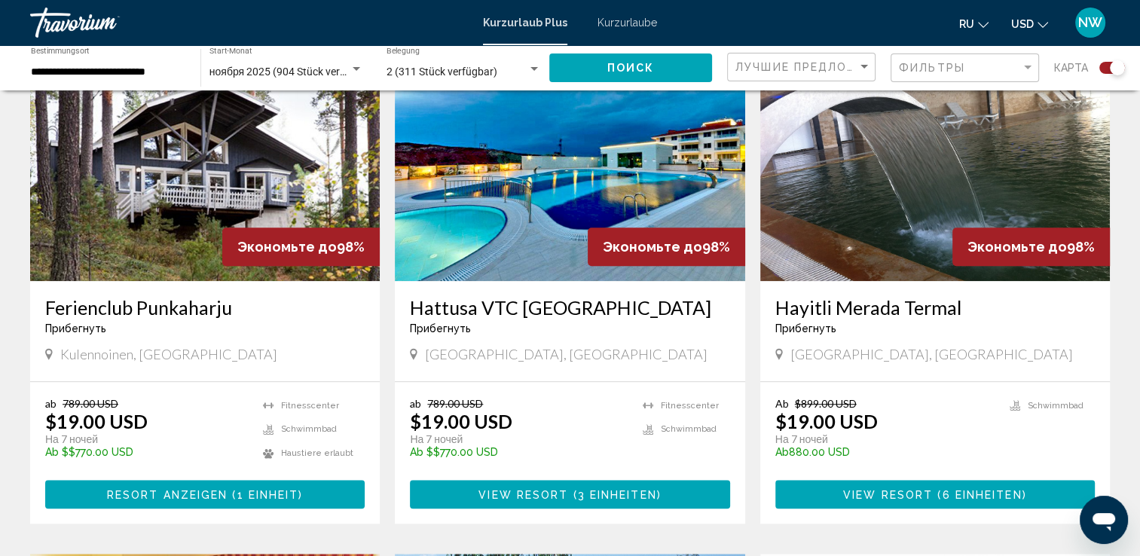
scroll to position [1131, 0]
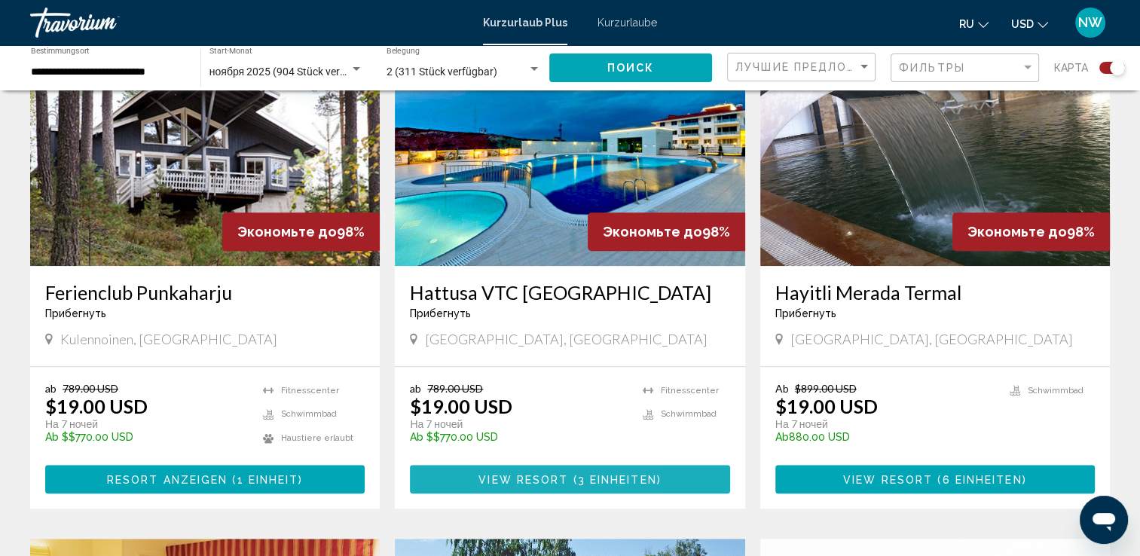
click at [506, 474] on span "View Resort" at bounding box center [524, 480] width 90 height 12
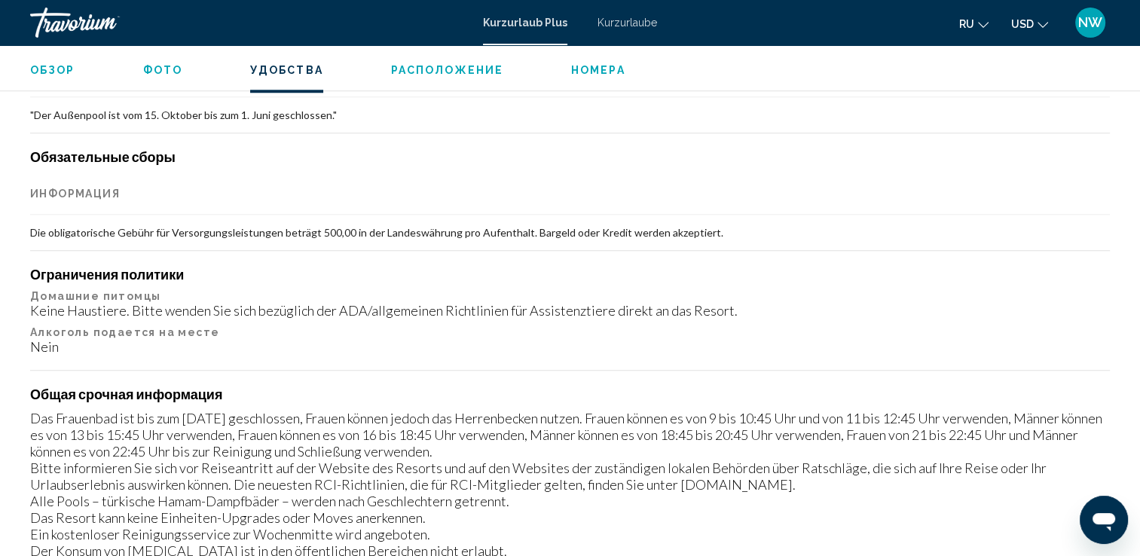
scroll to position [1583, 0]
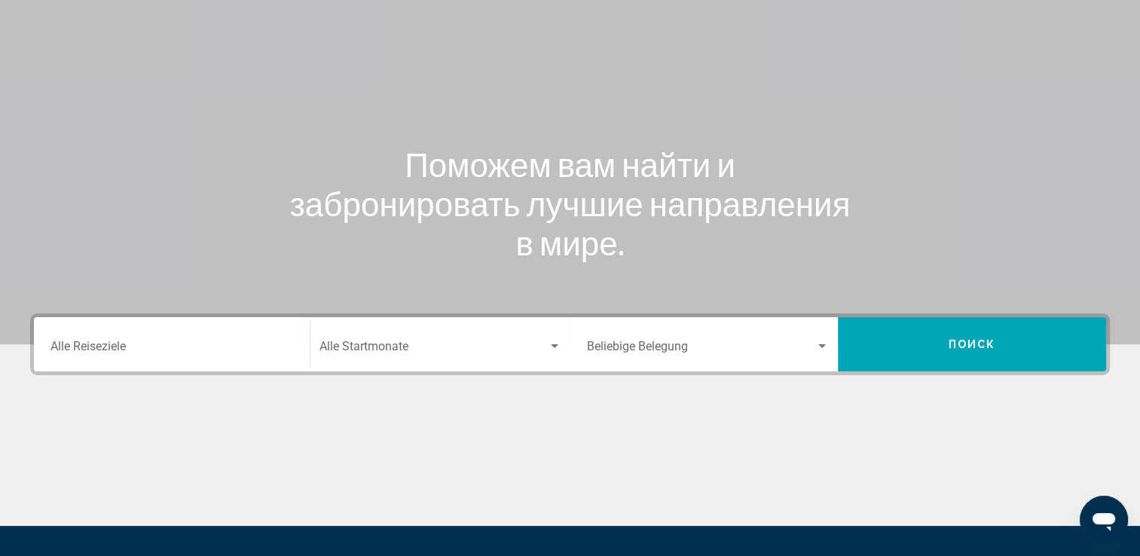
scroll to position [151, 0]
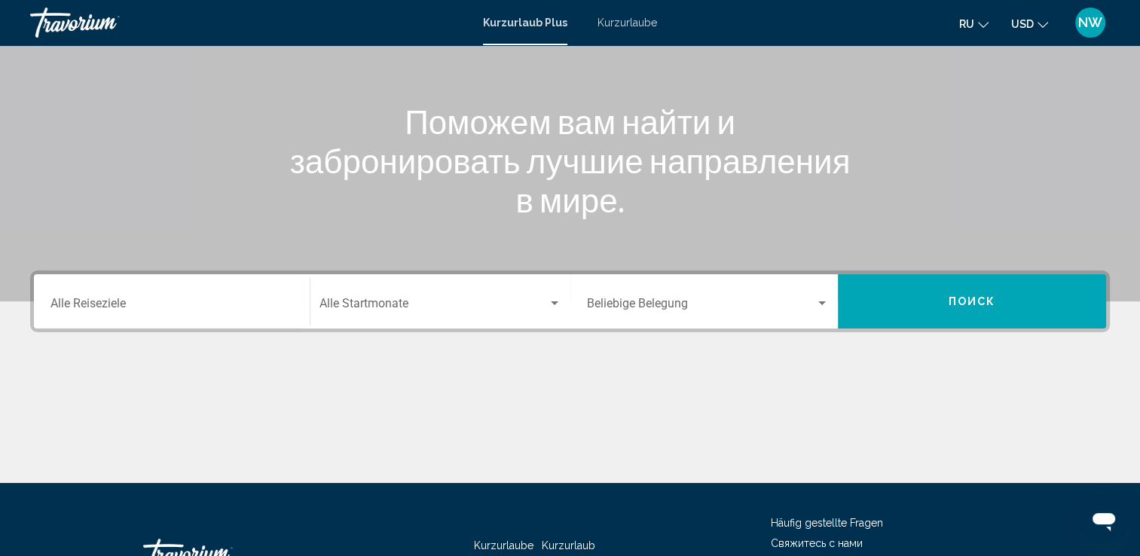
click at [136, 300] on input "Destination Alle Reiseziele" at bounding box center [172, 307] width 243 height 14
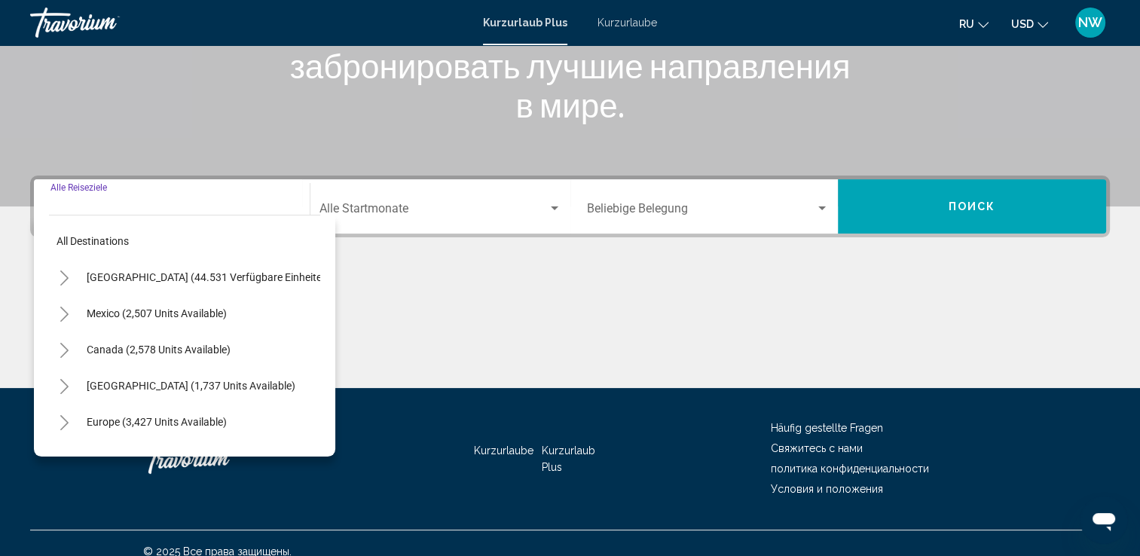
scroll to position [262, 0]
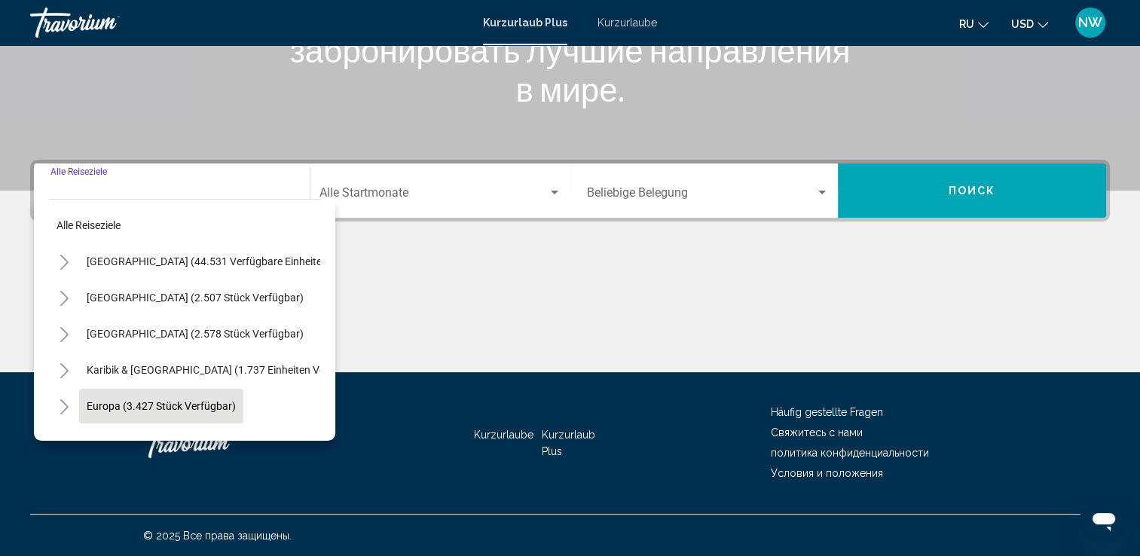
click at [150, 407] on span "Europa (3.427 Stück verfügbar)" at bounding box center [161, 406] width 149 height 12
type input "**********"
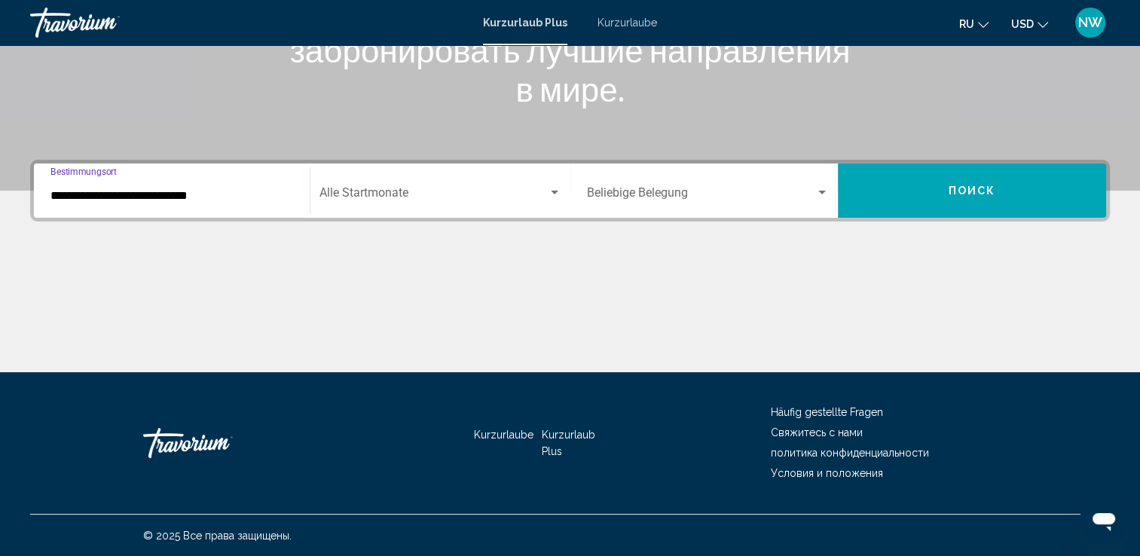
click at [368, 194] on span "Such-Widget" at bounding box center [434, 196] width 228 height 14
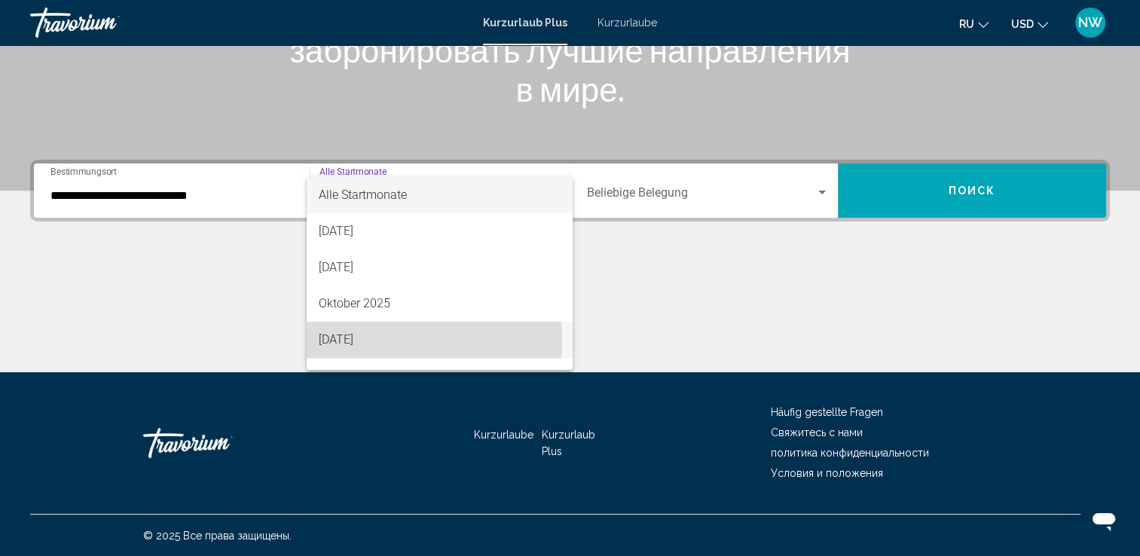
click at [354, 338] on font "[DATE]" at bounding box center [336, 339] width 35 height 14
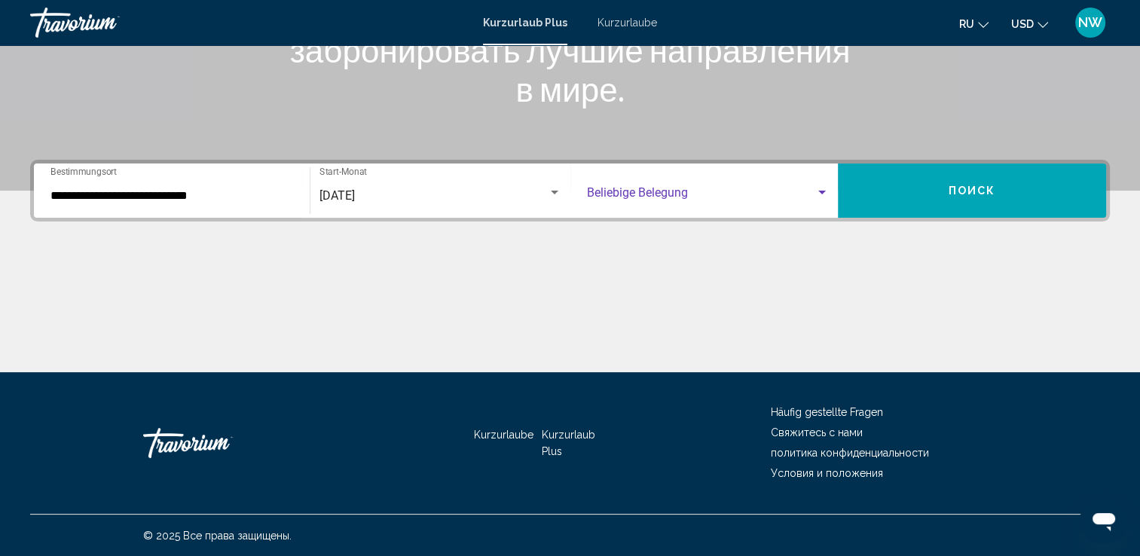
click at [822, 192] on div "Such-Widget" at bounding box center [823, 193] width 8 height 4
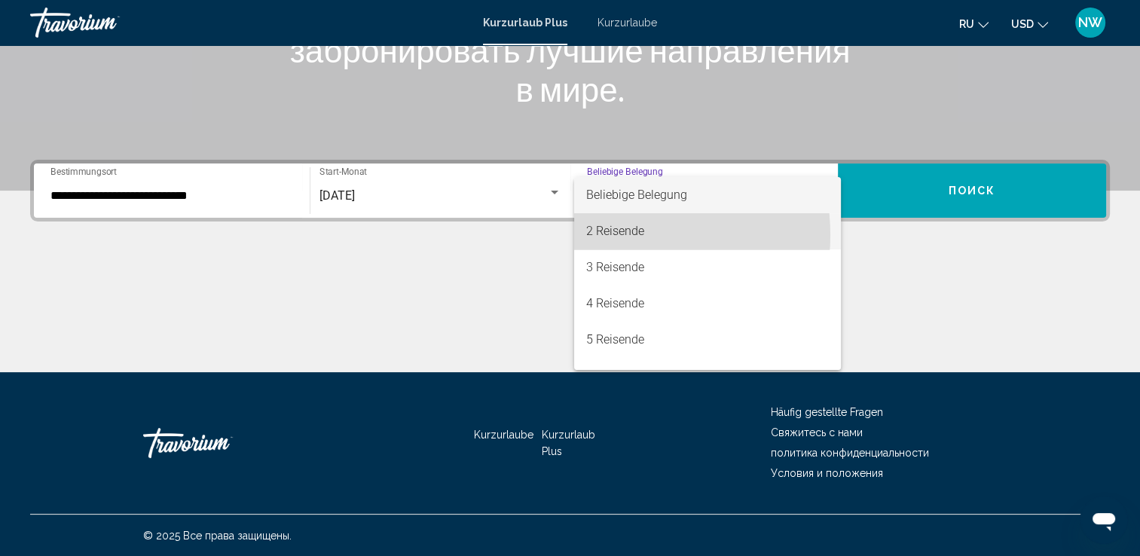
click at [611, 235] on font "2 Reisende" at bounding box center [615, 231] width 58 height 14
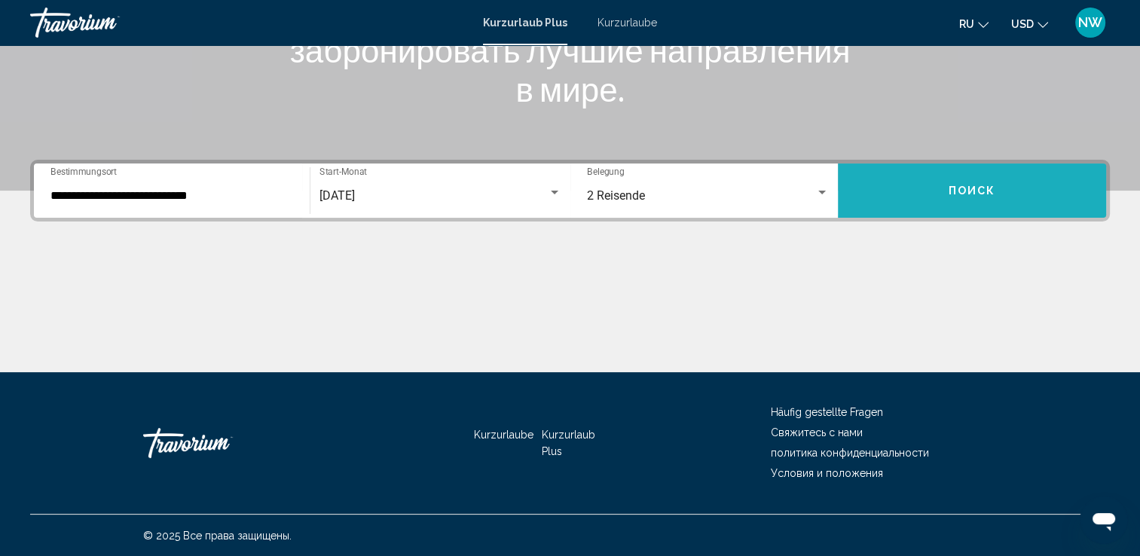
click at [980, 189] on span "Поиск" at bounding box center [972, 191] width 47 height 12
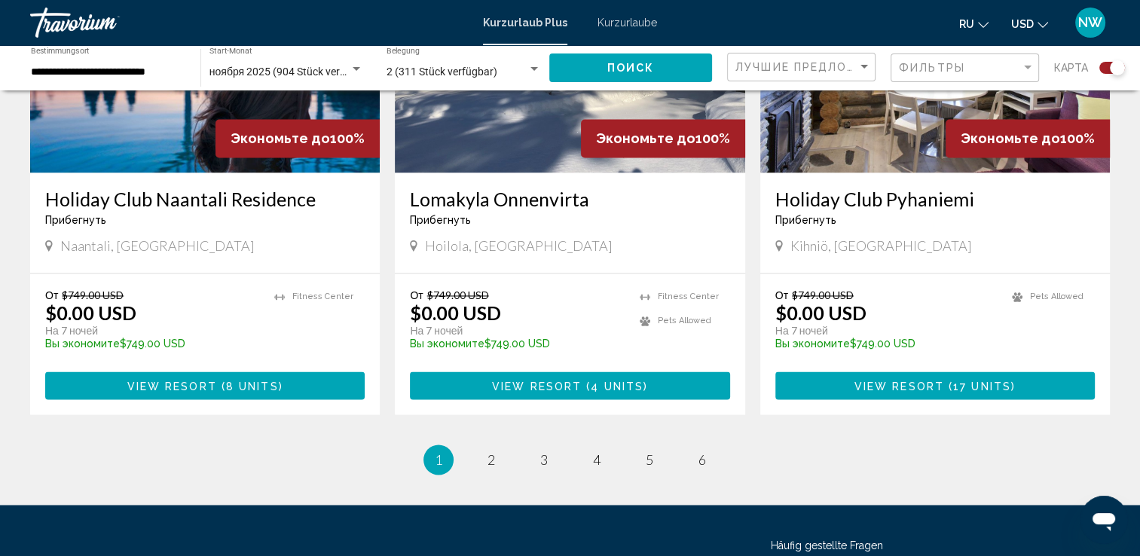
scroll to position [2337, 0]
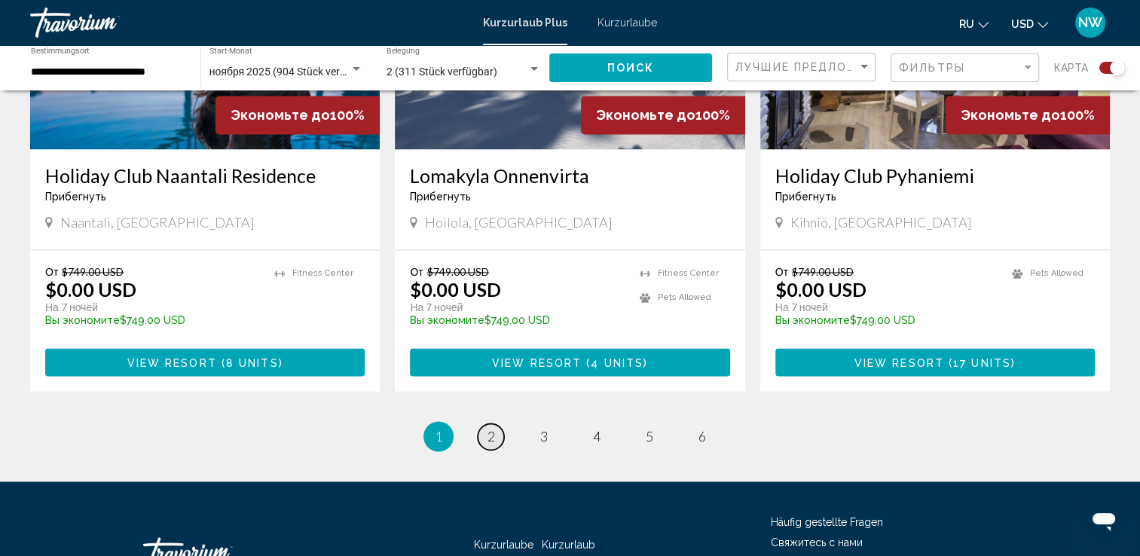
click at [491, 428] on span "2" at bounding box center [492, 436] width 8 height 17
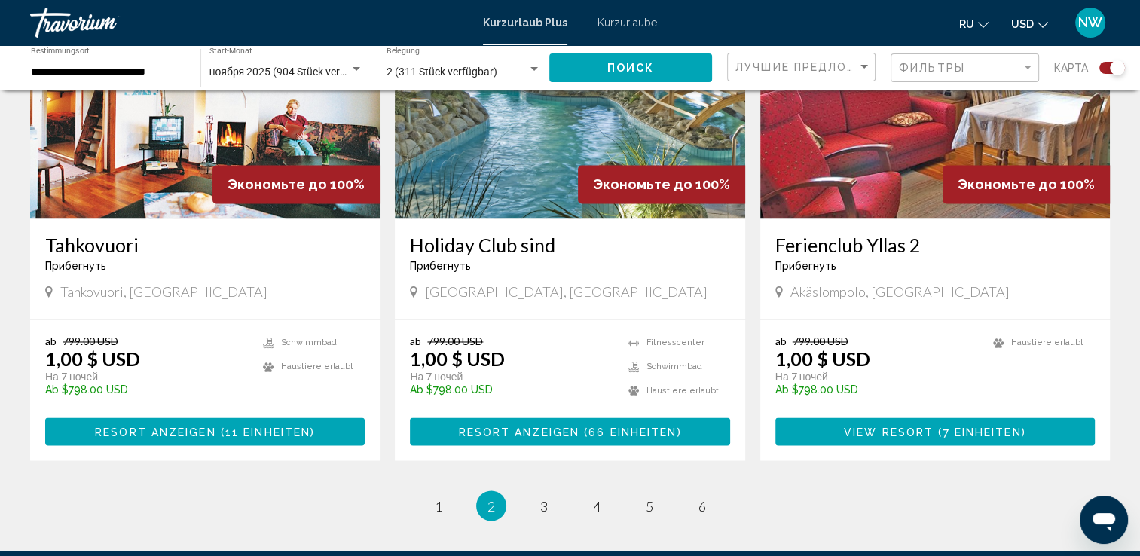
scroll to position [2388, 0]
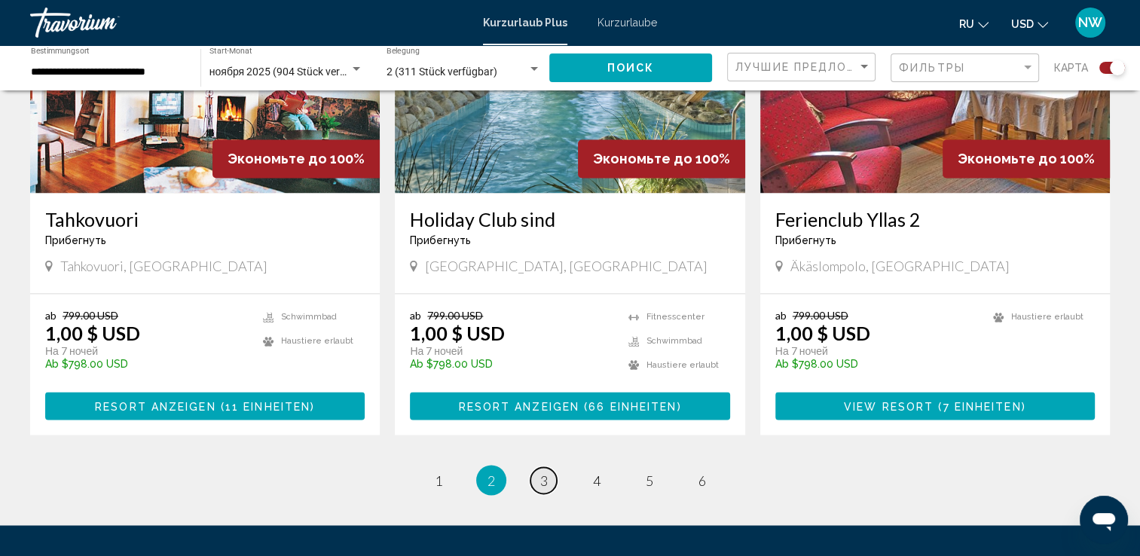
click at [540, 472] on span "3" at bounding box center [544, 480] width 8 height 17
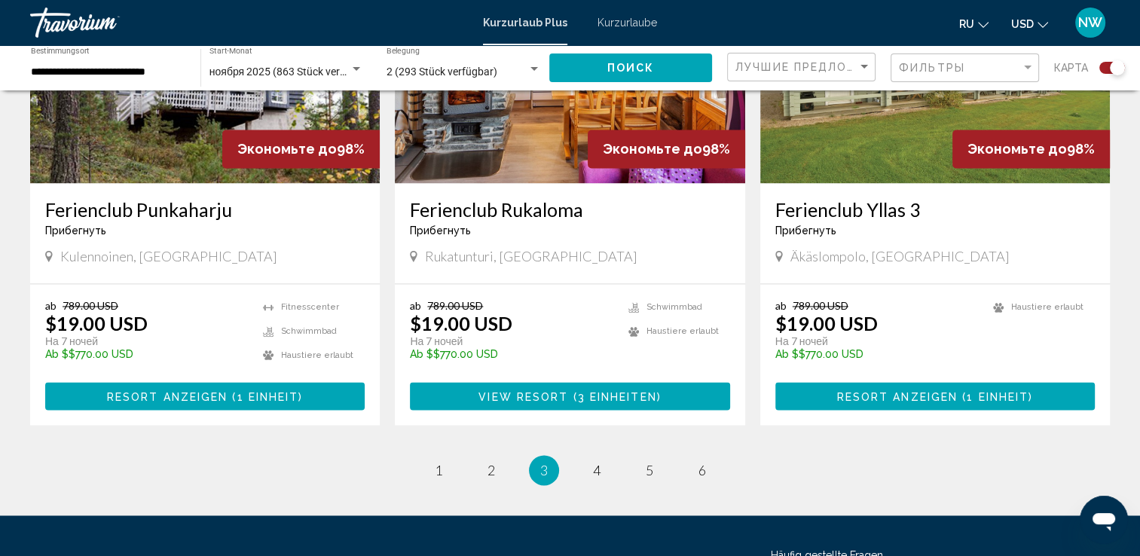
scroll to position [2261, 0]
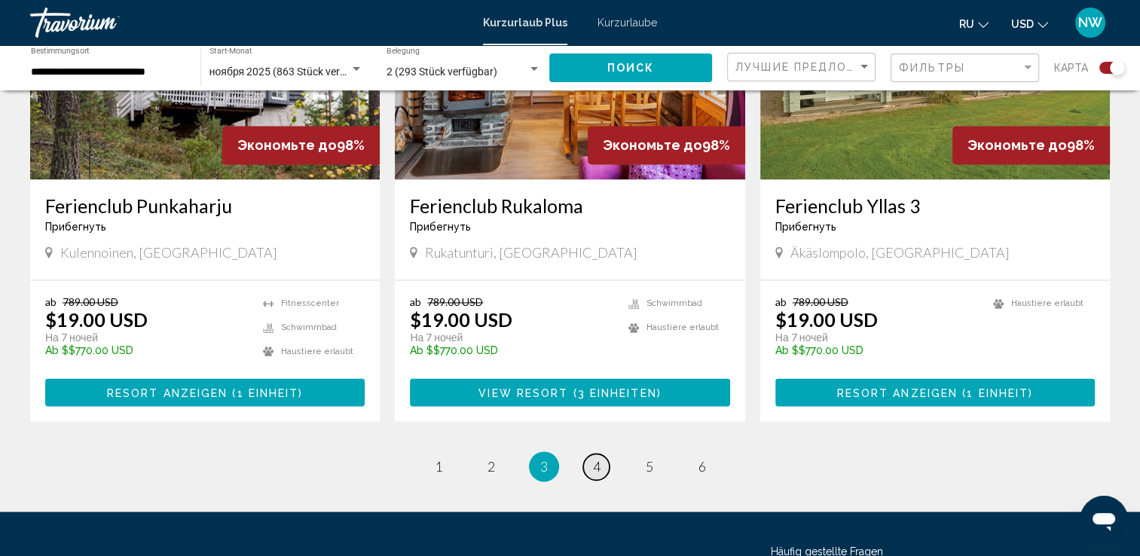
click at [597, 458] on span "4" at bounding box center [597, 466] width 8 height 17
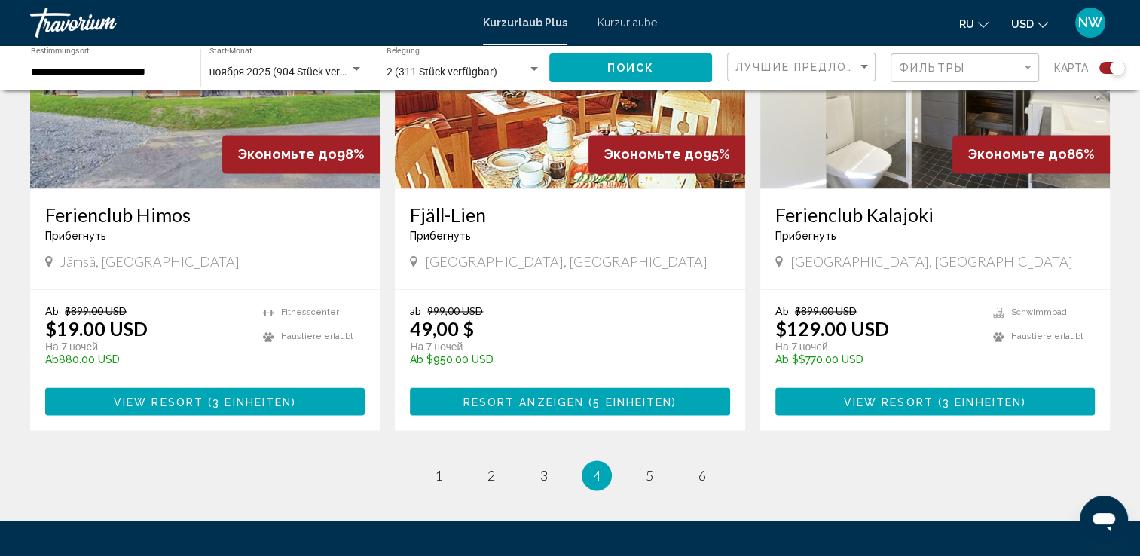
scroll to position [2337, 0]
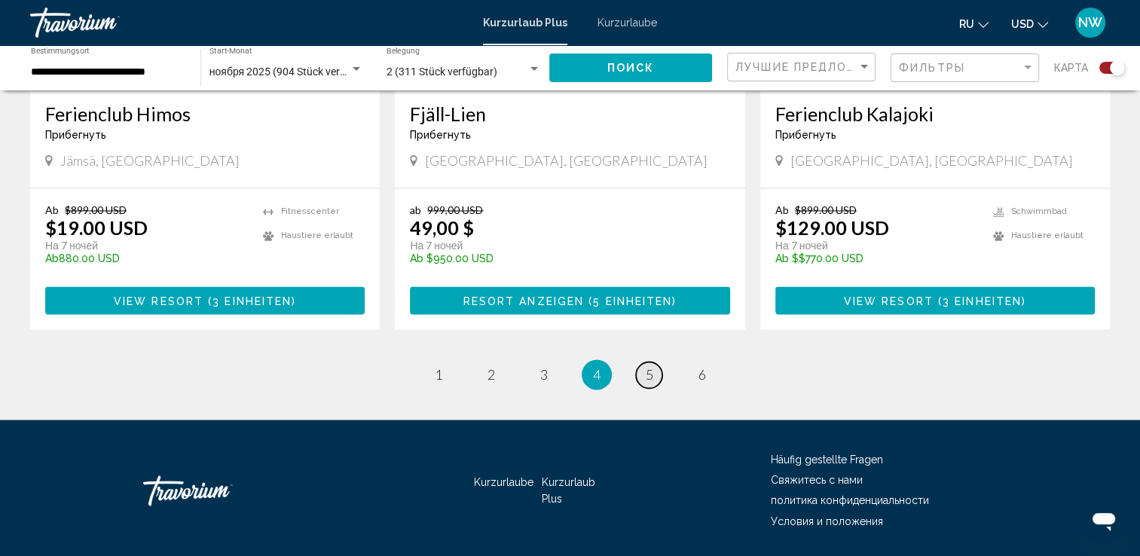
click at [644, 362] on link "Seite 5" at bounding box center [649, 375] width 26 height 26
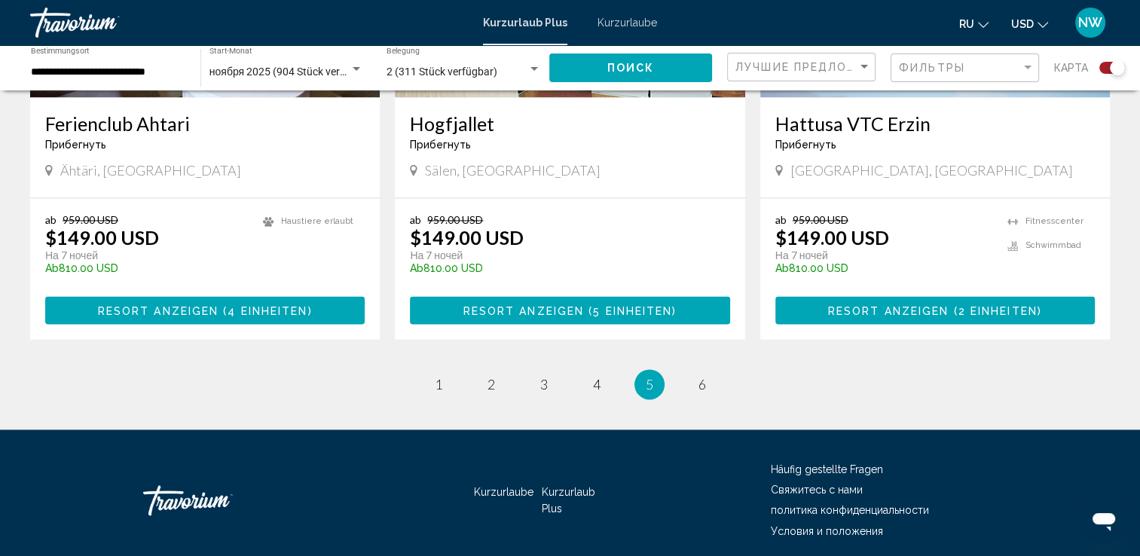
scroll to position [2337, 0]
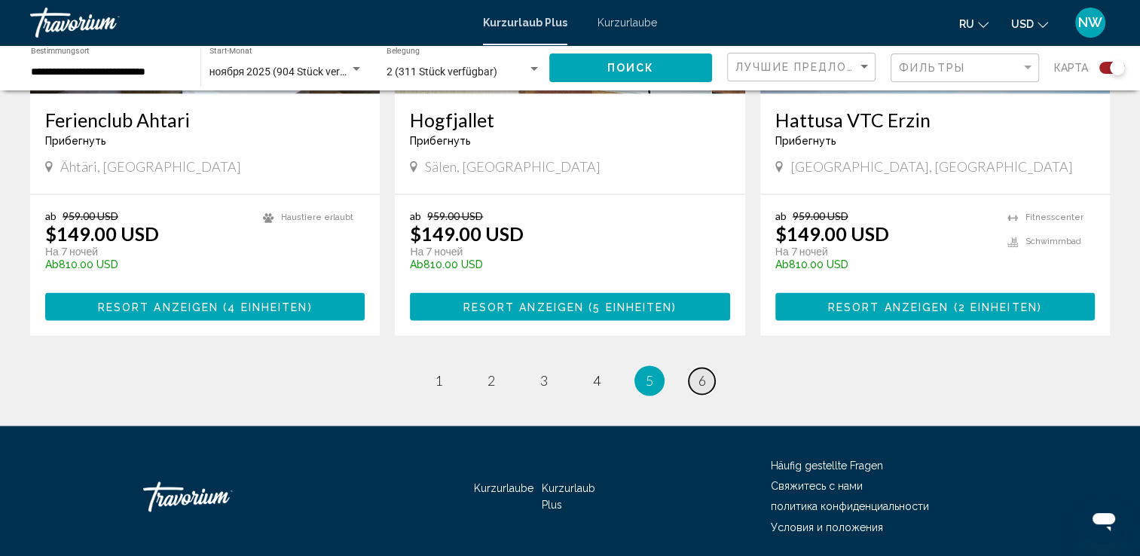
click at [699, 375] on span "6" at bounding box center [703, 380] width 8 height 17
